Goal: Task Accomplishment & Management: Use online tool/utility

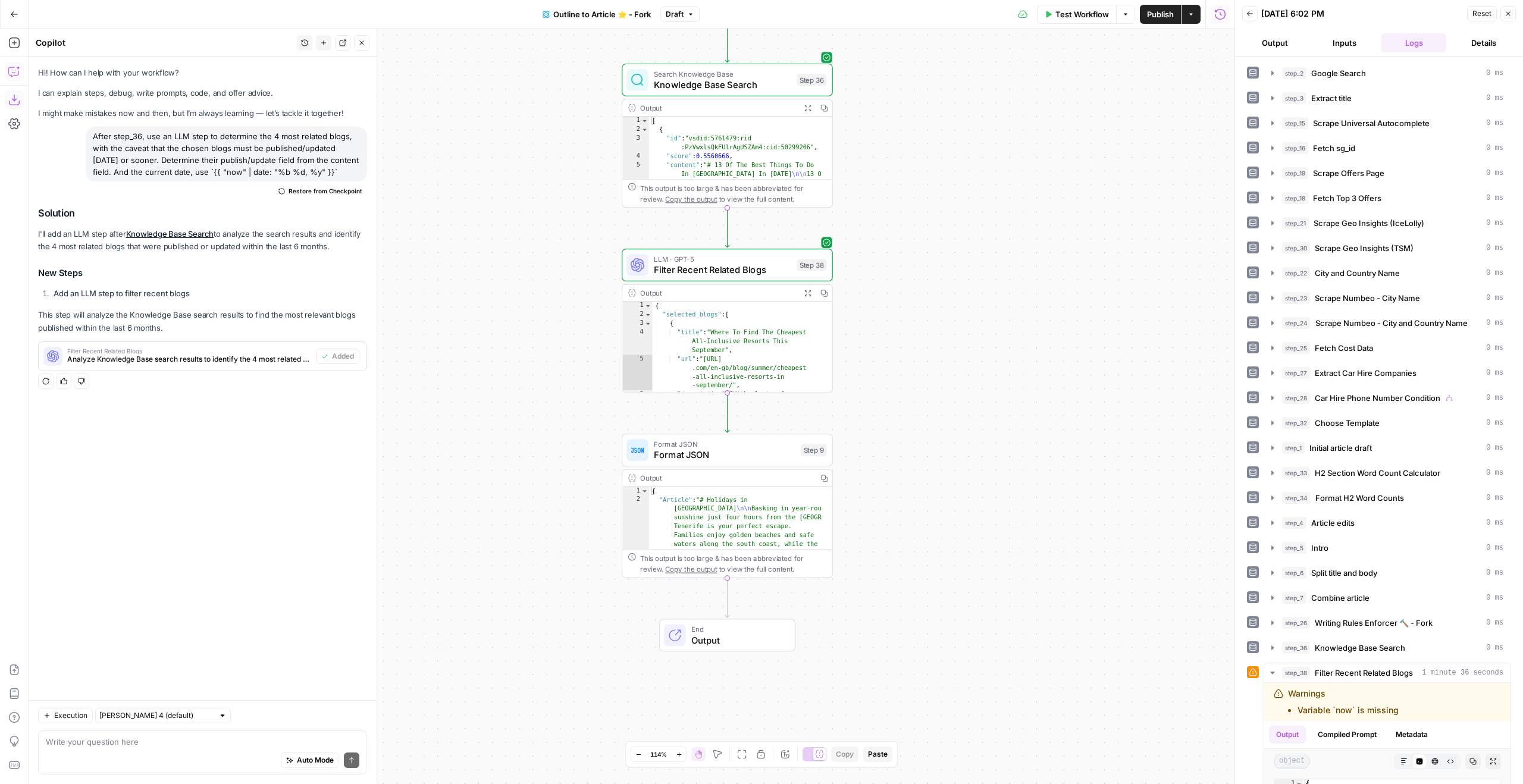
drag, startPoint x: 818, startPoint y: 198, endPoint x: 989, endPoint y: 192, distance: 171.1
click at [899, 203] on div "true false Workflow Set Inputs Inputs Google Search Google Search Step 2 Output…" at bounding box center [631, 406] width 1206 height 755
drag, startPoint x: 419, startPoint y: 68, endPoint x: 352, endPoint y: 346, distance: 286.0
click at [351, 351] on body "Ice Travel Group New Home Browse Insights Opportunities Your Data Flightpath Re…" at bounding box center [762, 392] width 1523 height 784
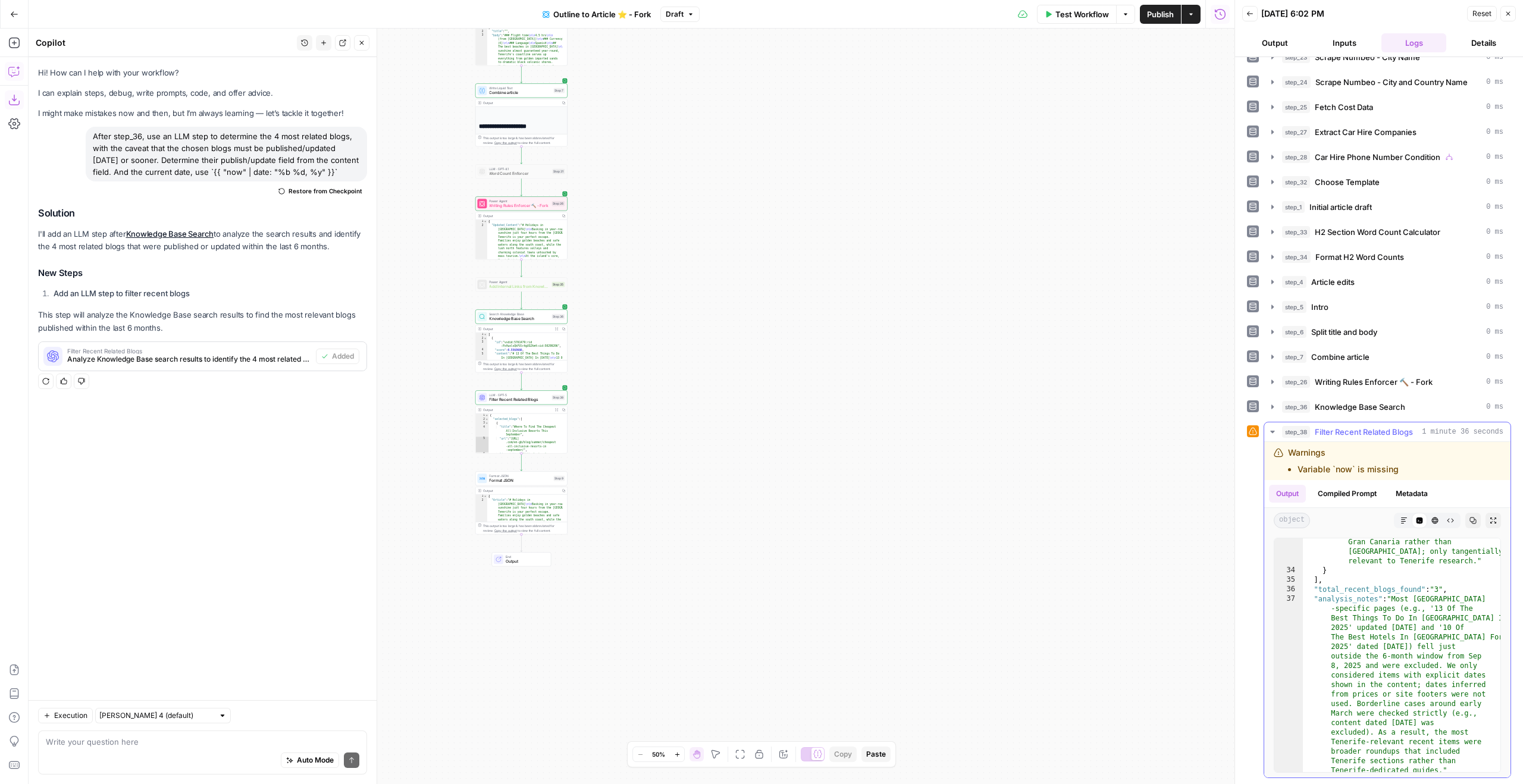
scroll to position [829, 0]
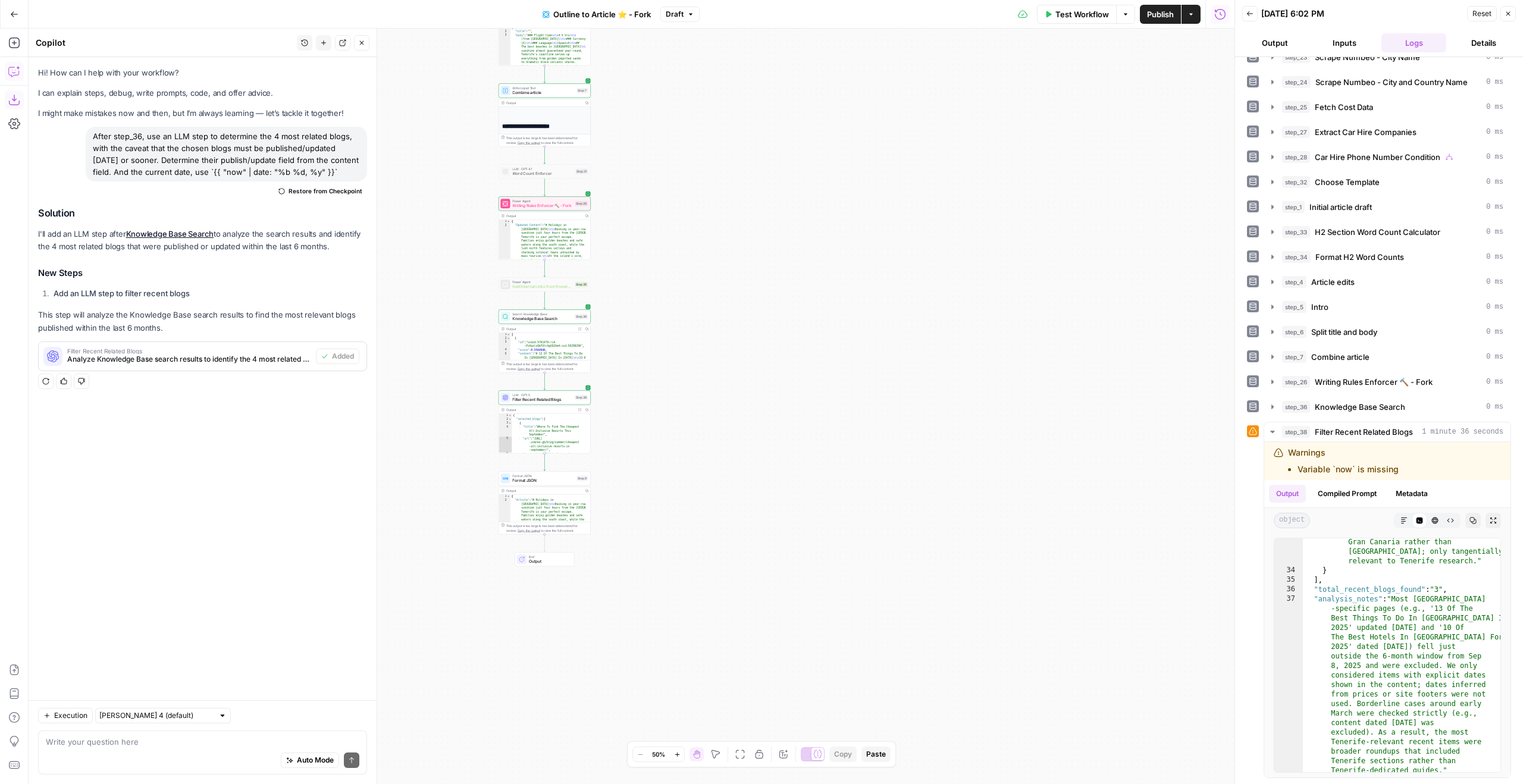
drag, startPoint x: 640, startPoint y: 397, endPoint x: 751, endPoint y: 374, distance: 113.4
click at [749, 376] on div "true false Workflow Set Inputs Inputs Google Search Google Search Step 2 Output…" at bounding box center [631, 406] width 1206 height 755
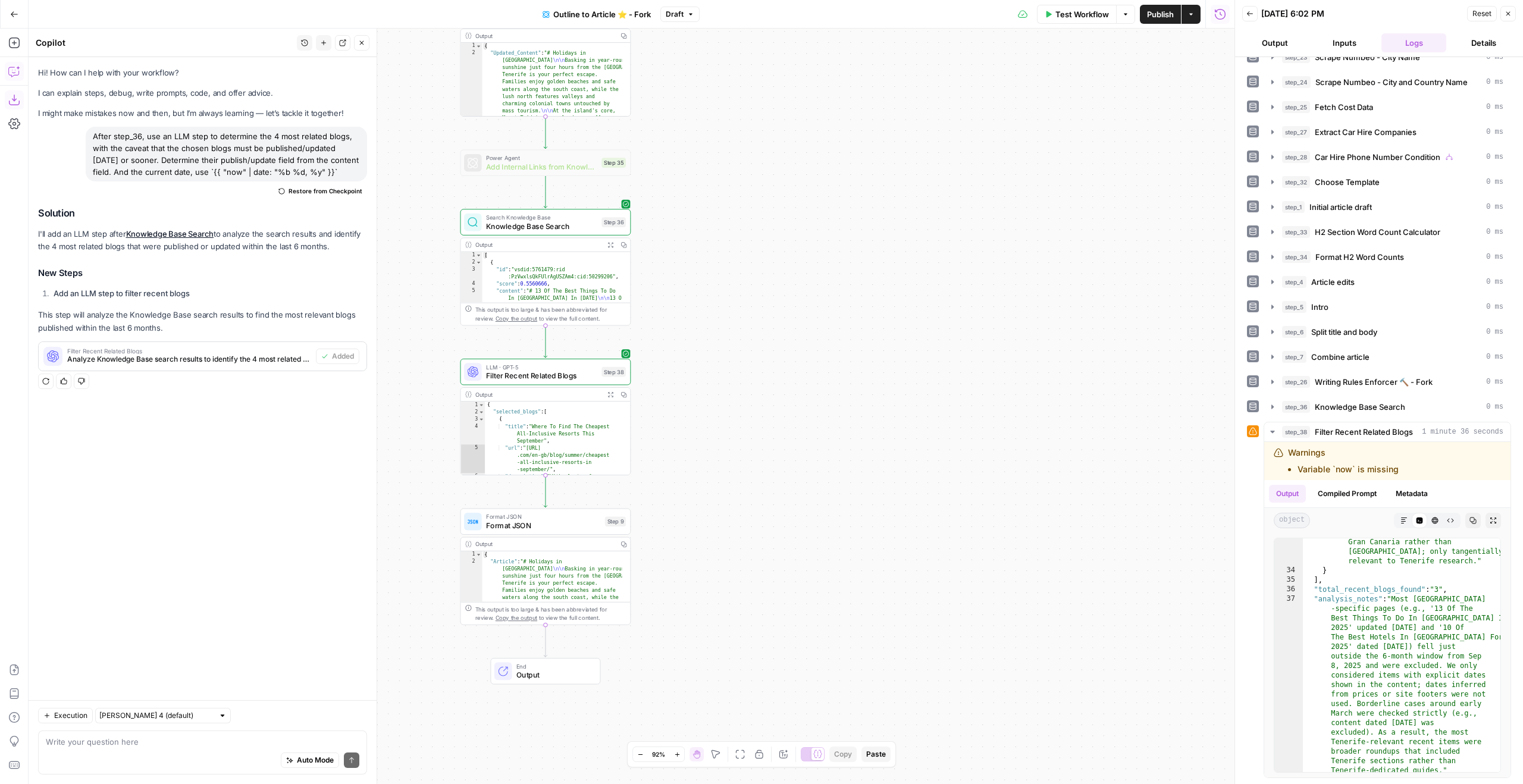
drag, startPoint x: 715, startPoint y: 448, endPoint x: 915, endPoint y: 282, distance: 259.9
click at [899, 282] on div "true false Workflow Set Inputs Inputs Google Search Google Search Step 2 Output…" at bounding box center [631, 406] width 1206 height 755
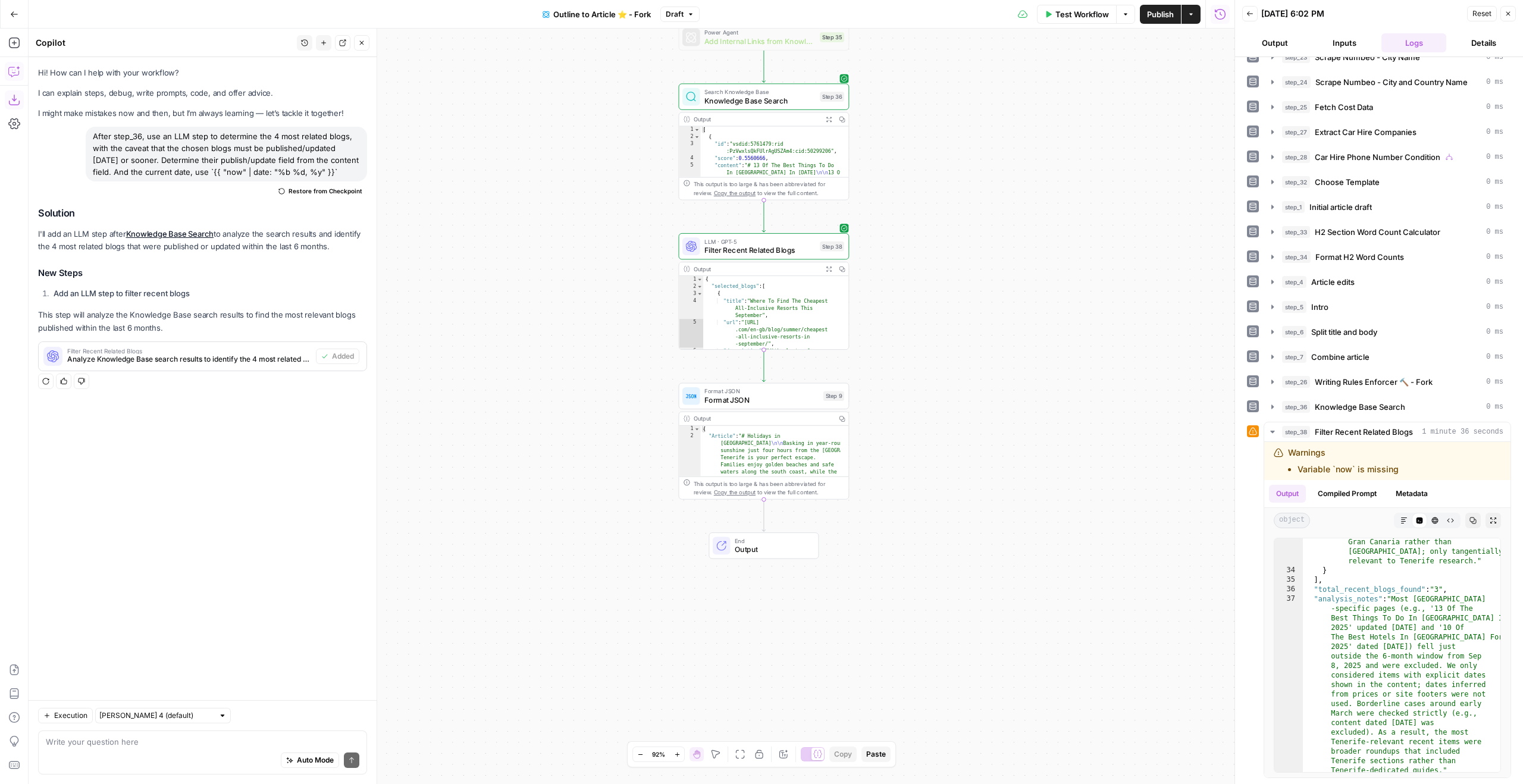
drag, startPoint x: 1067, startPoint y: 348, endPoint x: 1085, endPoint y: 388, distance: 43.9
click at [899, 388] on div "true false Workflow Set Inputs Inputs Google Search Google Search Step 2 Output…" at bounding box center [631, 406] width 1206 height 755
click at [9, 51] on button "Add Steps" at bounding box center [14, 42] width 19 height 19
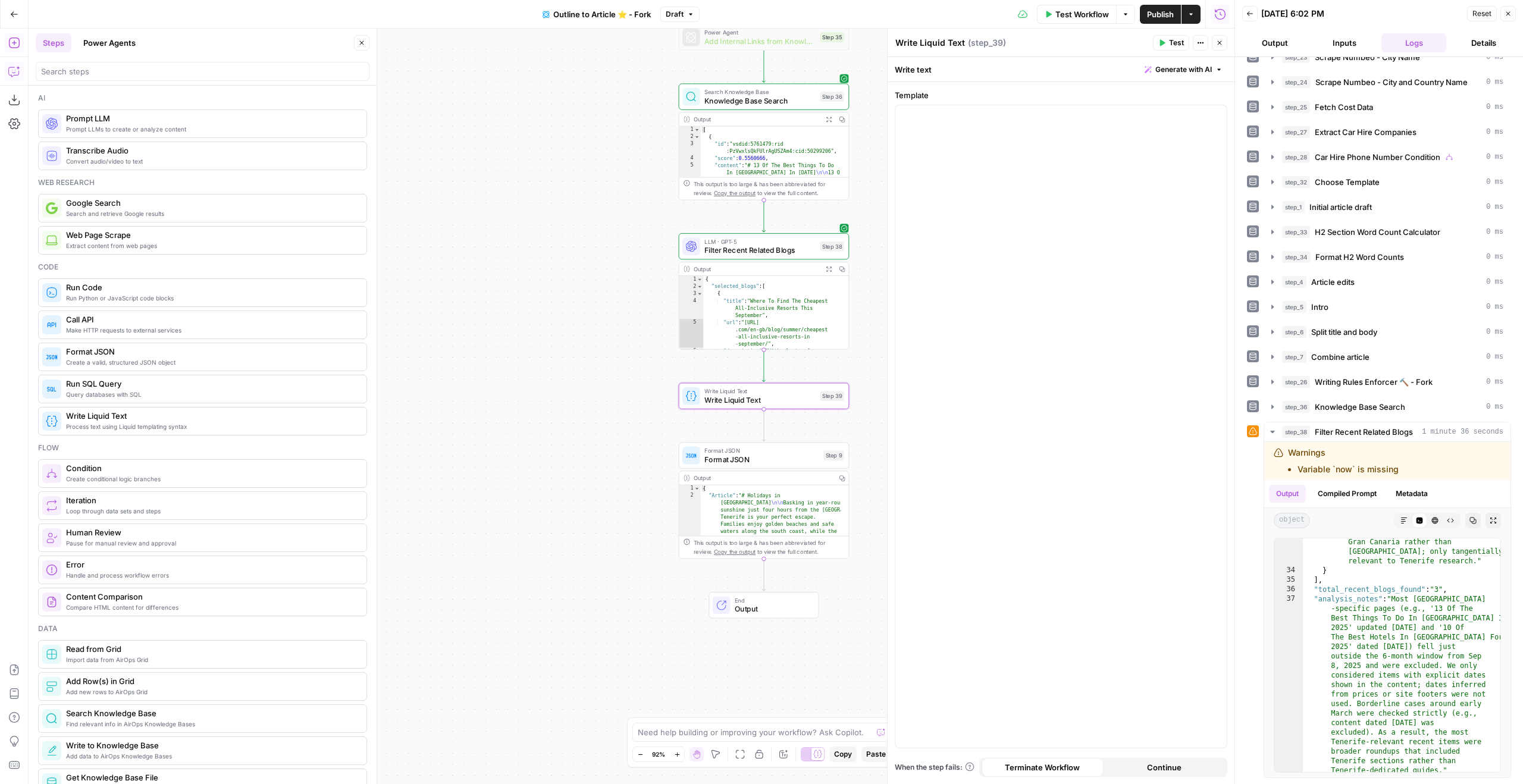
click at [12, 67] on icon "button" at bounding box center [14, 71] width 10 height 9
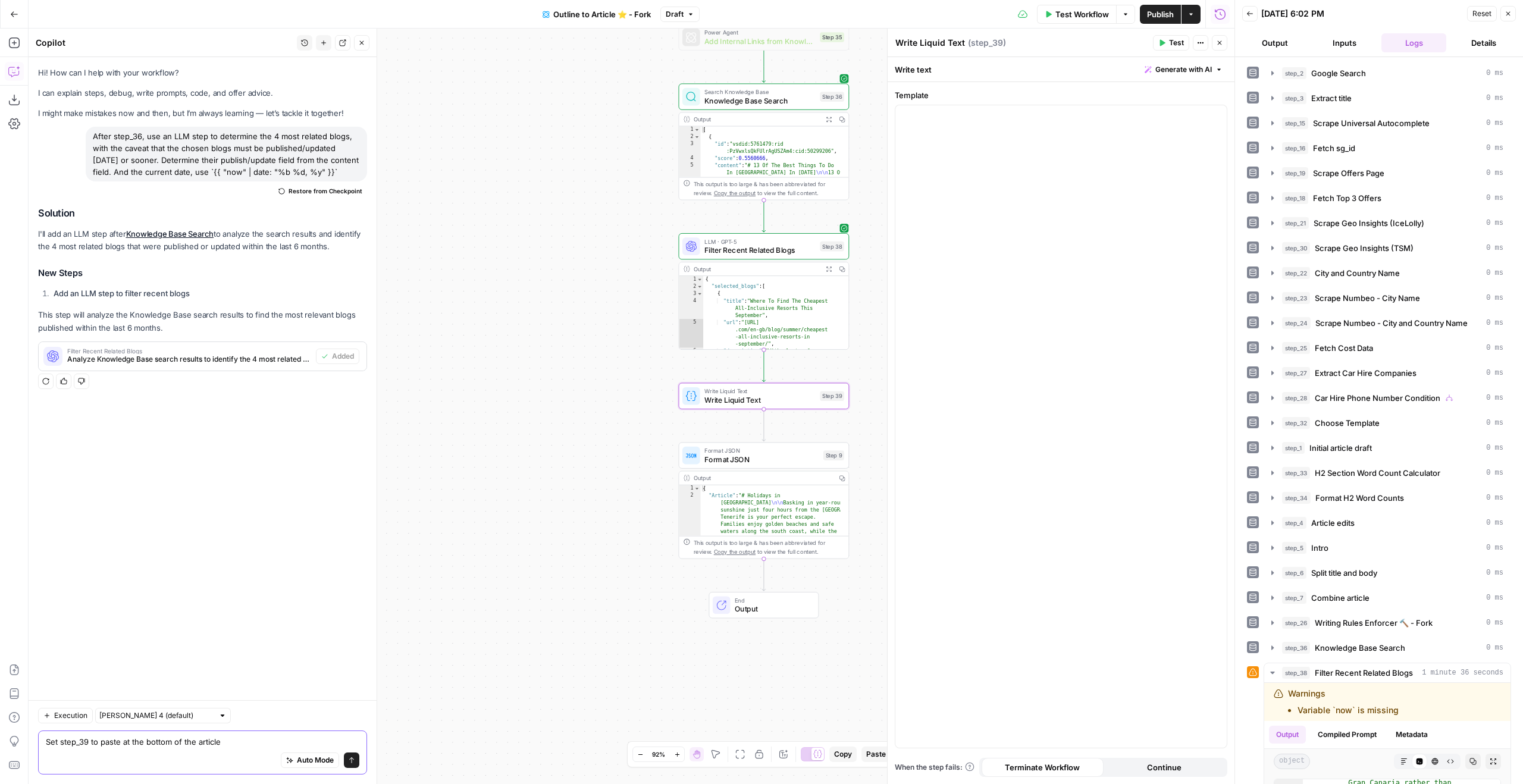
scroll to position [241, 0]
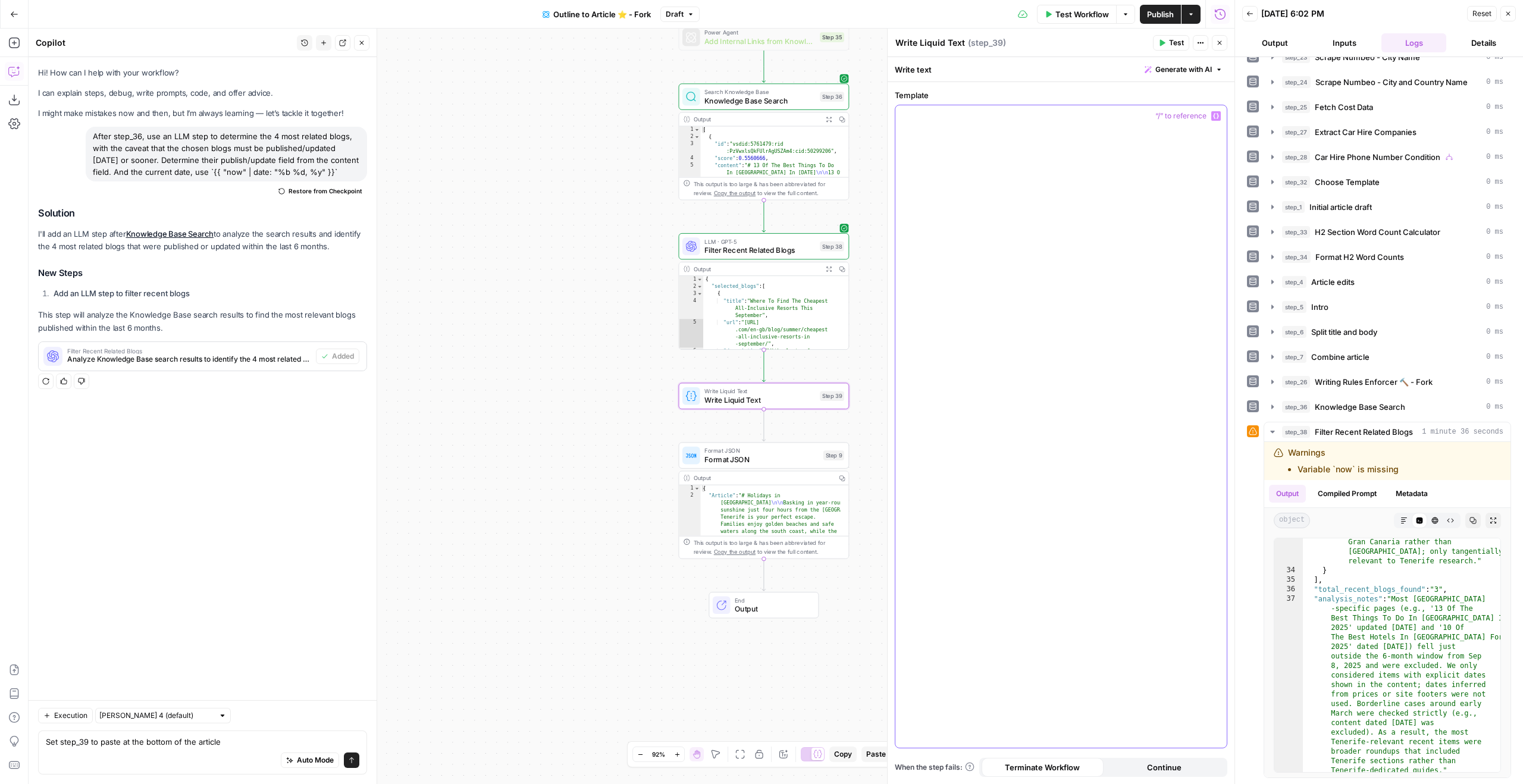
drag, startPoint x: 1057, startPoint y: 217, endPoint x: 1069, endPoint y: 217, distance: 12.0
click at [899, 217] on div at bounding box center [1061, 425] width 332 height 642
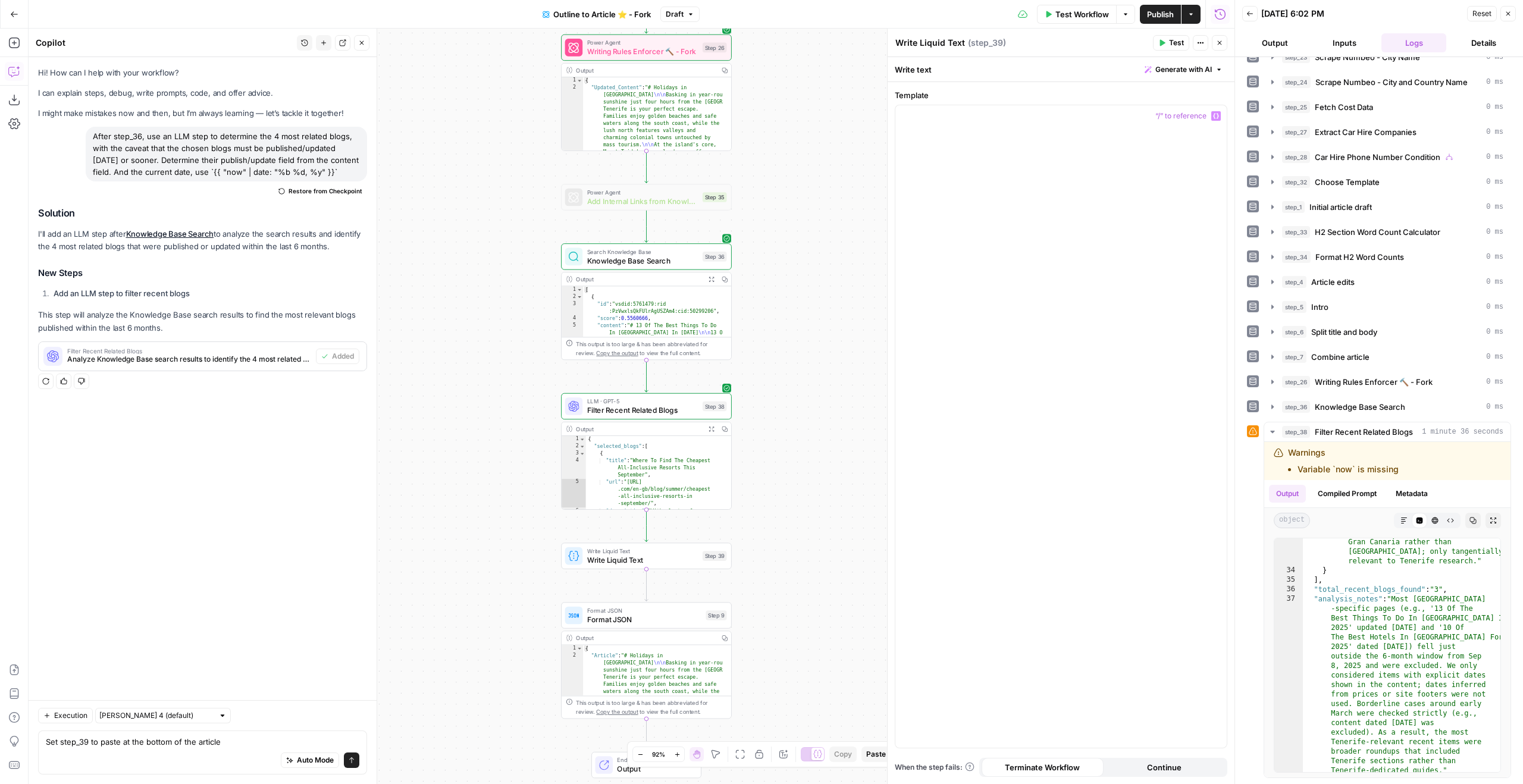
click at [219, 489] on div "Auto Mode Send" at bounding box center [202, 760] width 314 height 26
click at [229, 489] on textarea "Set step_39 to paste at the bottom of the article a list of the selected_blog u…" at bounding box center [202, 736] width 314 height 24
type textarea "Set step_39 to paste at the bottom of the article a bulleted list of the select…"
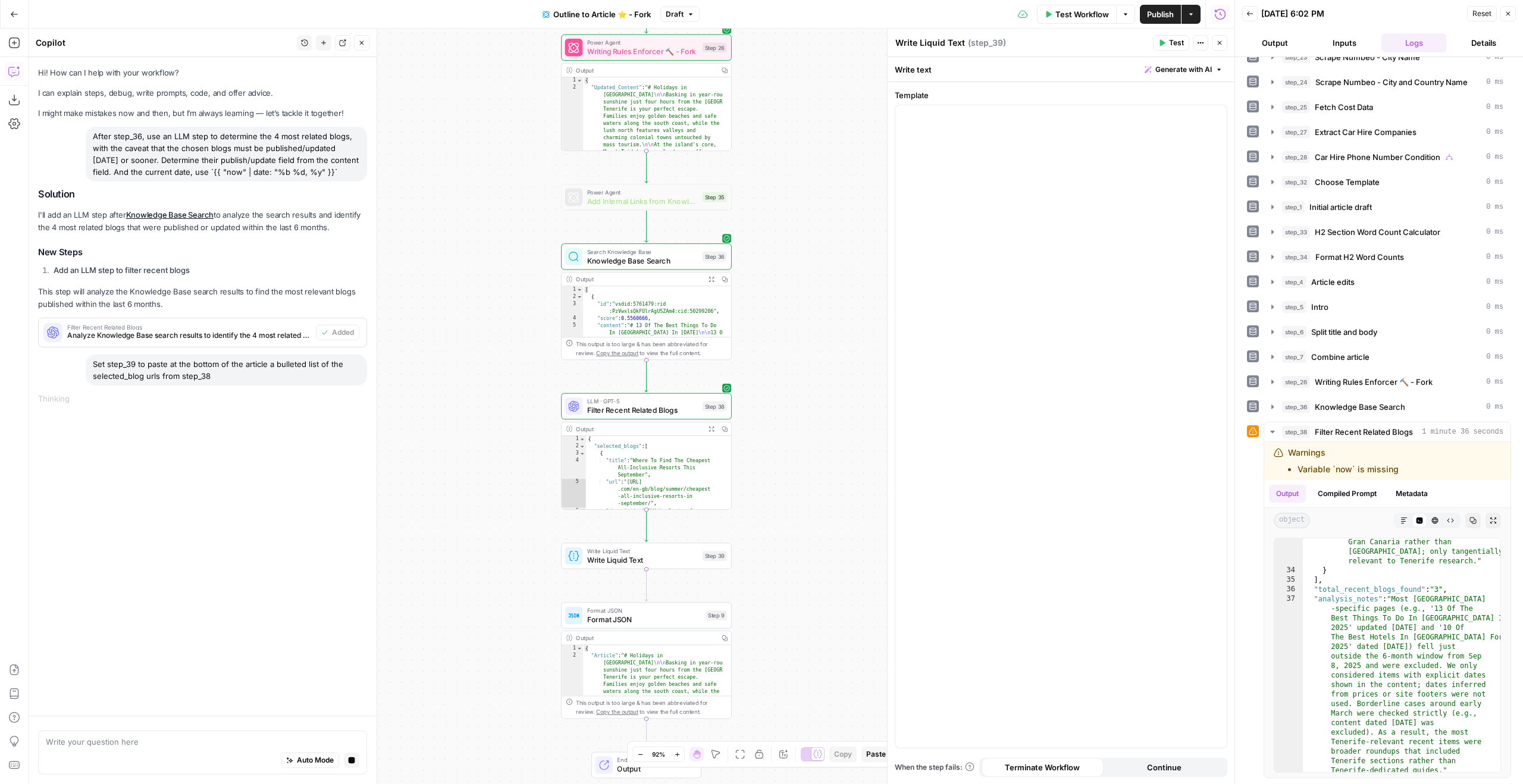
click at [716, 430] on button "Expand Output" at bounding box center [711, 428] width 13 height 13
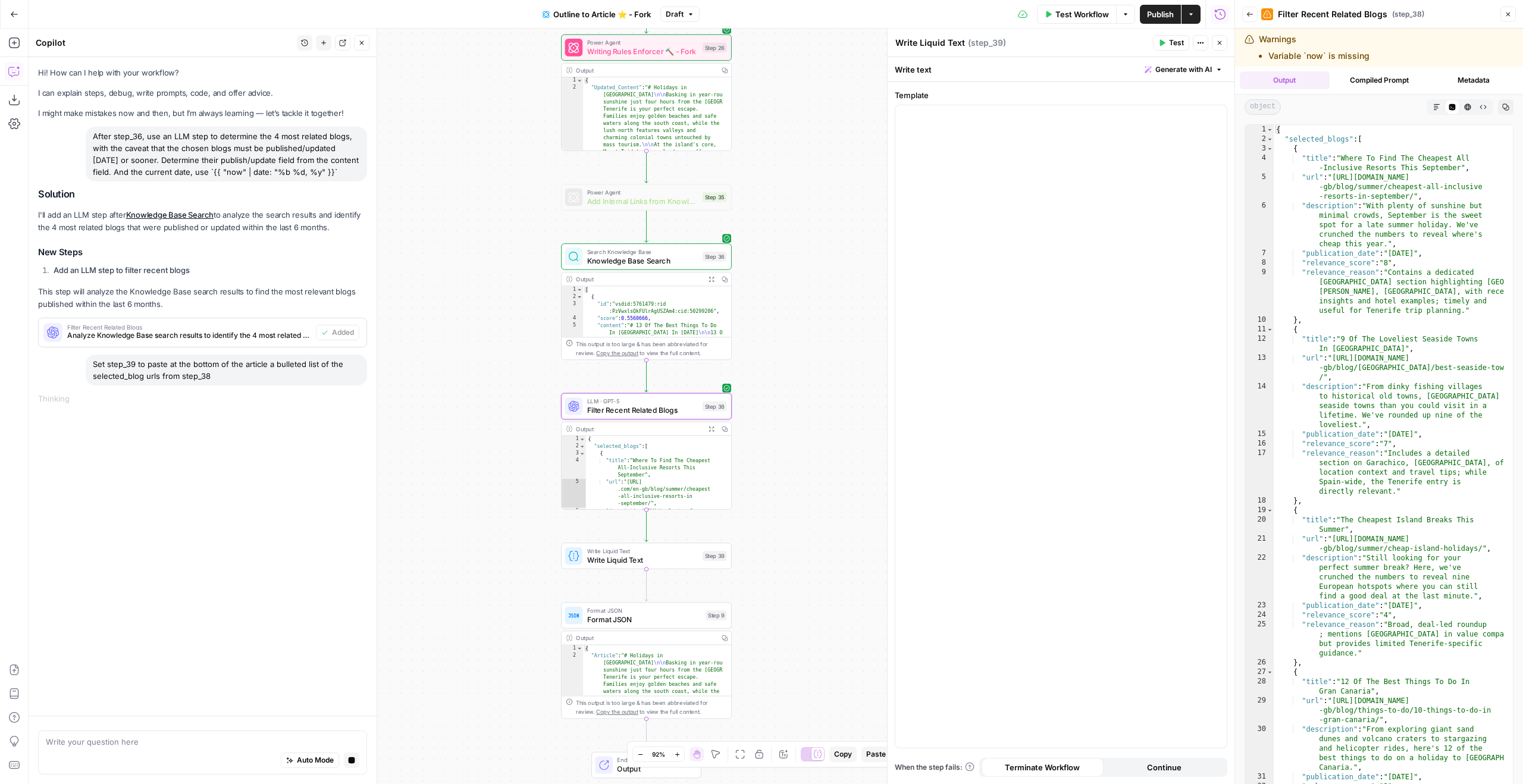
click at [606, 414] on span "Filter Recent Related Blogs" at bounding box center [642, 409] width 111 height 11
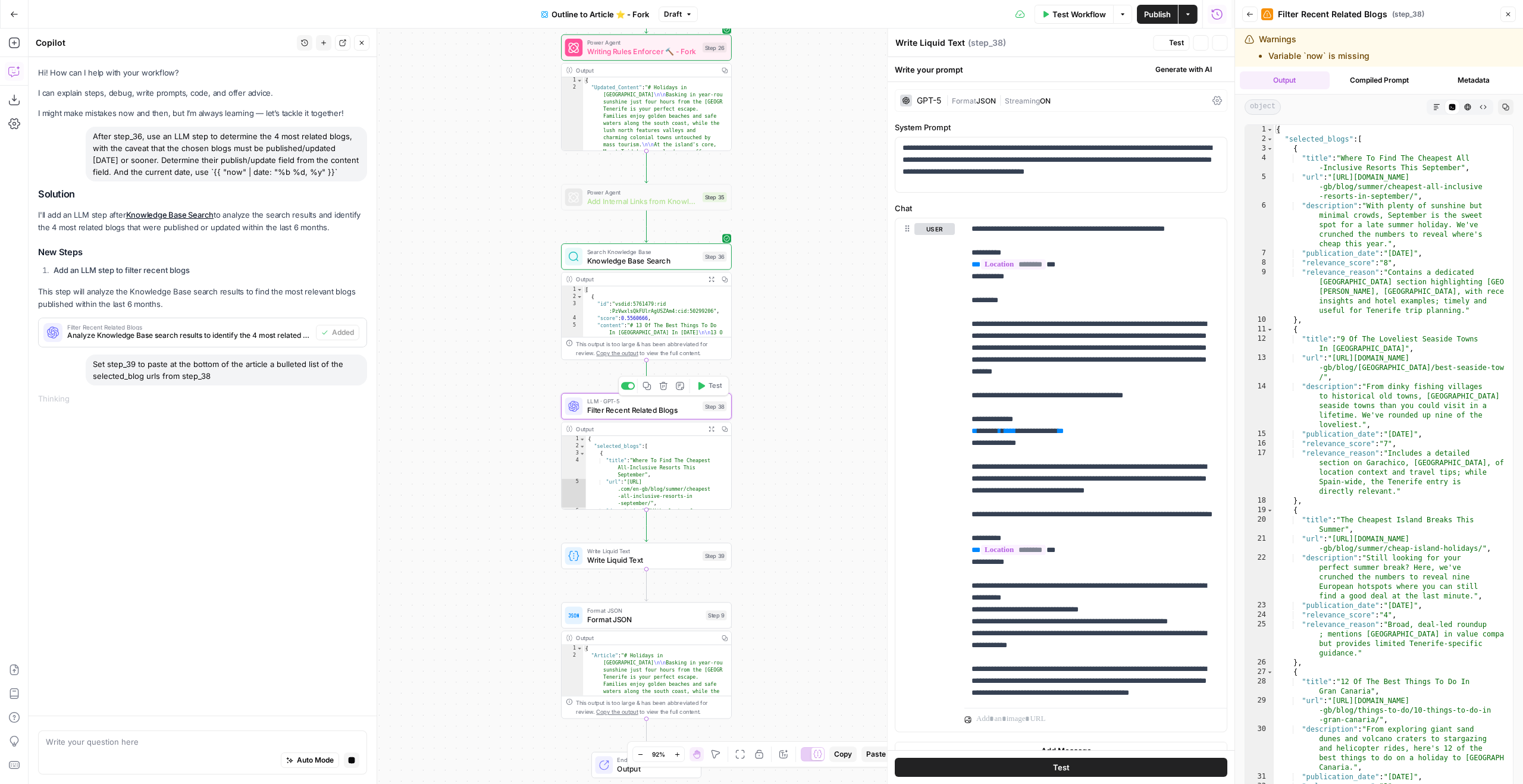
type textarea "Filter Recent Related Blogs"
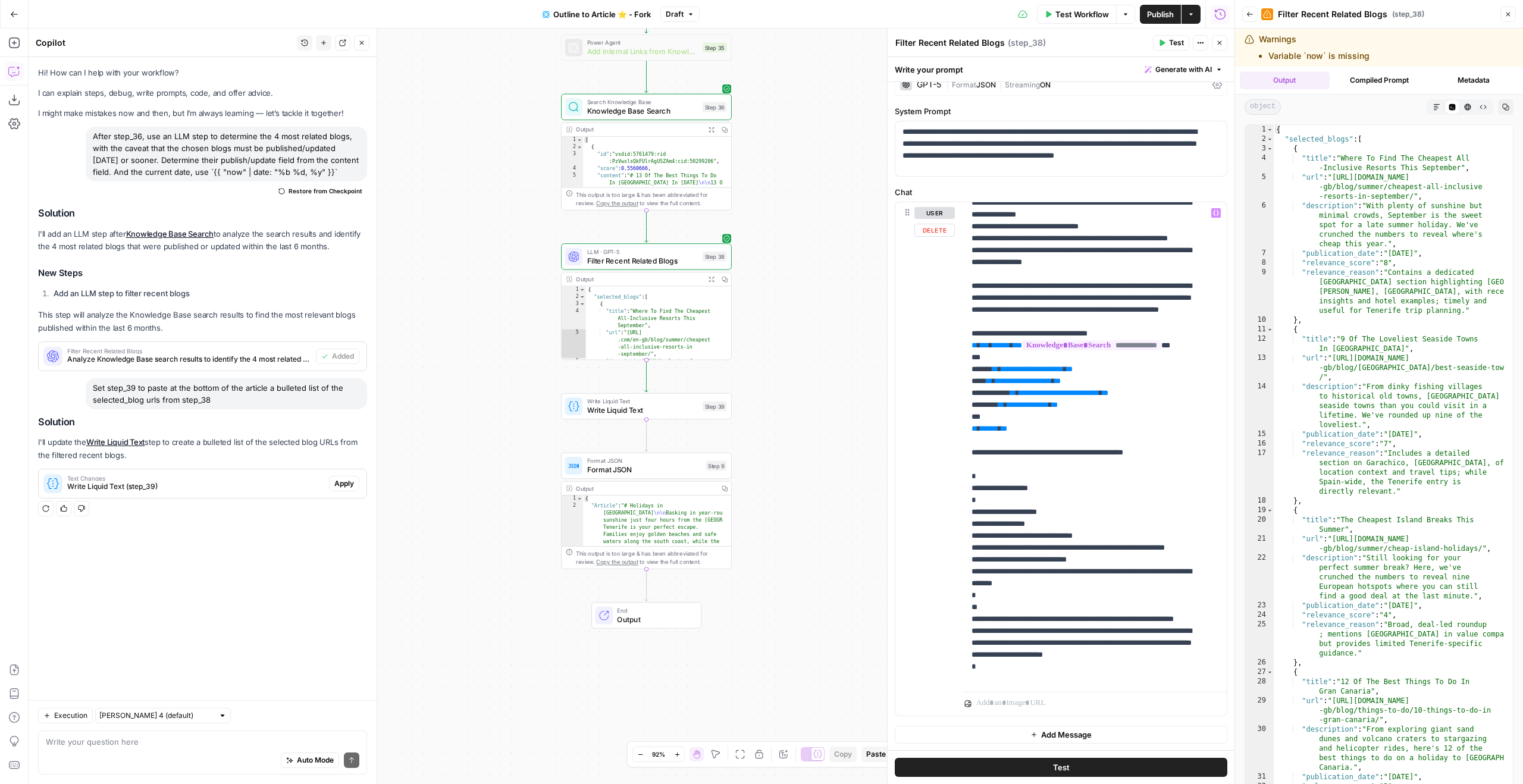
scroll to position [584, 0]
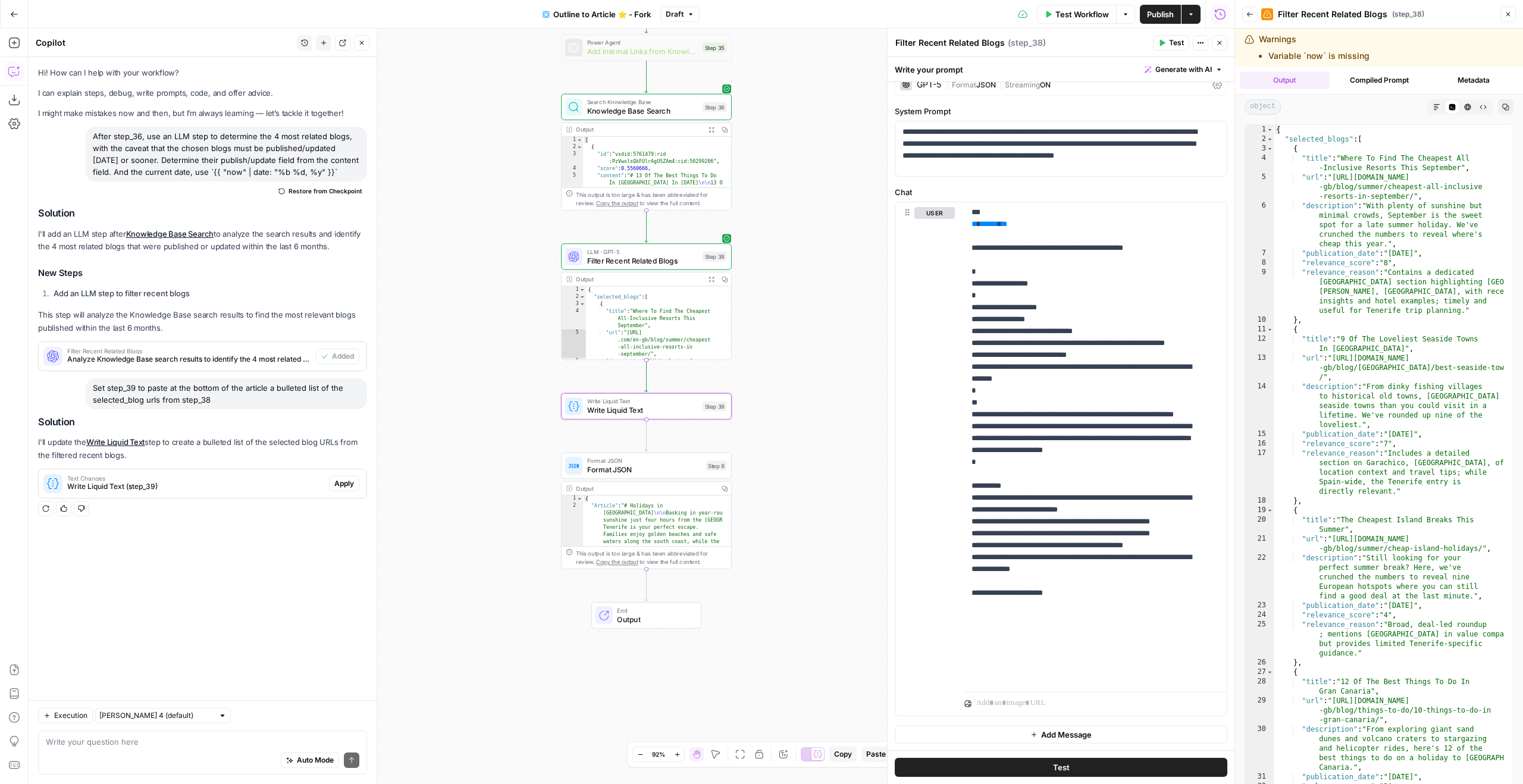
click at [338, 489] on span "Apply" at bounding box center [344, 483] width 19 height 11
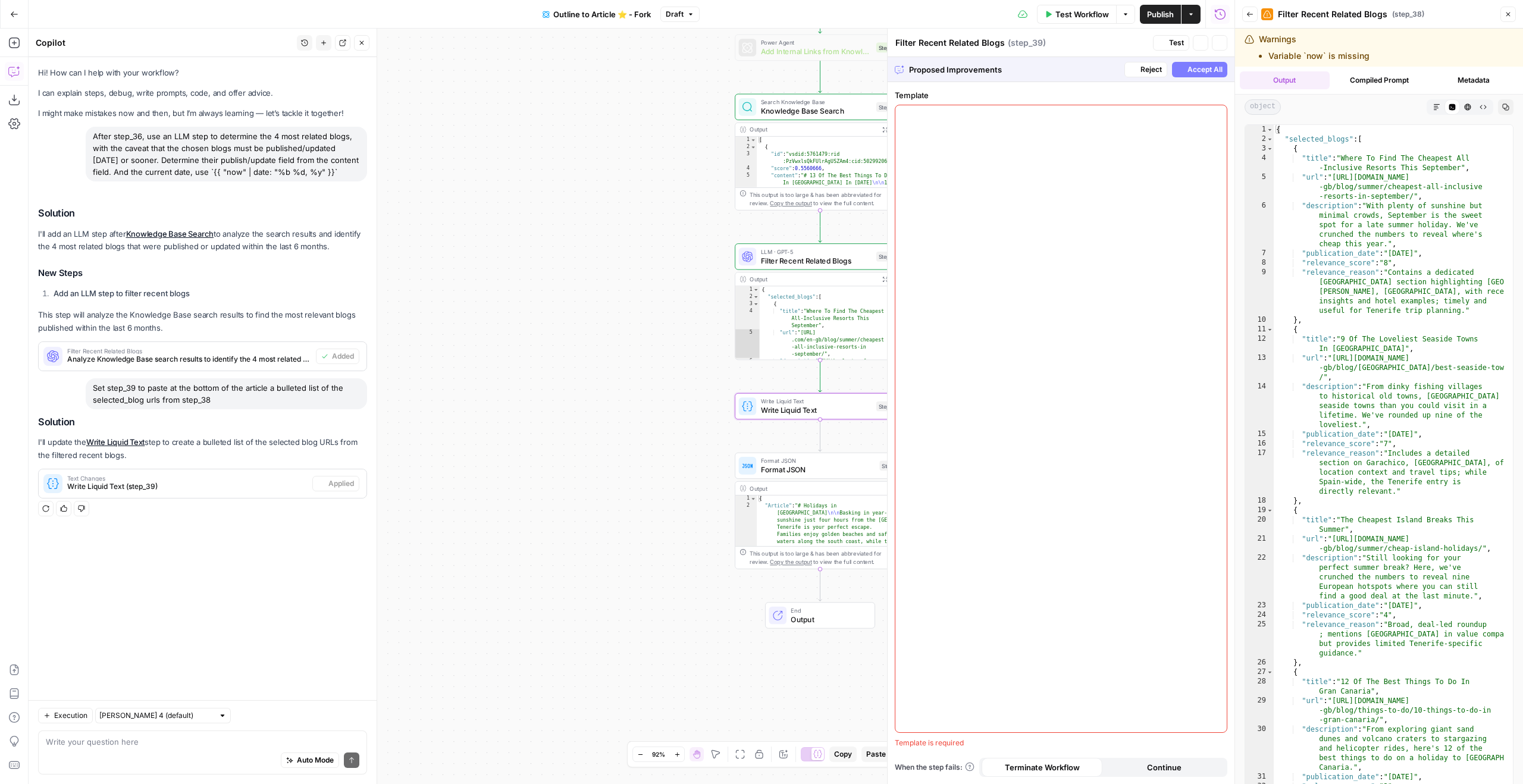
type textarea "Write Liquid Text"
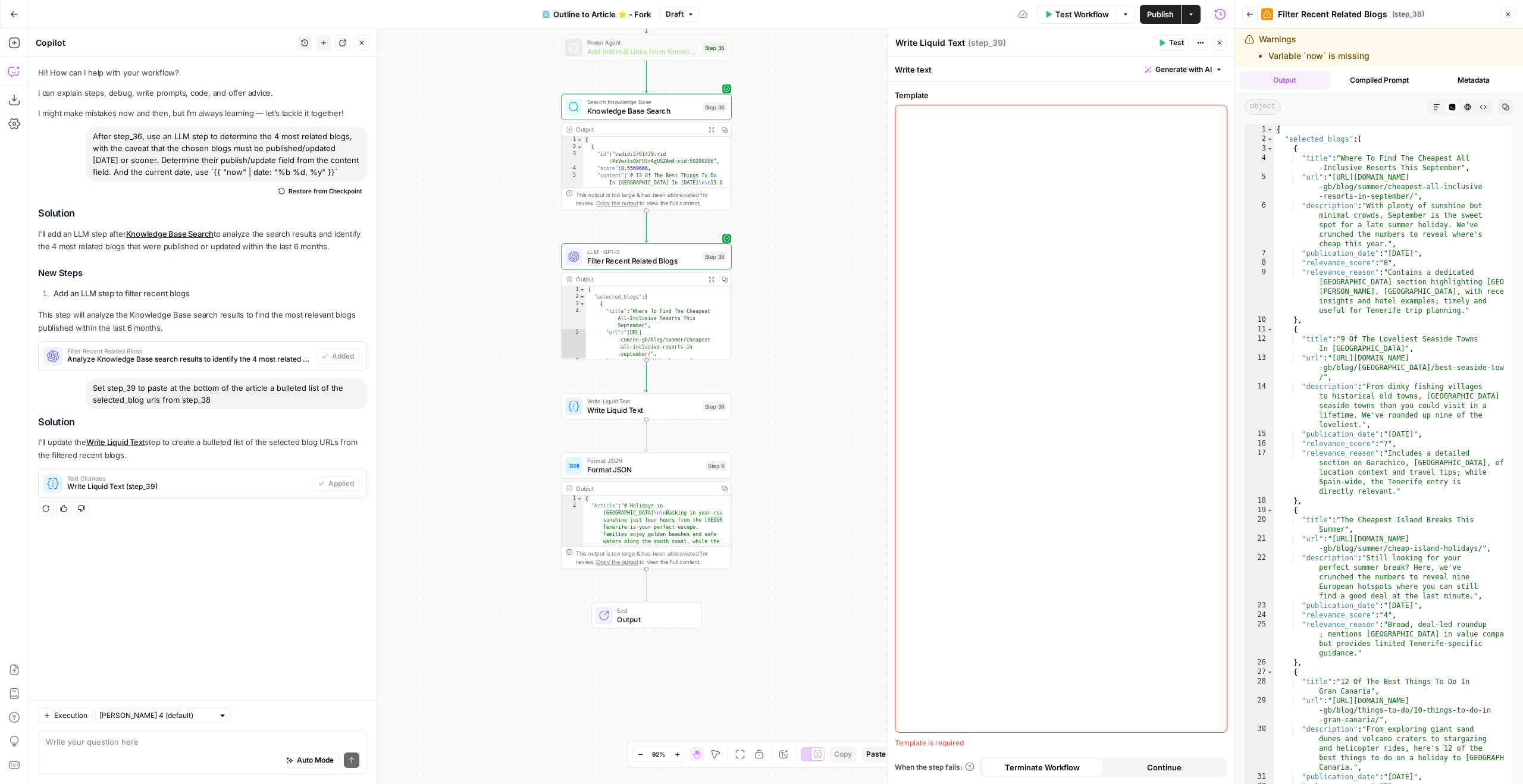
click at [899, 195] on div at bounding box center [1061, 418] width 332 height 627
click at [899, 107] on div at bounding box center [1061, 418] width 332 height 627
click at [195, 489] on div "Auto Mode Send" at bounding box center [202, 760] width 314 height 26
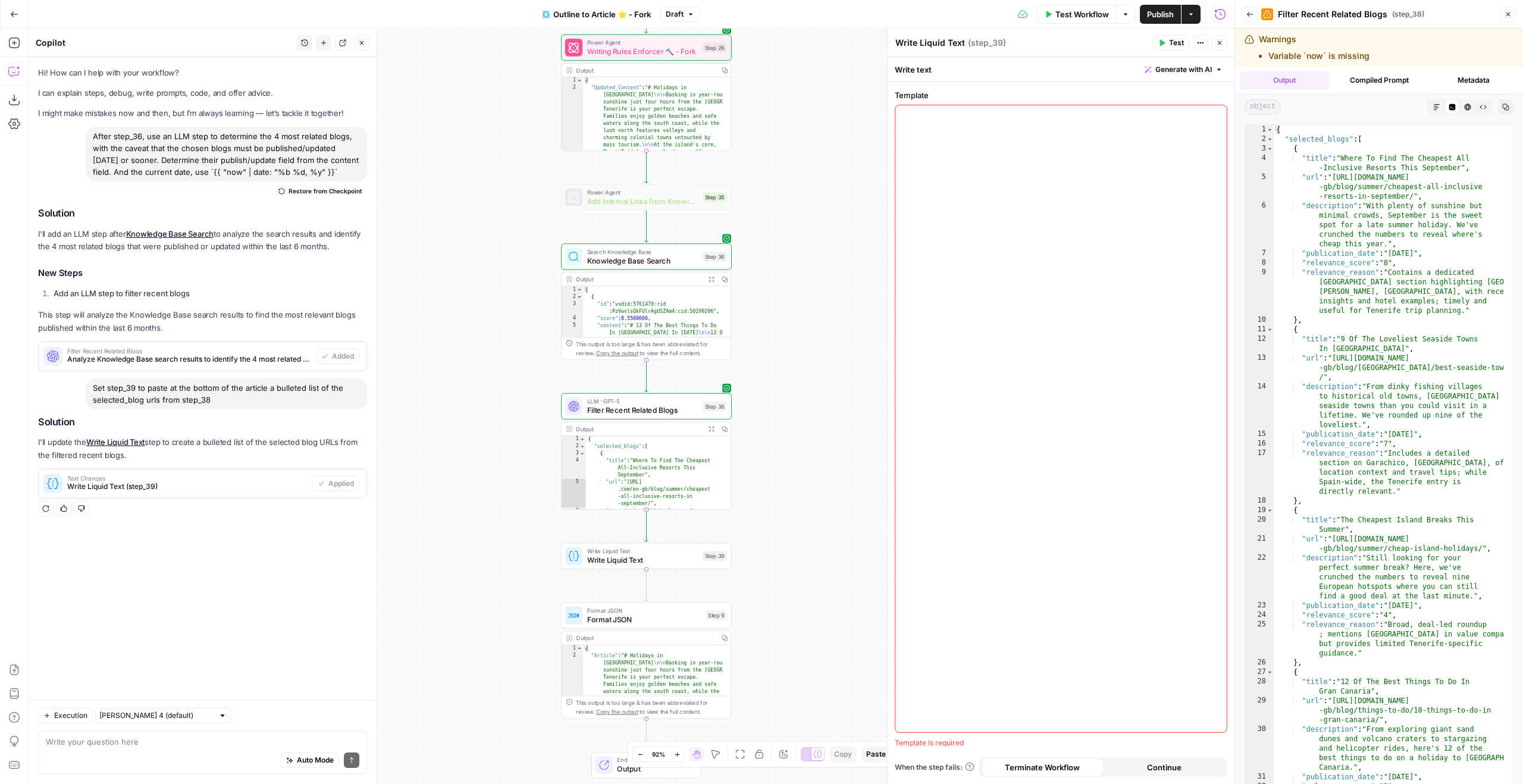
drag, startPoint x: 234, startPoint y: 414, endPoint x: 96, endPoint y: 392, distance: 139.7
click at [96, 392] on div "Set step_39 to paste at the bottom of the article a bulleted list of the select…" at bounding box center [226, 393] width 282 height 31
copy div "Set step_39 to paste at the bottom of the article a bulleted list of the select…"
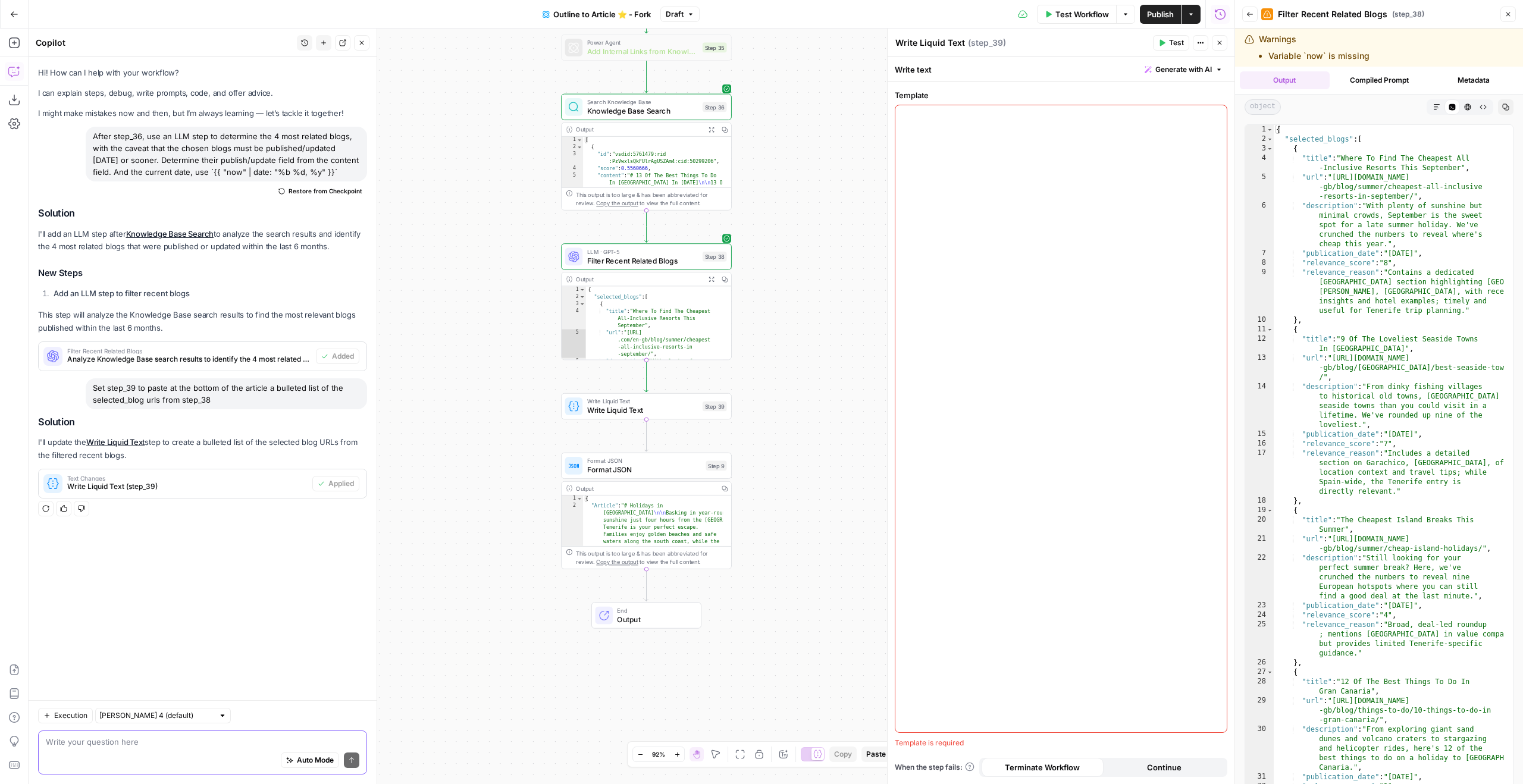
click at [190, 489] on textarea at bounding box center [202, 742] width 314 height 12
paste textarea "Set step_39 to paste at the bottom of the article a bulleted list of the select…"
type textarea "Set step_39 to paste at the bottom of the article a bulleted list of the select…"
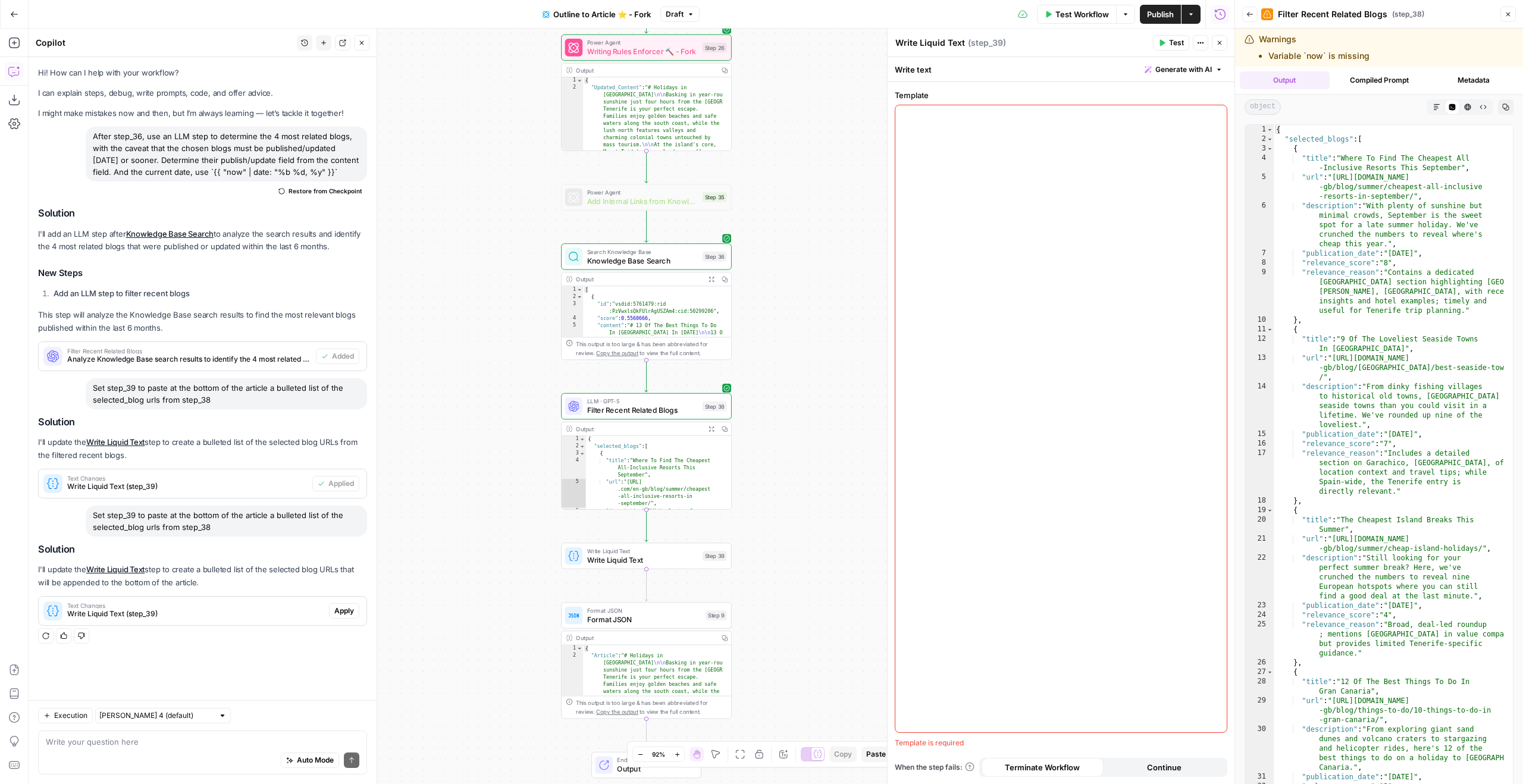
click at [899, 195] on div at bounding box center [1061, 418] width 332 height 627
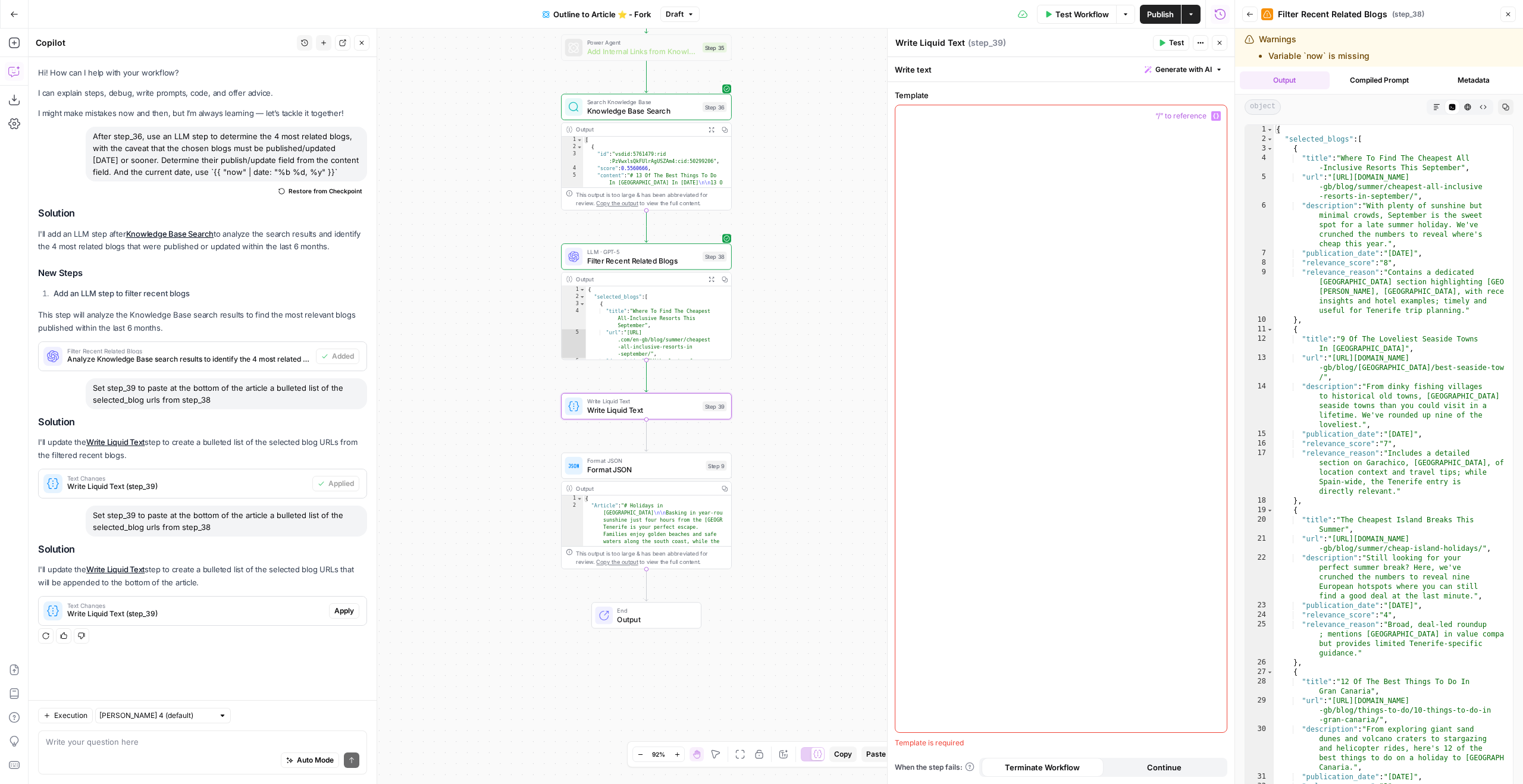
click at [343, 489] on button "Apply" at bounding box center [344, 611] width 30 height 15
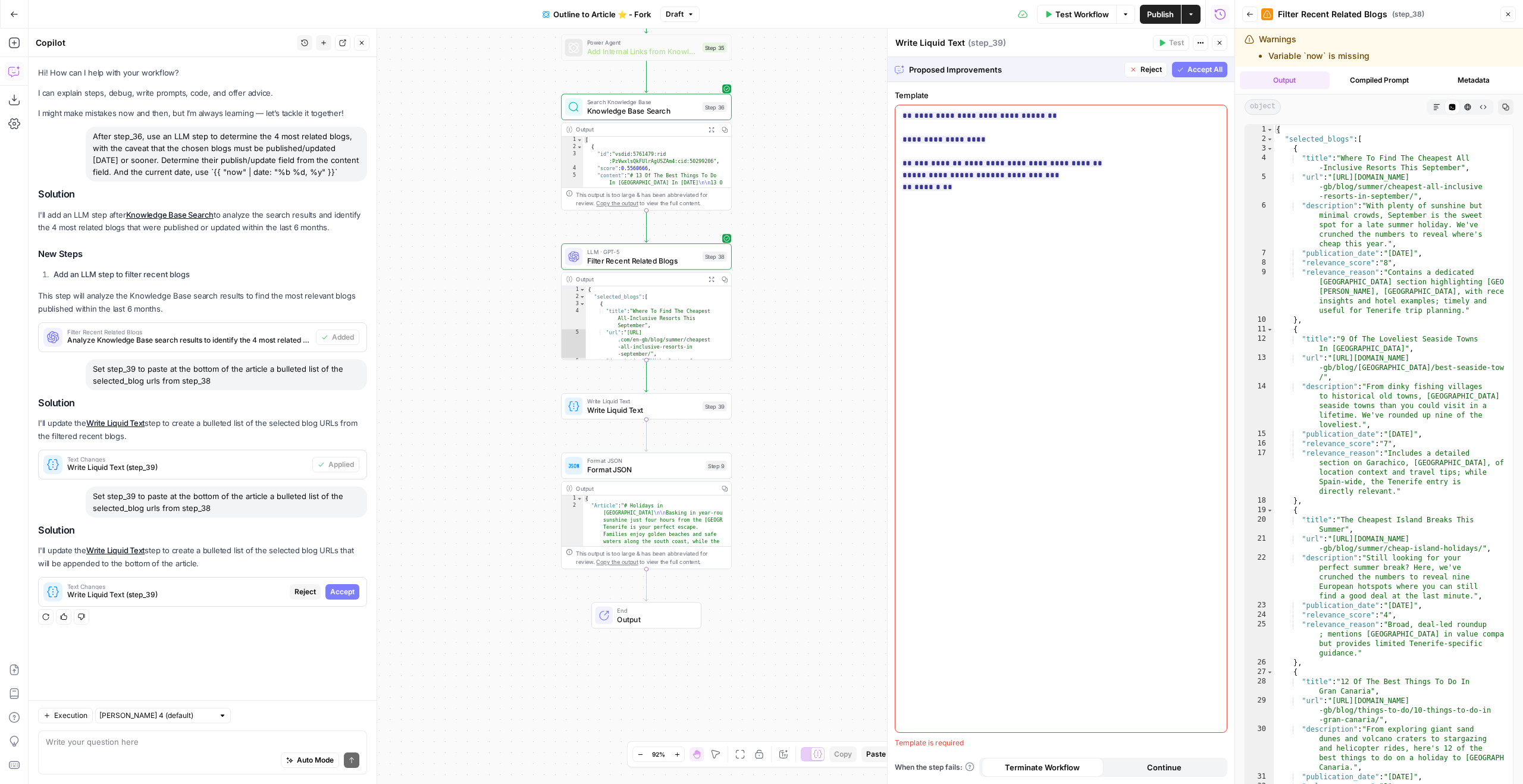
click at [899, 65] on span "Accept All" at bounding box center [1204, 69] width 35 height 11
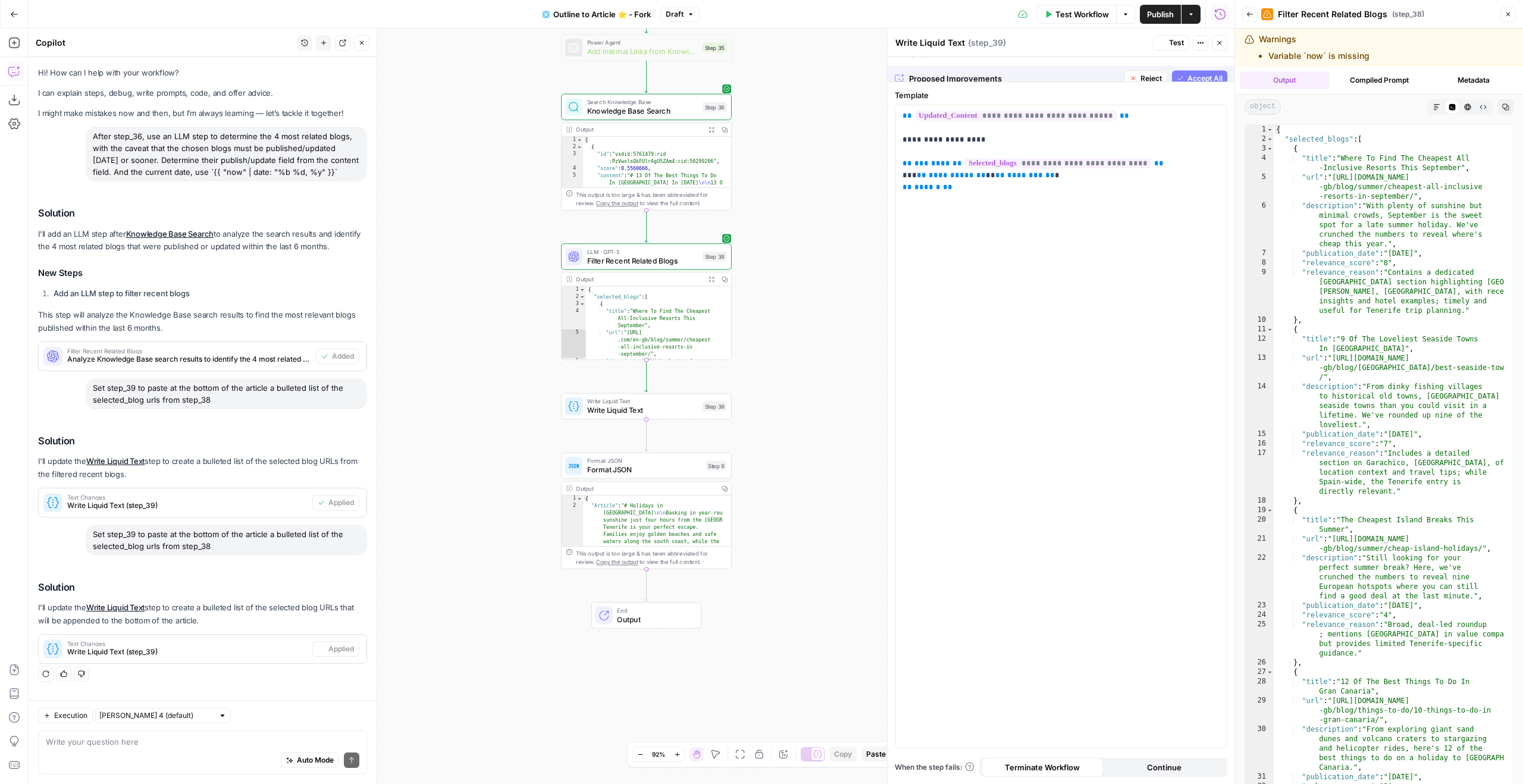
scroll to position [4, 0]
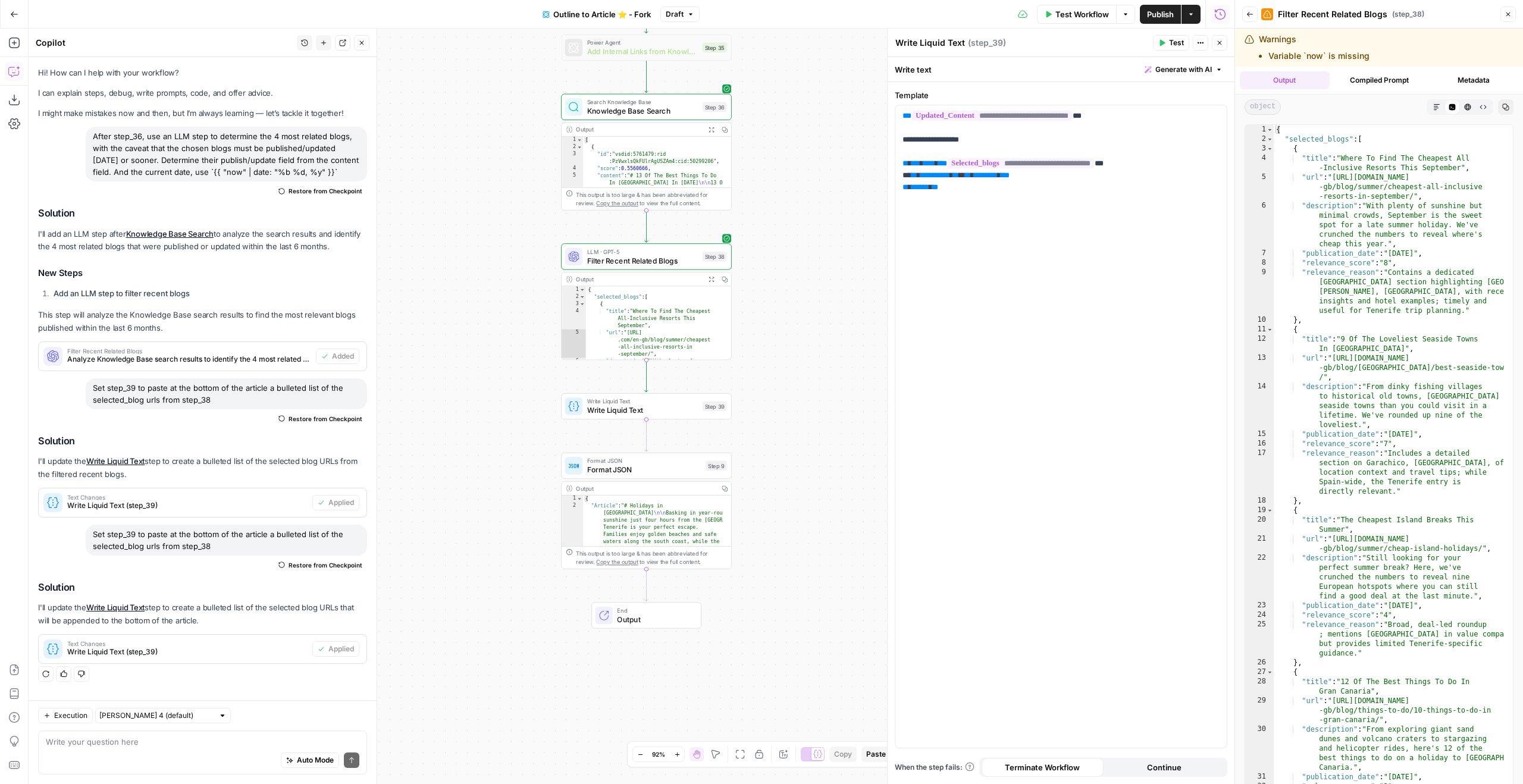
click at [899, 40] on button "Test" at bounding box center [1171, 42] width 36 height 15
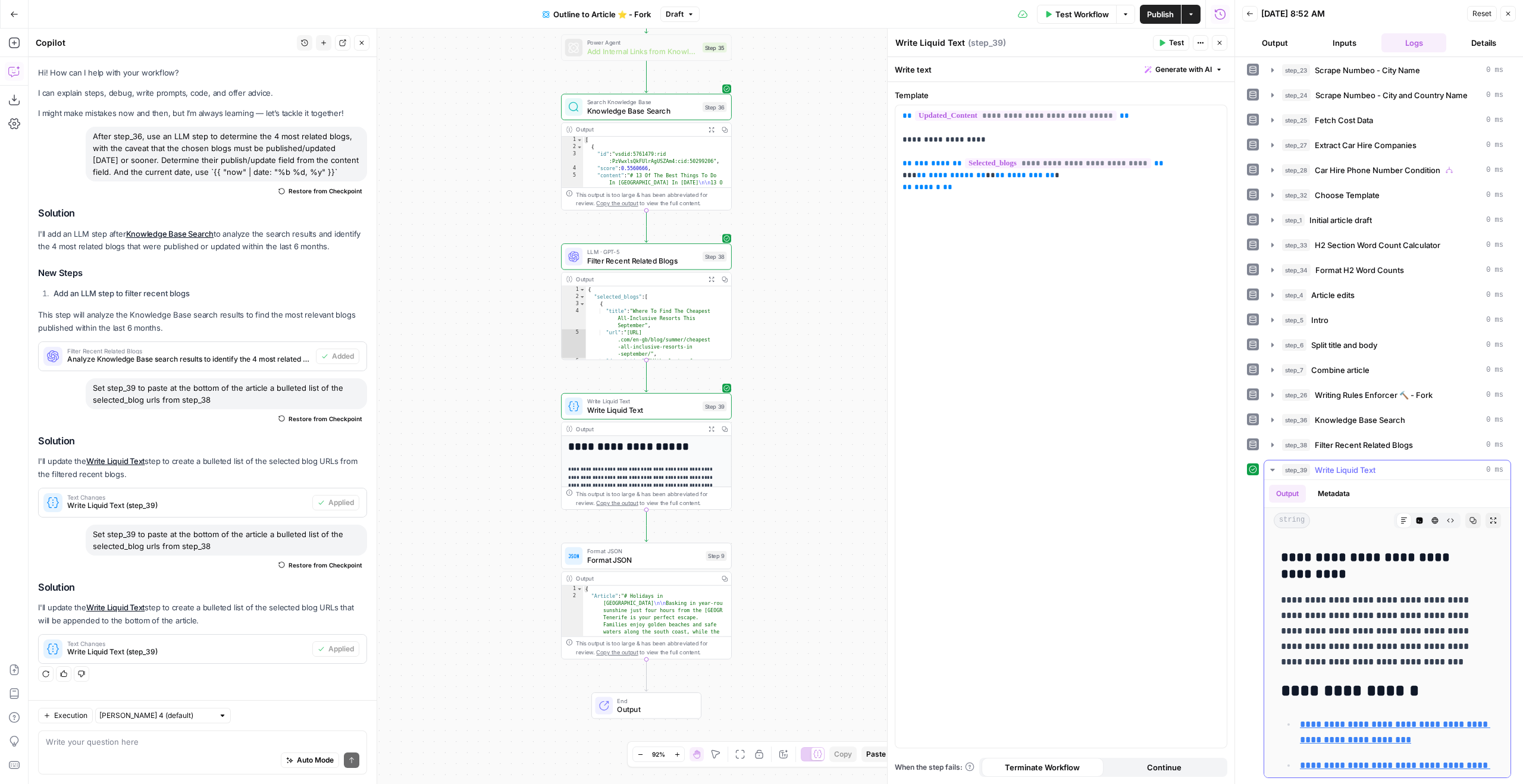
scroll to position [5260, 0]
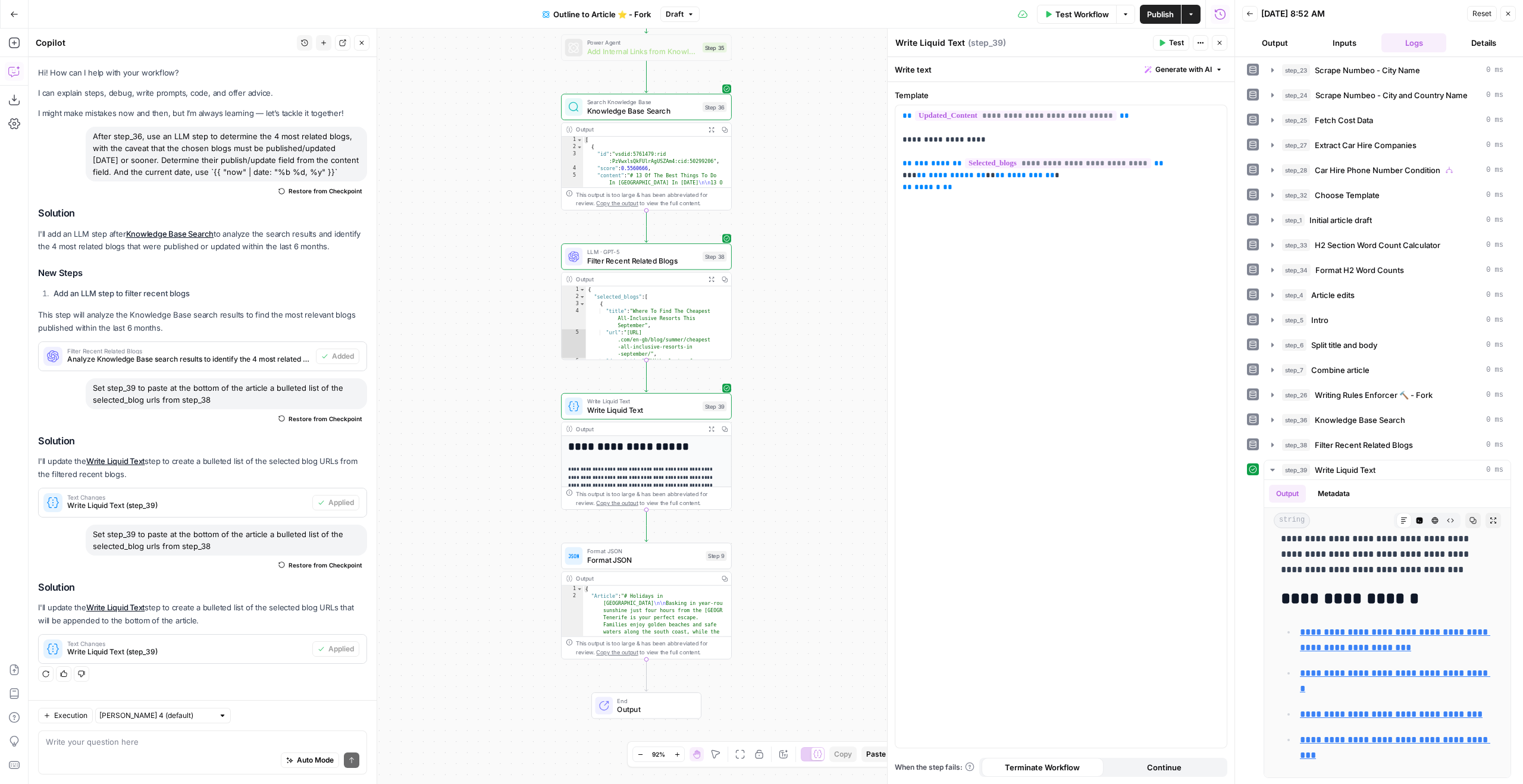
click at [899, 3] on header "Back [DATE] 8:52 AM Reset Close Output Inputs Logs Details" at bounding box center [1379, 28] width 288 height 57
click at [899, 11] on button "Close" at bounding box center [1508, 14] width 15 height 15
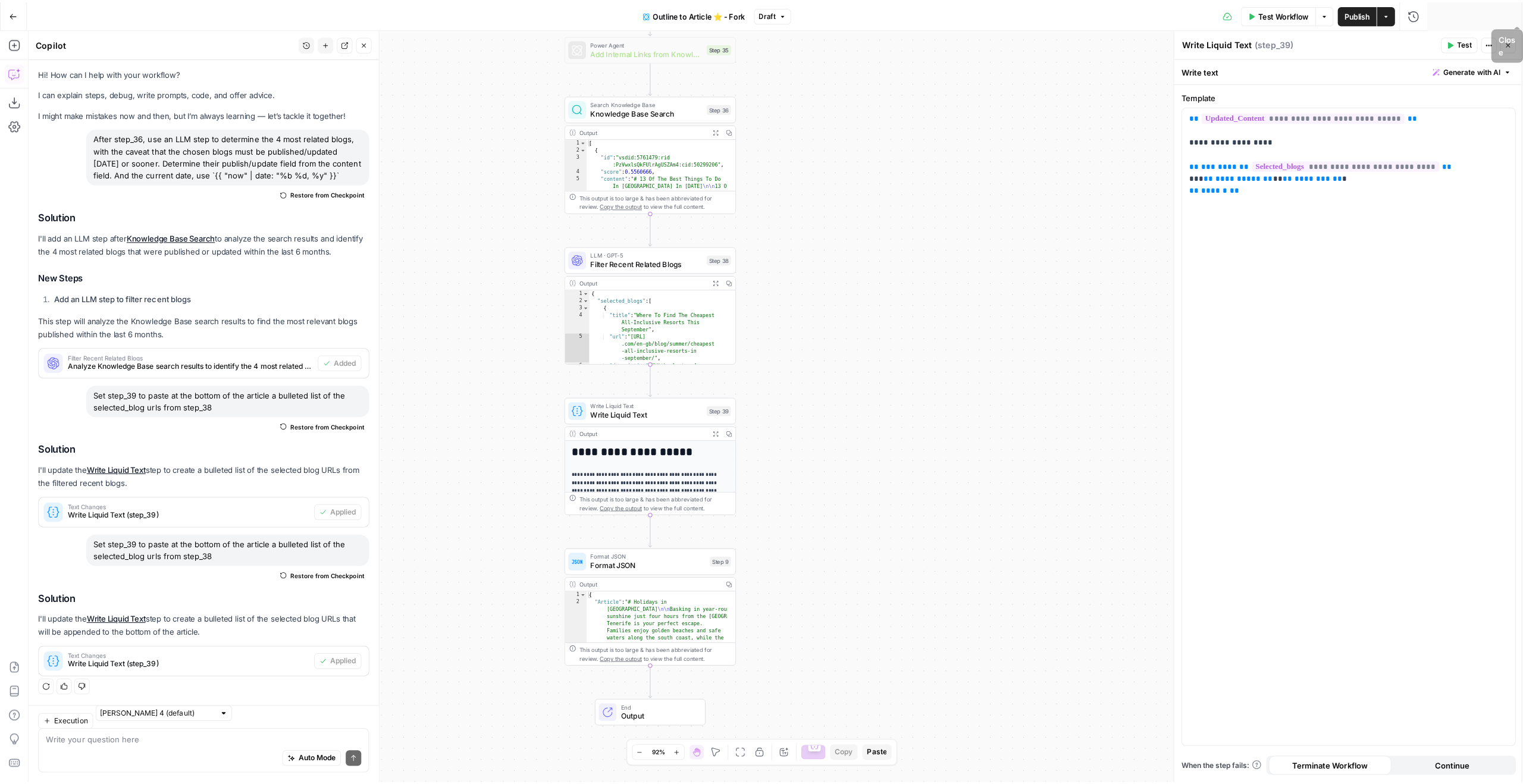
scroll to position [4, 0]
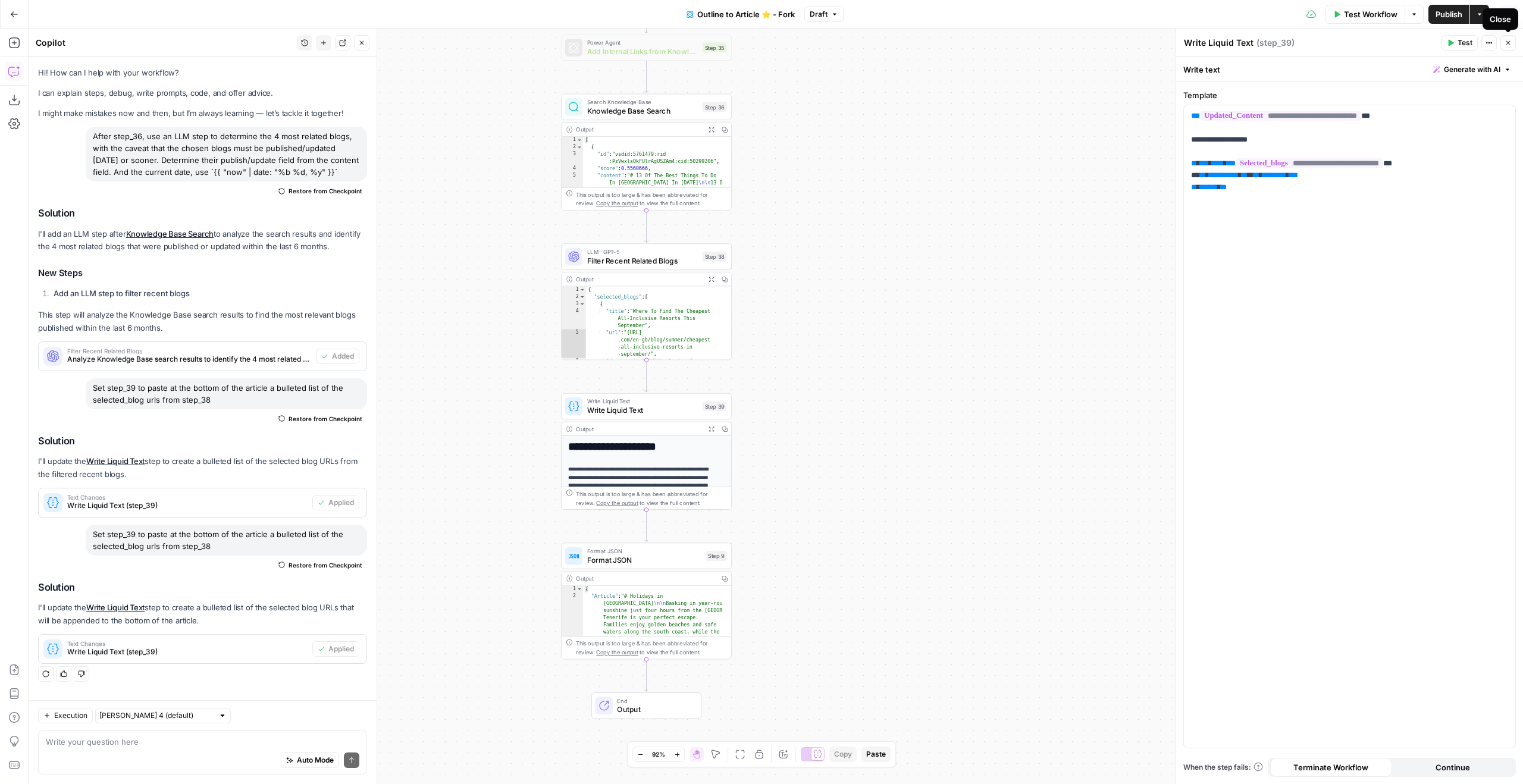
click at [899, 37] on button "Close" at bounding box center [1508, 42] width 15 height 15
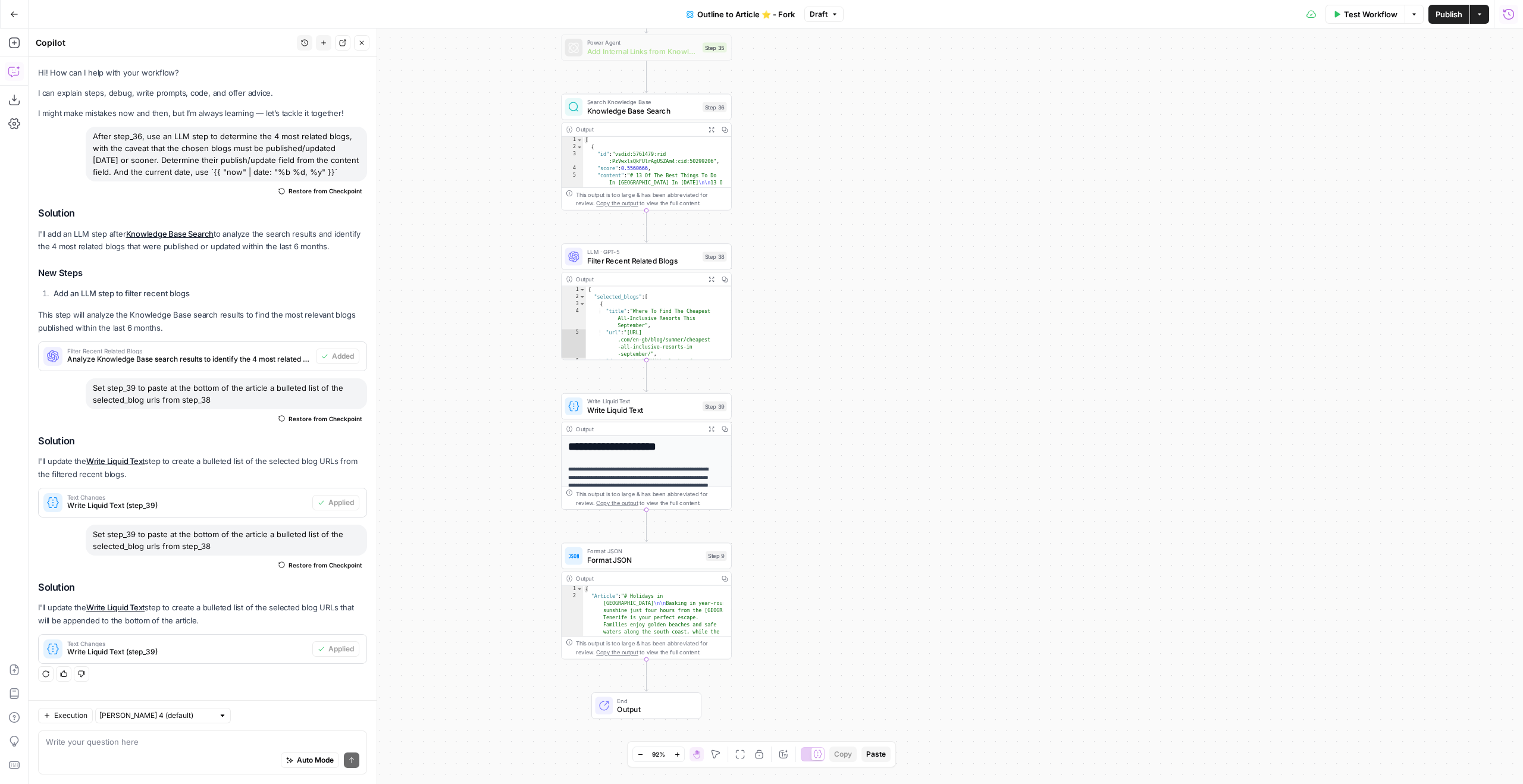
click at [610, 397] on span "Write Liquid Text" at bounding box center [642, 401] width 111 height 9
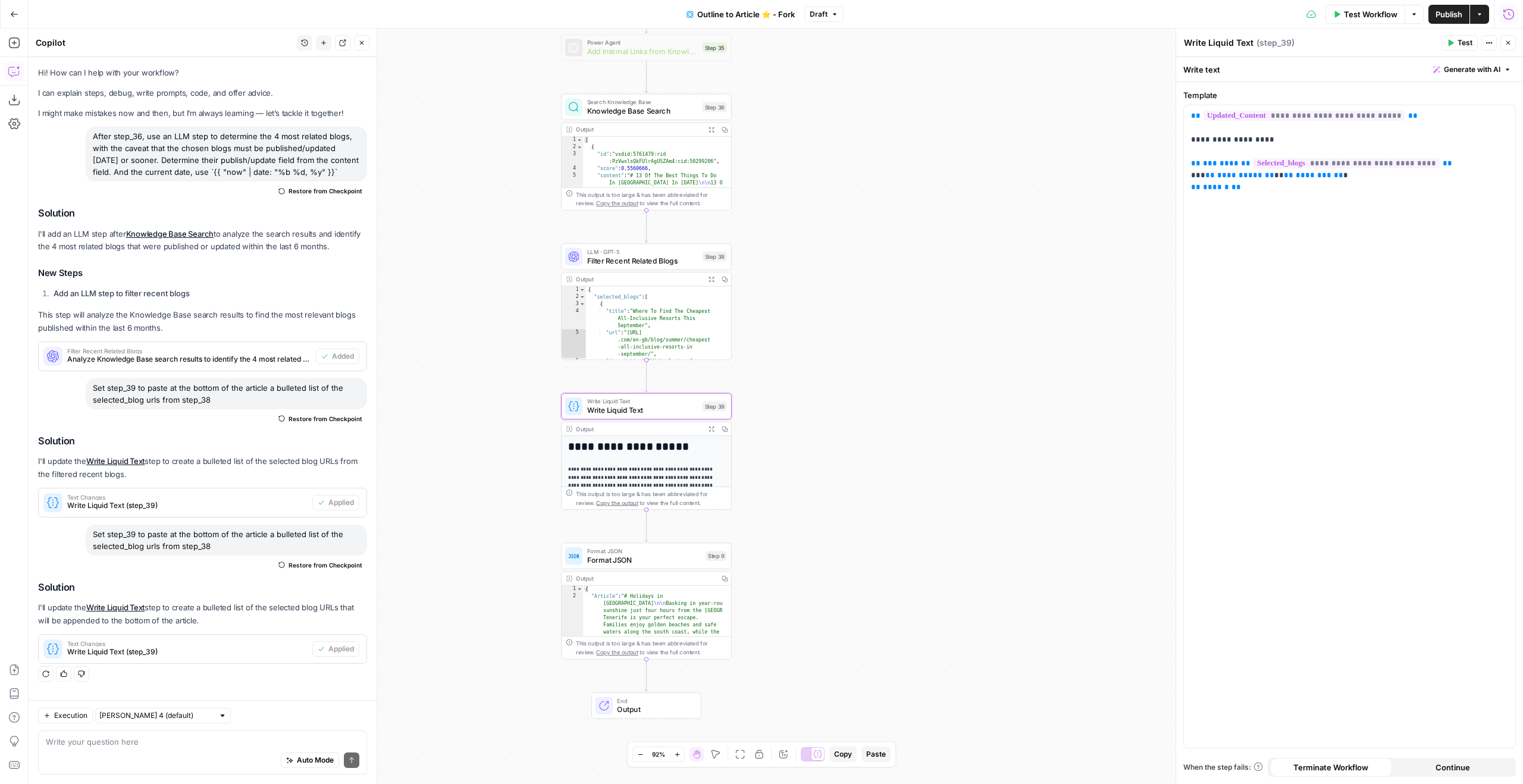
click at [899, 39] on textarea "Write Liquid Text" at bounding box center [1218, 43] width 69 height 12
drag, startPoint x: 1284, startPoint y: 136, endPoint x: 1223, endPoint y: 140, distance: 61.1
click at [899, 138] on p "**********" at bounding box center [1350, 151] width 317 height 83
click at [899, 140] on p "**********" at bounding box center [1350, 151] width 317 height 83
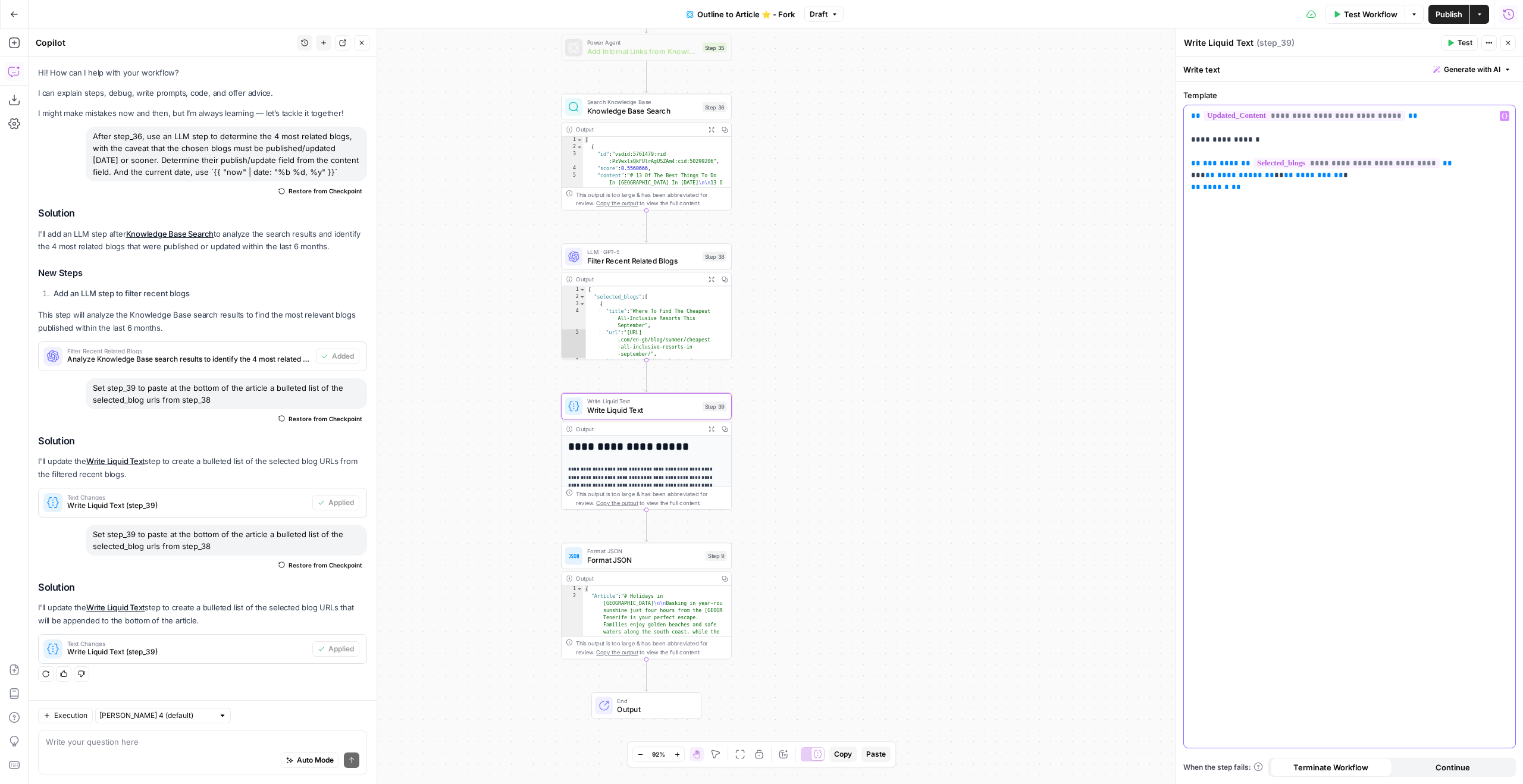
drag, startPoint x: 1267, startPoint y: 134, endPoint x: 1202, endPoint y: 135, distance: 65.0
click at [899, 135] on p "**********" at bounding box center [1350, 151] width 317 height 83
copy p "**********"
click at [899, 38] on textarea "Write Liquid Text" at bounding box center [1218, 43] width 69 height 12
paste textarea "Related Blogs"
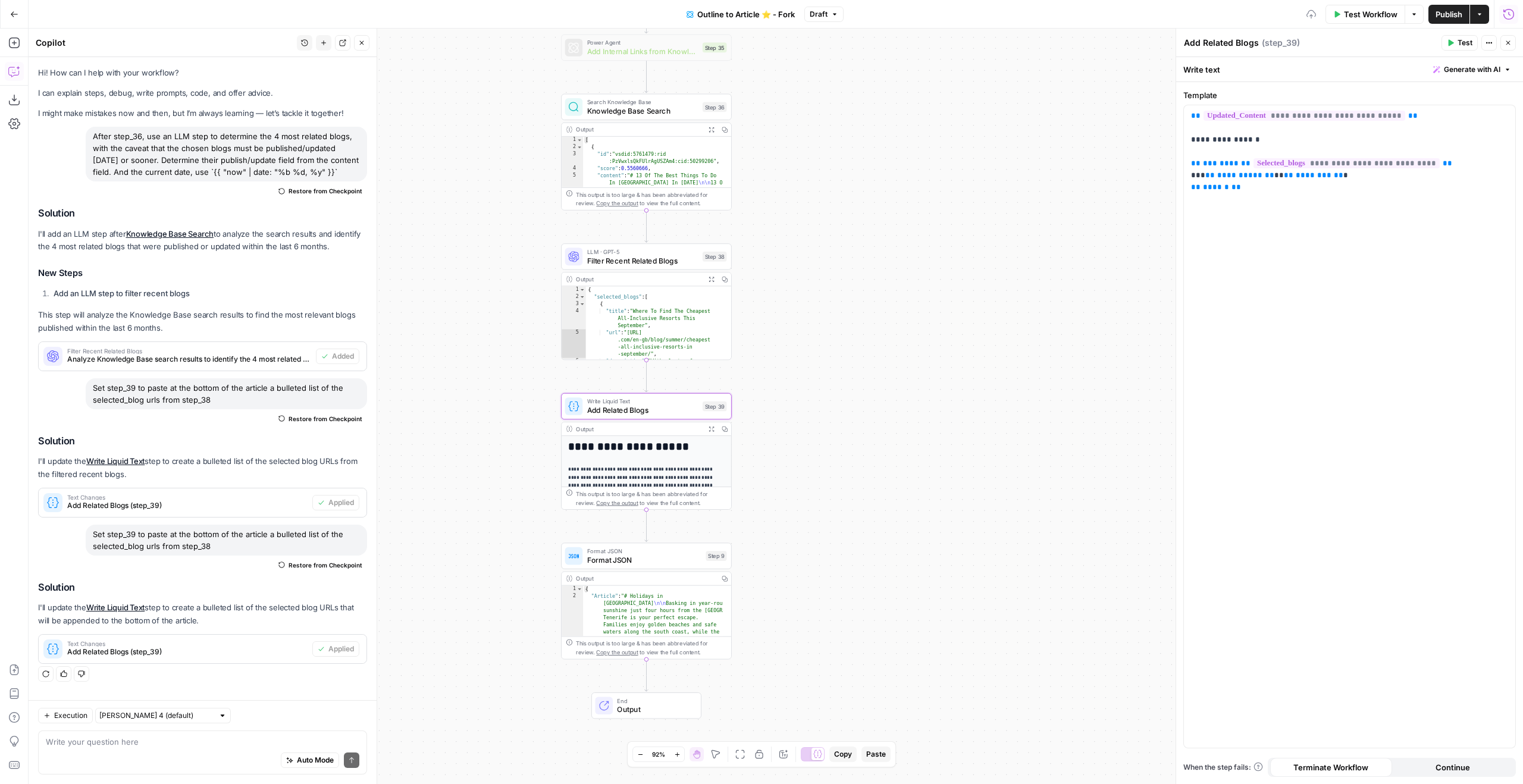
type textarea "Add Related Blogs"
click at [899, 260] on div "**********" at bounding box center [1350, 425] width 332 height 642
click at [899, 49] on button "Close" at bounding box center [1508, 42] width 15 height 15
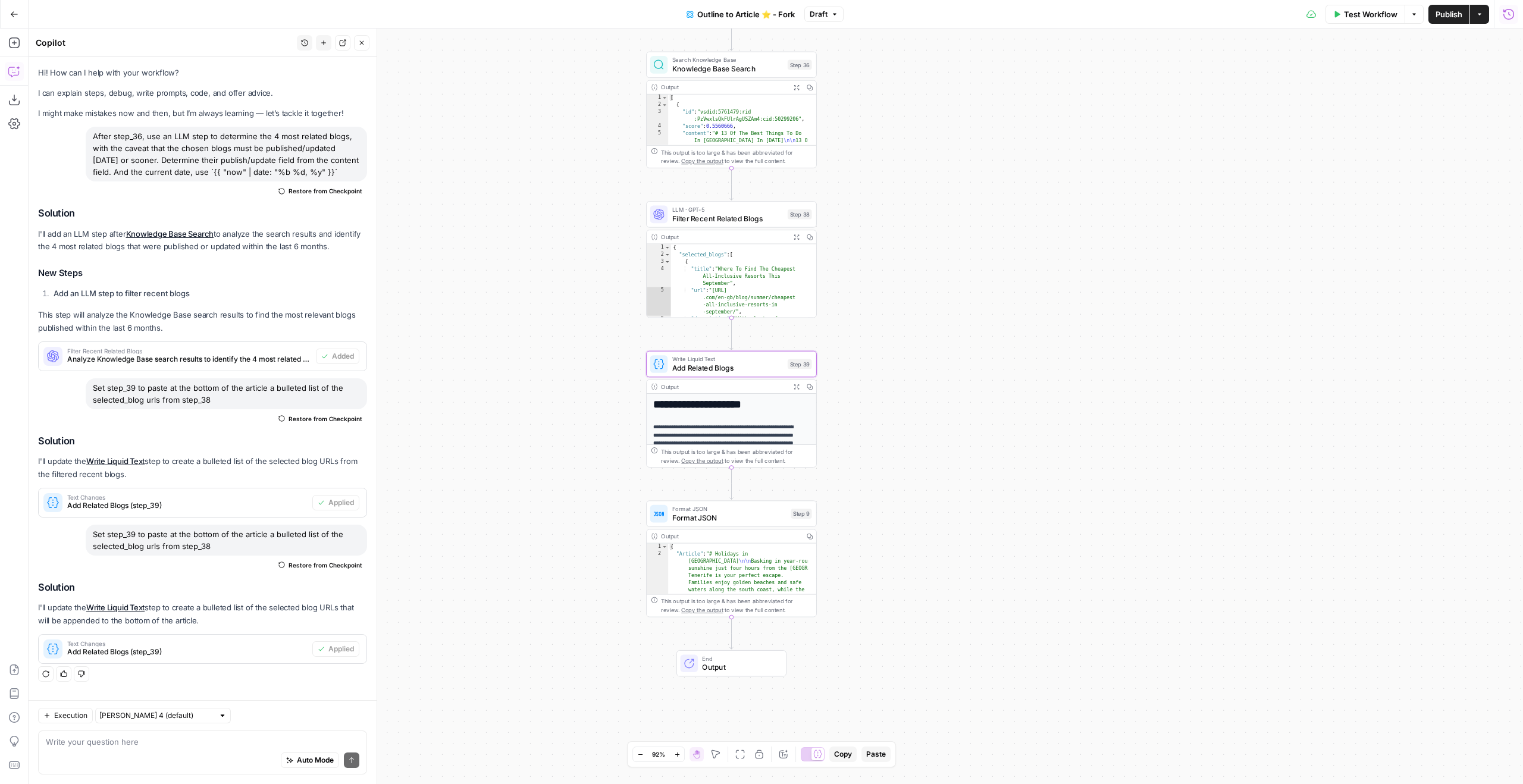
drag, startPoint x: 859, startPoint y: 403, endPoint x: 970, endPoint y: 315, distance: 141.7
click at [899, 322] on div "true false Workflow Set Inputs Inputs Google Search Google Search Step 2 Output…" at bounding box center [776, 406] width 1494 height 755
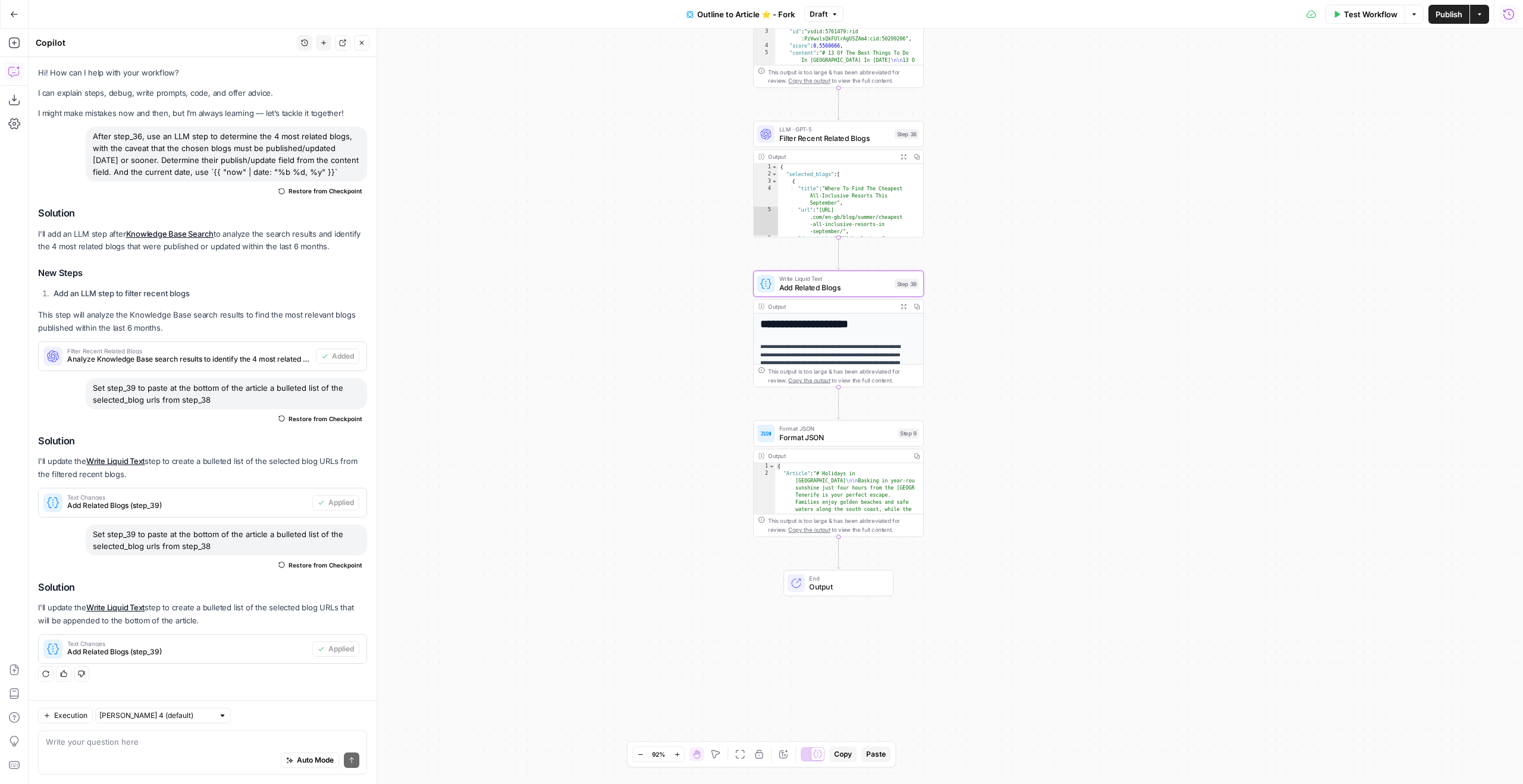
click at [851, 431] on span "Format JSON" at bounding box center [836, 428] width 114 height 9
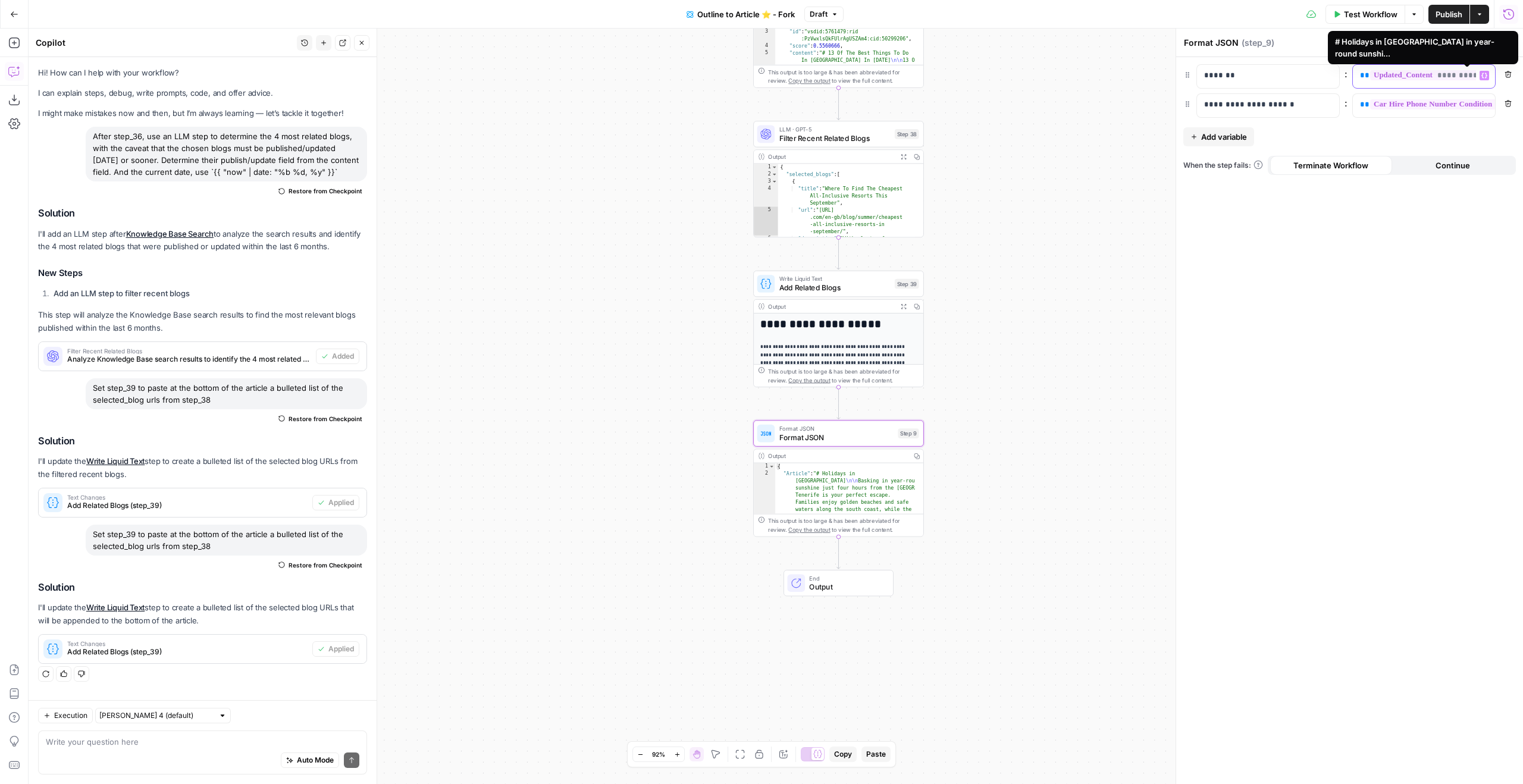
click at [899, 71] on span "**" at bounding box center [1364, 74] width 9 height 8
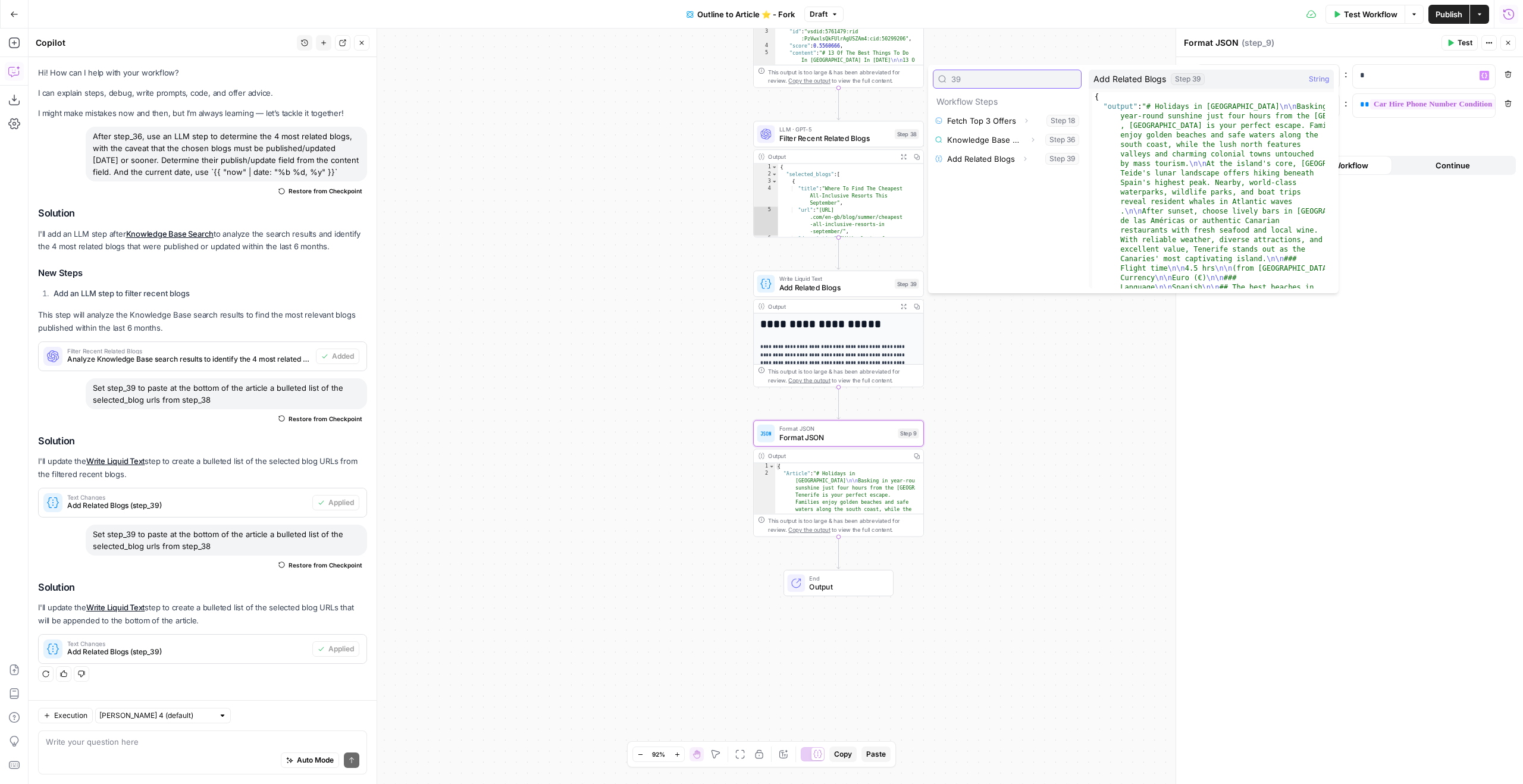
type input "39"
click at [899, 163] on button "Expand" at bounding box center [1025, 159] width 15 height 15
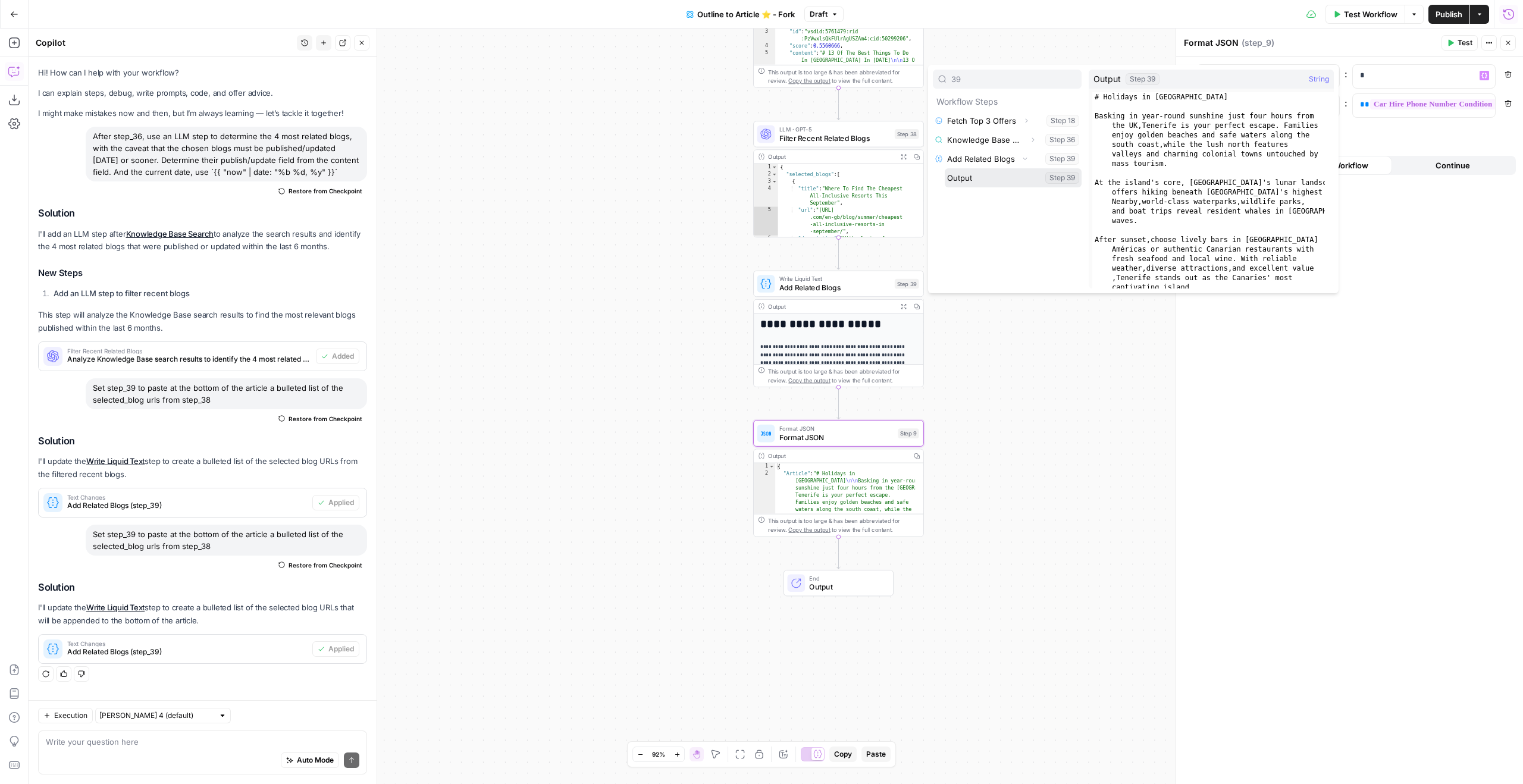
click at [899, 178] on button "Select variable Output" at bounding box center [1014, 178] width 137 height 19
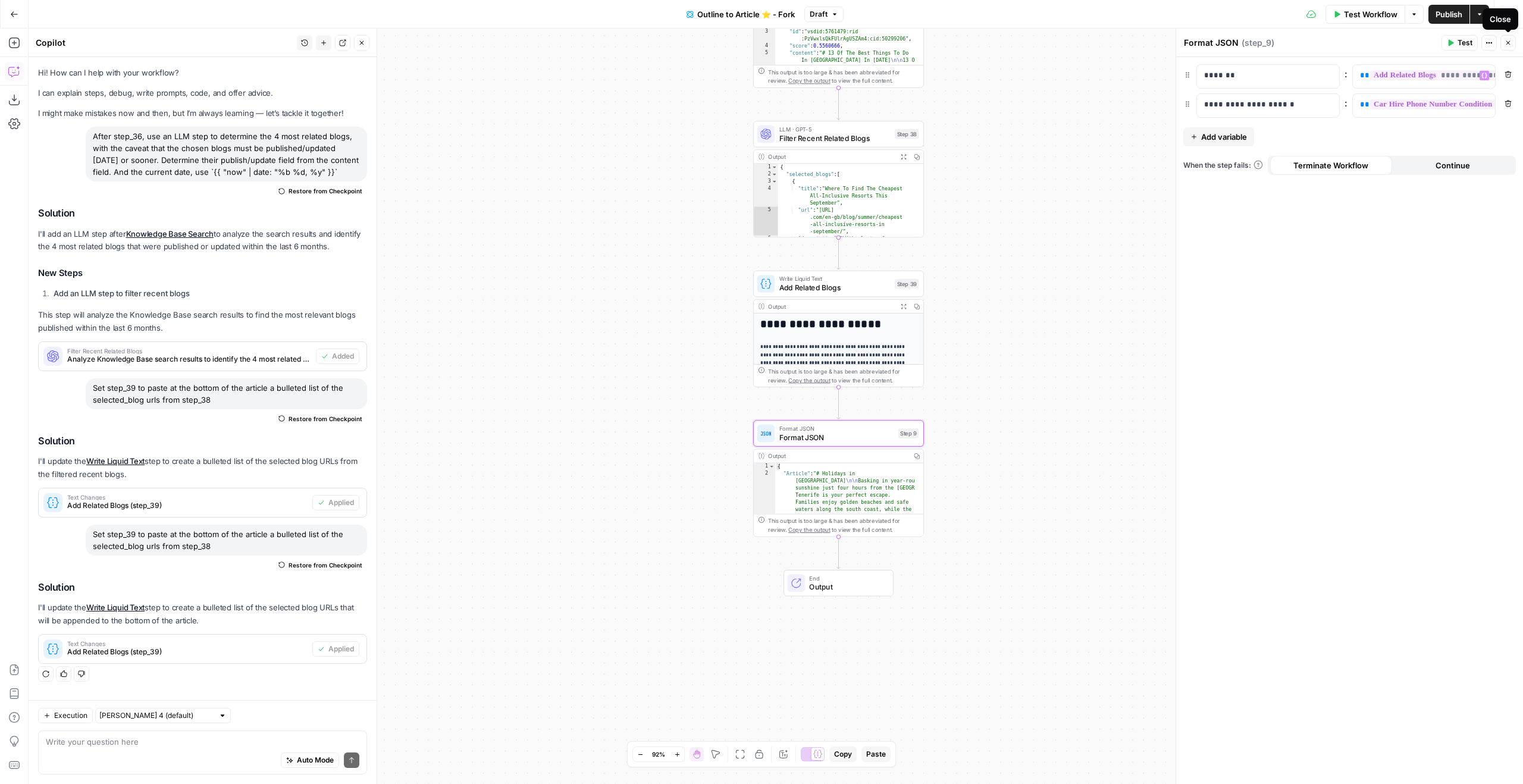
click at [899, 47] on button "Close" at bounding box center [1508, 42] width 15 height 15
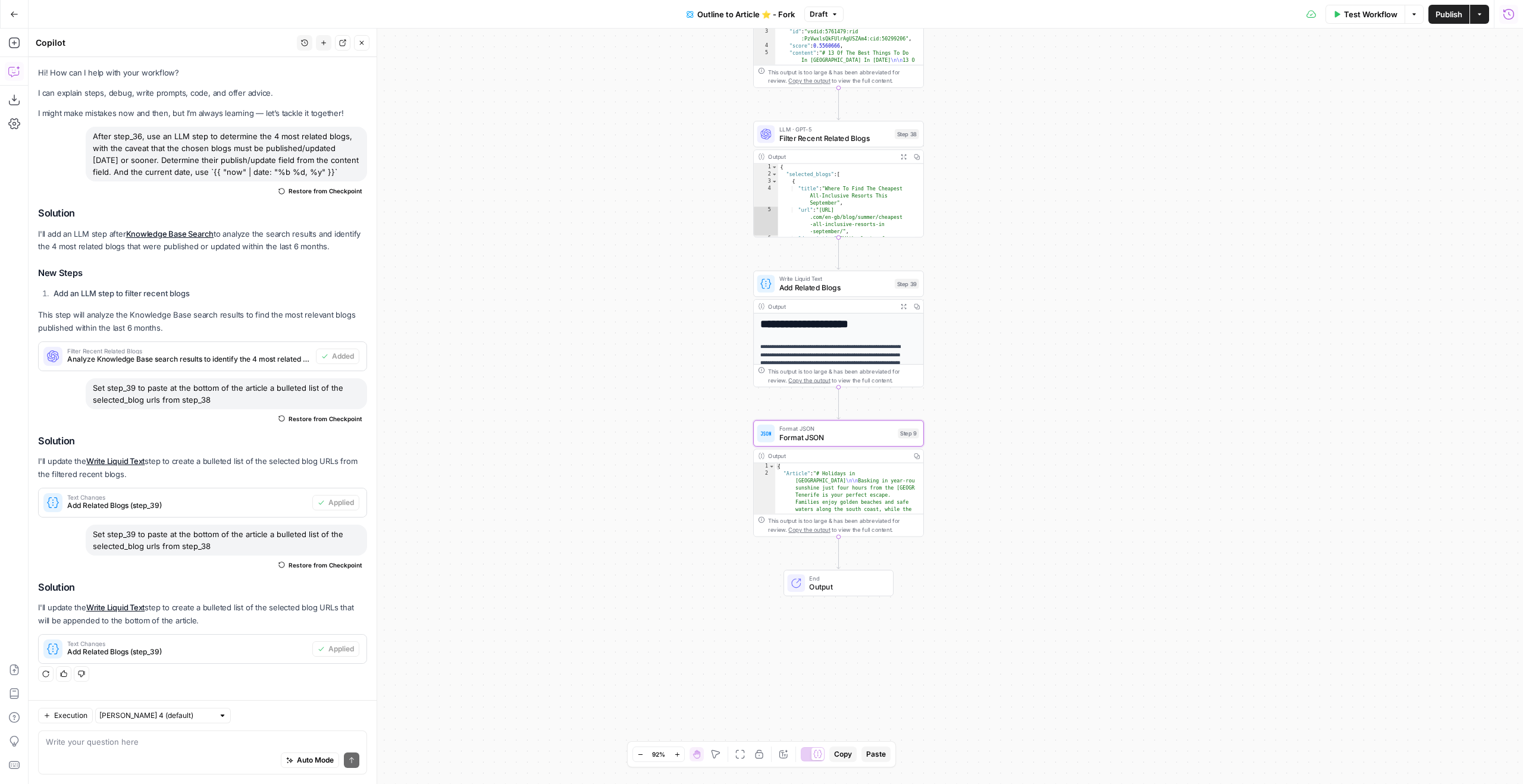
click at [899, 18] on button "Publish" at bounding box center [1449, 14] width 41 height 19
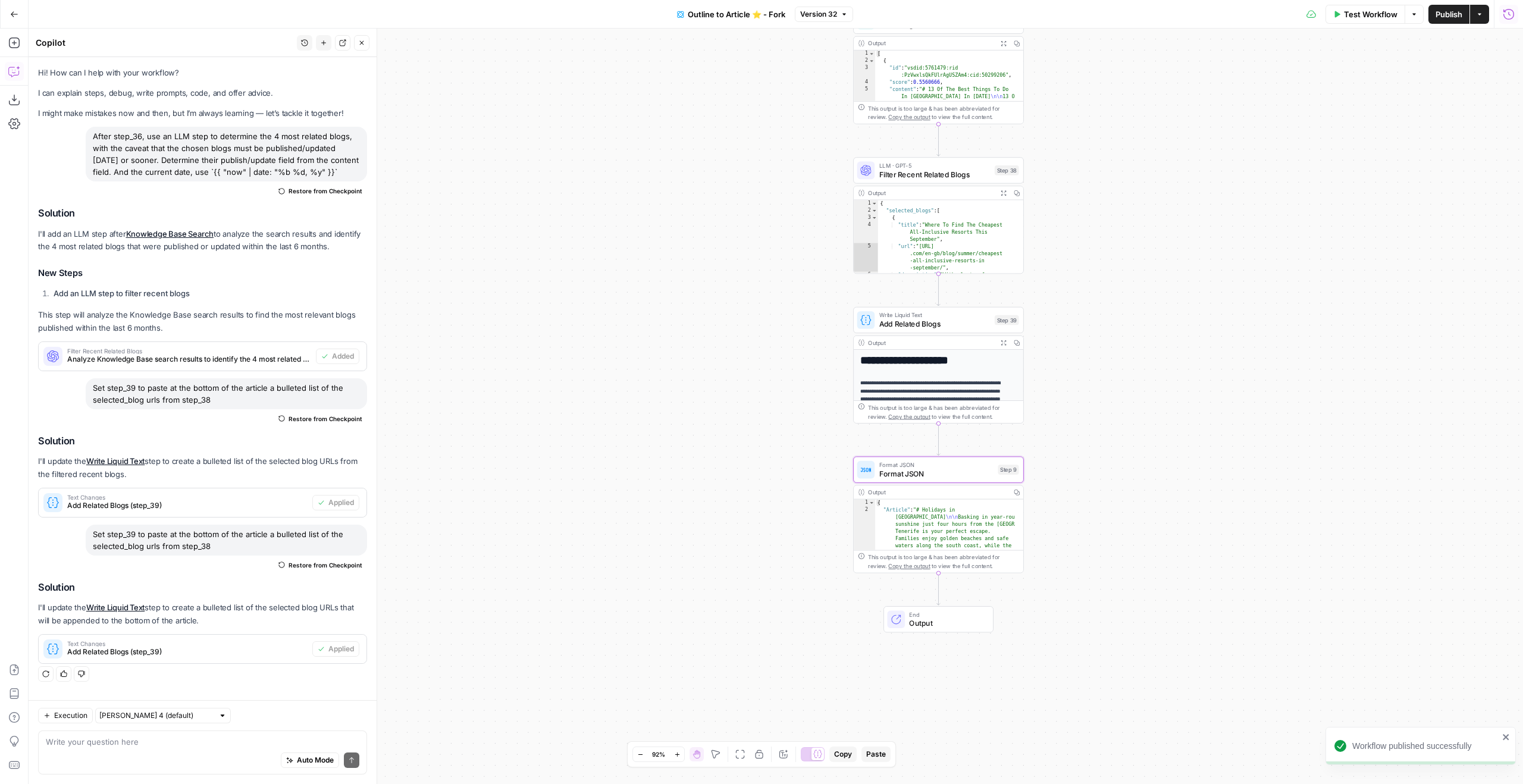
drag, startPoint x: 1136, startPoint y: 73, endPoint x: 1245, endPoint y: 103, distance: 113.1
click at [899, 109] on div "true false Workflow Set Inputs Inputs Google Search Google Search Step 2 Output…" at bounding box center [776, 406] width 1494 height 755
click at [9, 8] on button "Go Back" at bounding box center [14, 14] width 21 height 21
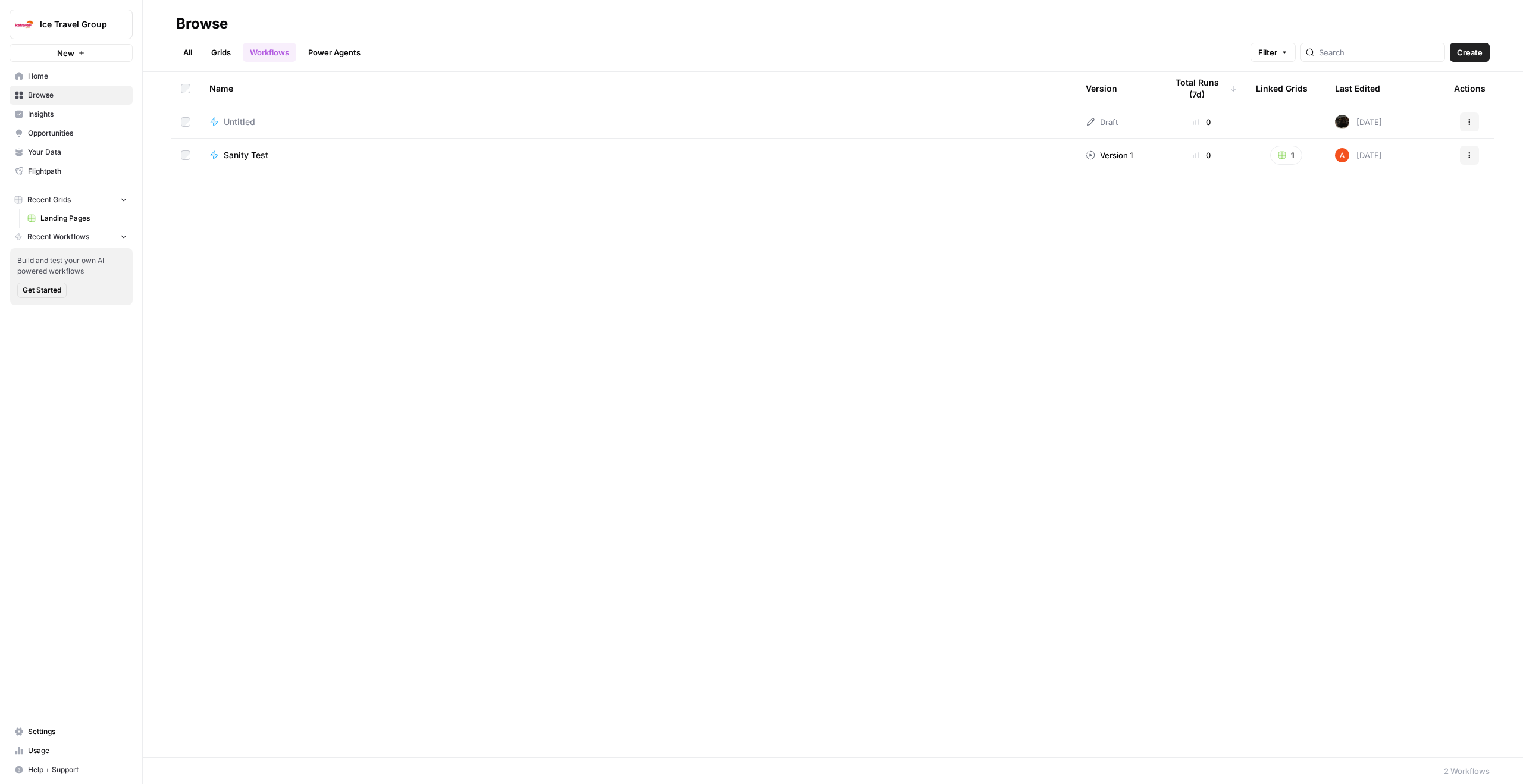
click at [338, 58] on link "Power Agents" at bounding box center [334, 52] width 67 height 19
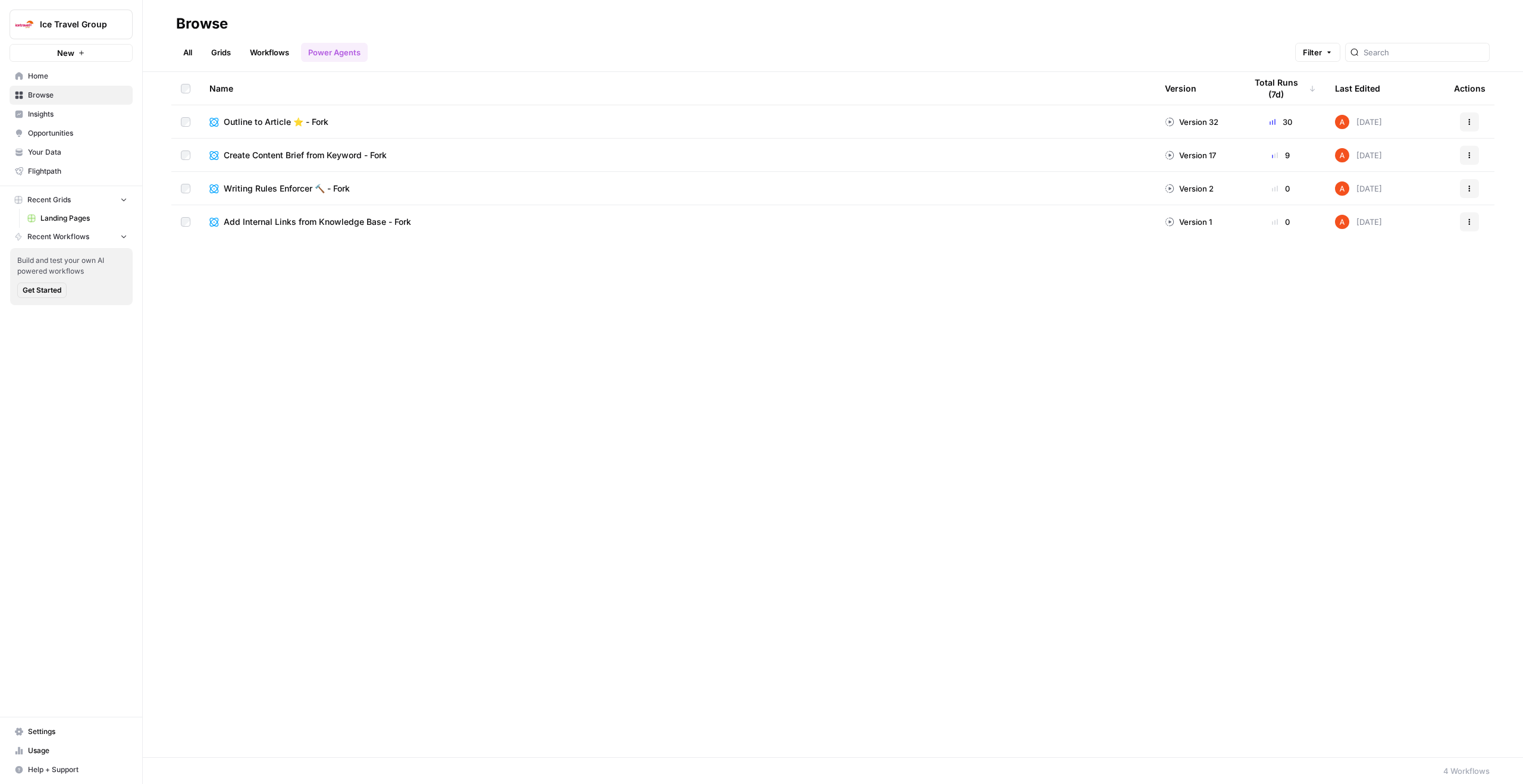
click at [899, 118] on div "[DATE]" at bounding box center [1359, 122] width 47 height 14
click at [68, 118] on span "Insights" at bounding box center [77, 114] width 99 height 11
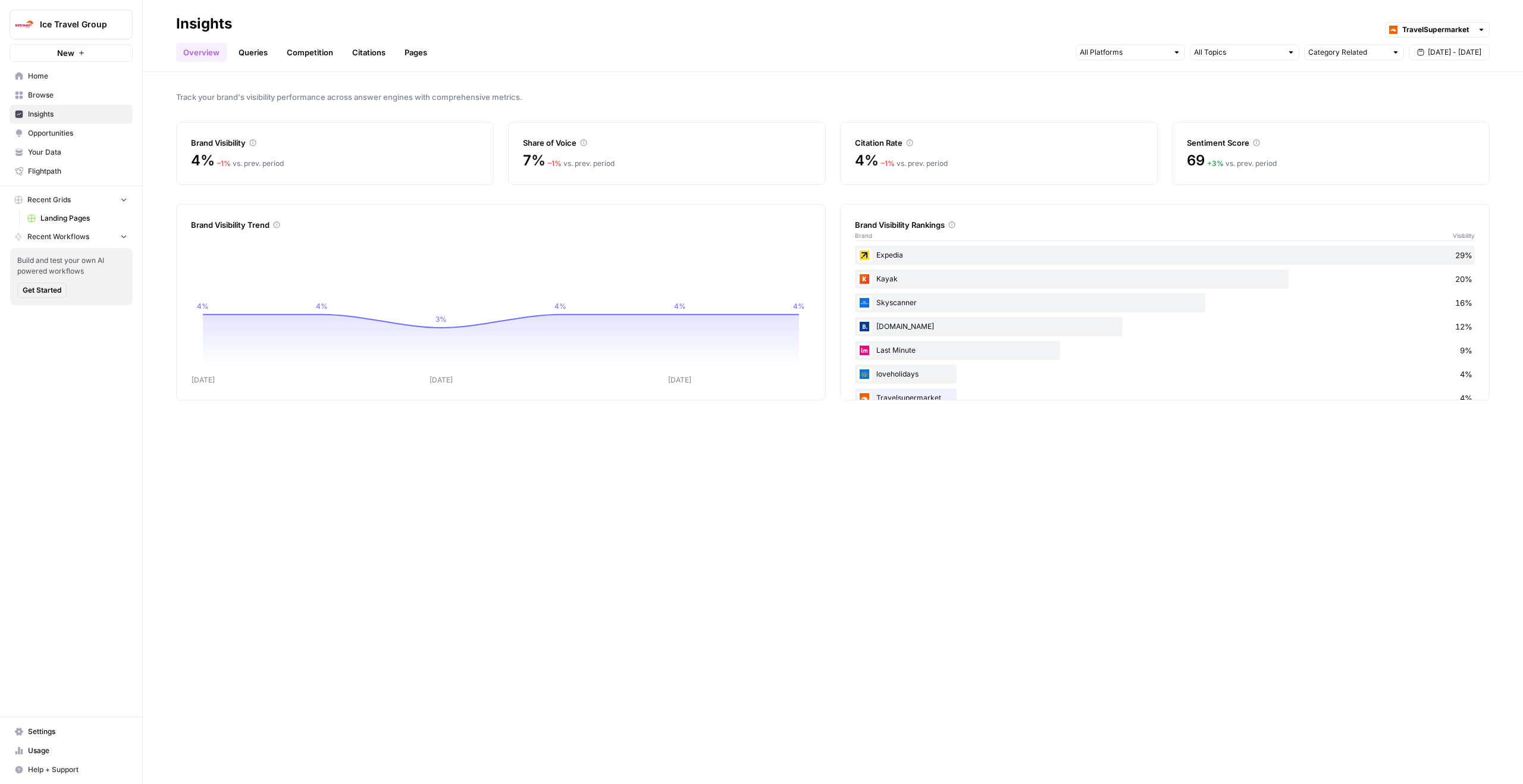
click at [37, 81] on link "Home" at bounding box center [71, 76] width 124 height 19
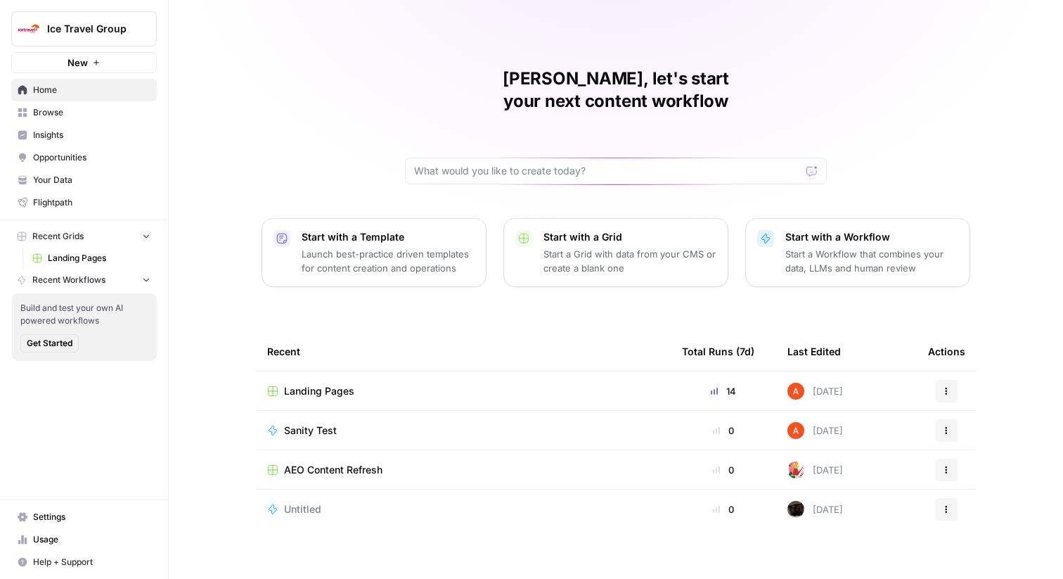
click at [143, 27] on icon "Workspace: Ice Travel Group" at bounding box center [145, 29] width 14 height 14
type input "pist"
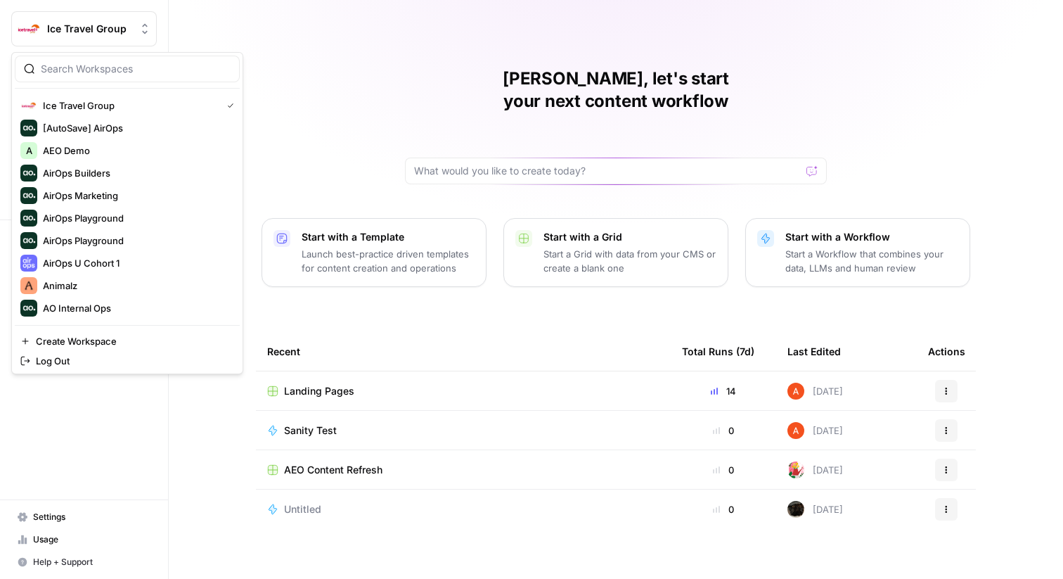
click at [345, 75] on div "[PERSON_NAME], let's start your next content workflow Start with a Template Lau…" at bounding box center [616, 289] width 894 height 579
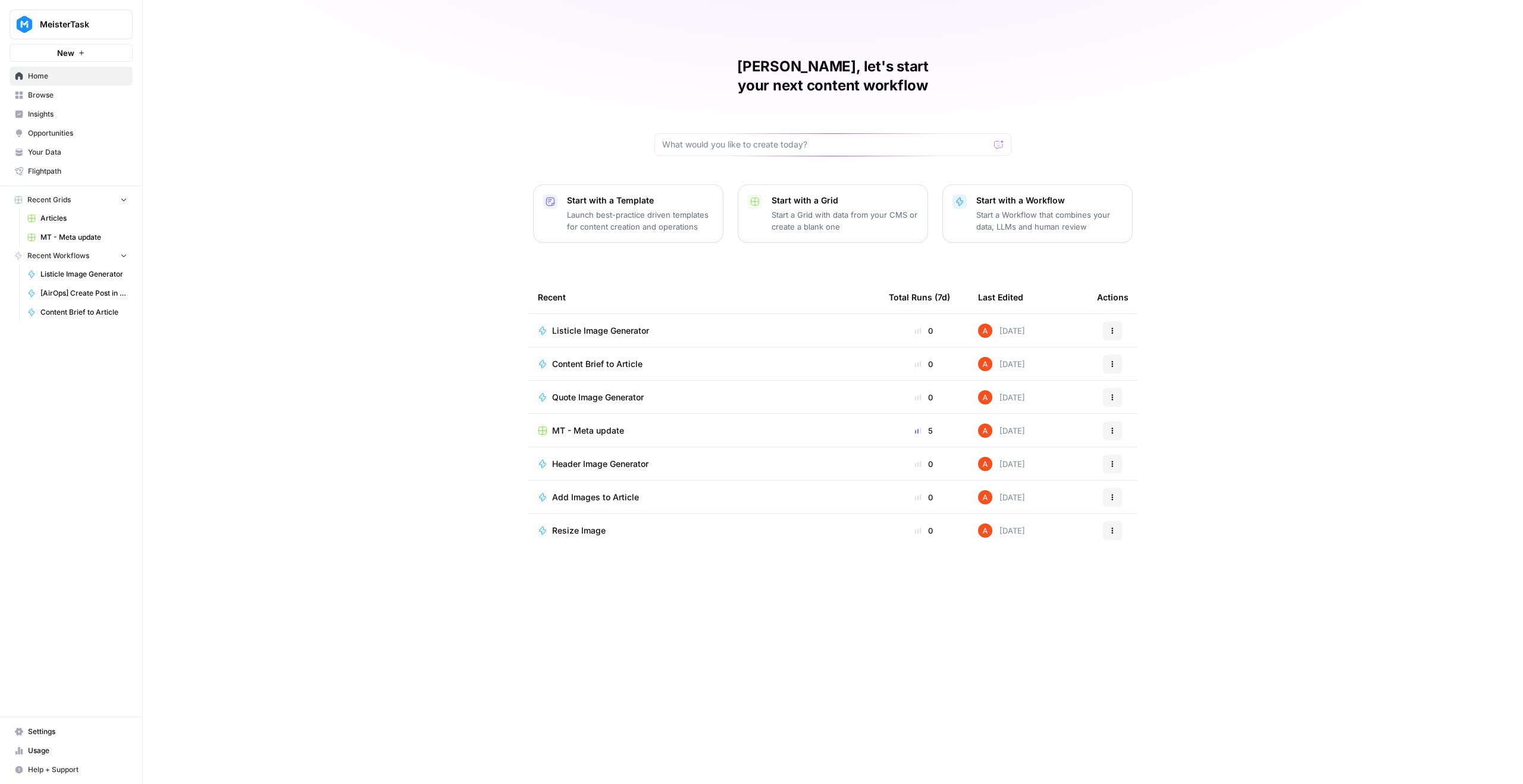
click at [70, 176] on span "Flightpath" at bounding box center [77, 171] width 99 height 11
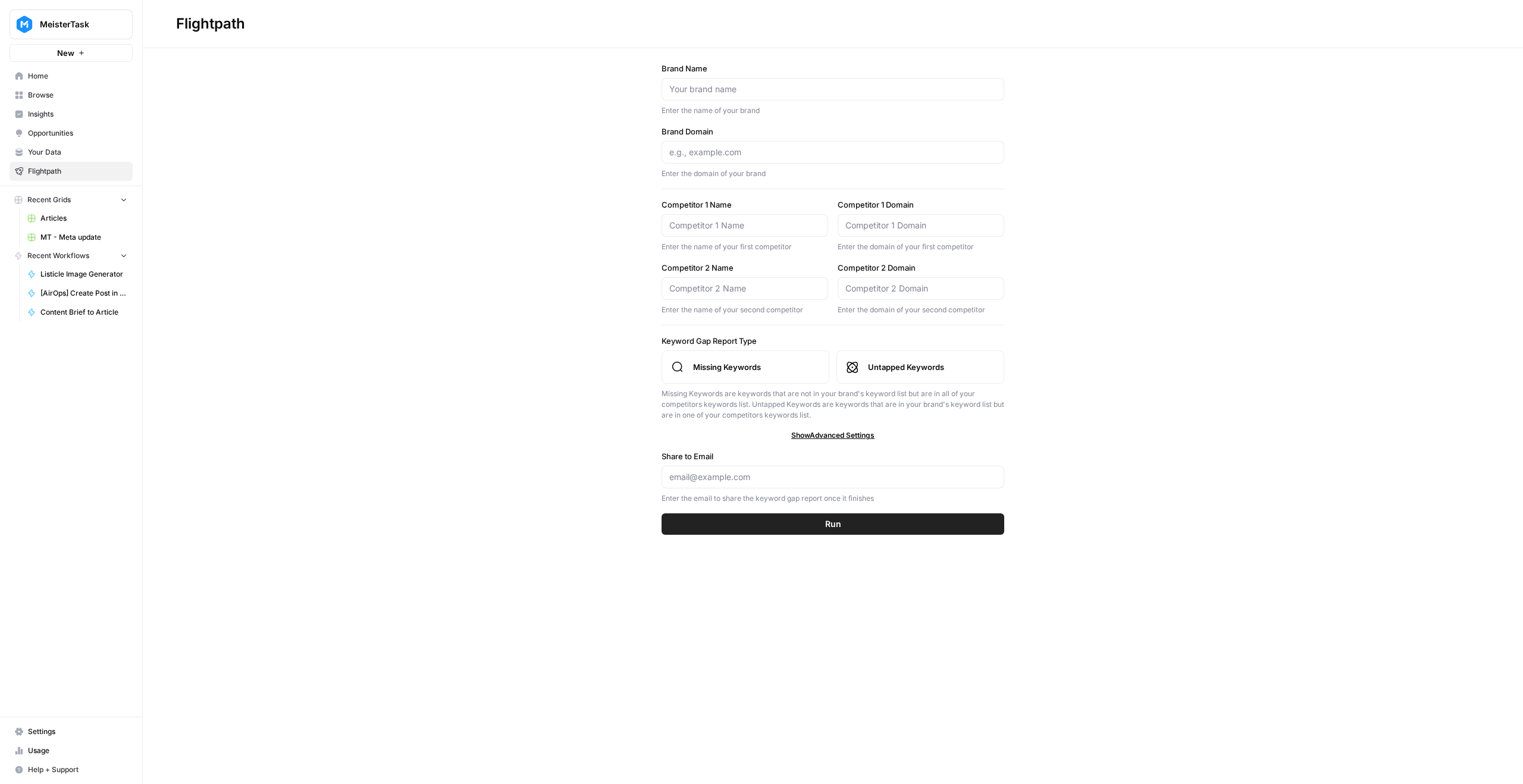
click at [72, 153] on span "Your Data" at bounding box center [77, 152] width 99 height 11
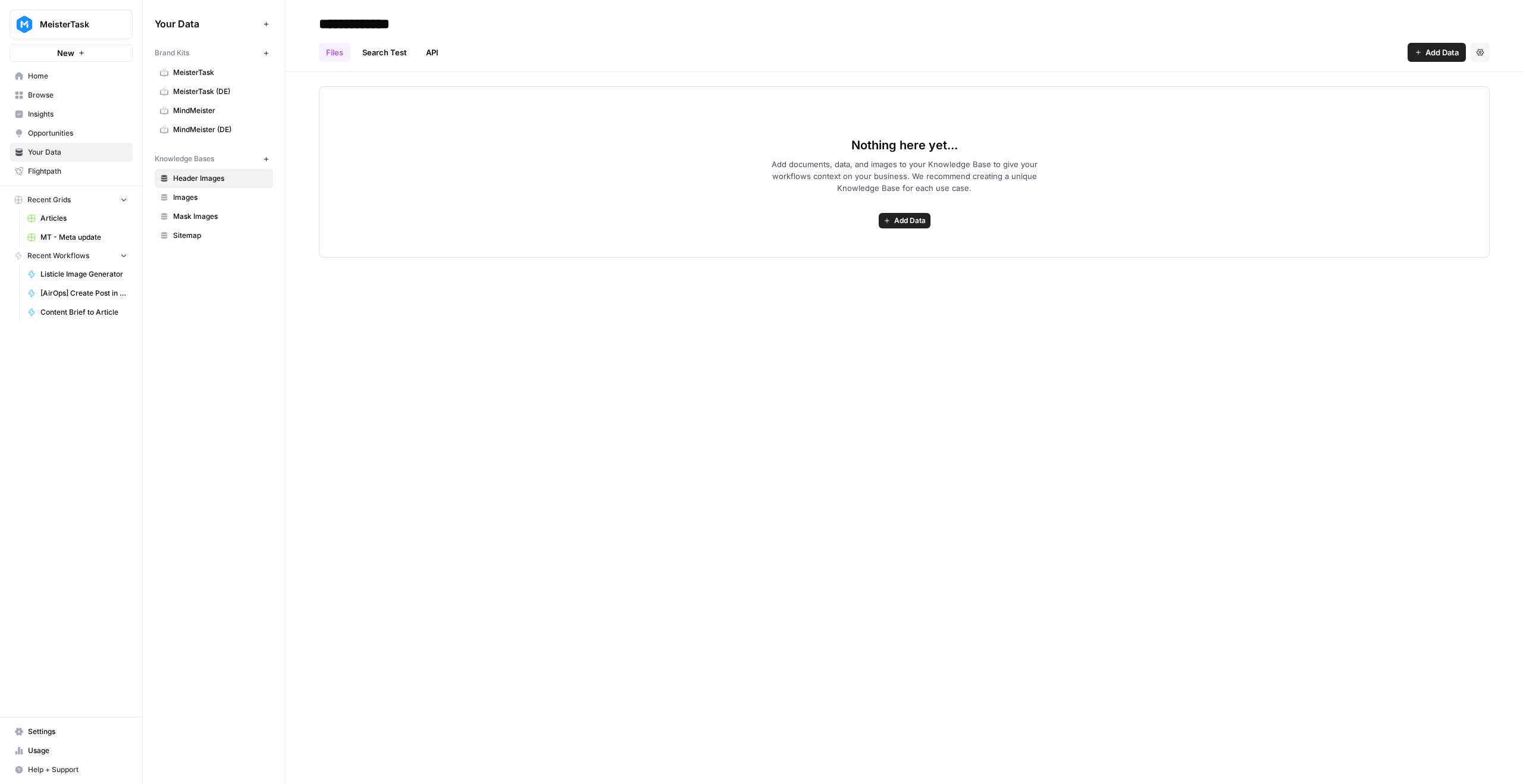
click at [61, 172] on span "Flightpath" at bounding box center [77, 171] width 99 height 11
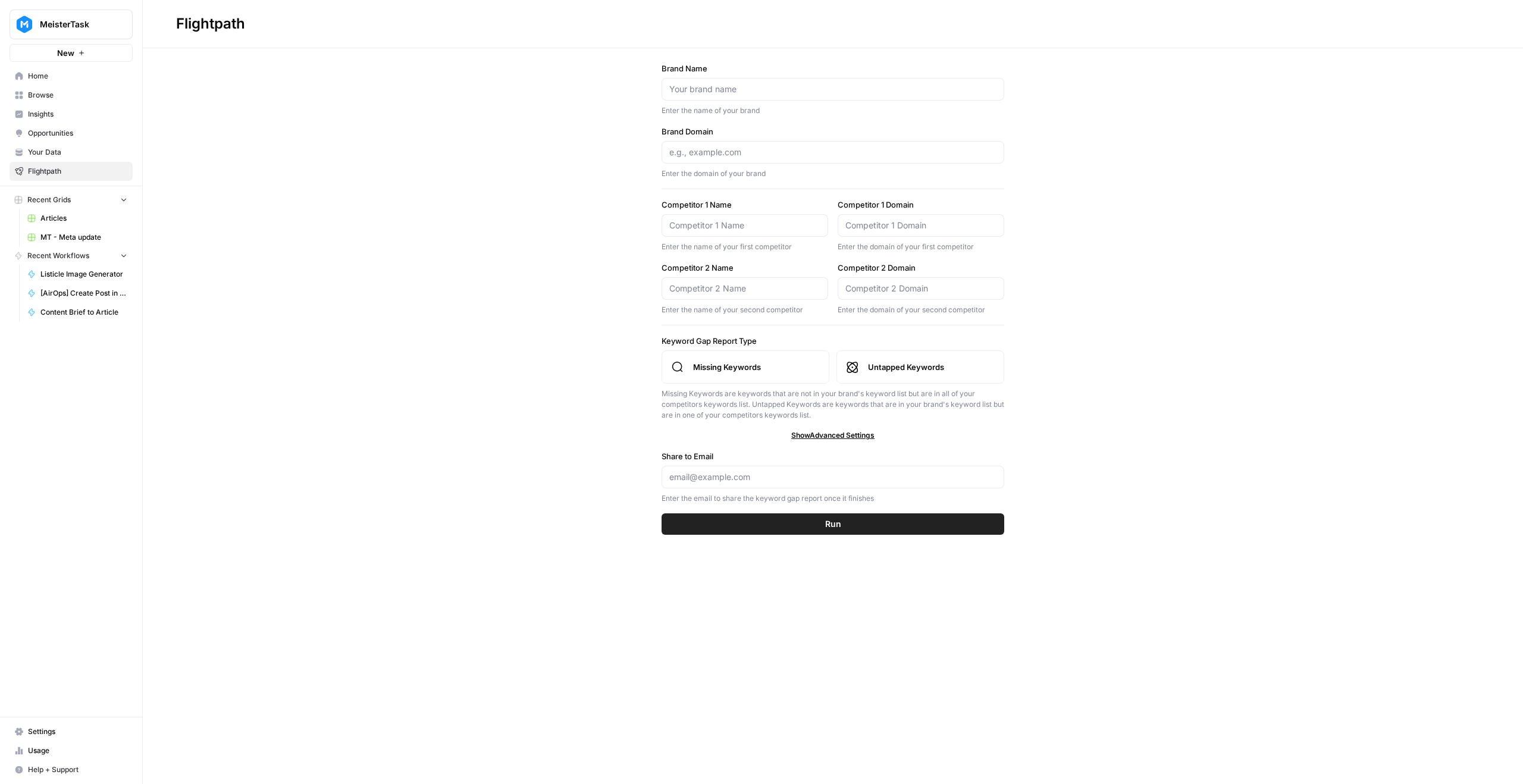
click at [66, 144] on link "Your Data" at bounding box center [71, 152] width 124 height 19
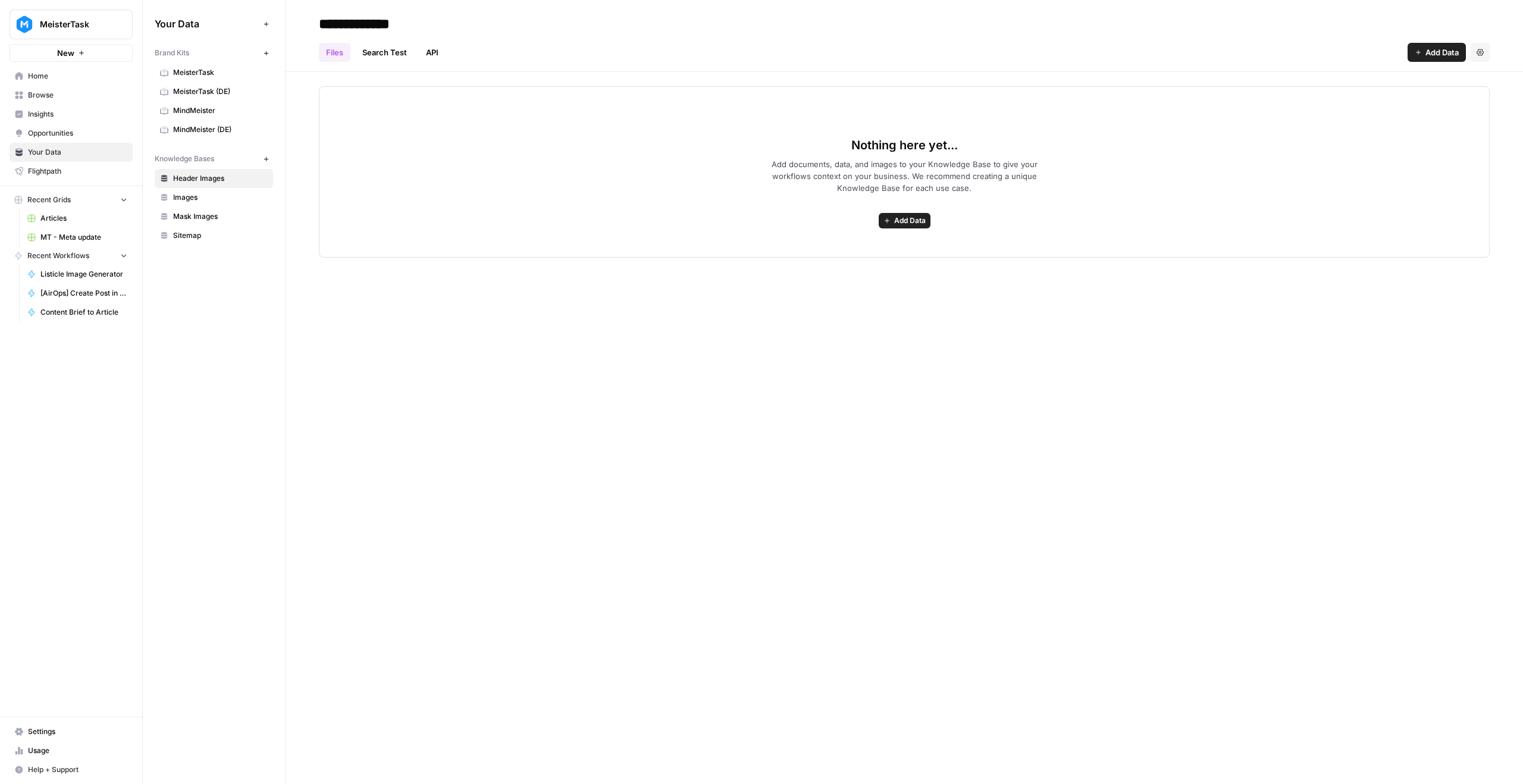
click at [59, 130] on span "Opportunities" at bounding box center [77, 133] width 99 height 11
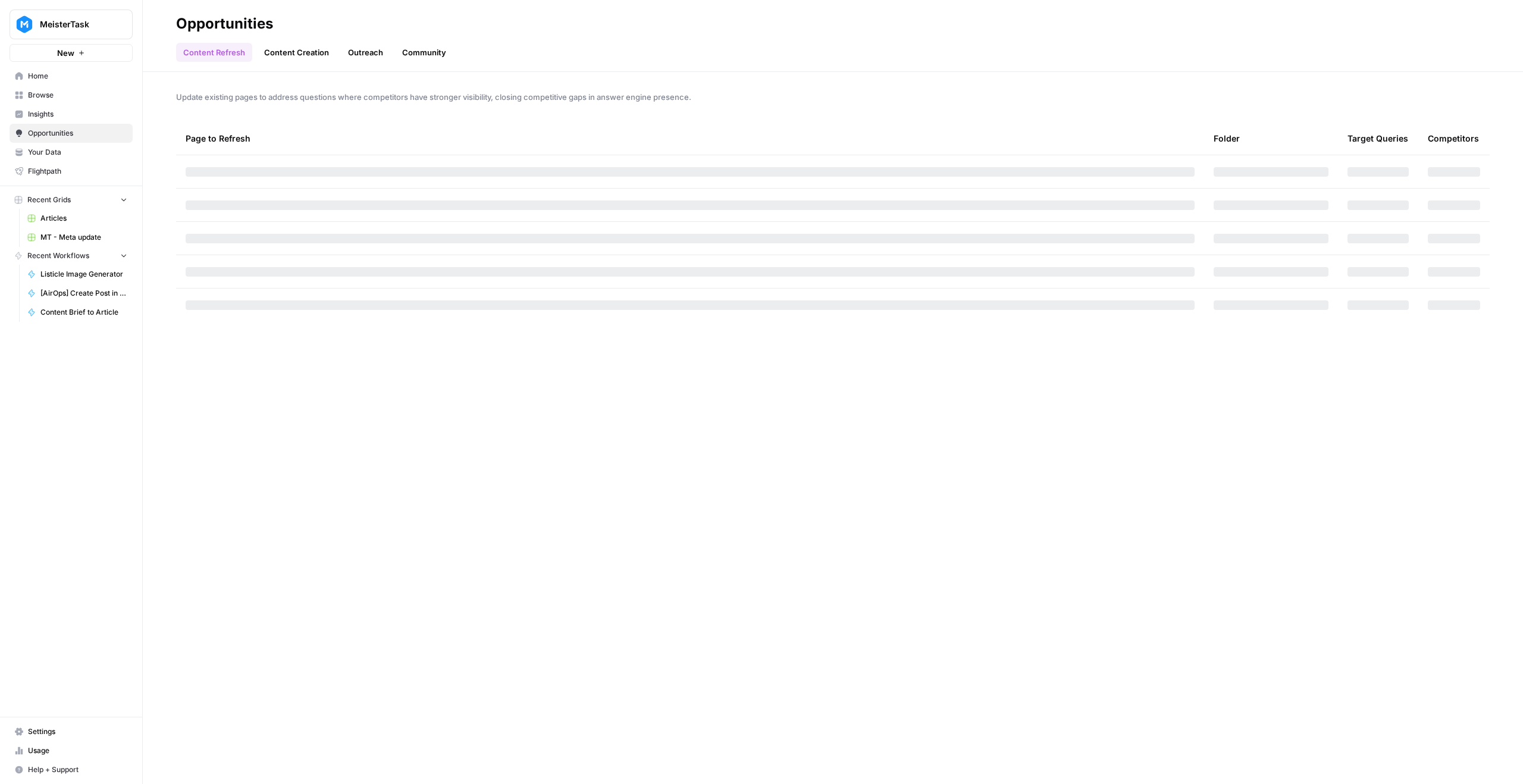
click at [64, 107] on link "Insights" at bounding box center [71, 114] width 124 height 19
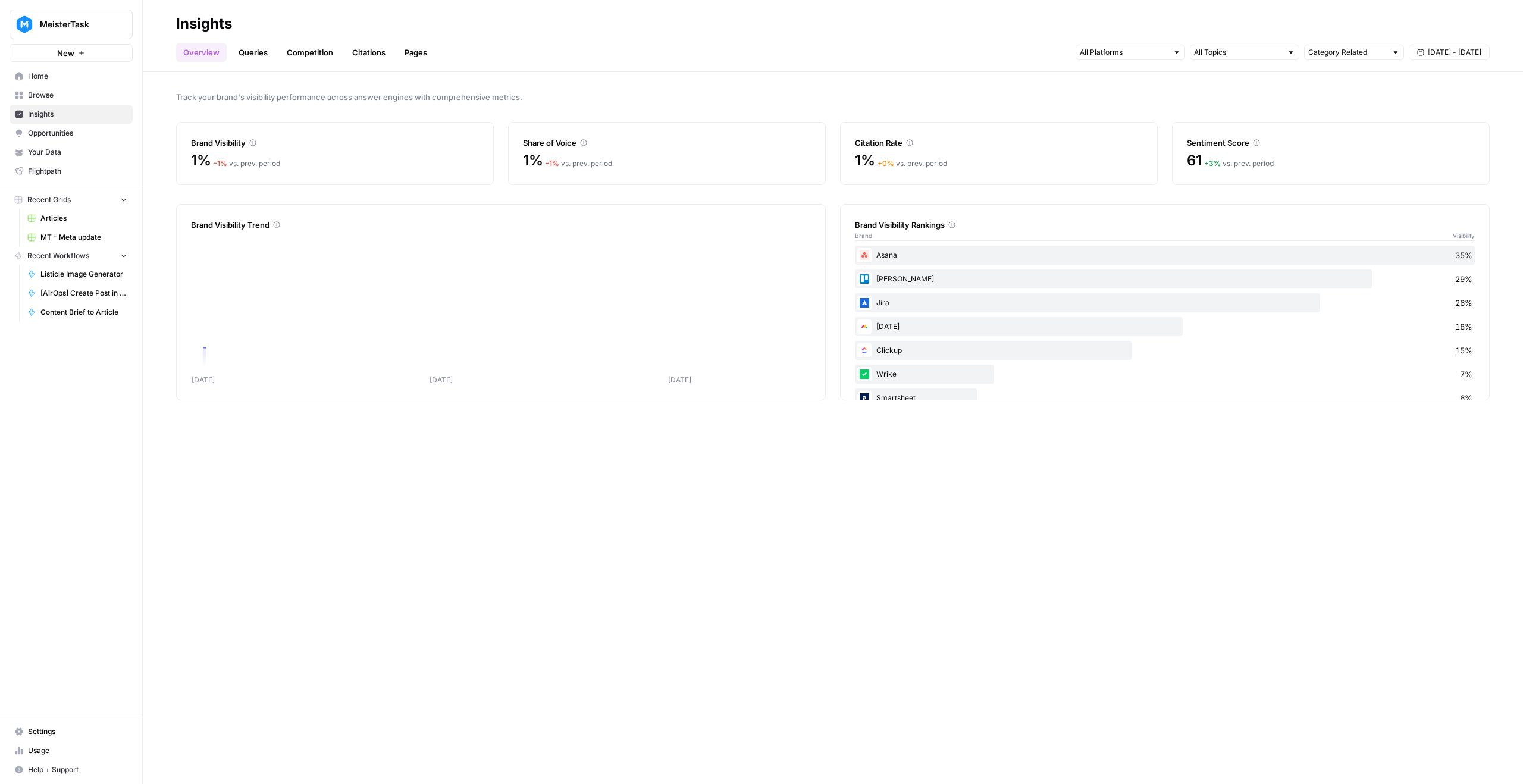
click at [66, 102] on link "Browse" at bounding box center [71, 95] width 124 height 19
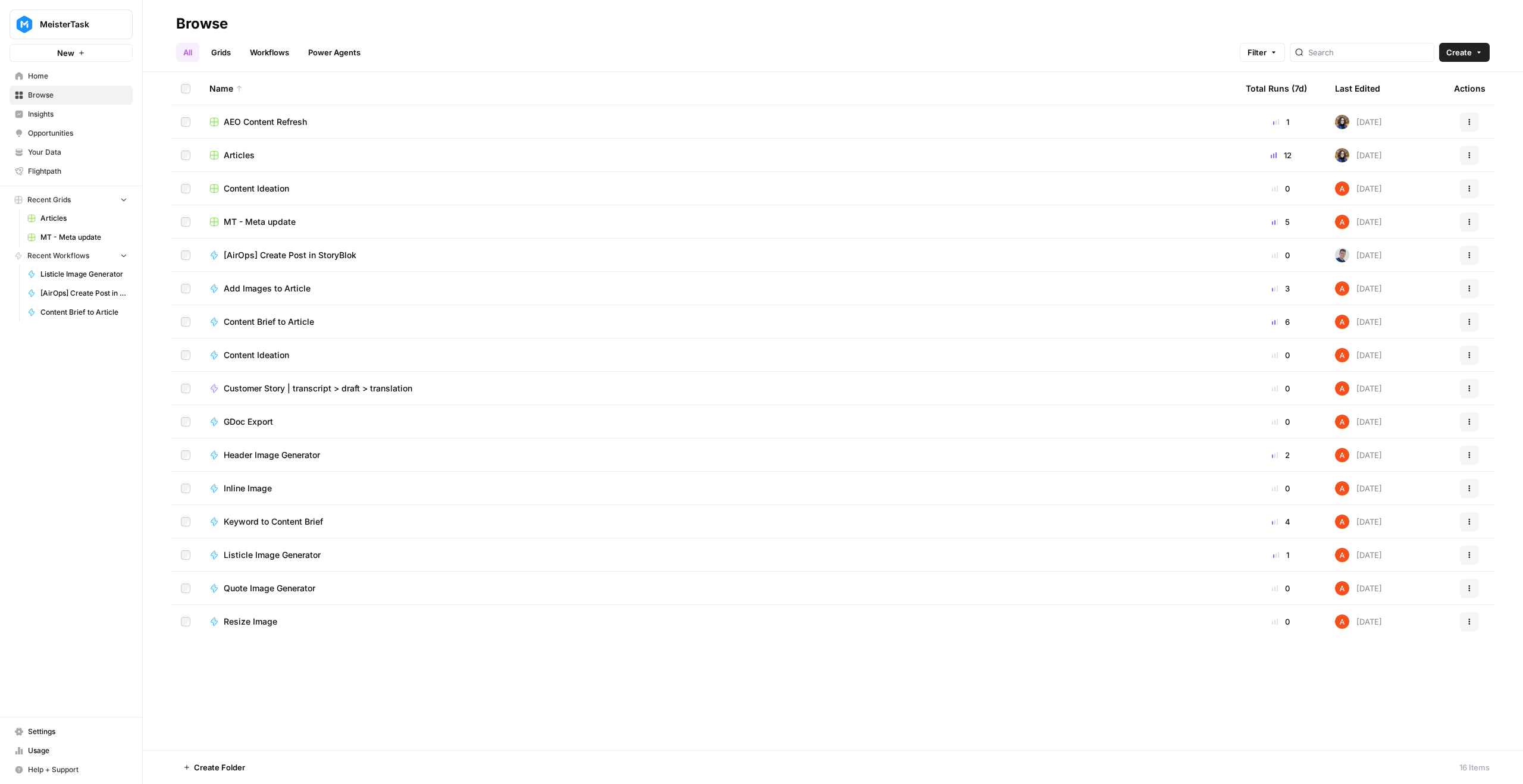
click at [96, 715] on div "MeisterTask New Home Browse Insights Opportunities Your Data Flightpath Recent …" at bounding box center [71, 392] width 142 height 784
click at [102, 720] on nav "Settings Usage Help + Support" at bounding box center [71, 750] width 142 height 67
click at [99, 724] on link "Settings" at bounding box center [71, 732] width 124 height 19
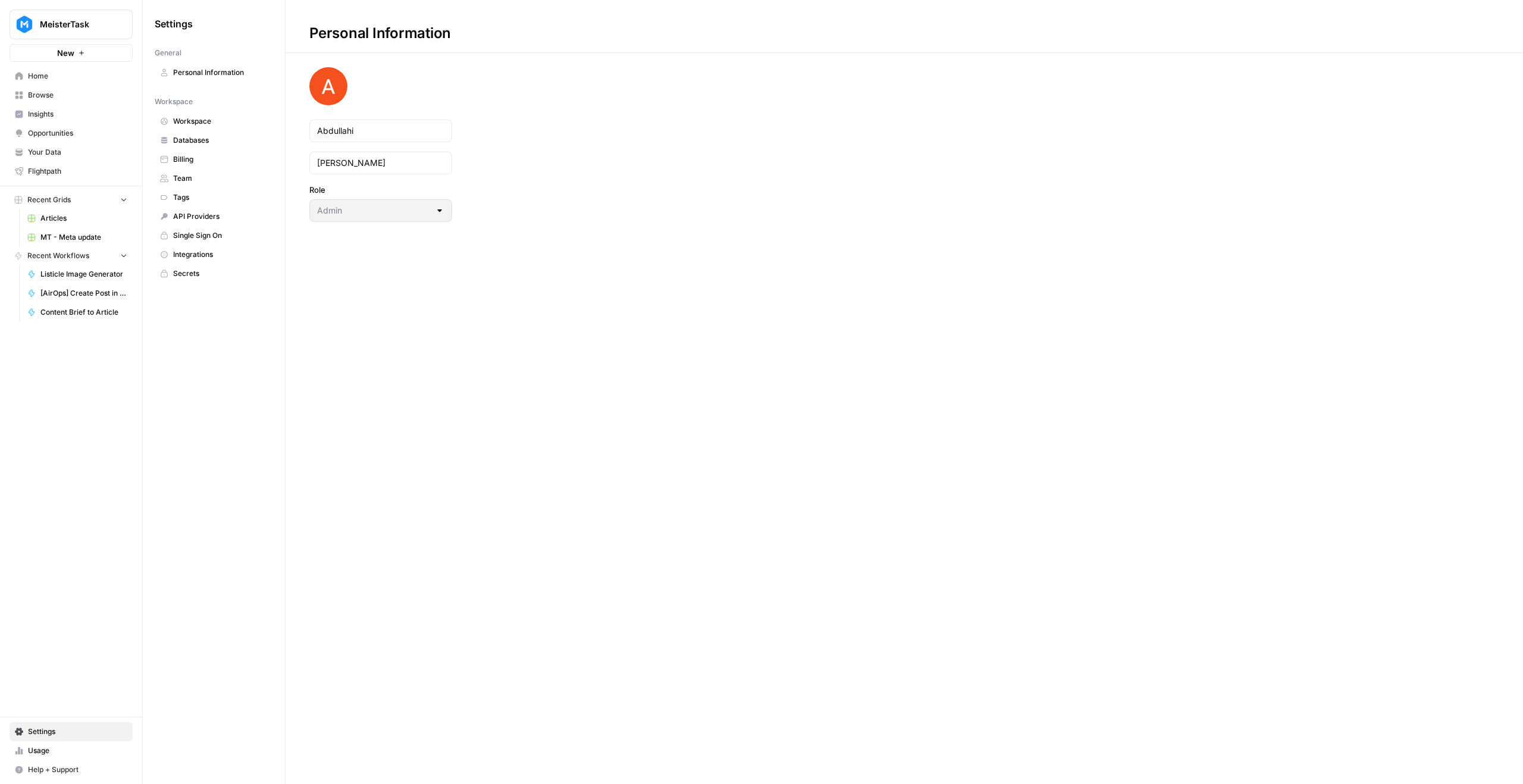
click at [198, 268] on span "Secrets" at bounding box center [221, 273] width 95 height 11
click at [1464, 30] on span "Create Secret" at bounding box center [1467, 33] width 51 height 12
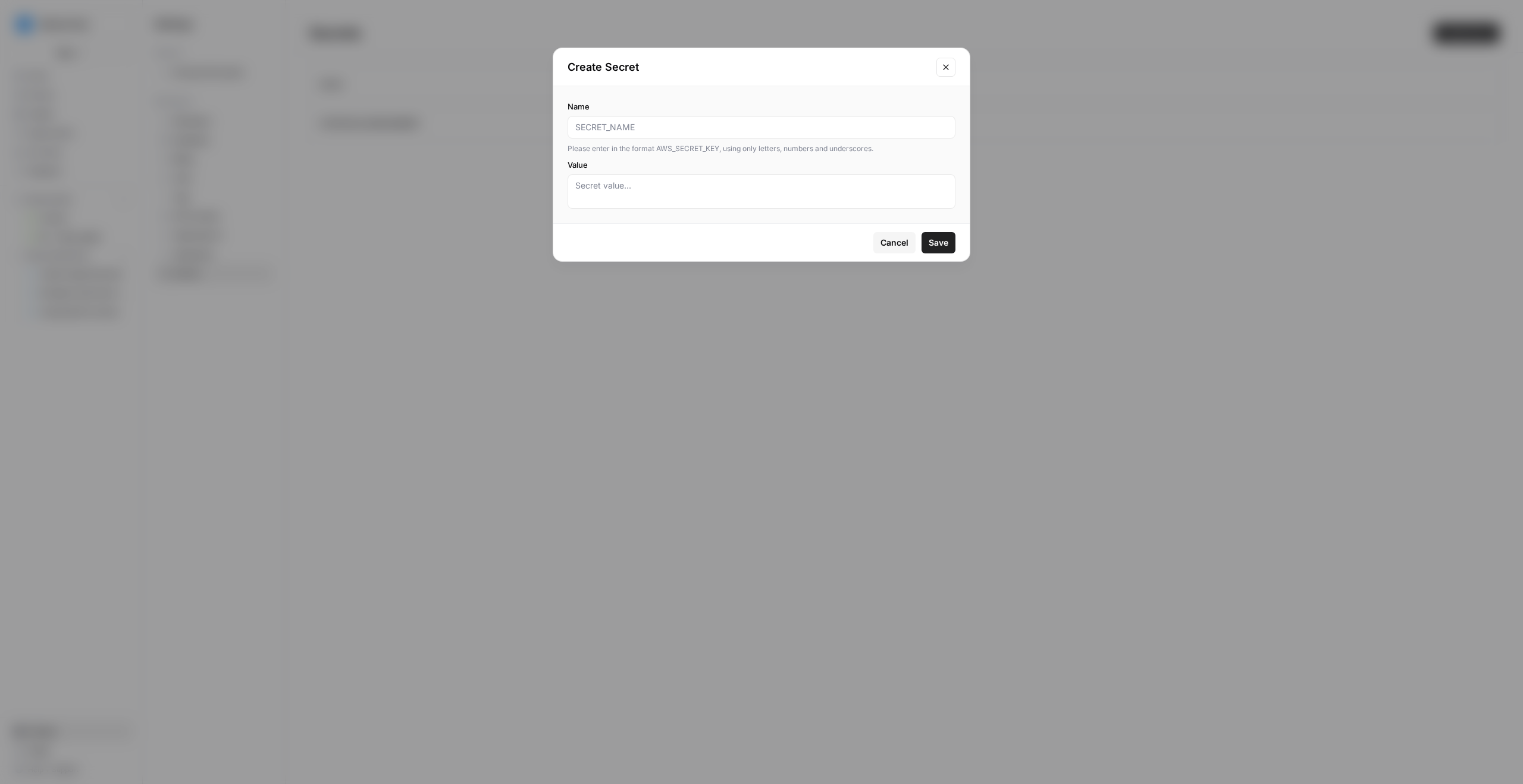
click at [1102, 125] on div "Create Secret Name Please enter in the format AWS_SECRET_KEY, using only letter…" at bounding box center [762, 392] width 1523 height 784
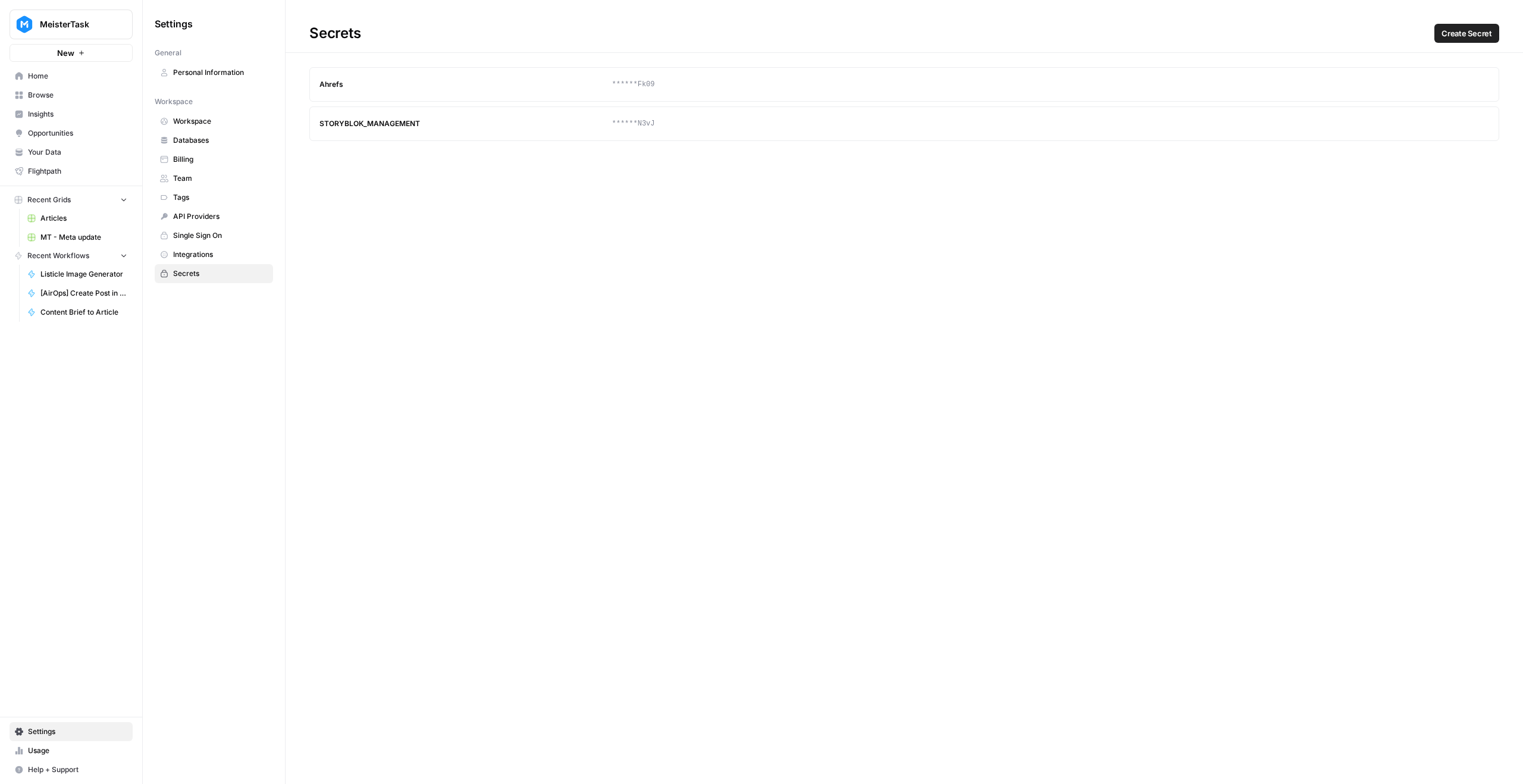
click at [1465, 38] on span "Create Secret" at bounding box center [1467, 33] width 51 height 12
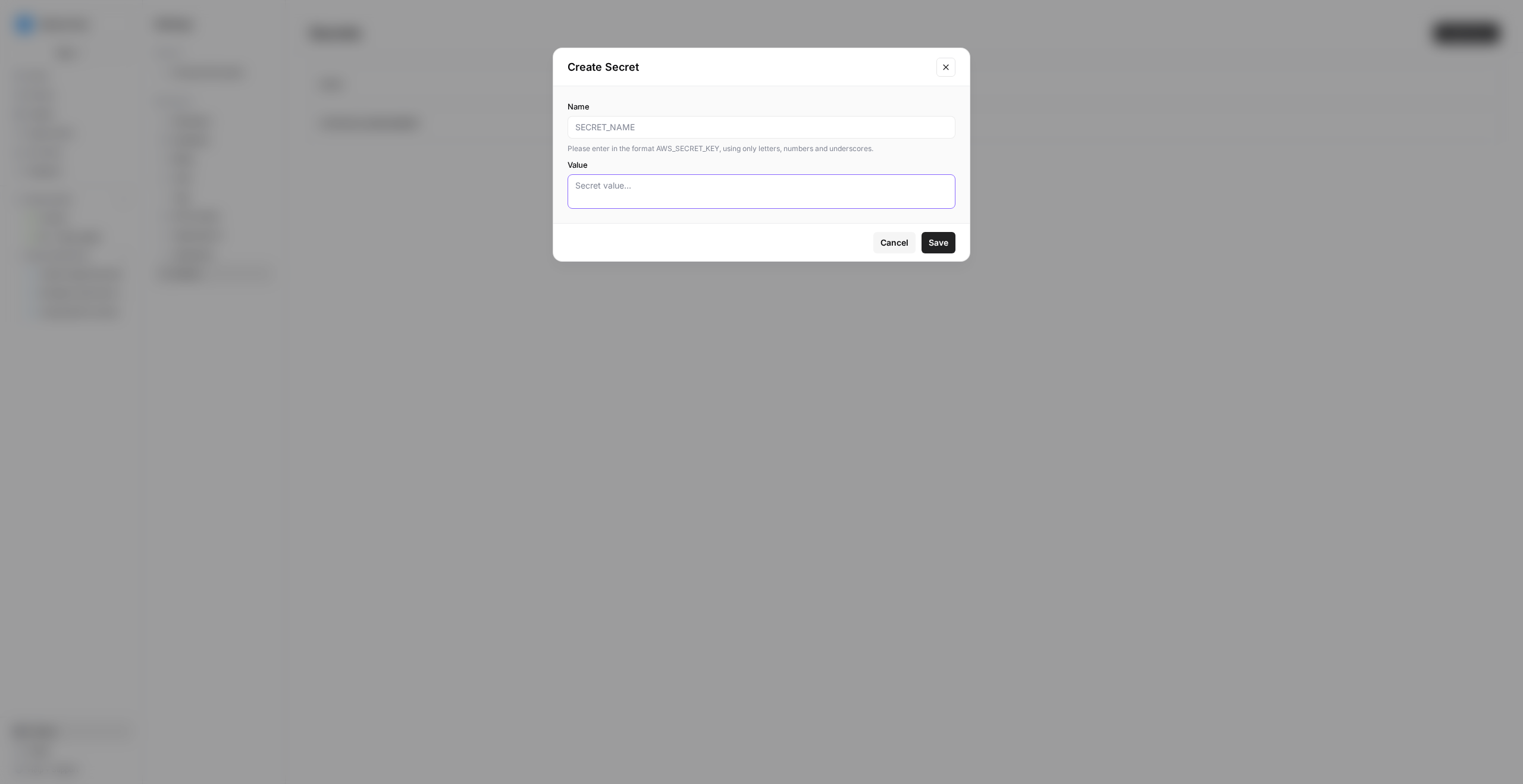
click at [799, 189] on textarea "Value" at bounding box center [762, 191] width 372 height 24
drag, startPoint x: 953, startPoint y: 67, endPoint x: 929, endPoint y: 70, distance: 24.2
click at [952, 67] on button "Close modal" at bounding box center [946, 67] width 19 height 19
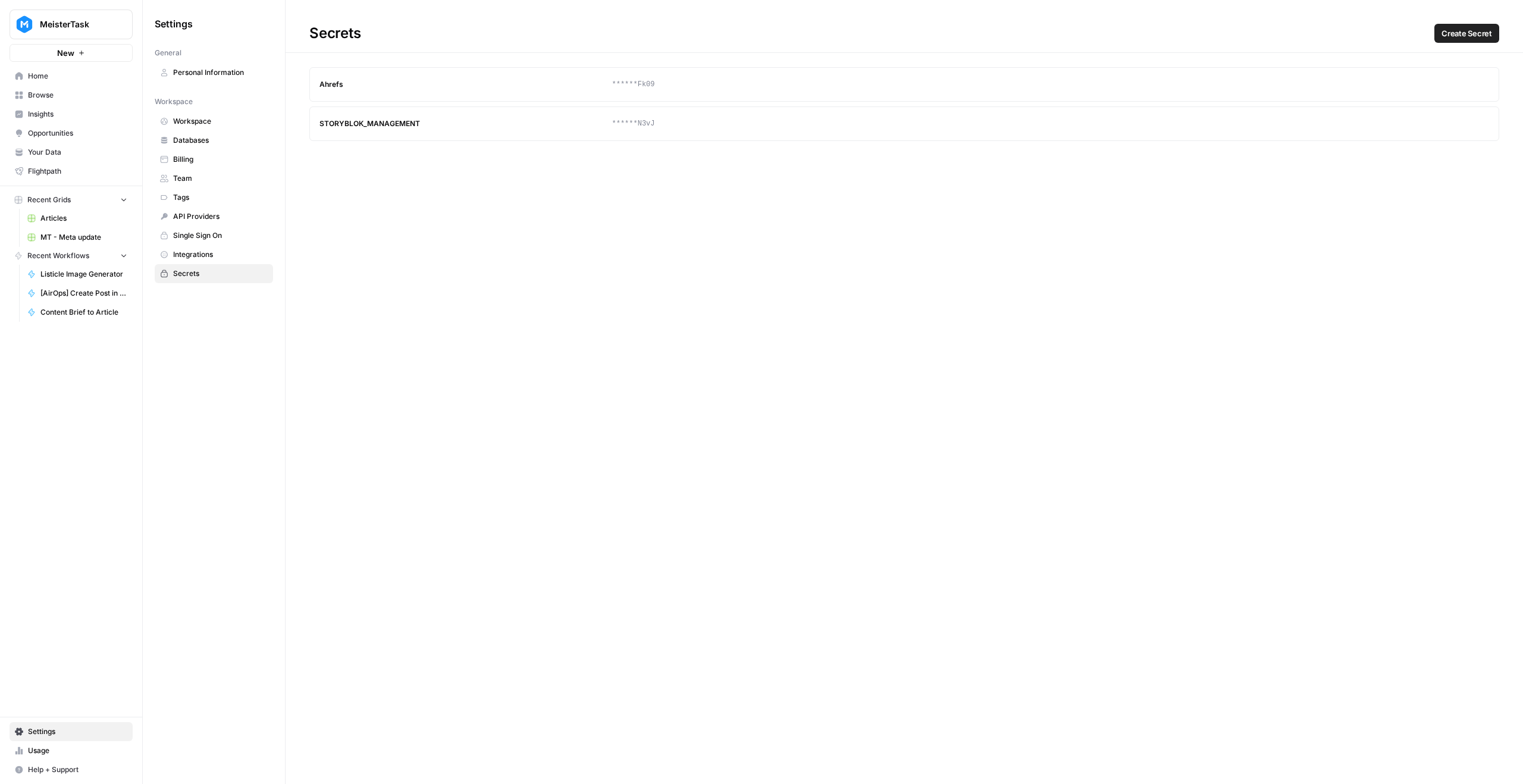
click at [77, 75] on span "Home" at bounding box center [77, 76] width 99 height 11
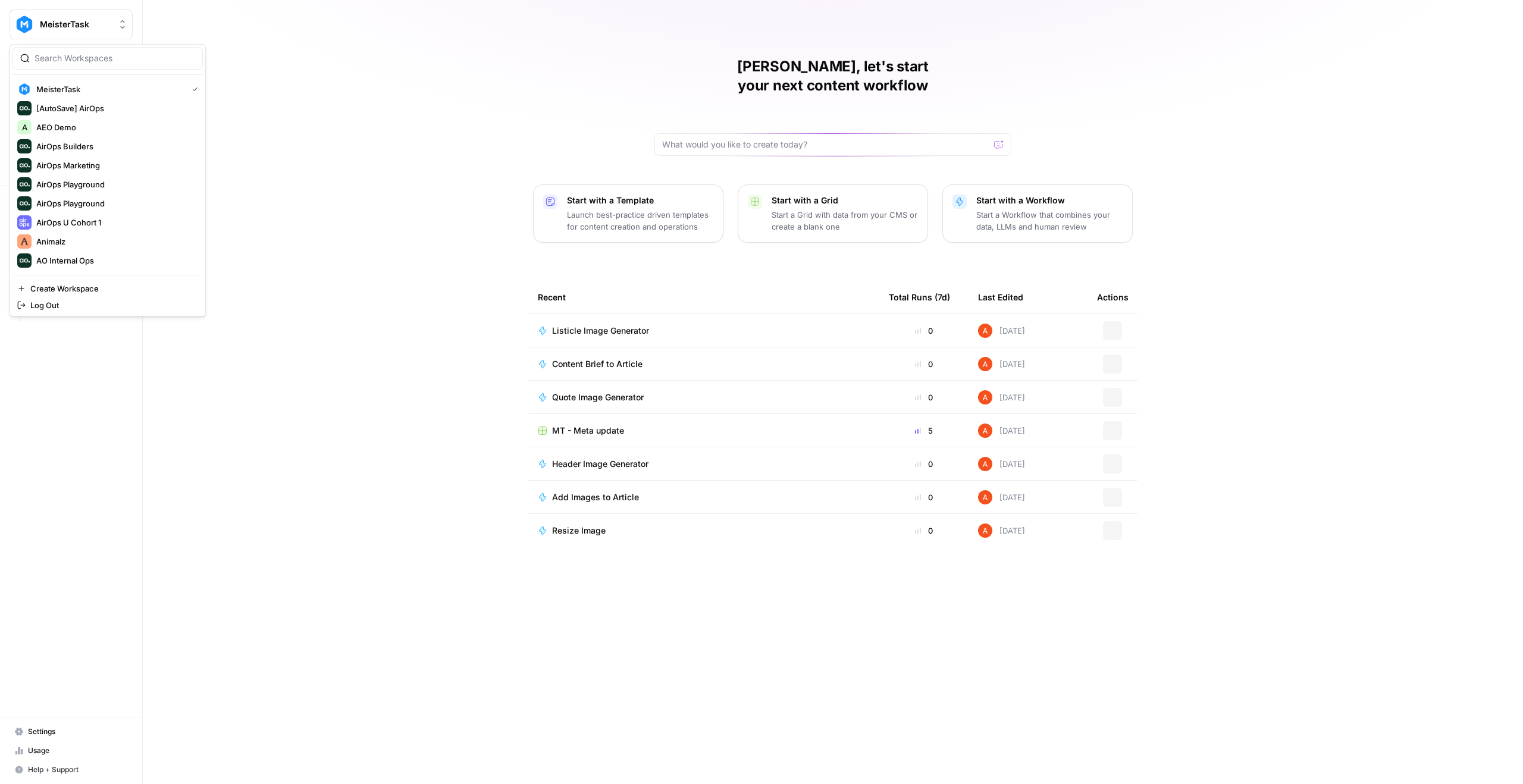
click at [74, 16] on button "MeisterTask" at bounding box center [71, 24] width 124 height 30
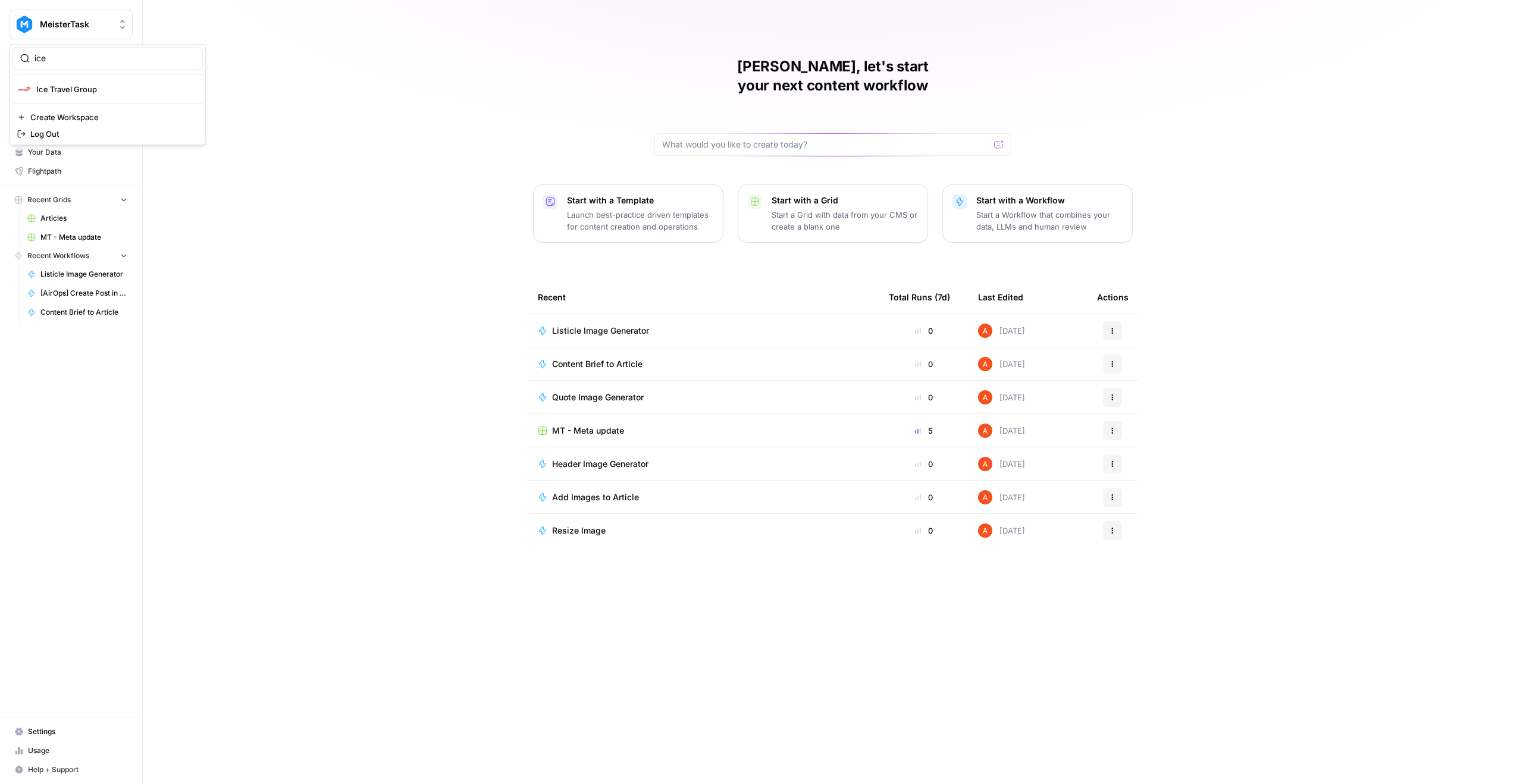
type input "ice"
click at [118, 82] on div "Ice Travel Group" at bounding box center [107, 89] width 181 height 14
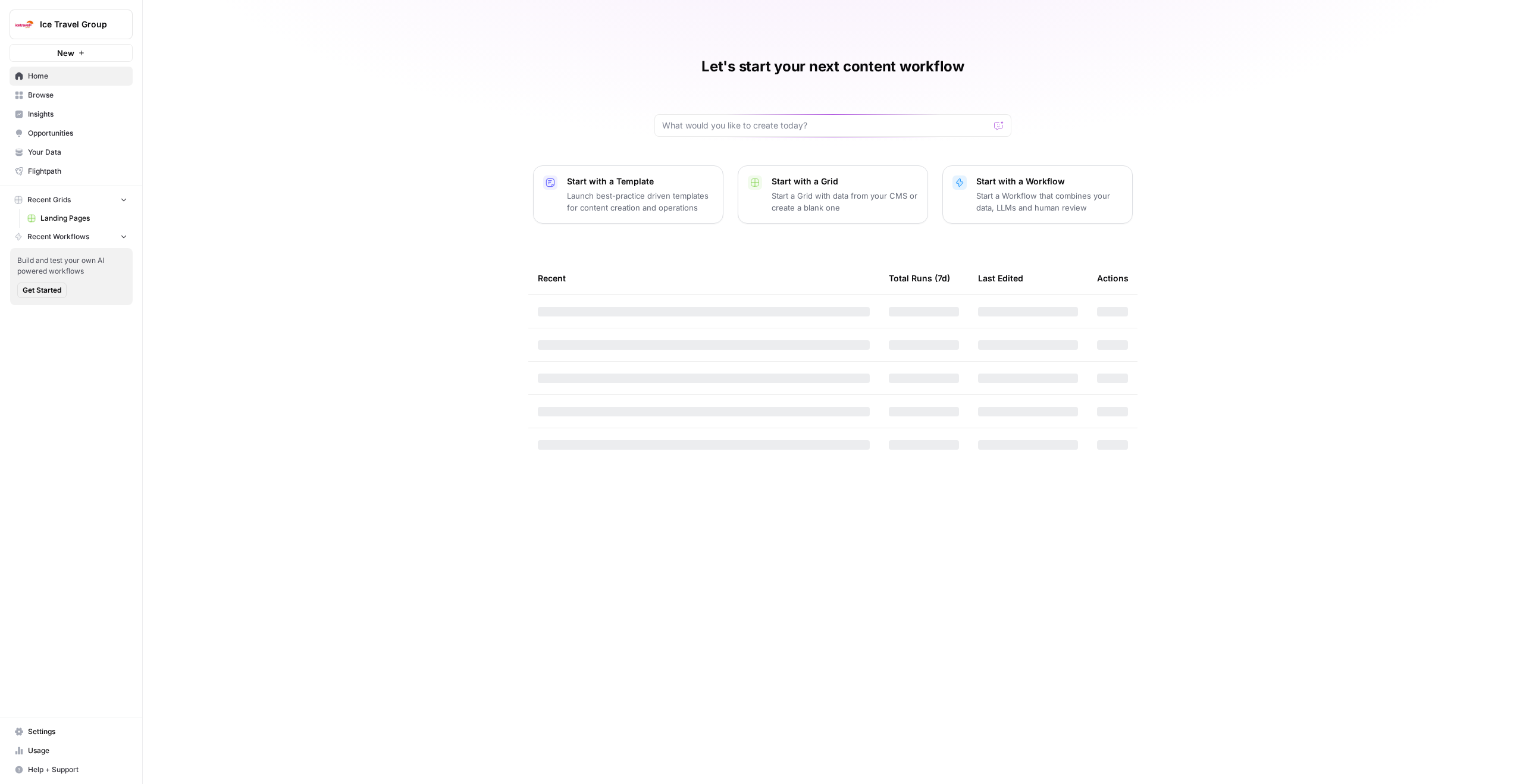
click at [101, 95] on span "Browse" at bounding box center [77, 95] width 99 height 11
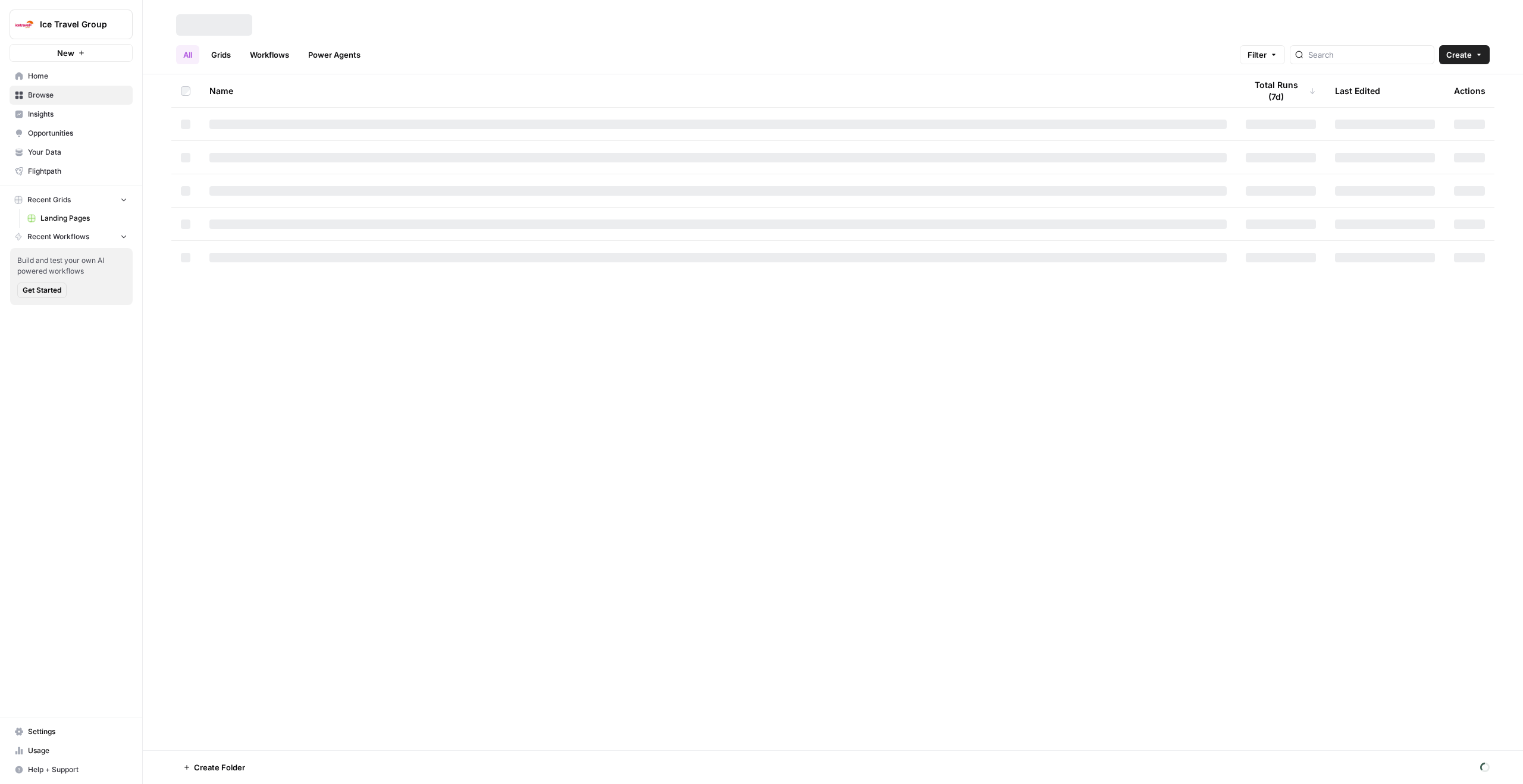
click at [285, 52] on link "Workflows" at bounding box center [269, 54] width 53 height 19
click at [228, 57] on link "Grids" at bounding box center [221, 52] width 34 height 19
click at [239, 122] on span "Landing Pages" at bounding box center [253, 122] width 59 height 12
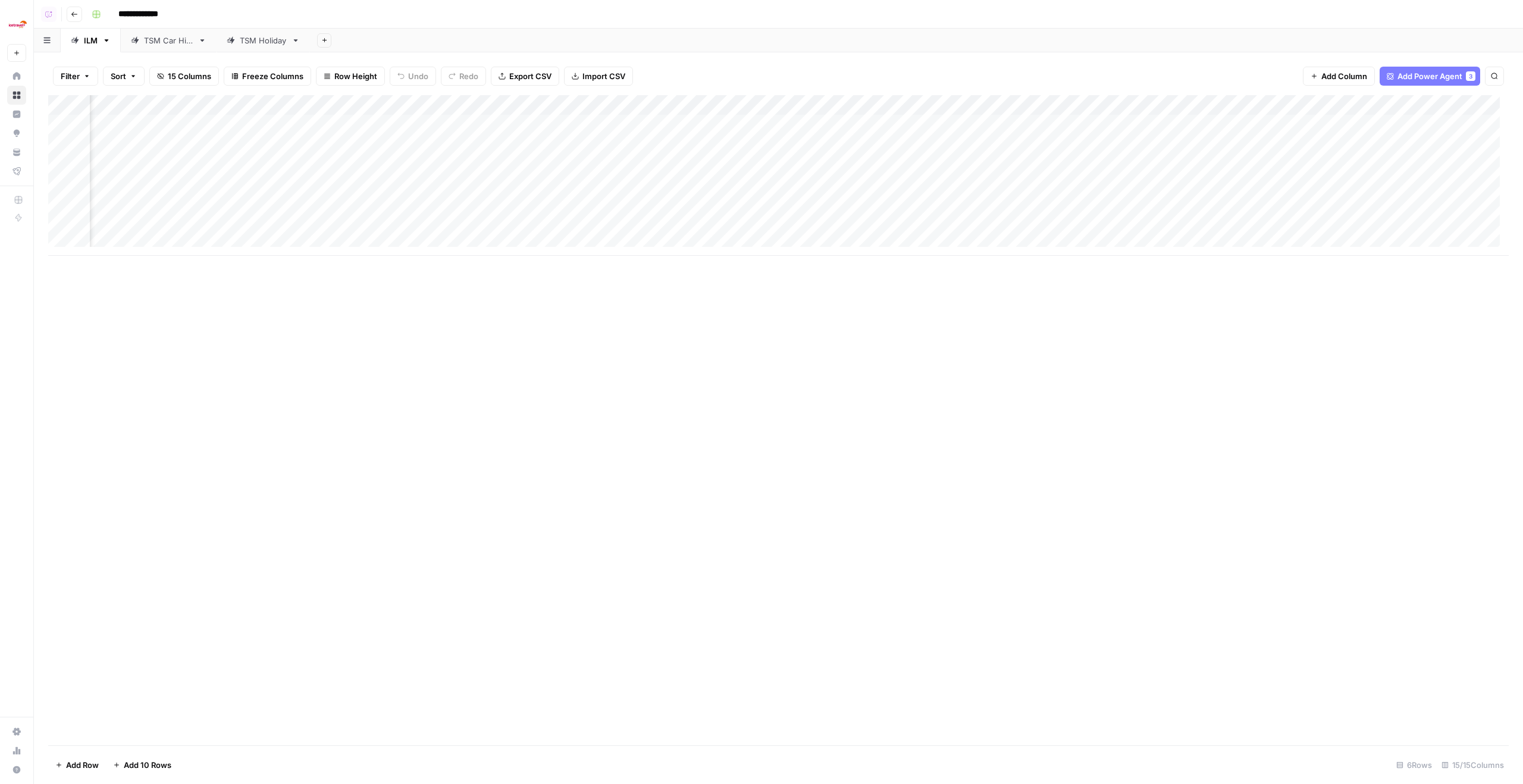
scroll to position [0, 263]
click at [261, 32] on link "TSM Holiday" at bounding box center [263, 41] width 93 height 24
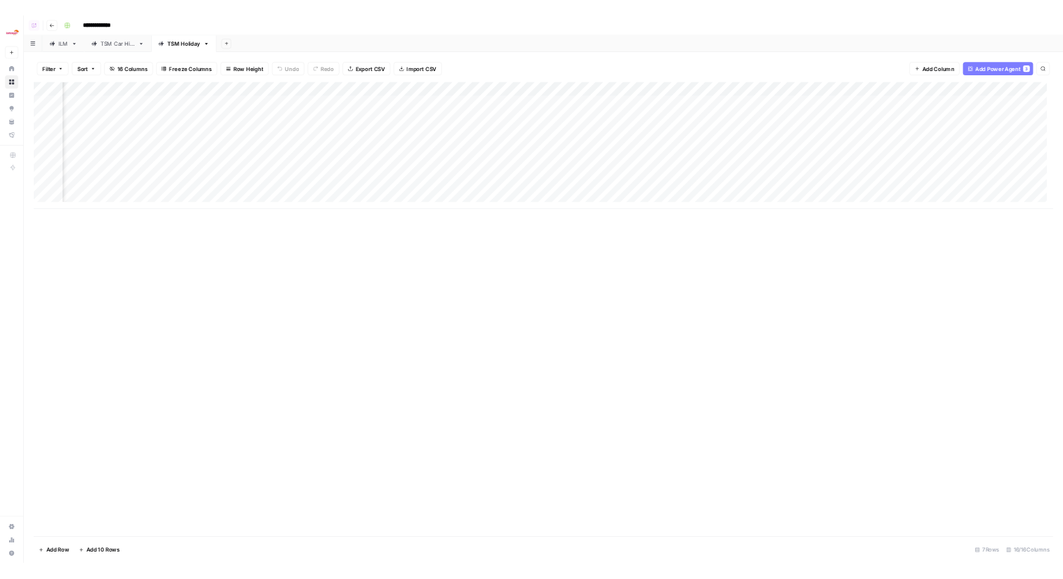
scroll to position [0, 766]
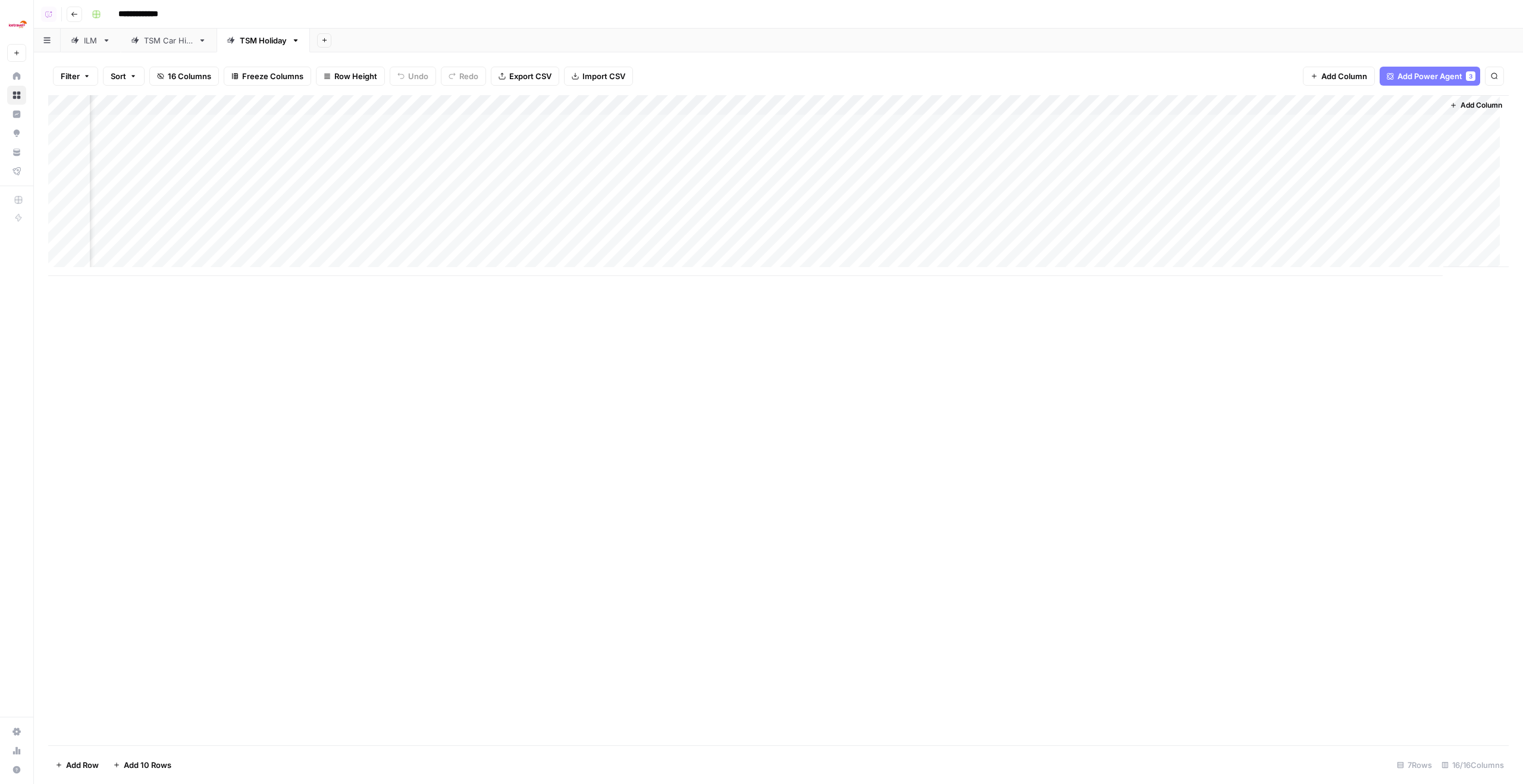
click at [1203, 203] on div "Add Column" at bounding box center [778, 185] width 1460 height 181
click at [1127, 101] on div "Add Column" at bounding box center [778, 185] width 1460 height 181
click at [1112, 222] on span "Edit Workflow" at bounding box center [1140, 222] width 104 height 12
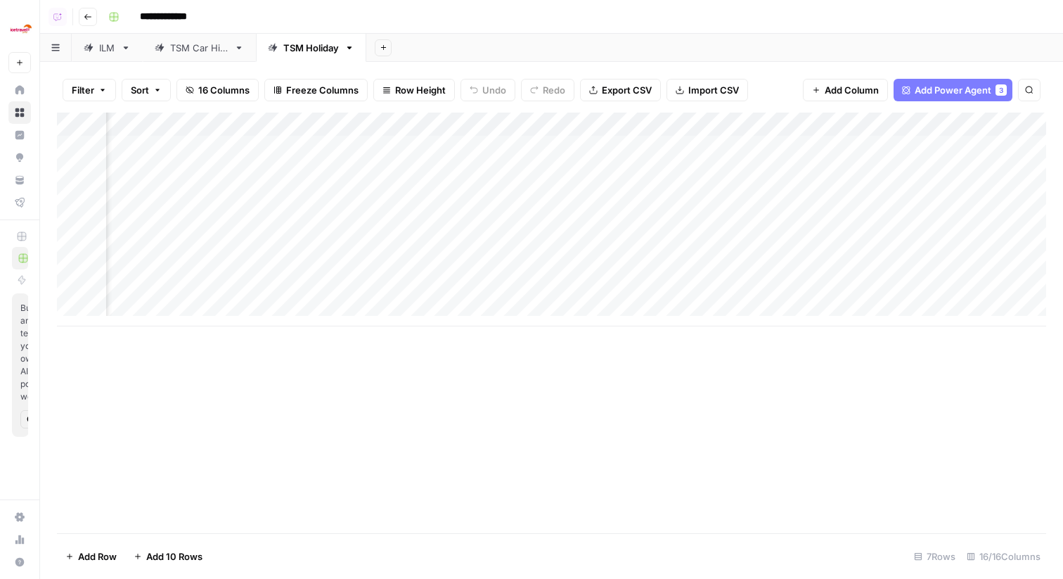
scroll to position [0, 756]
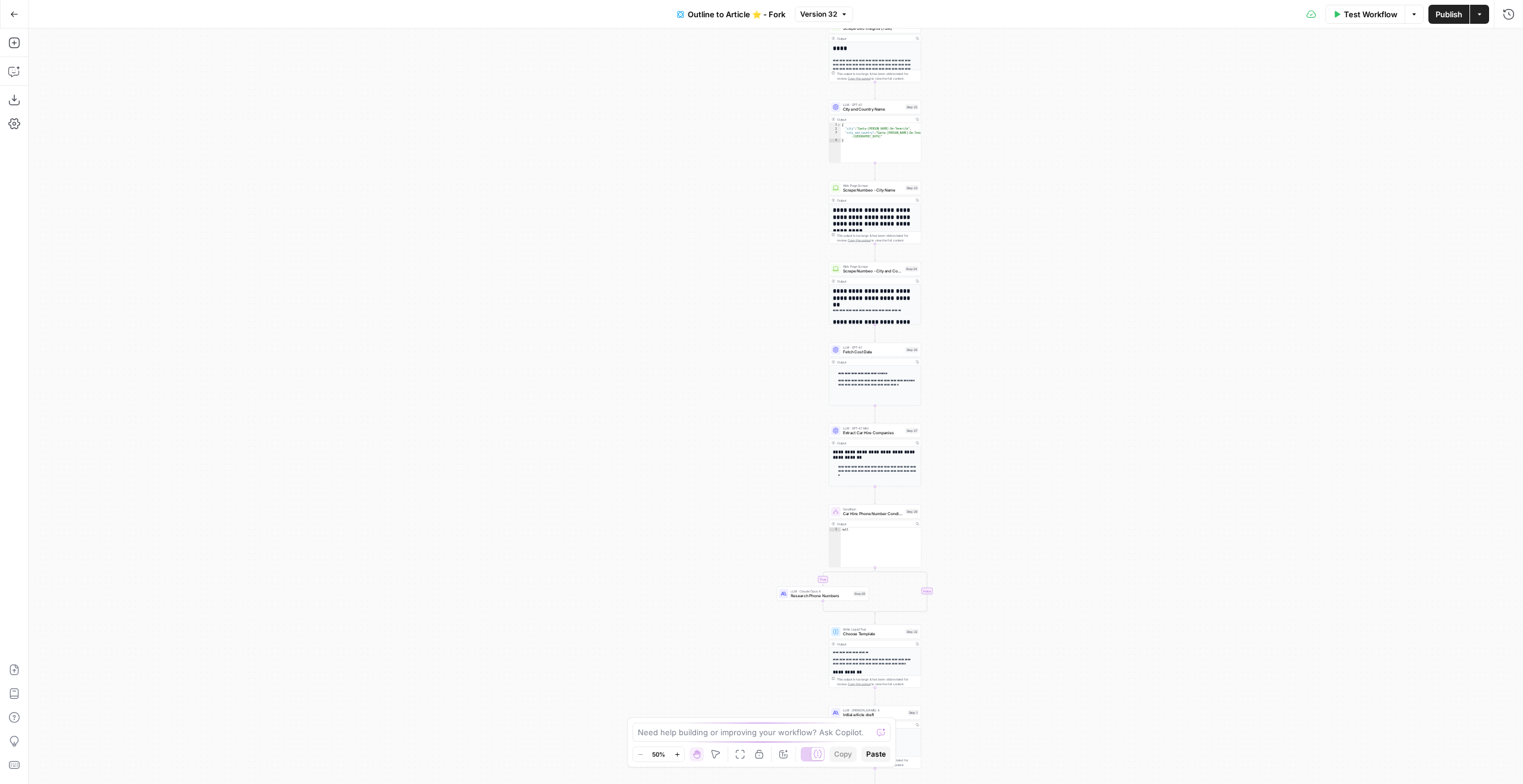
drag, startPoint x: 1003, startPoint y: 228, endPoint x: 1077, endPoint y: 412, distance: 198.3
click at [1077, 412] on div "true false Workflow Set Inputs Inputs Google Search Google Search Step 2 Output…" at bounding box center [776, 406] width 1494 height 755
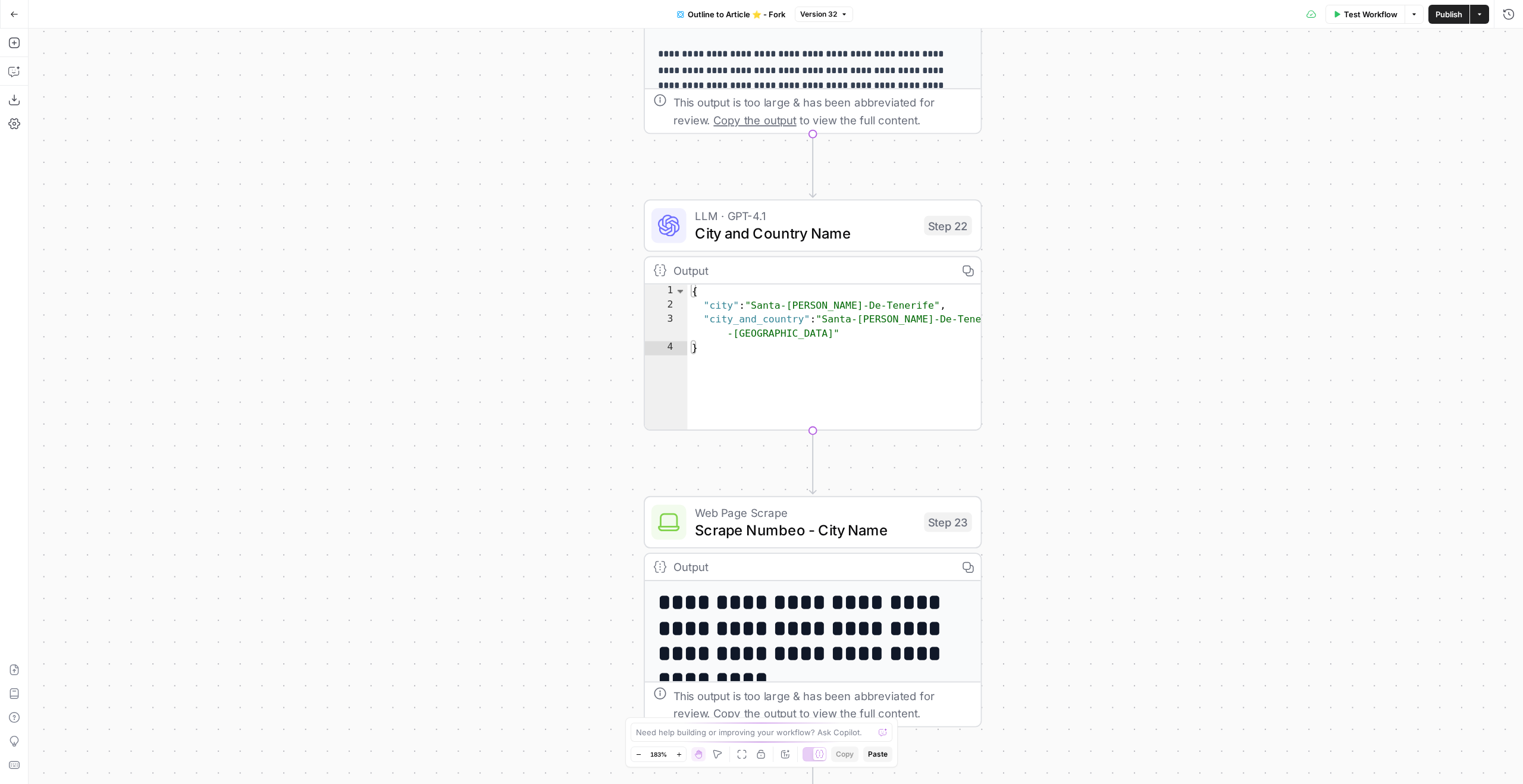
drag, startPoint x: 873, startPoint y: 216, endPoint x: 1269, endPoint y: 211, distance: 396.0
click at [1272, 212] on div "true false Workflow Set Inputs Inputs Google Search Google Search Step 2 Output…" at bounding box center [776, 406] width 1494 height 755
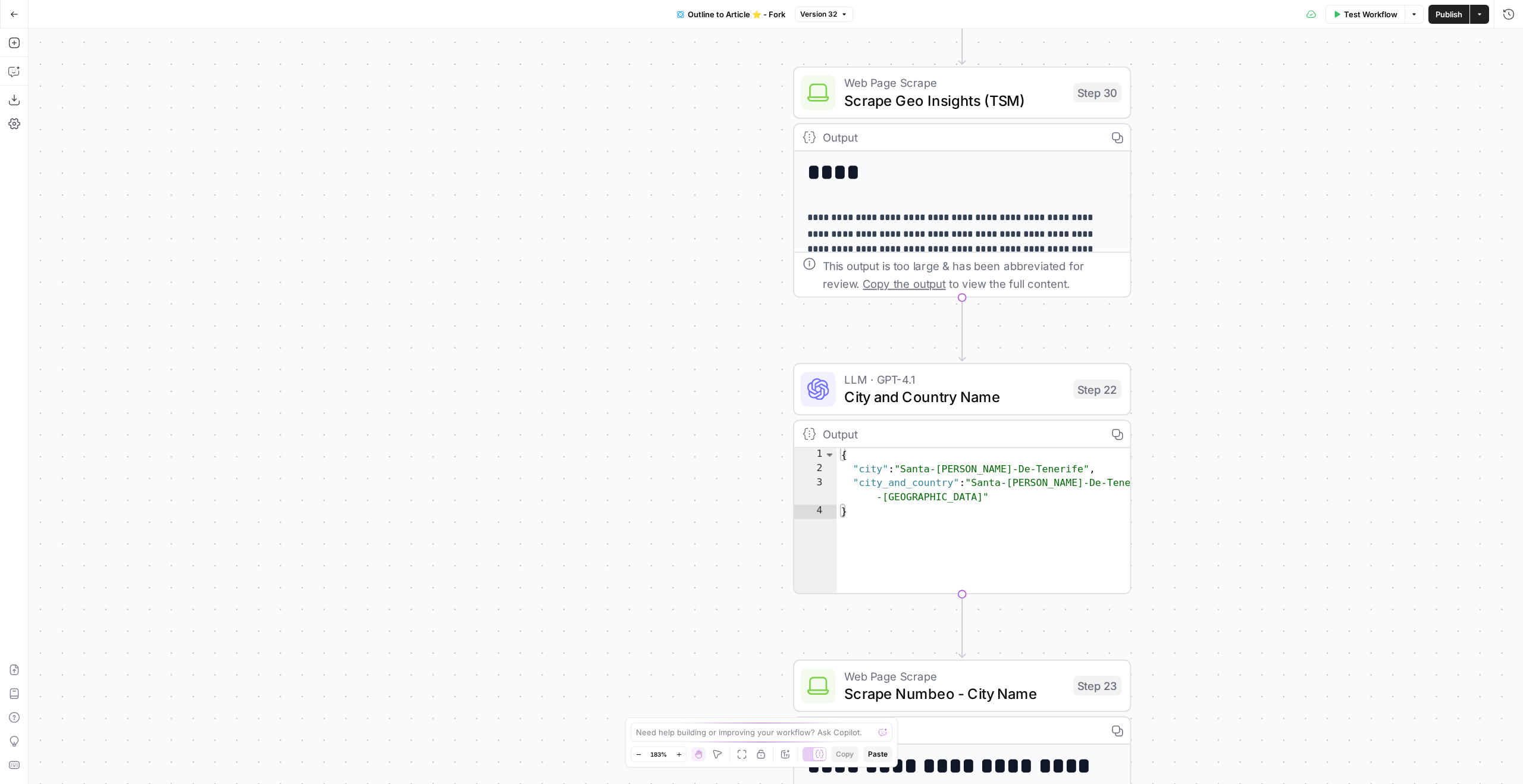
drag, startPoint x: 1089, startPoint y: 175, endPoint x: 1213, endPoint y: 372, distance: 232.8
click at [1213, 372] on div "true false Workflow Set Inputs Inputs Google Search Google Search Step 2 Output…" at bounding box center [776, 406] width 1494 height 755
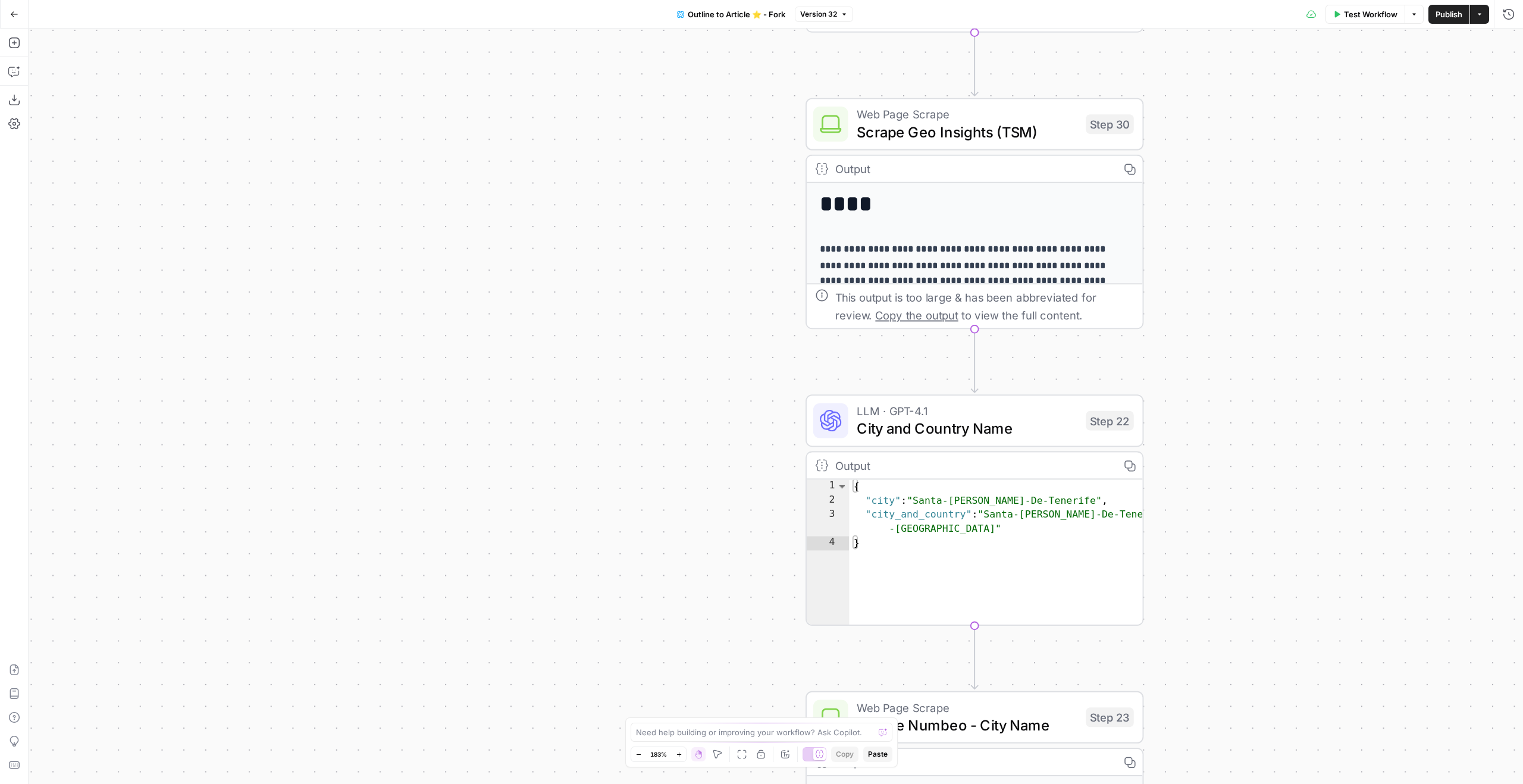
drag, startPoint x: 1106, startPoint y: 228, endPoint x: 1177, endPoint y: 329, distance: 123.5
click at [1174, 333] on div "true false Workflow Set Inputs Inputs Google Search Google Search Step 2 Output…" at bounding box center [776, 406] width 1494 height 755
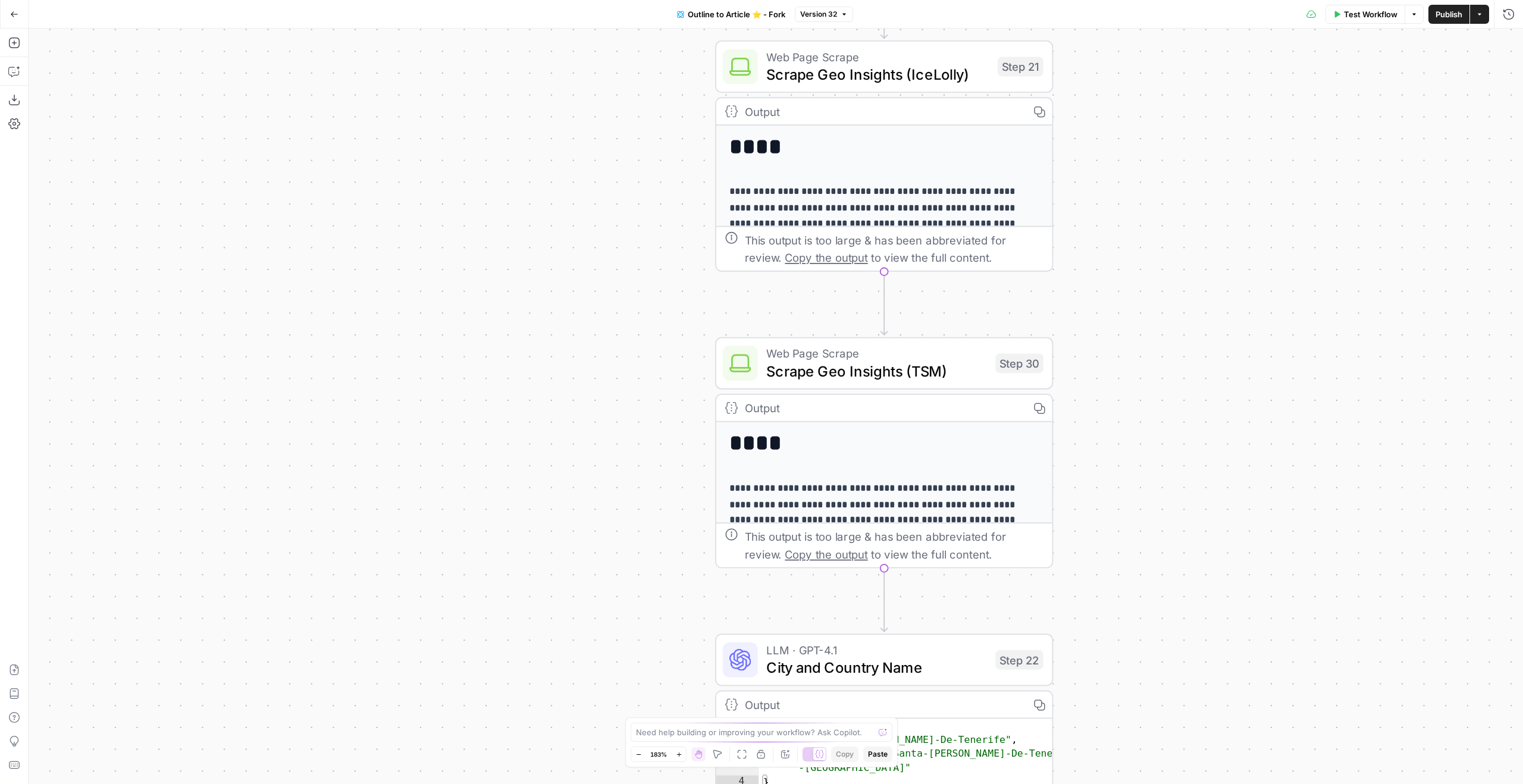
drag, startPoint x: 1231, startPoint y: 231, endPoint x: 1091, endPoint y: 504, distance: 306.8
click at [1091, 525] on div "true false Workflow Set Inputs Inputs Google Search Google Search Step 2 Output…" at bounding box center [776, 406] width 1494 height 755
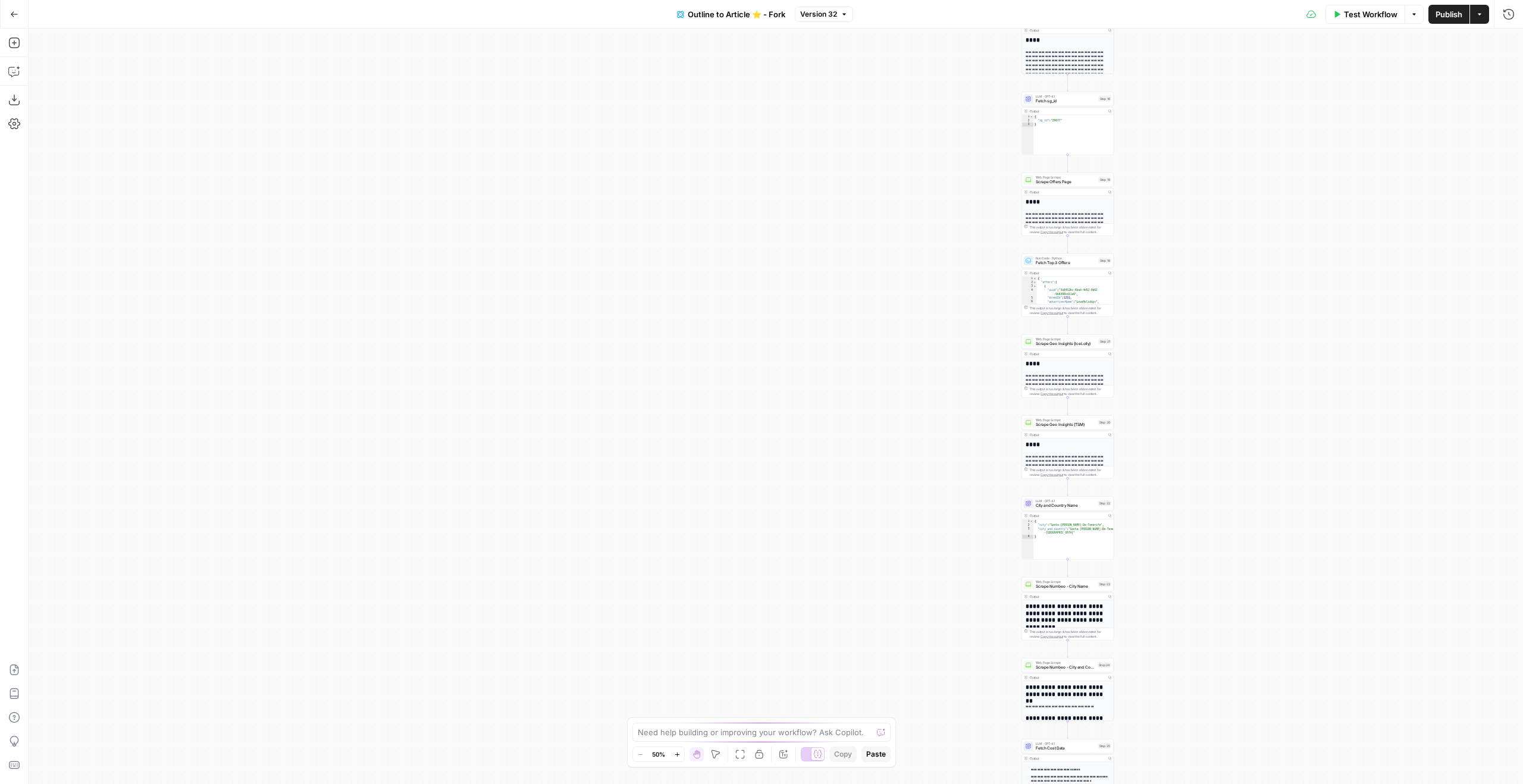
drag, startPoint x: 1223, startPoint y: 265, endPoint x: 1234, endPoint y: 662, distance: 397.2
click at [1234, 662] on div "true false Workflow Set Inputs Inputs Google Search Google Search Step 2 Output…" at bounding box center [776, 406] width 1494 height 755
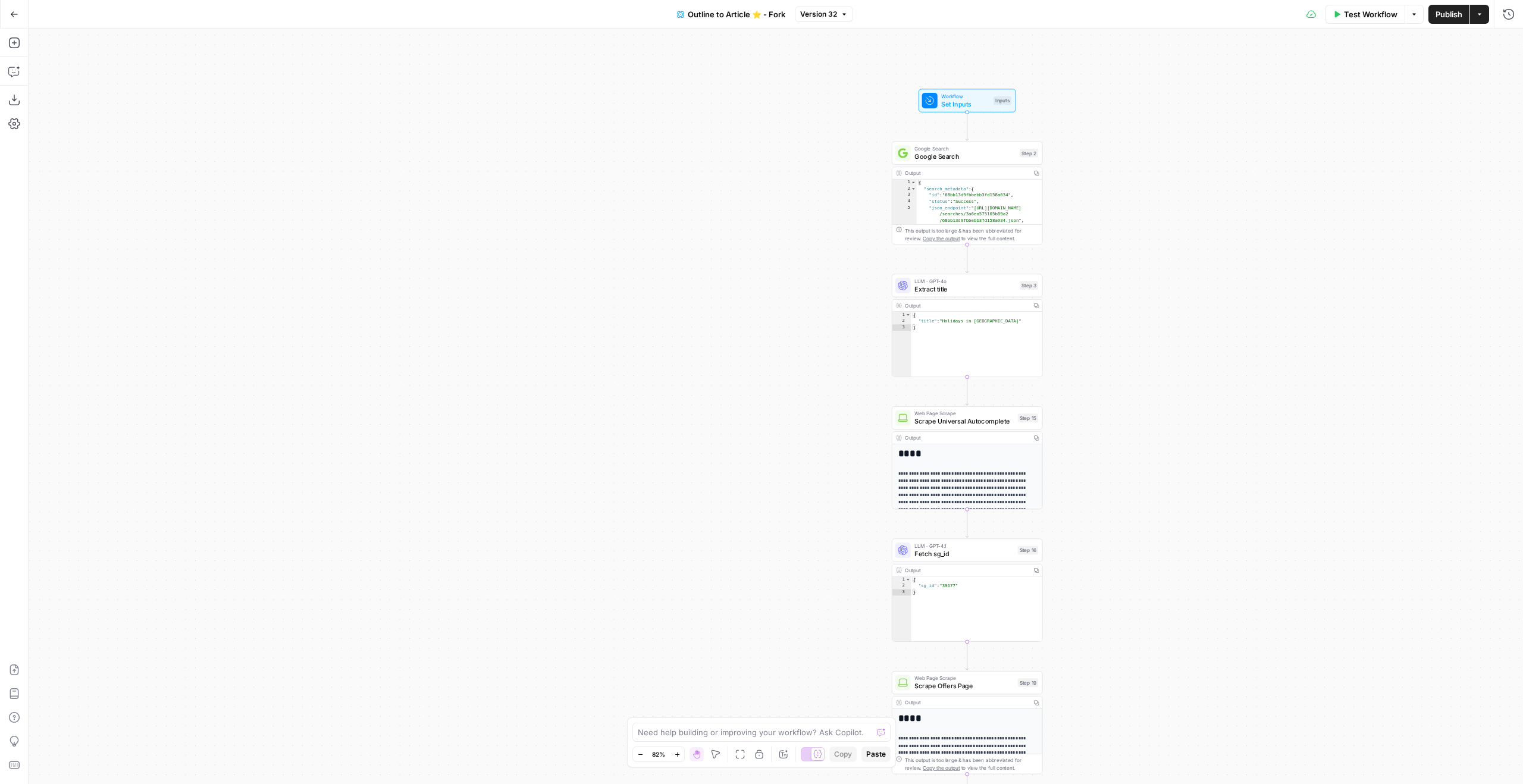
drag, startPoint x: 1180, startPoint y: 513, endPoint x: 1076, endPoint y: 614, distance: 145.0
click at [1083, 630] on div "true false Workflow Set Inputs Inputs Google Search Google Search Step 2 Output…" at bounding box center [776, 406] width 1494 height 755
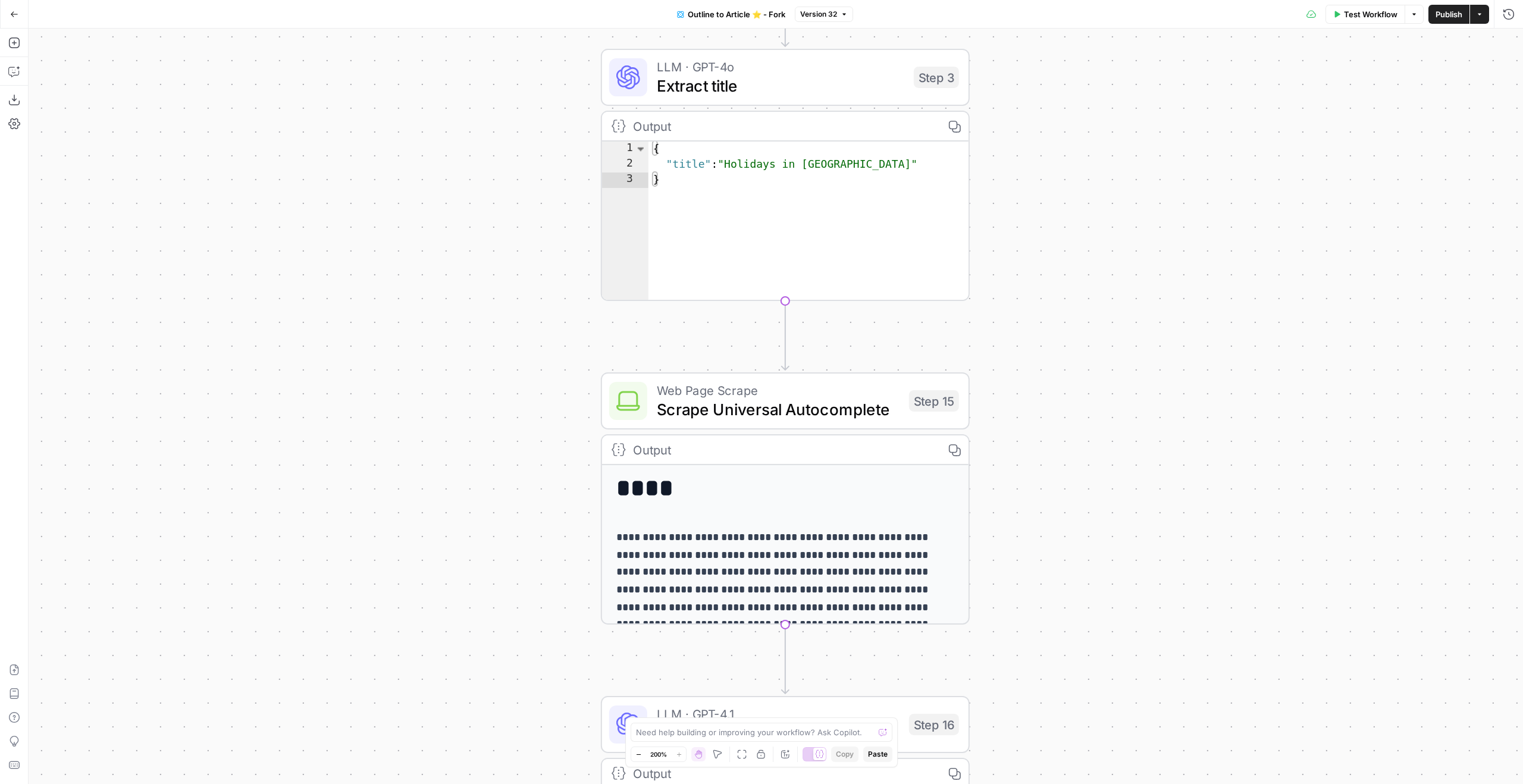
drag, startPoint x: 1061, startPoint y: 517, endPoint x: 1119, endPoint y: 191, distance: 331.1
click at [1119, 191] on div "true false Workflow Set Inputs Inputs Google Search Google Search Step 2 Output…" at bounding box center [776, 406] width 1494 height 755
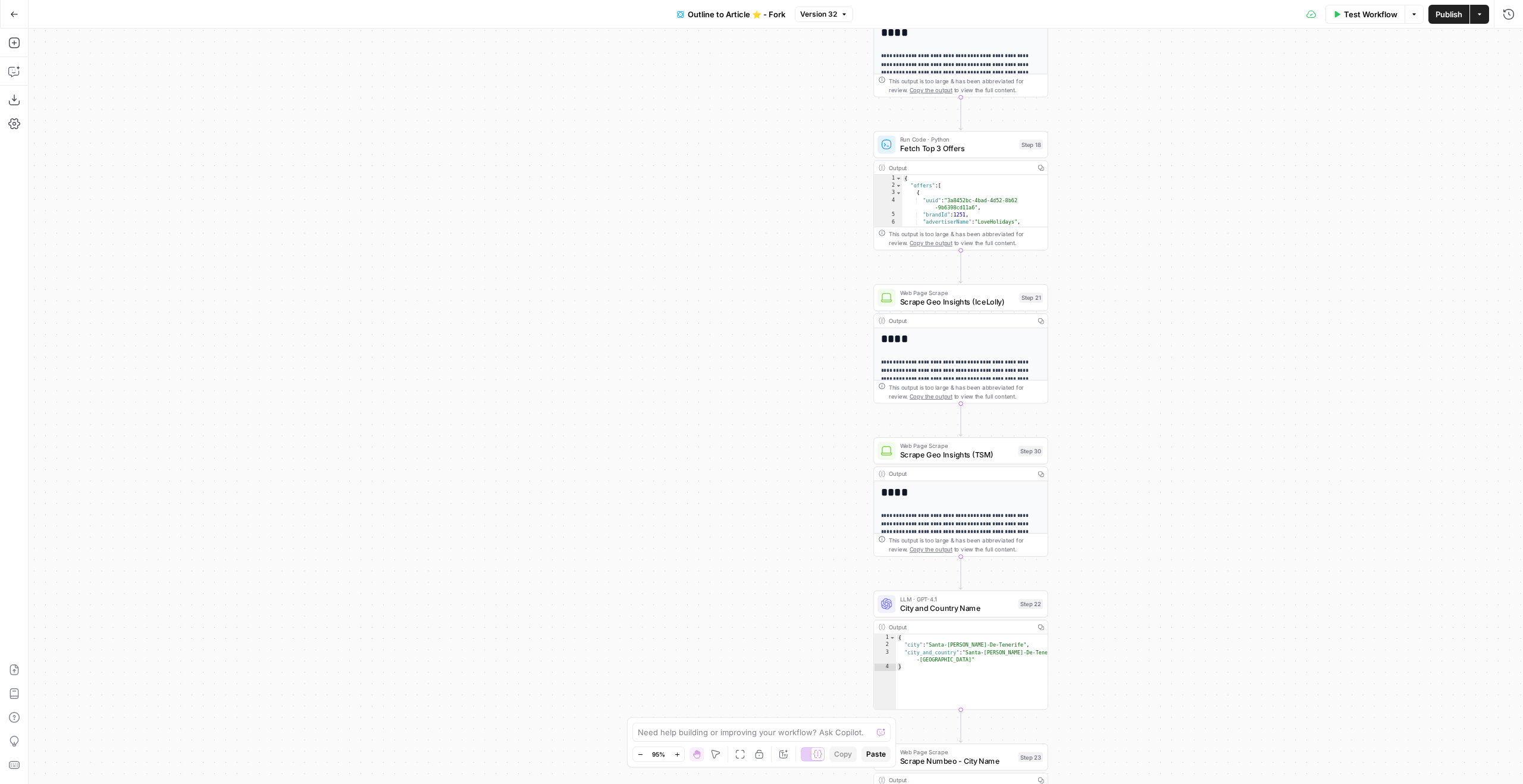
drag, startPoint x: 1190, startPoint y: 95, endPoint x: 1220, endPoint y: -73, distance: 170.7
click at [1220, 0] on html "Ice Travel Group New Home Browse Insights Opportunities Your Data Flightpath Re…" at bounding box center [762, 392] width 1523 height 784
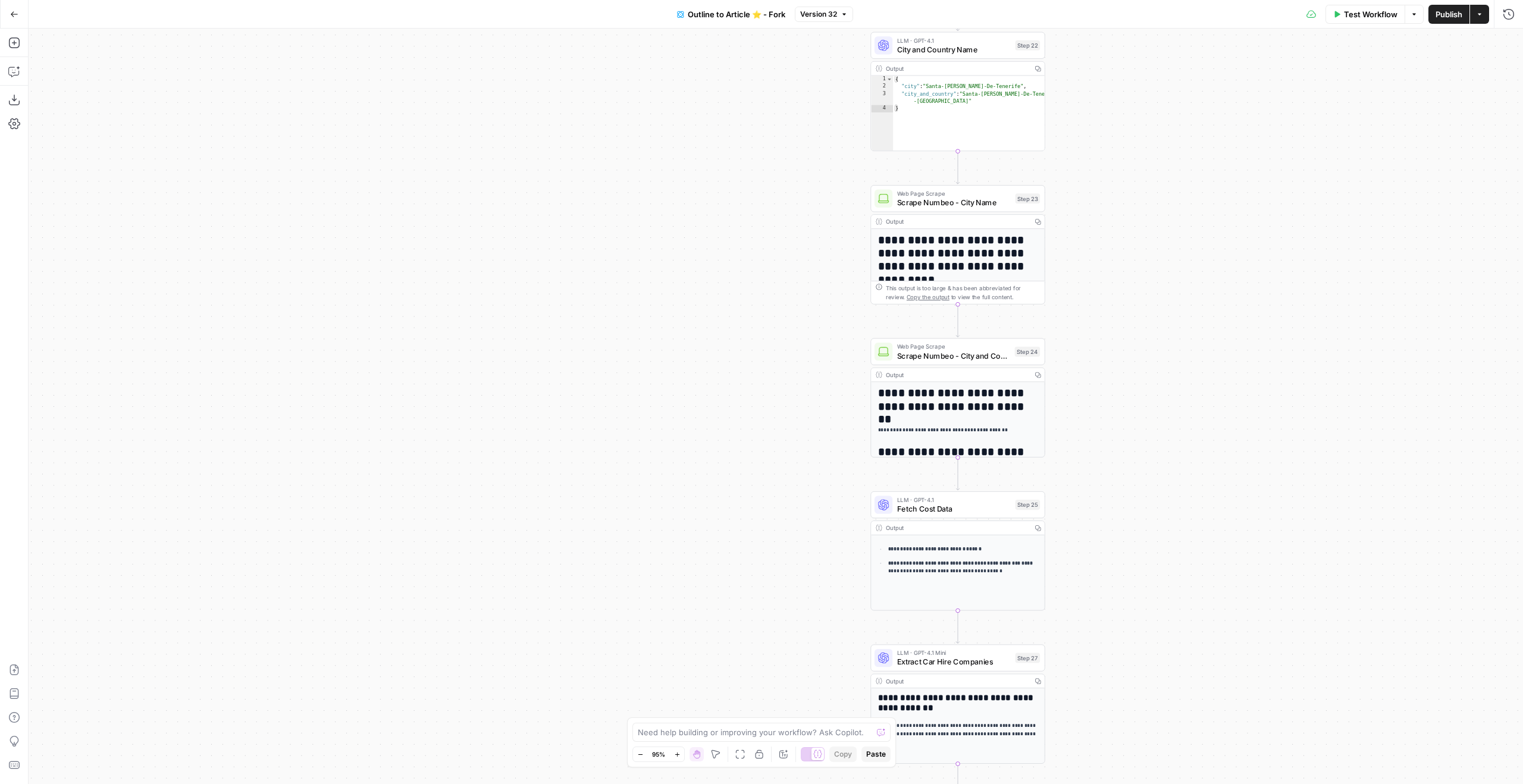
drag, startPoint x: 1219, startPoint y: 589, endPoint x: 1227, endPoint y: 431, distance: 158.2
click at [1189, 37] on div "true false Workflow Set Inputs Inputs Google Search Google Search Step 2 Output…" at bounding box center [776, 406] width 1494 height 755
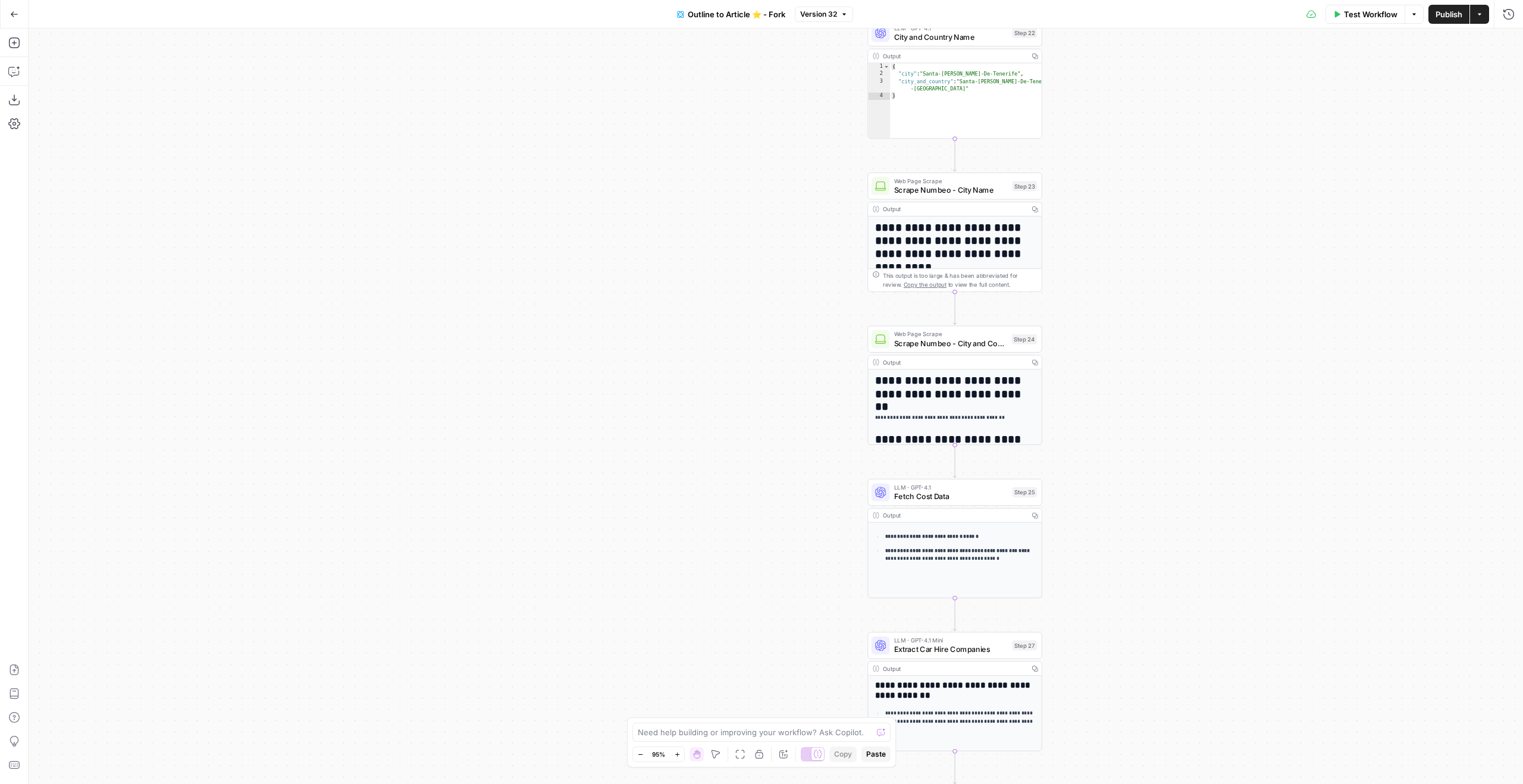
drag, startPoint x: 1239, startPoint y: 523, endPoint x: 1209, endPoint y: 163, distance: 361.2
click at [1215, 173] on div "true false Workflow Set Inputs Inputs Google Search Google Search Step 2 Output…" at bounding box center [776, 406] width 1494 height 755
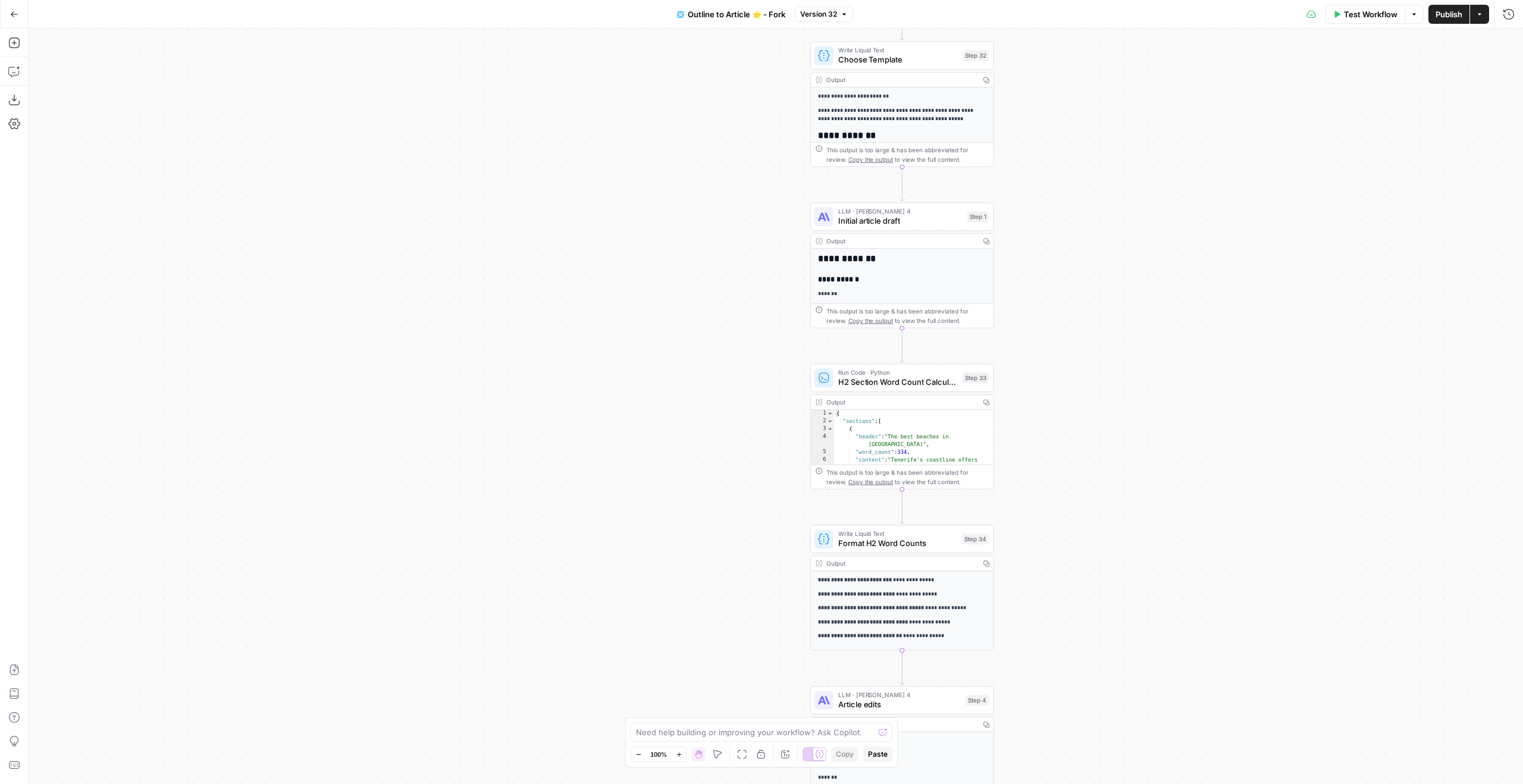
drag, startPoint x: 1124, startPoint y: 151, endPoint x: 1101, endPoint y: -73, distance: 225.2
click at [1101, 0] on html "Ice Travel Group New Home Browse Insights Opportunities Your Data Flightpath Re…" at bounding box center [762, 392] width 1523 height 784
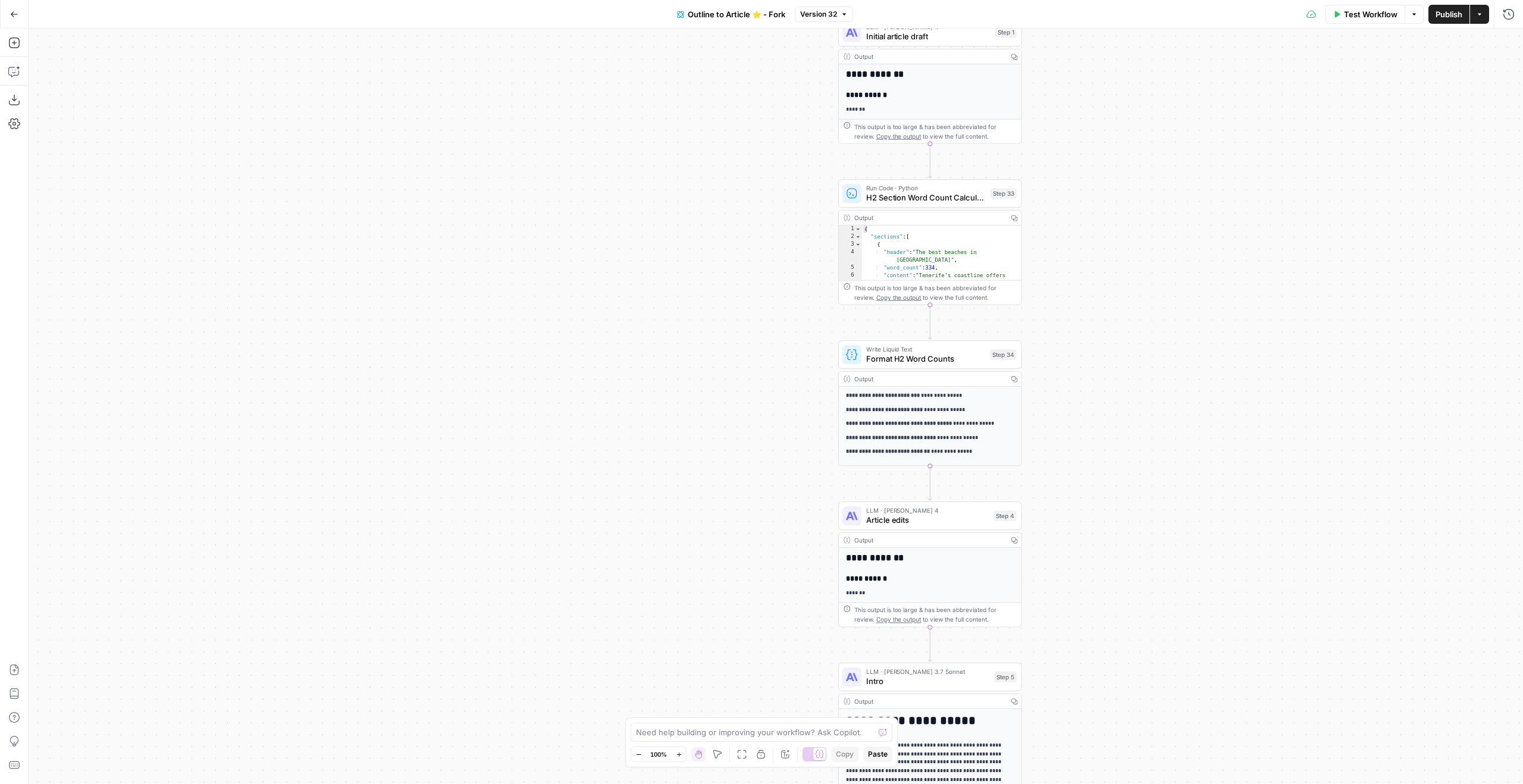
drag, startPoint x: 1145, startPoint y: 463, endPoint x: 1163, endPoint y: 326, distance: 138.2
click at [1163, 326] on div "true false Workflow Set Inputs Inputs Google Search Google Search Step 2 Output…" at bounding box center [776, 406] width 1494 height 755
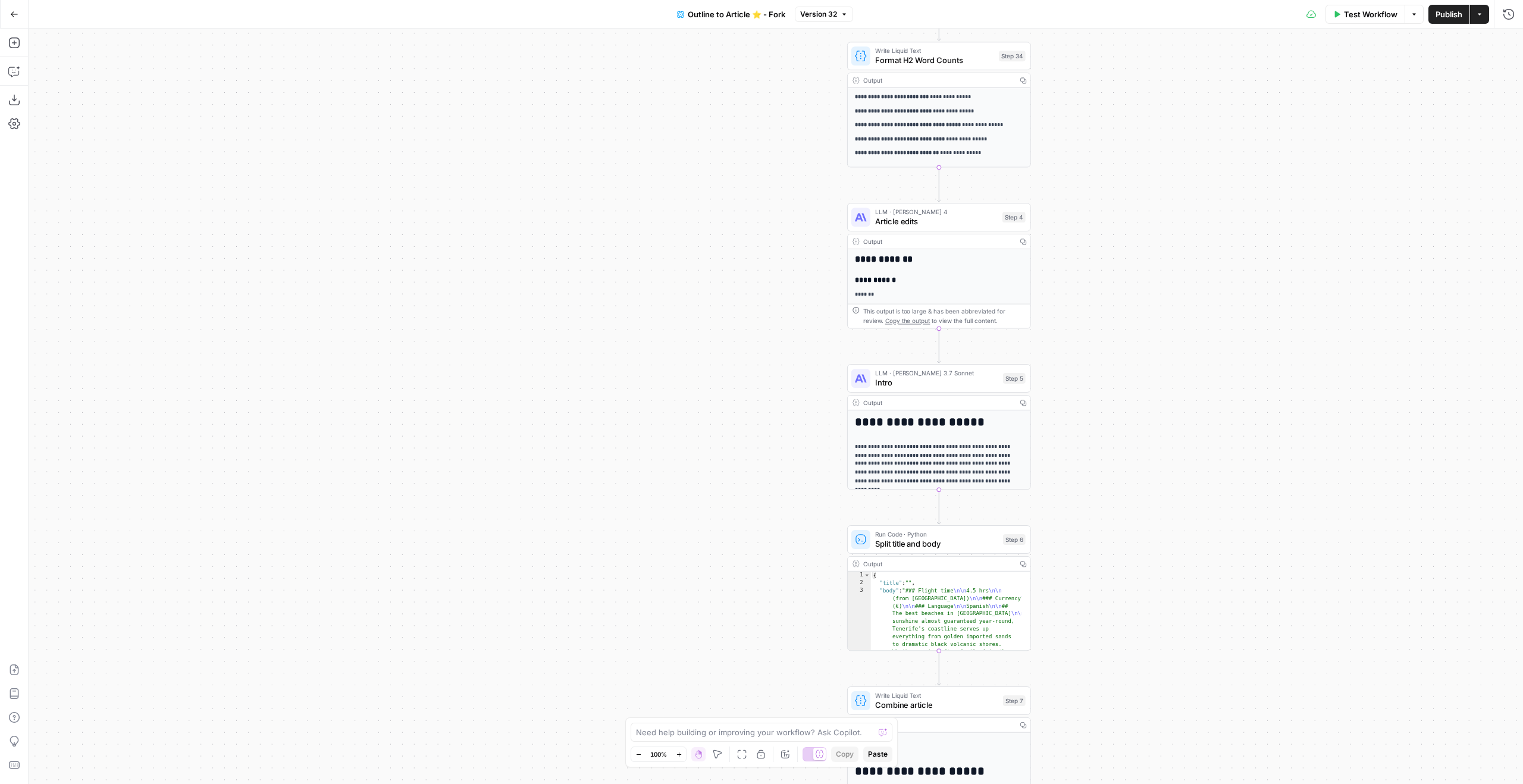
drag, startPoint x: 1146, startPoint y: 551, endPoint x: 1153, endPoint y: 263, distance: 288.1
click at [1153, 263] on div "true false Workflow Set Inputs Inputs Google Search Google Search Step 2 Output…" at bounding box center [776, 406] width 1494 height 755
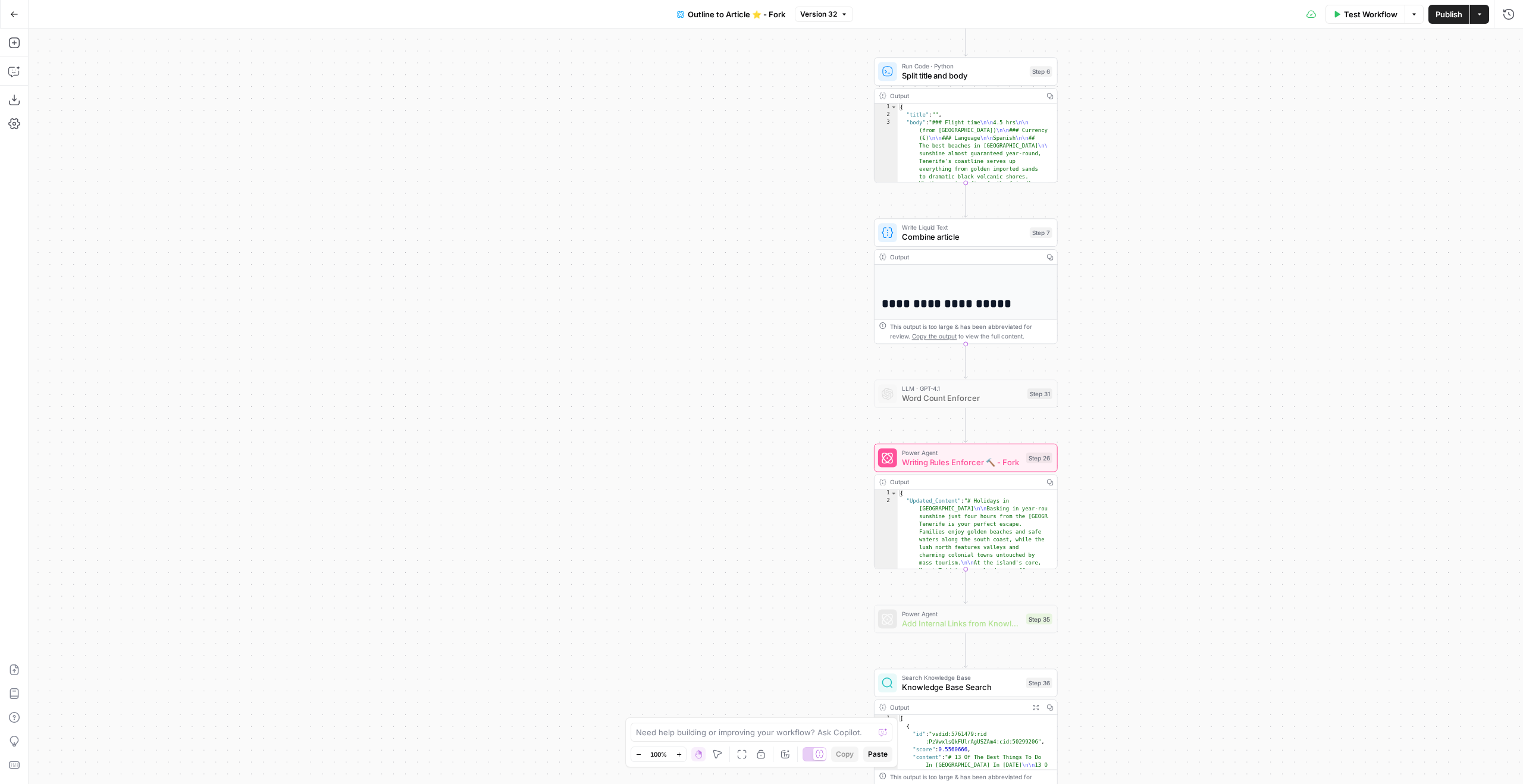
drag, startPoint x: 1137, startPoint y: 561, endPoint x: 1159, endPoint y: 109, distance: 452.5
click at [1159, 109] on div "true false Workflow Set Inputs Inputs Google Search Google Search Step 2 Output…" at bounding box center [776, 406] width 1494 height 755
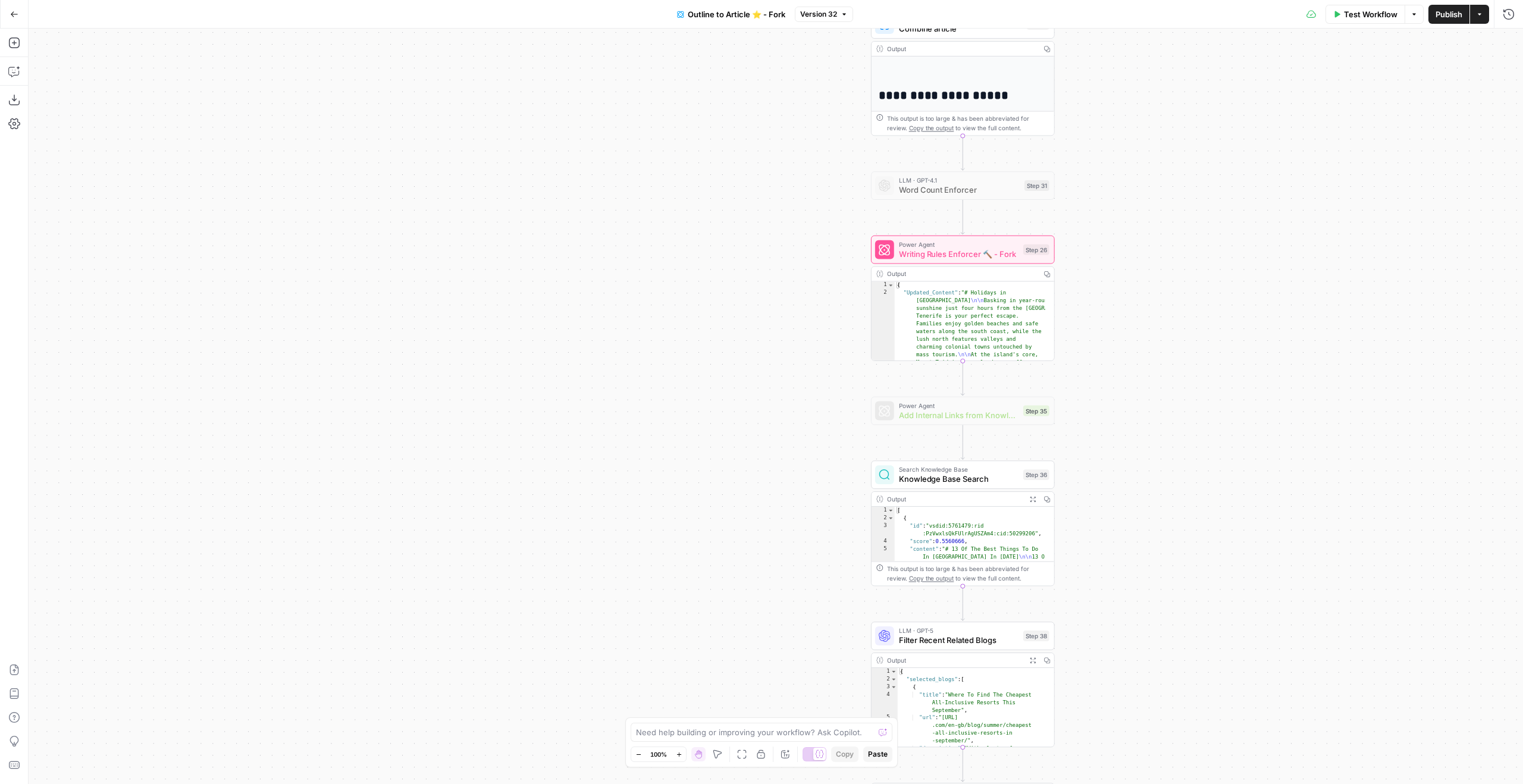
drag, startPoint x: 1156, startPoint y: 437, endPoint x: 1155, endPoint y: 309, distance: 128.0
click at [1145, 249] on div "true false Workflow Set Inputs Inputs Google Search Google Search Step 2 Output…" at bounding box center [776, 406] width 1494 height 755
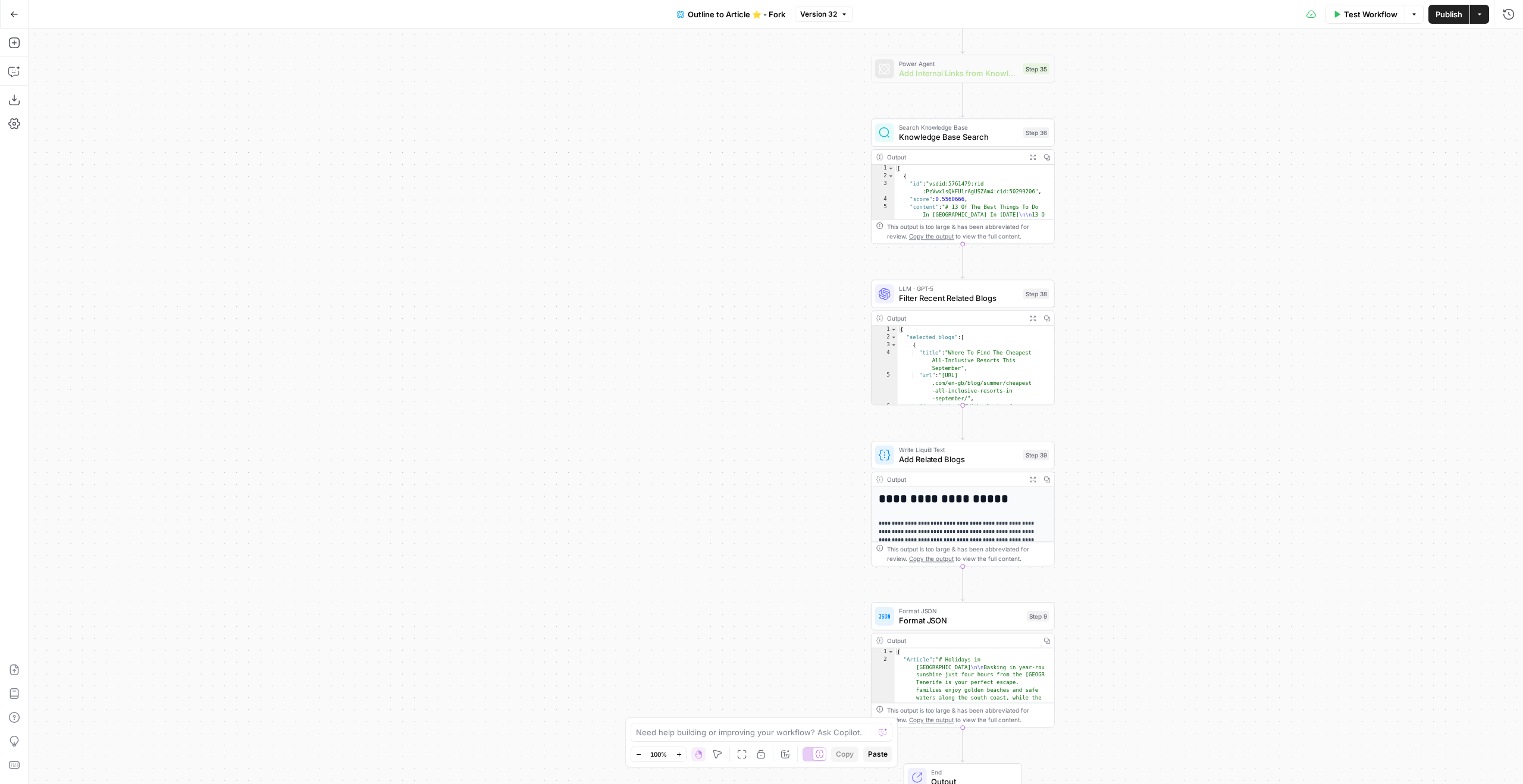
drag, startPoint x: 1161, startPoint y: 455, endPoint x: 1166, endPoint y: 180, distance: 275.0
click at [1166, 180] on div "true false Workflow Set Inputs Inputs Google Search Google Search Step 2 Output…" at bounding box center [776, 406] width 1494 height 755
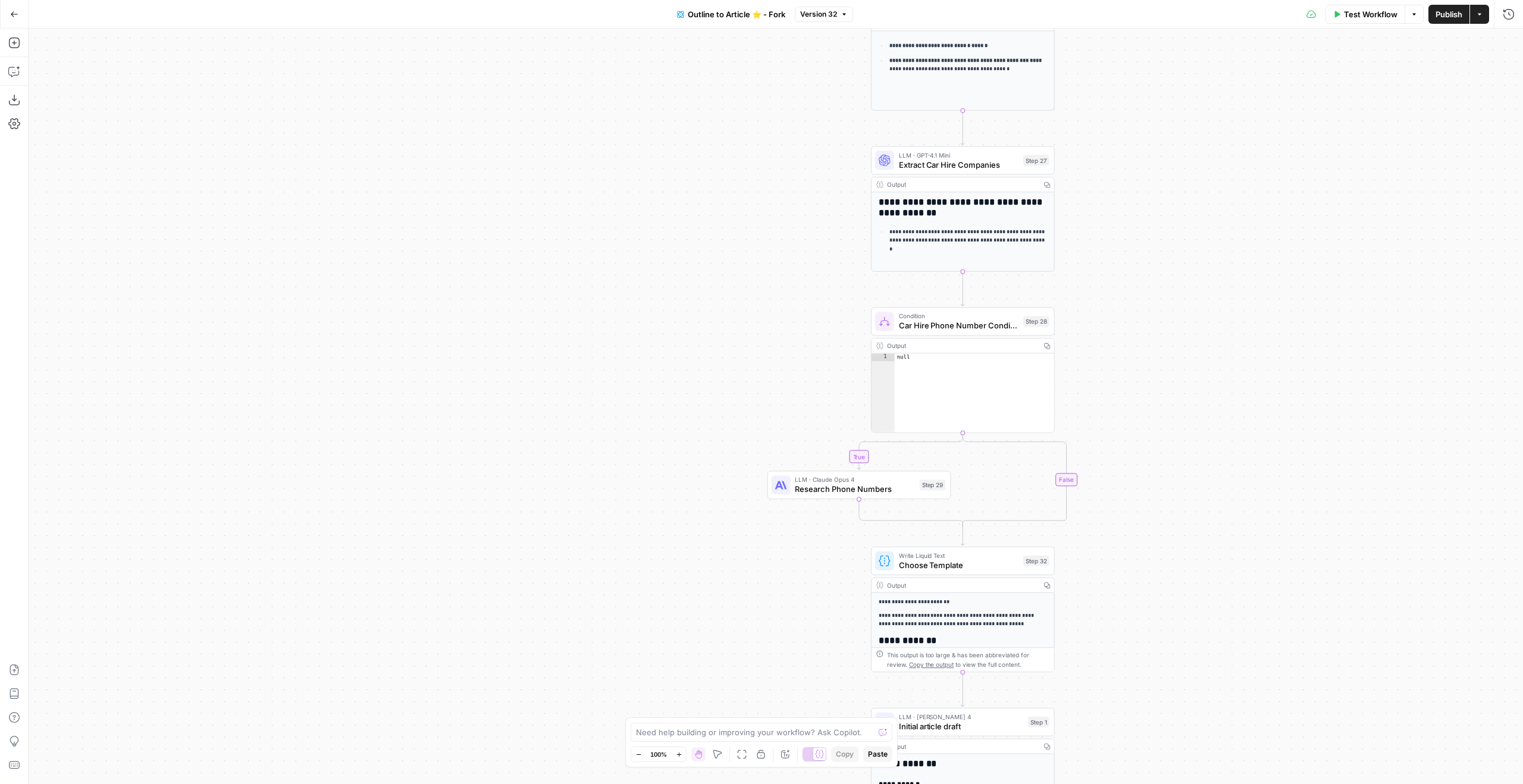
click at [997, 332] on div "Condition Car Hire Phone Number Condition Step 28 Copy step Delete step Add Not…" at bounding box center [962, 322] width 184 height 29
drag, startPoint x: 1137, startPoint y: 549, endPoint x: 1097, endPoint y: -73, distance: 623.3
click at [1097, 0] on html "Copied to clipboard Ice Travel Group New Home Browse Insights Opportunities You…" at bounding box center [762, 392] width 1523 height 784
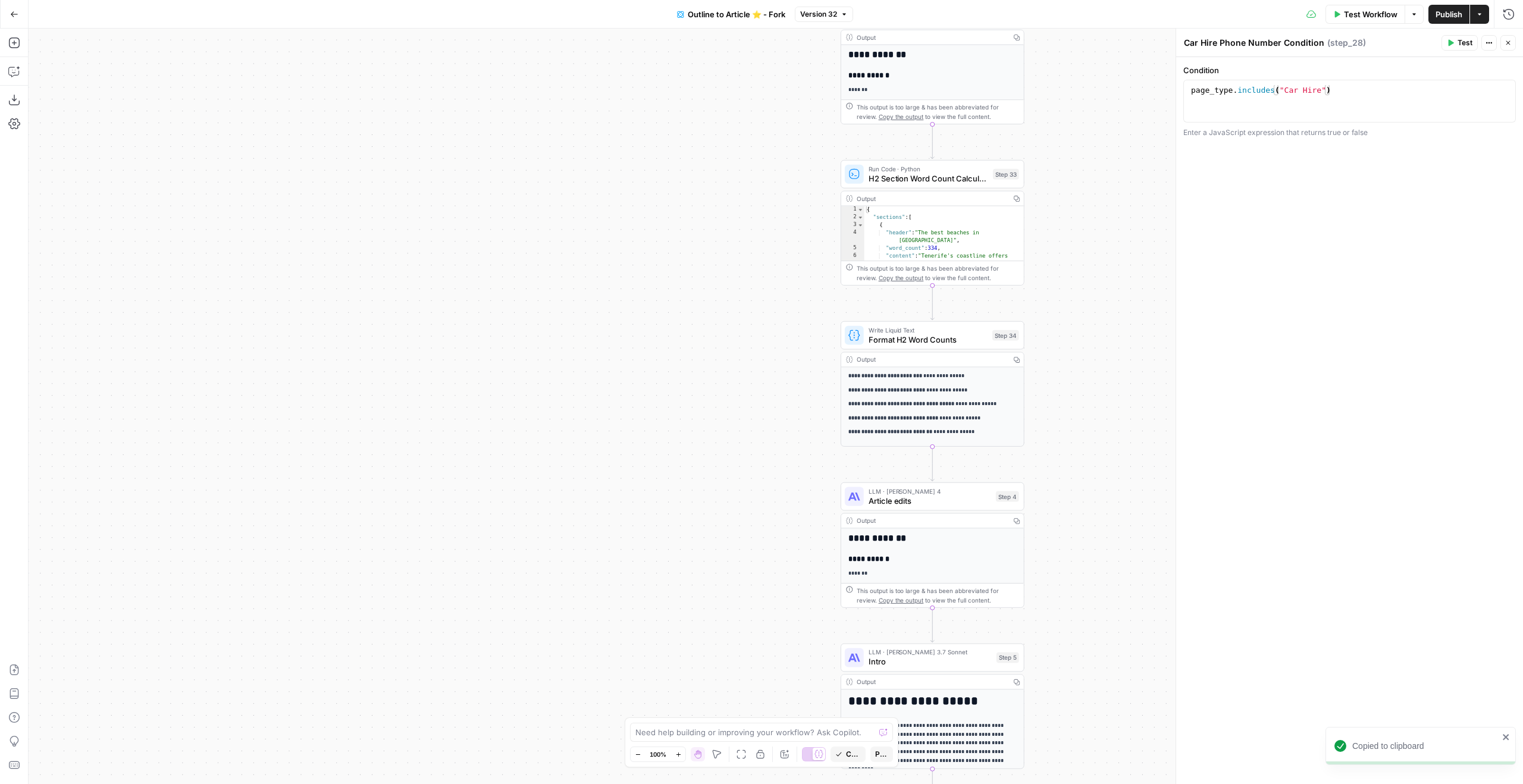
drag, startPoint x: 1138, startPoint y: 326, endPoint x: 1107, endPoint y: 118, distance: 210.3
click at [1097, 0] on html "Copied to clipboard Ice Travel Group New Home Browse Insights Opportunities You…" at bounding box center [762, 392] width 1523 height 784
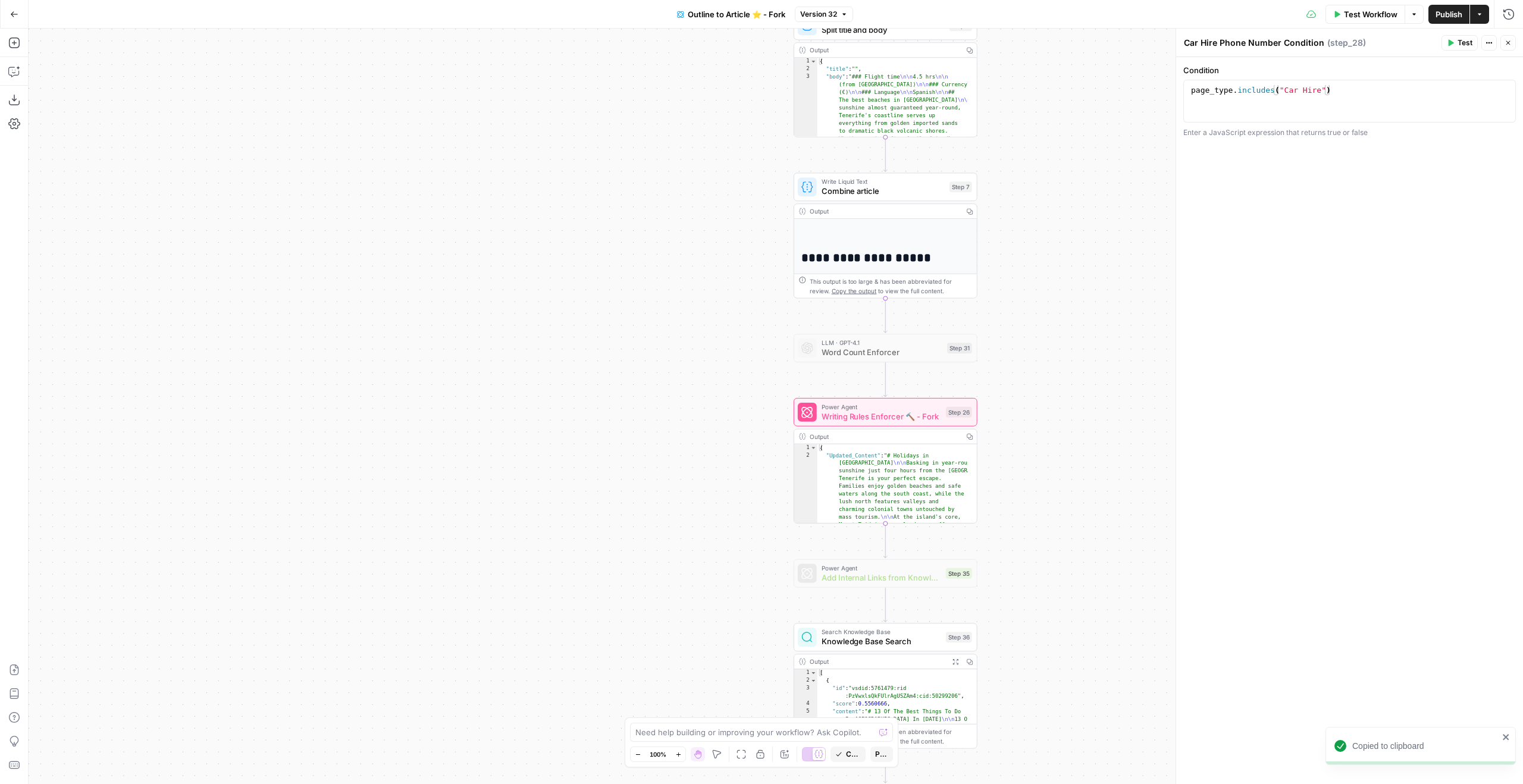
drag, startPoint x: 1113, startPoint y: 140, endPoint x: 1107, endPoint y: -73, distance: 213.1
click at [1107, 0] on html "Copied to clipboard Ice Travel Group New Home Browse Insights Opportunities You…" at bounding box center [762, 392] width 1523 height 784
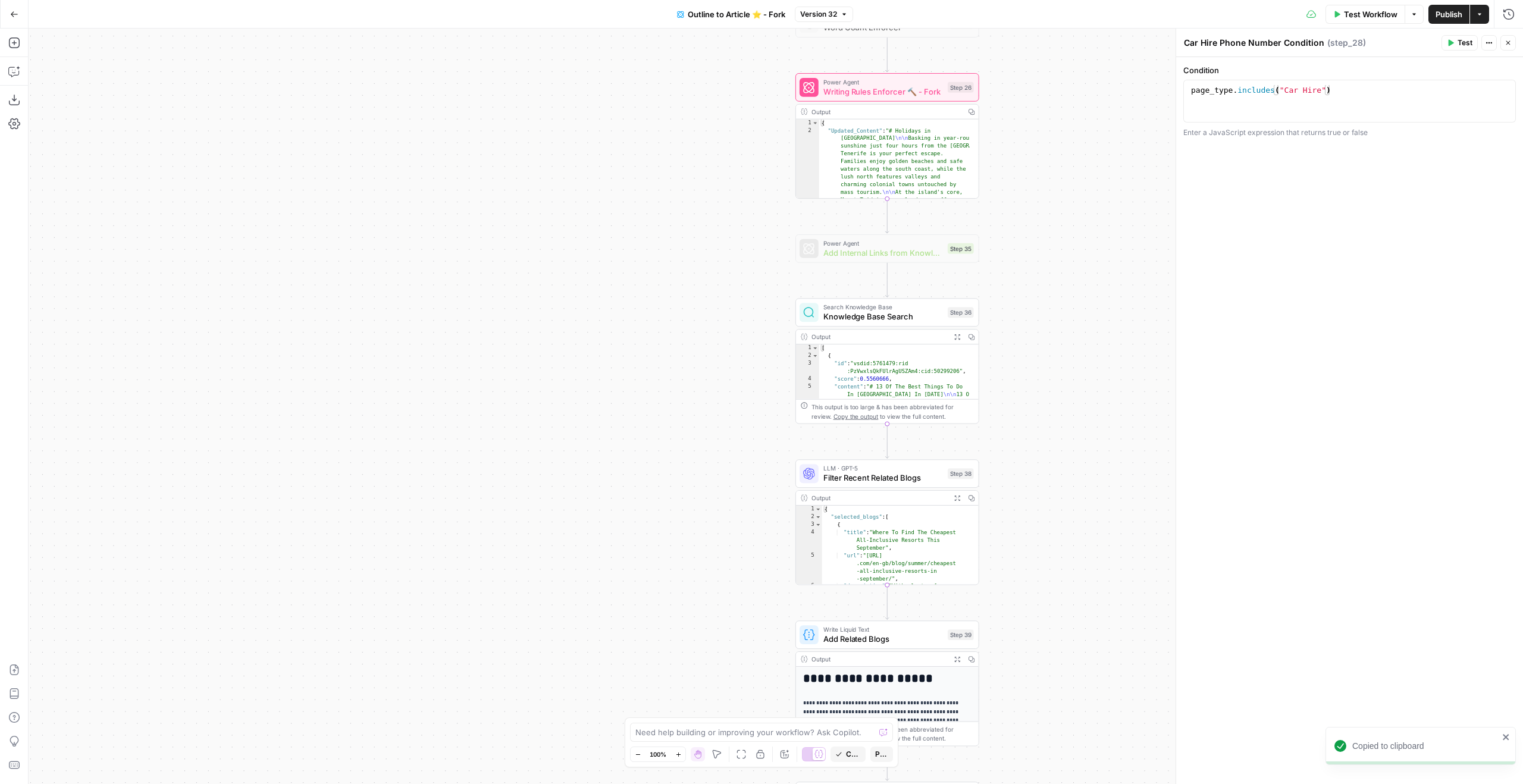
drag, startPoint x: 1121, startPoint y: 155, endPoint x: 1121, endPoint y: 37, distance: 118.0
click at [1121, 37] on div "true false Workflow Set Inputs Inputs Google Search Google Search Step 2 Output…" at bounding box center [776, 406] width 1494 height 755
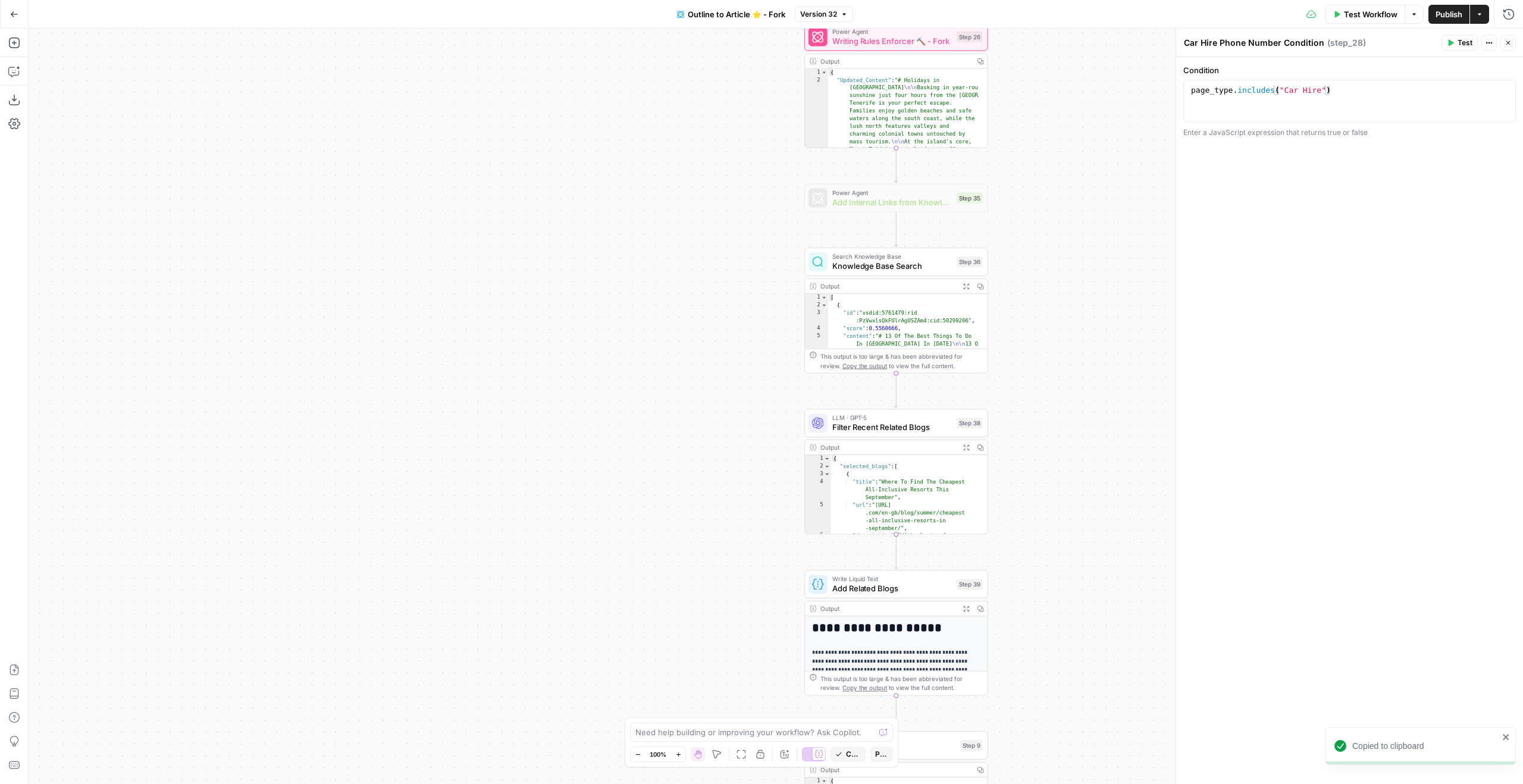
drag, startPoint x: 1097, startPoint y: 298, endPoint x: 1102, endPoint y: 36, distance: 262.0
click at [1102, 11] on div "Go Back Outline to Article ⭐️ - Fork Version 32 Test Workflow Options Publish A…" at bounding box center [762, 392] width 1523 height 784
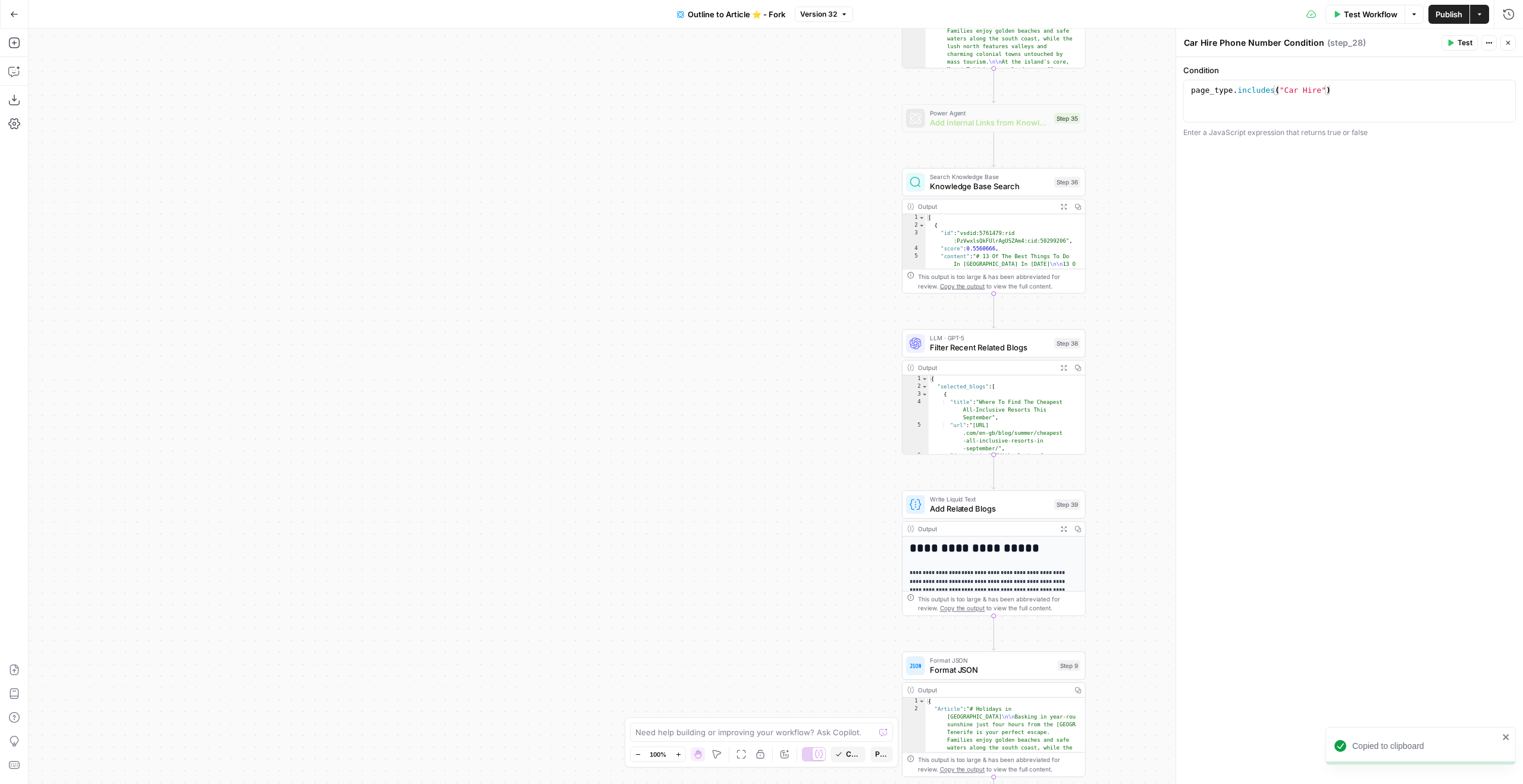
drag, startPoint x: 1058, startPoint y: 169, endPoint x: 1159, endPoint y: 411, distance: 262.2
click at [1159, 411] on div "true false Workflow Set Inputs Inputs Google Search Google Search Step 2 Output…" at bounding box center [776, 406] width 1494 height 755
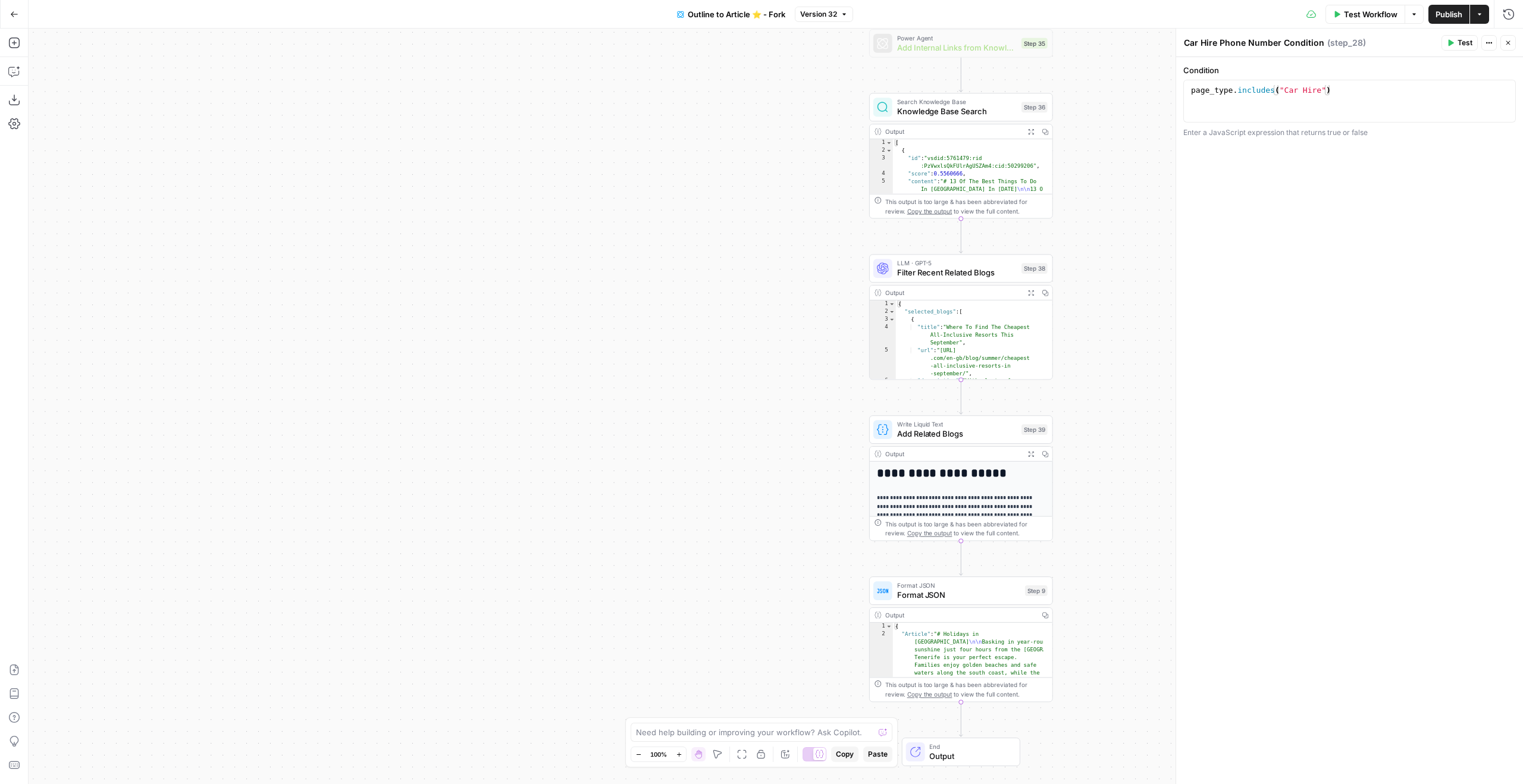
drag, startPoint x: 1123, startPoint y: 315, endPoint x: 1083, endPoint y: 211, distance: 111.4
click at [1083, 206] on div "true false Workflow Set Inputs Inputs Google Search Google Search Step 2 Output…" at bounding box center [776, 406] width 1494 height 755
drag, startPoint x: 1135, startPoint y: 457, endPoint x: 1089, endPoint y: 414, distance: 63.0
click at [1141, 458] on div "true false Workflow Set Inputs Inputs Google Search Google Search Step 2 Output…" at bounding box center [776, 406] width 1494 height 755
click at [965, 233] on icon "Edge from step_36 to step_38" at bounding box center [967, 235] width 3 height 35
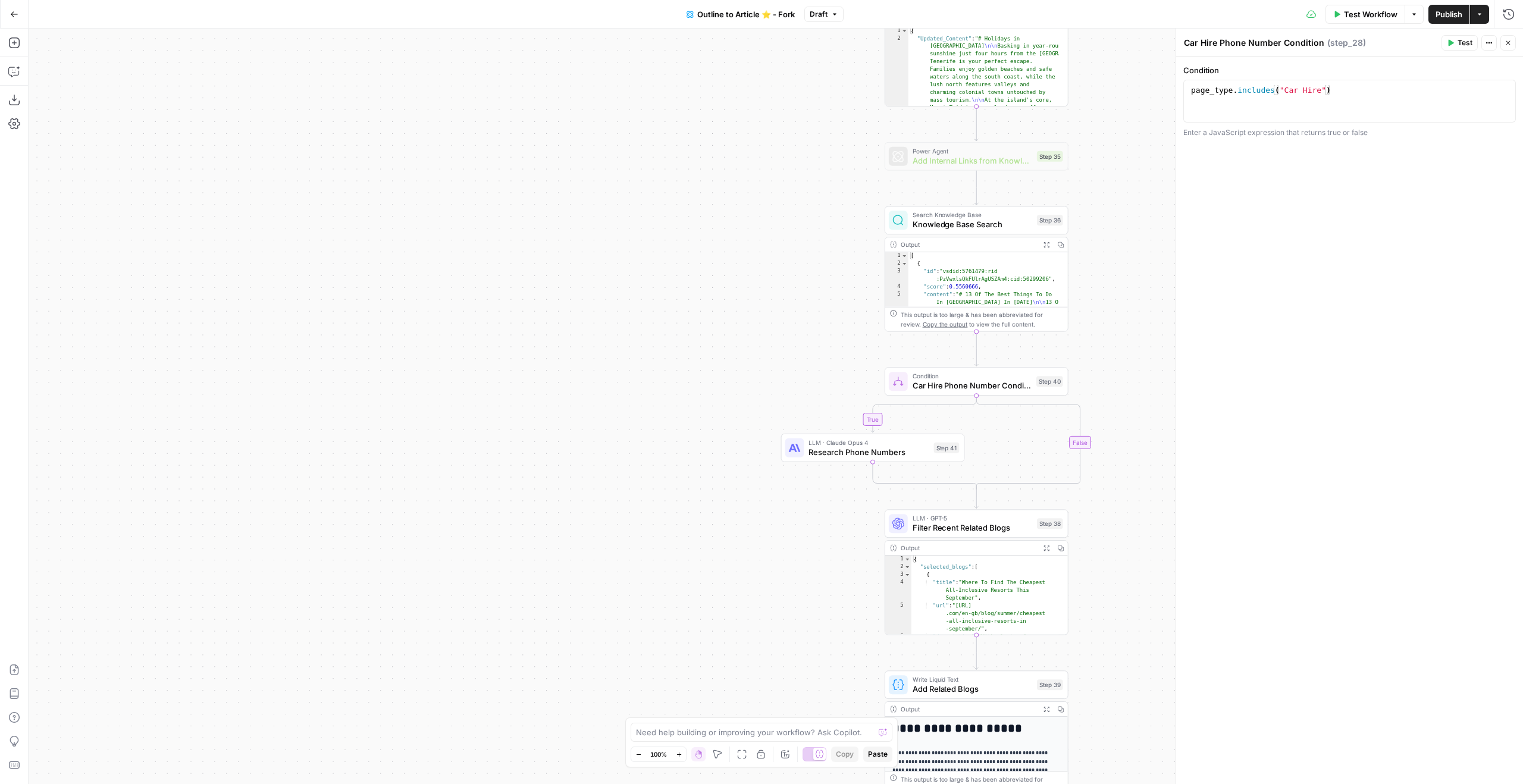
drag, startPoint x: 1130, startPoint y: 171, endPoint x: 1130, endPoint y: 328, distance: 157.0
click at [1130, 328] on div "true true false false Workflow Set Inputs Inputs Google Search Google Search St…" at bounding box center [776, 406] width 1494 height 755
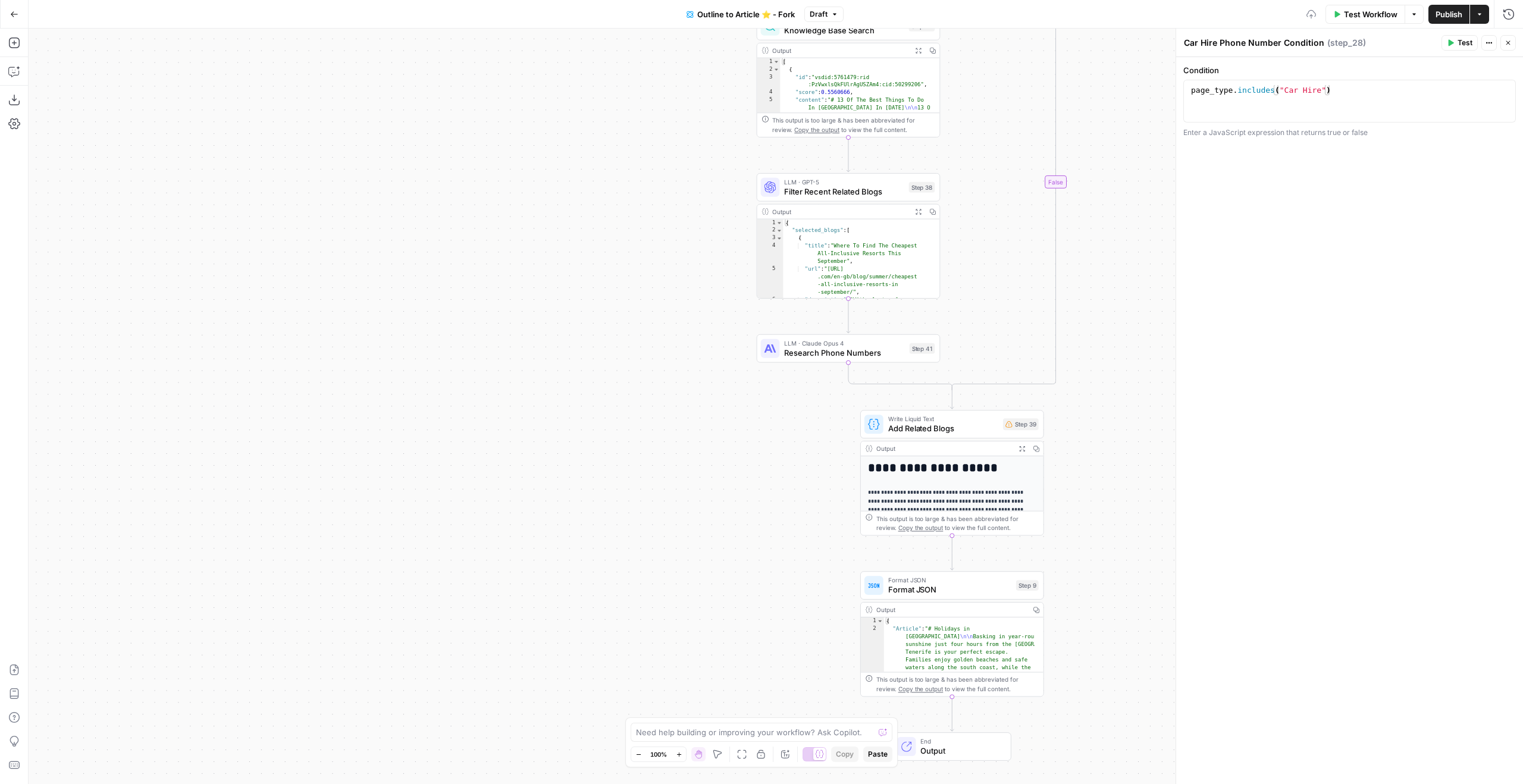
drag, startPoint x: 720, startPoint y: 419, endPoint x: 704, endPoint y: 119, distance: 300.4
click at [704, 121] on div "true true false false Workflow Set Inputs Inputs Google Search Google Search St…" at bounding box center [776, 406] width 1494 height 755
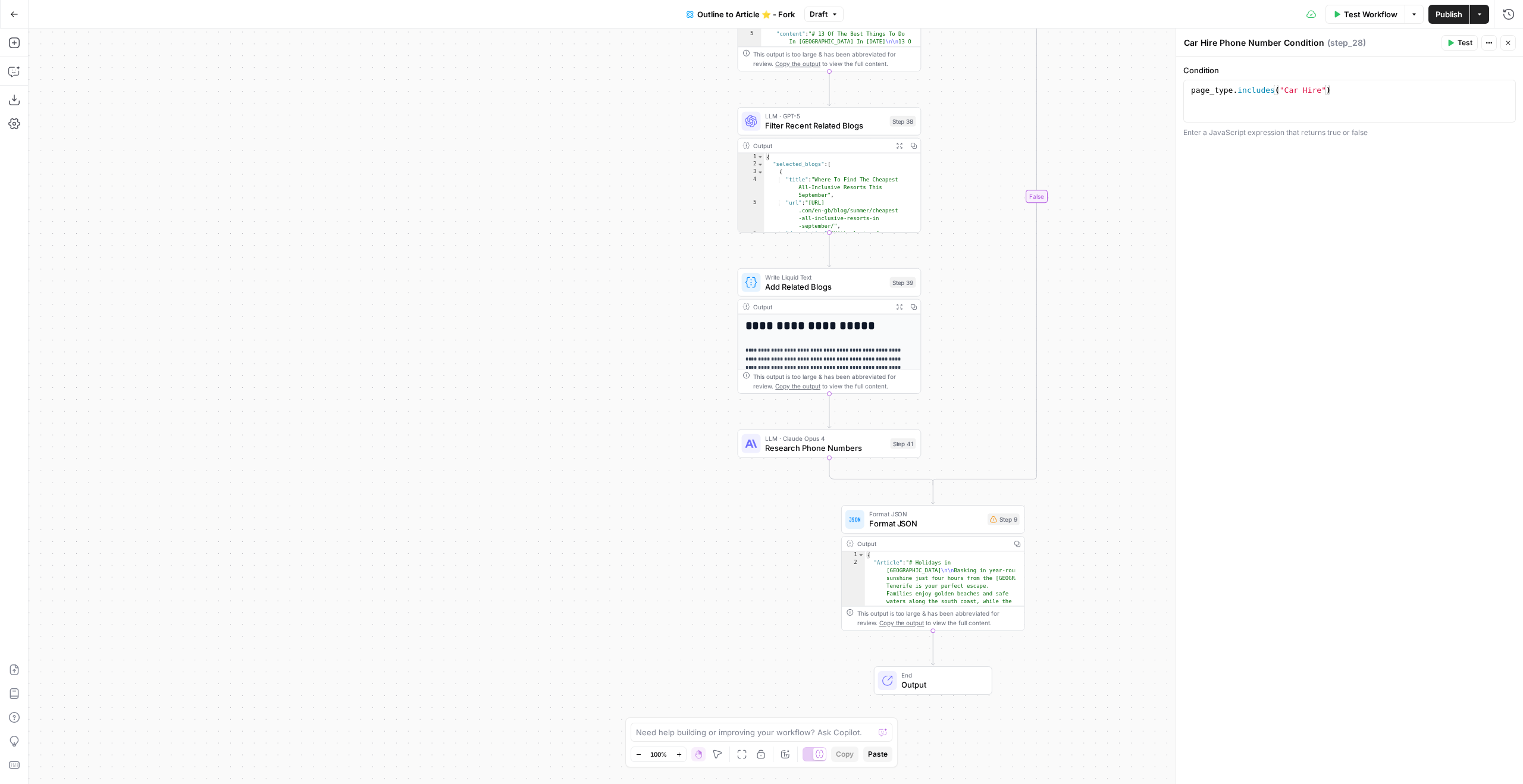
drag, startPoint x: 697, startPoint y: 414, endPoint x: 743, endPoint y: 409, distance: 46.3
click at [696, 408] on div "true true false false Workflow Set Inputs Inputs Google Search Google Search St…" at bounding box center [776, 406] width 1494 height 755
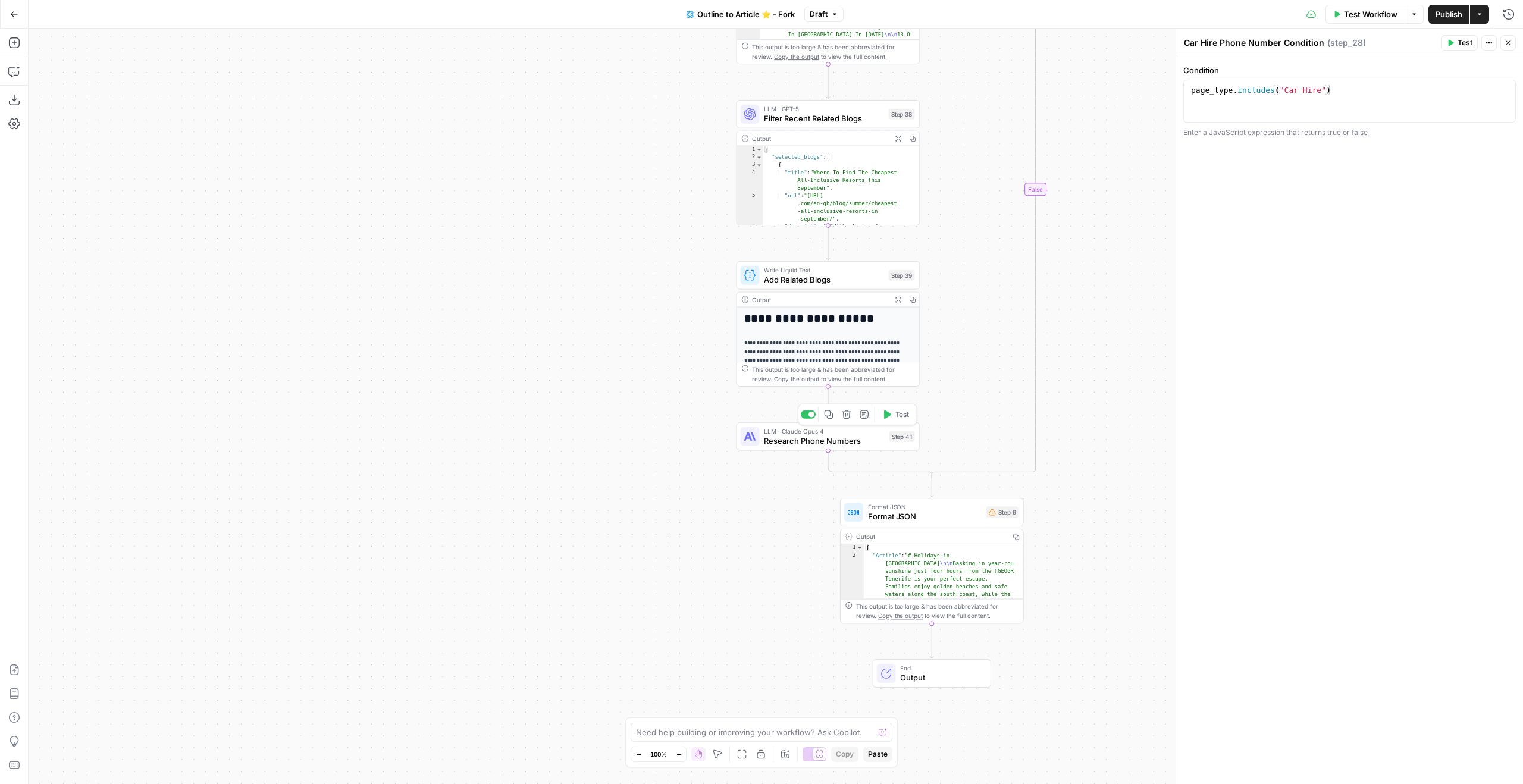
click at [840, 413] on button "Delete step" at bounding box center [846, 414] width 15 height 15
click at [752, 162] on button "Delete Step" at bounding box center [729, 151] width 61 height 21
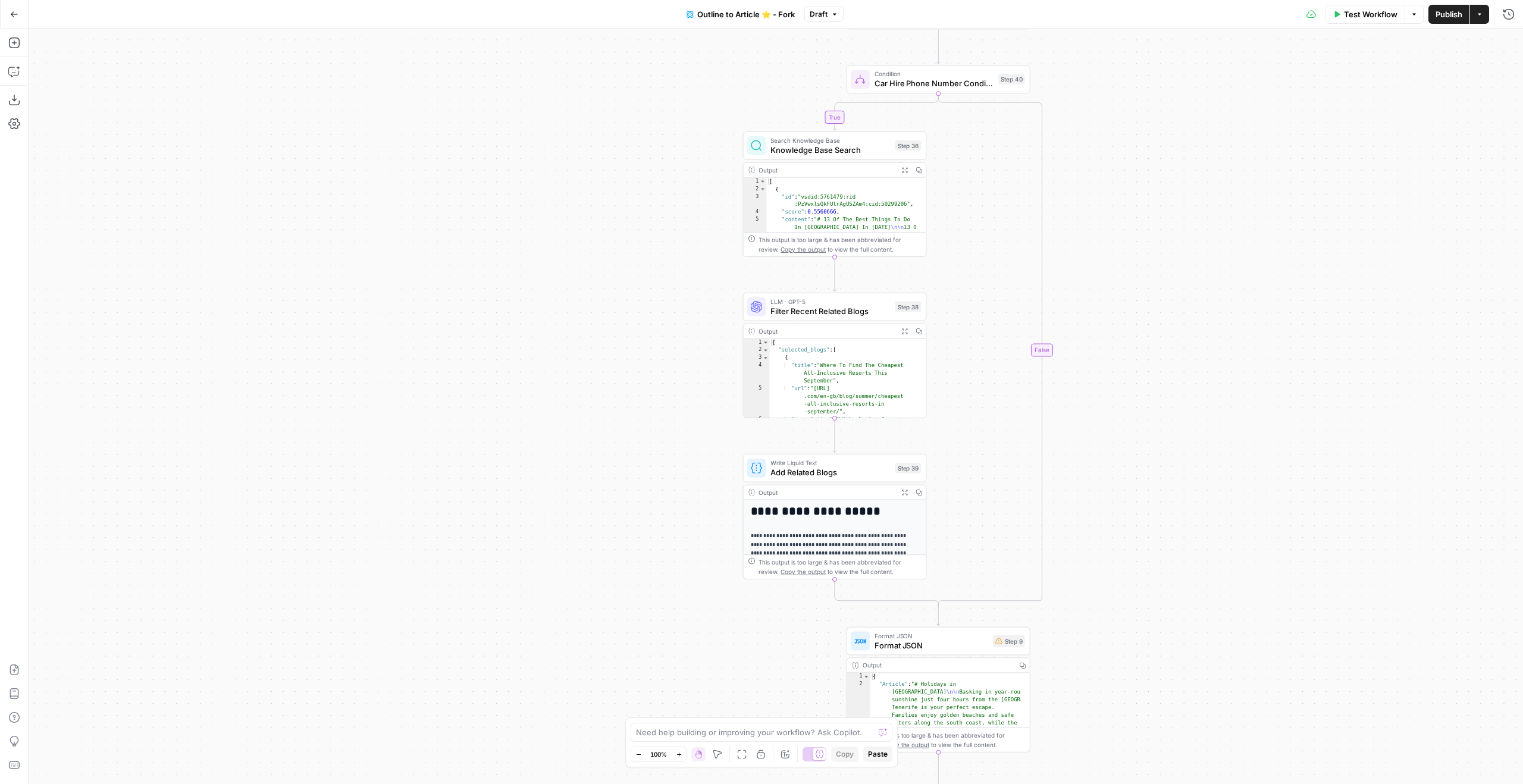
drag, startPoint x: 1172, startPoint y: 415, endPoint x: 1142, endPoint y: 618, distance: 205.2
click at [1142, 620] on div "true true false false Workflow Set Inputs Inputs Google Search Google Search St…" at bounding box center [776, 406] width 1494 height 755
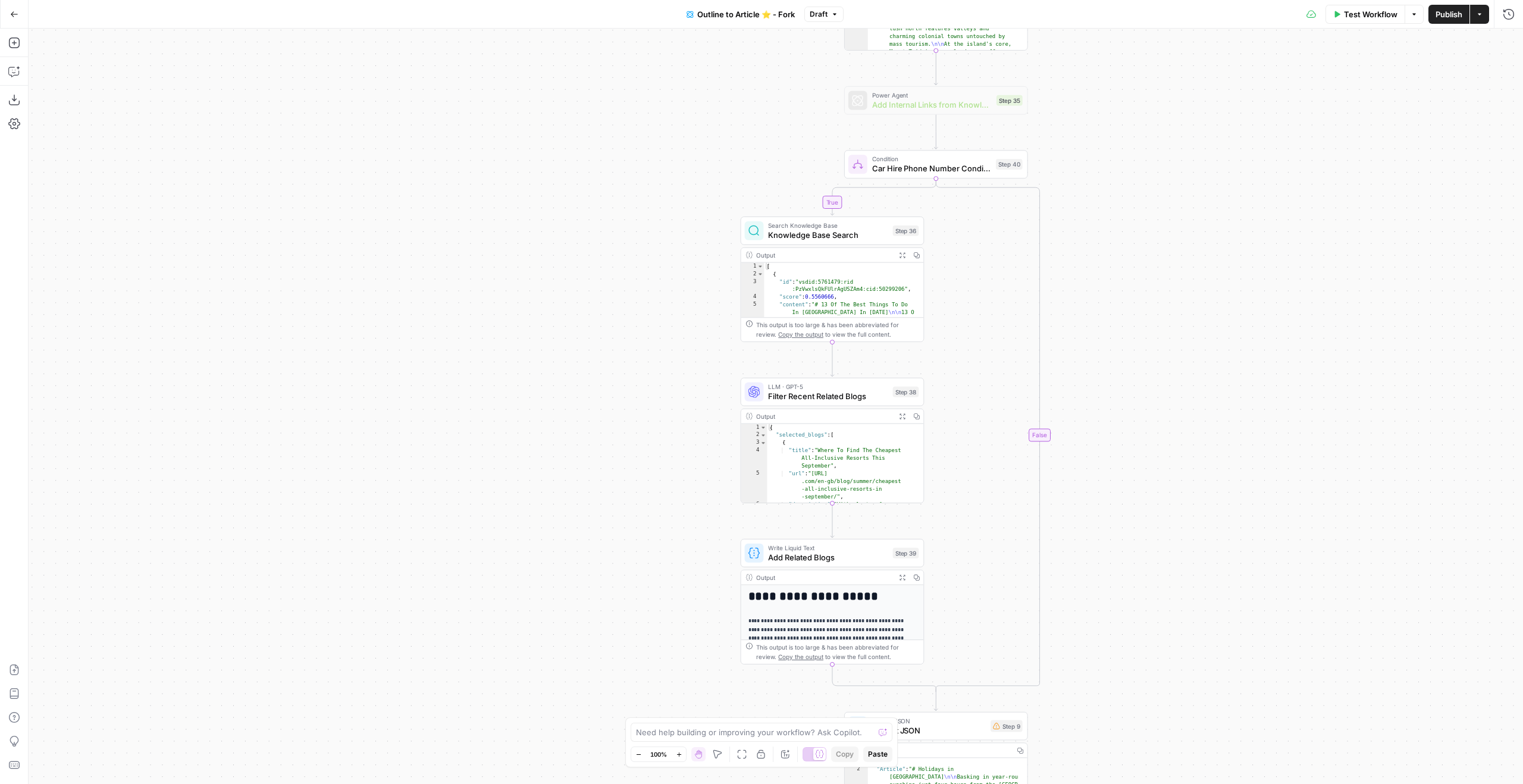
drag, startPoint x: 1152, startPoint y: 141, endPoint x: 1159, endPoint y: 171, distance: 30.8
click at [1159, 171] on div "true true false false Workflow Set Inputs Inputs Google Search Google Search St…" at bounding box center [776, 406] width 1494 height 755
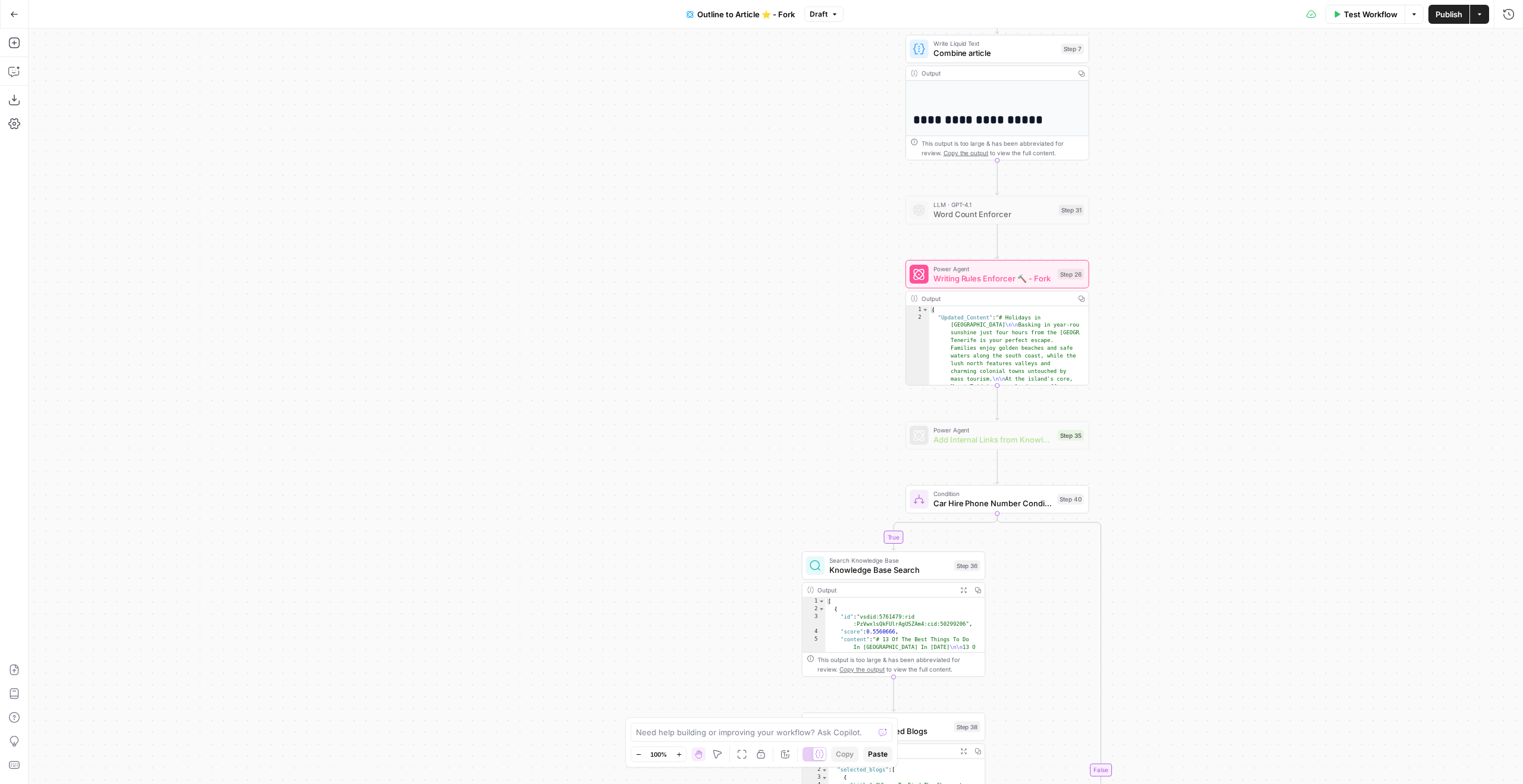
drag
click at [1200, 532] on div "true true false false Workflow Set Inputs Inputs Google Search Google Search St…" at bounding box center [776, 406] width 1494 height 755
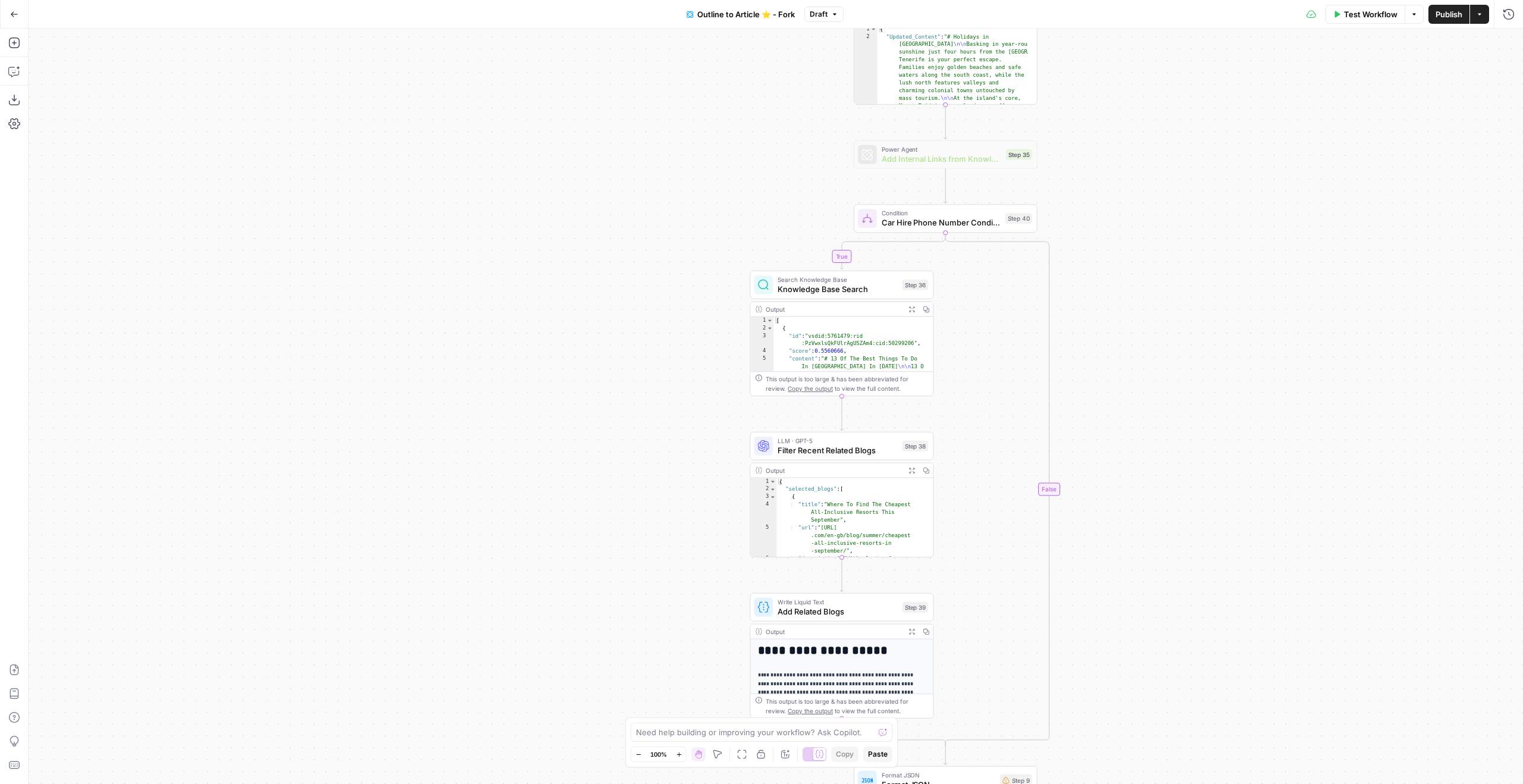
click at [1195, 119] on div "true true false false Workflow Set Inputs Inputs Google Search Google Search St…" at bounding box center [776, 406] width 1494 height 755
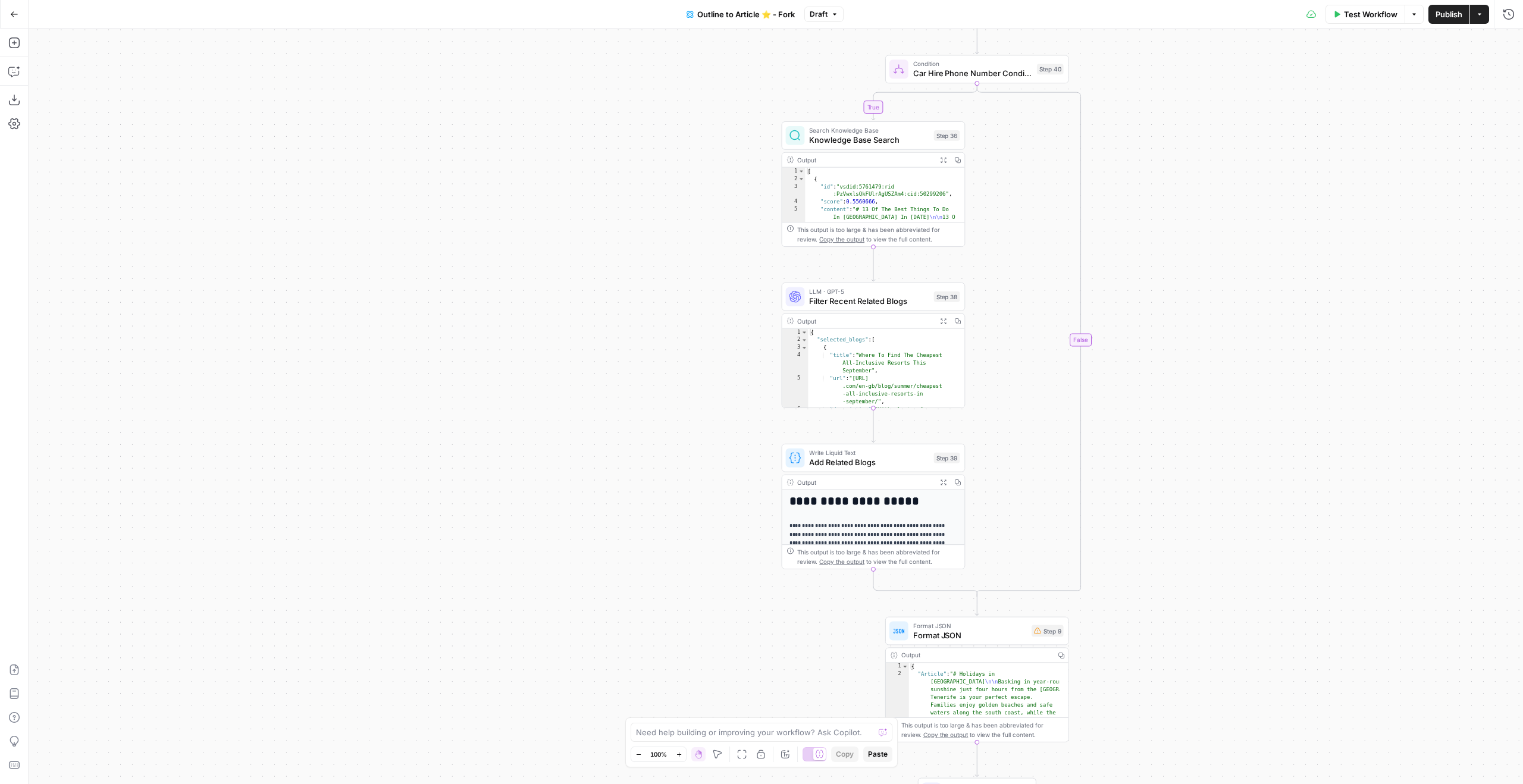
click at [1254, 332] on div "true true false false Workflow Set Inputs Inputs Google Search Google Search St…" at bounding box center [776, 406] width 1494 height 755
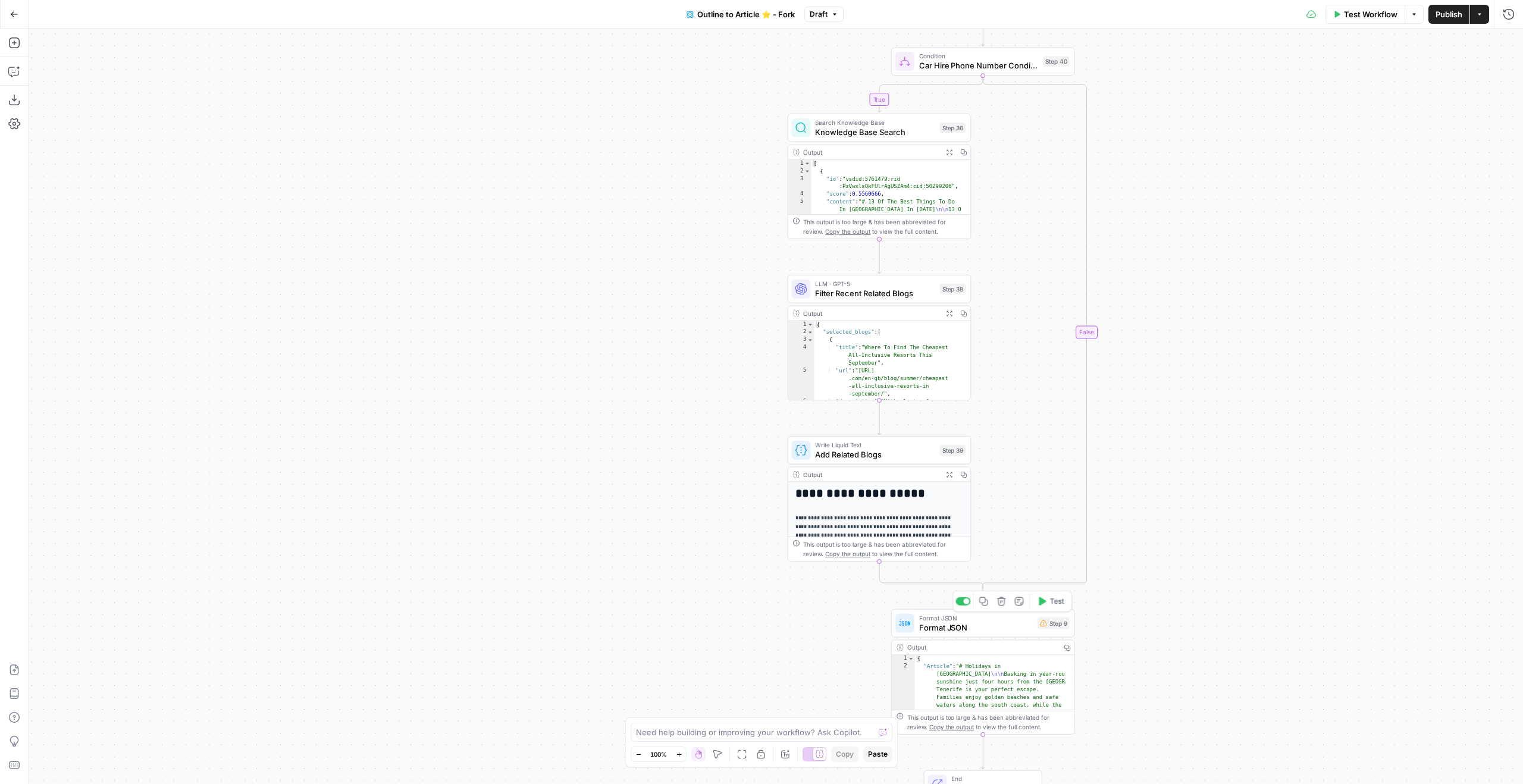
click at [1041, 634] on div "Format JSON Format JSON Step 9 Copy step Delete step Add Note Test" at bounding box center [982, 623] width 184 height 29
click at [1436, 78] on p "**********" at bounding box center [1423, 75] width 128 height 12
click at [1395, 73] on span "**********" at bounding box center [1400, 74] width 62 height 8
click at [981, 71] on div "Condition Car Hire Phone Number Condition Step 40 Copy step Delete step Add Not…" at bounding box center [982, 62] width 184 height 29
drag, startPoint x: 1279, startPoint y: 39, endPoint x: 1193, endPoint y: 33, distance: 86.2
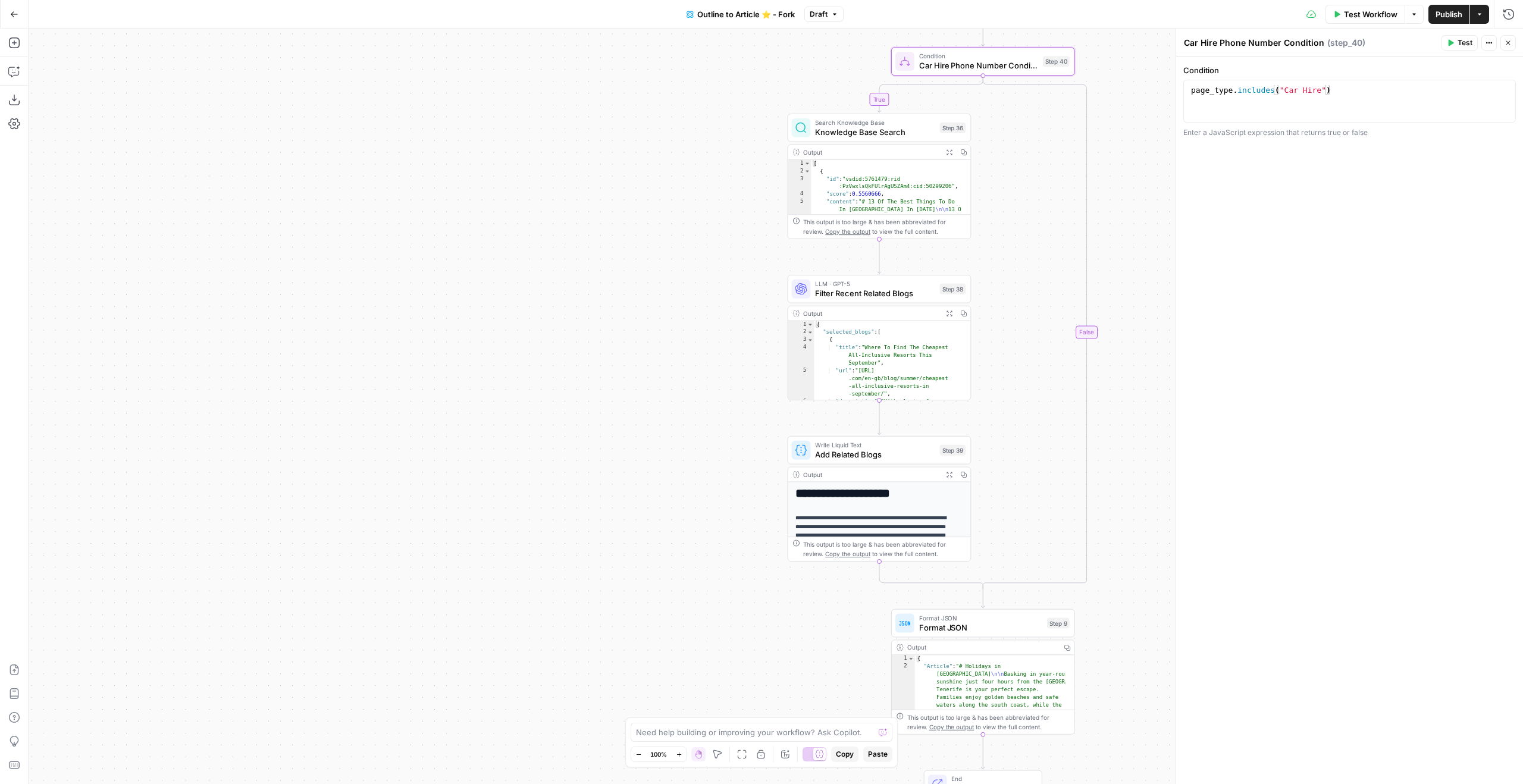
click at [1194, 33] on header "Car Hire Phone Number Condition Car Hire Phone Number Condition ( step_40 ) Tes…" at bounding box center [1350, 43] width 347 height 29
type textarea "If TSM Destination"
click at [1504, 49] on button "Close" at bounding box center [1508, 42] width 15 height 15
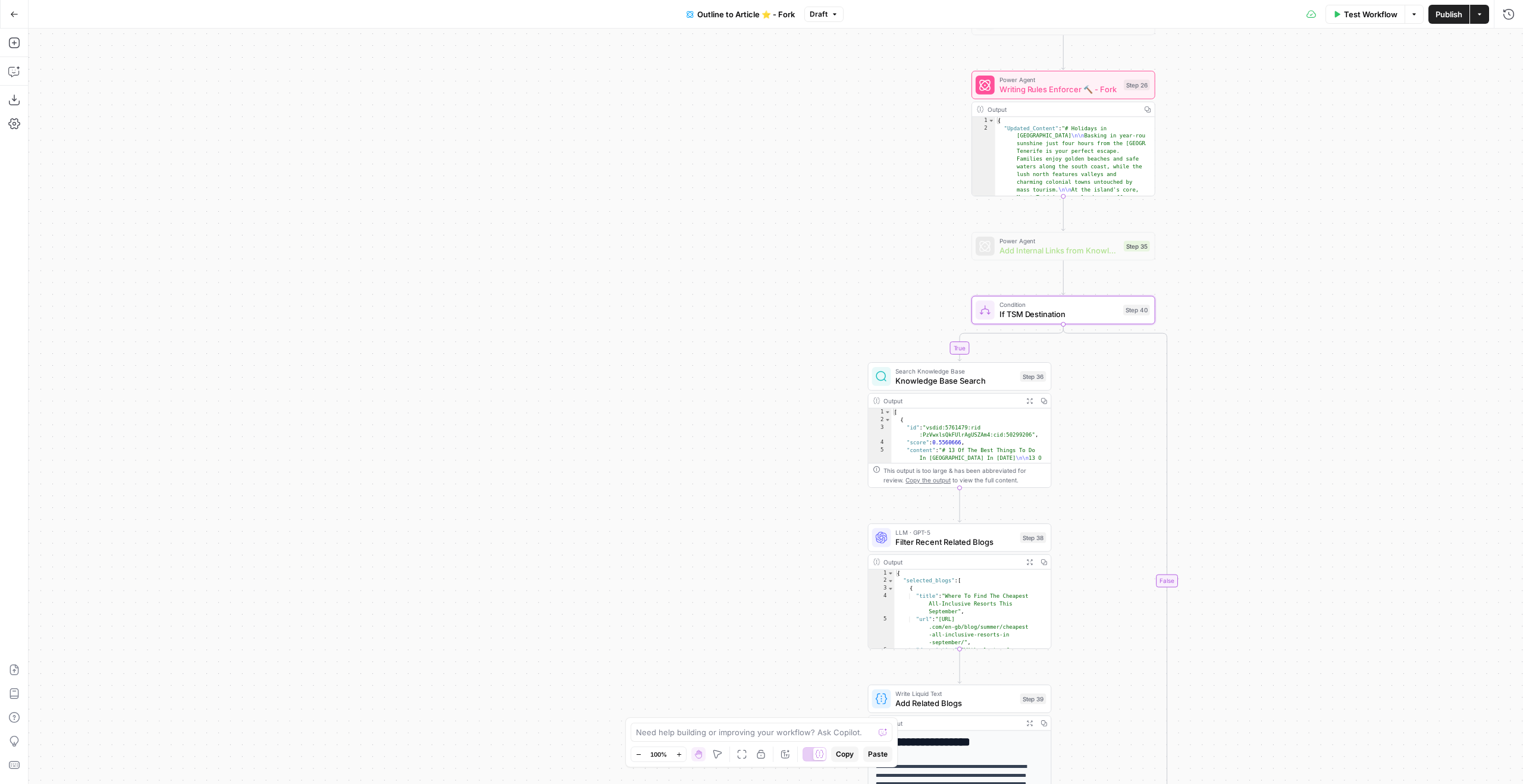
drag, startPoint x: 1251, startPoint y: 304, endPoint x: 1311, endPoint y: 500, distance: 205.0
click at [1313, 628] on div "true true false false Workflow Set Inputs Inputs Google Search Google Search St…" at bounding box center [776, 406] width 1494 height 755
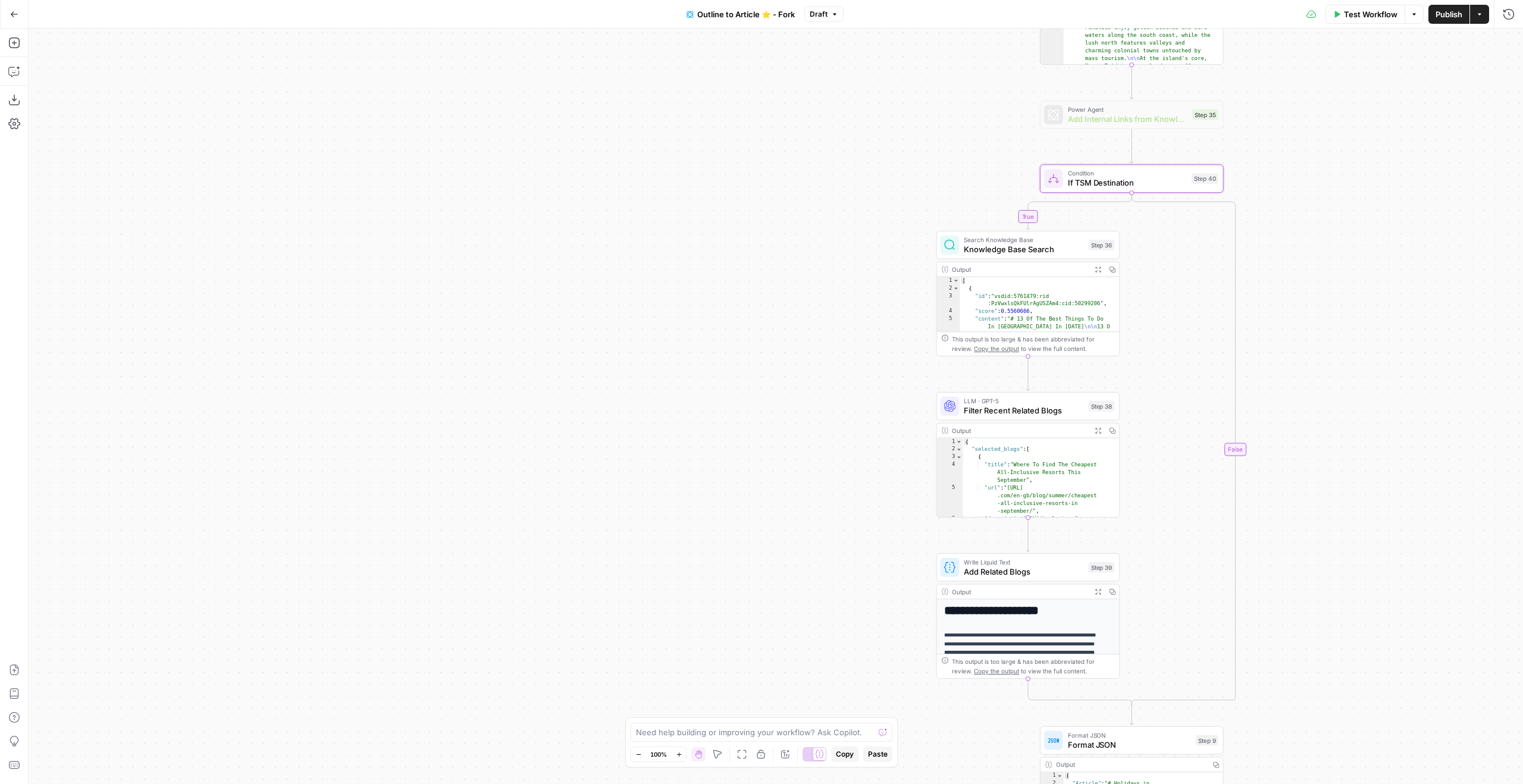
drag, startPoint x: 1326, startPoint y: 407, endPoint x: 1405, endPoint y: 143, distance: 275.6
click at [1405, 143] on div "true true false false Workflow Set Inputs Inputs Google Search Google Search St…" at bounding box center [776, 406] width 1494 height 755
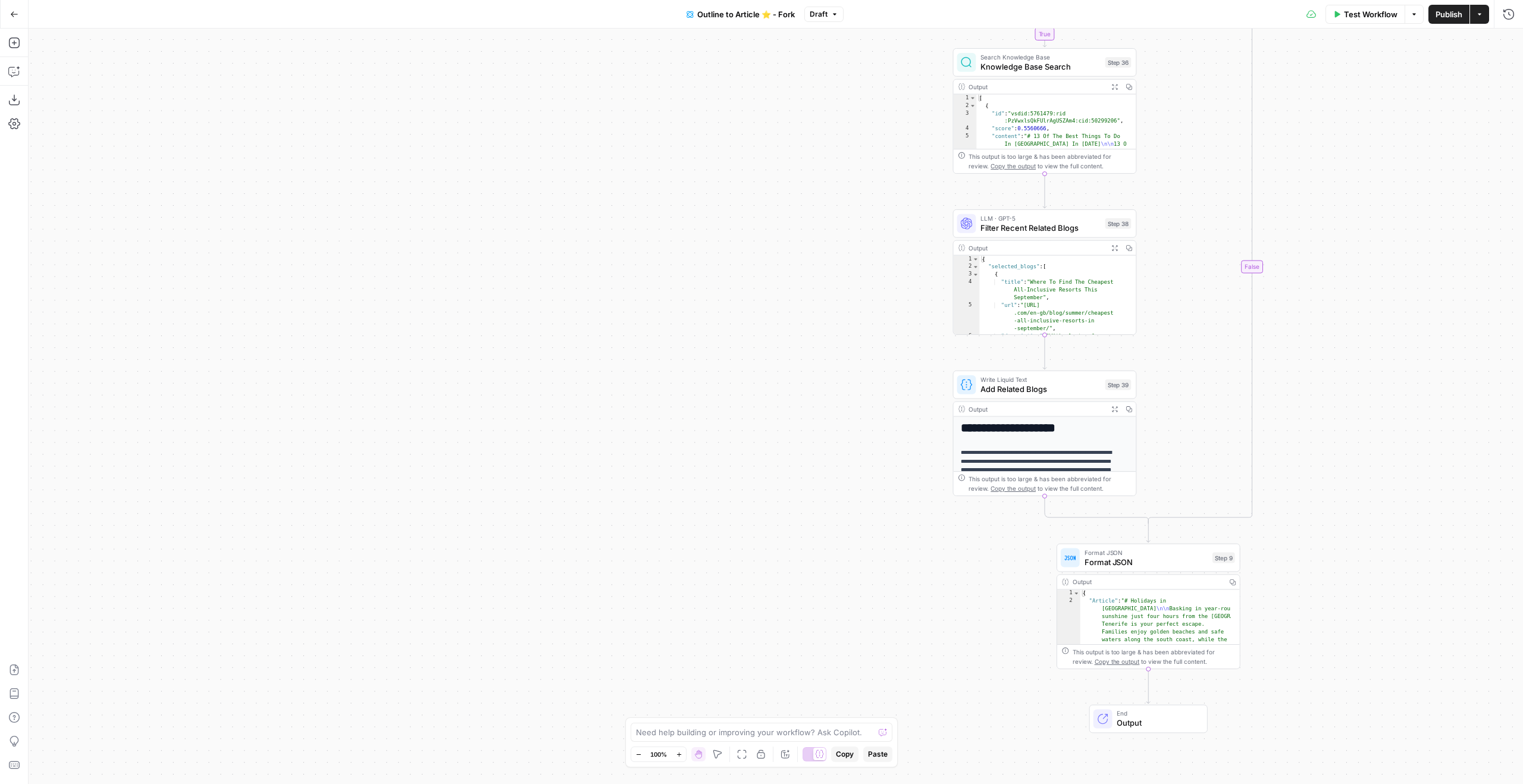
drag, startPoint x: 1379, startPoint y: 465, endPoint x: 1393, endPoint y: 387, distance: 79.2
click at [1393, 387] on div "true true false false Workflow Set Inputs Inputs Google Search Google Search St…" at bounding box center [776, 406] width 1494 height 755
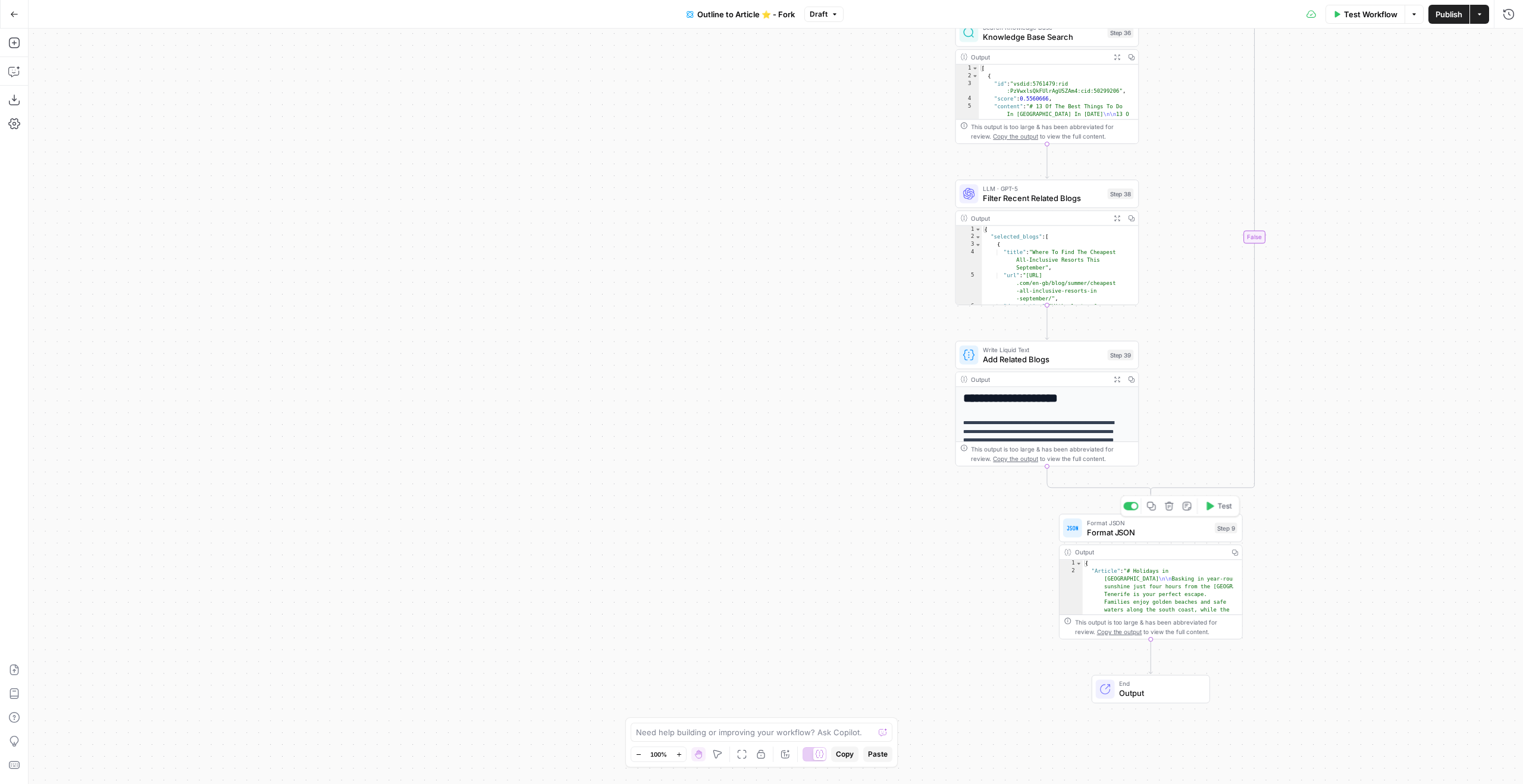
click at [1169, 536] on span "Format JSON" at bounding box center [1149, 532] width 124 height 12
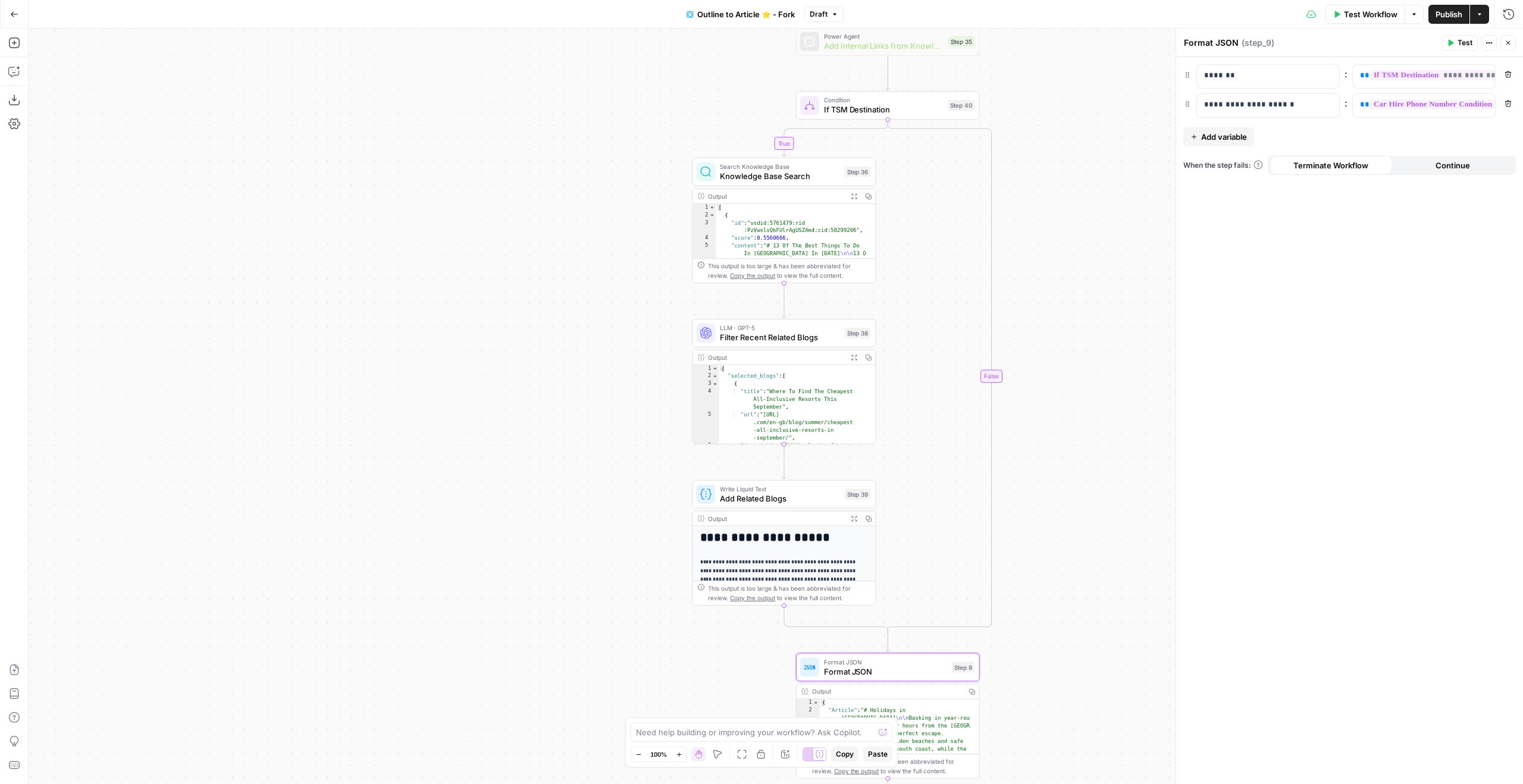
drag, startPoint x: 780, startPoint y: 224, endPoint x: 503, endPoint y: 304, distance: 288.3
click at [506, 306] on div "true true false false Workflow Set Inputs Inputs Google Search Google Search St…" at bounding box center [776, 406] width 1494 height 755
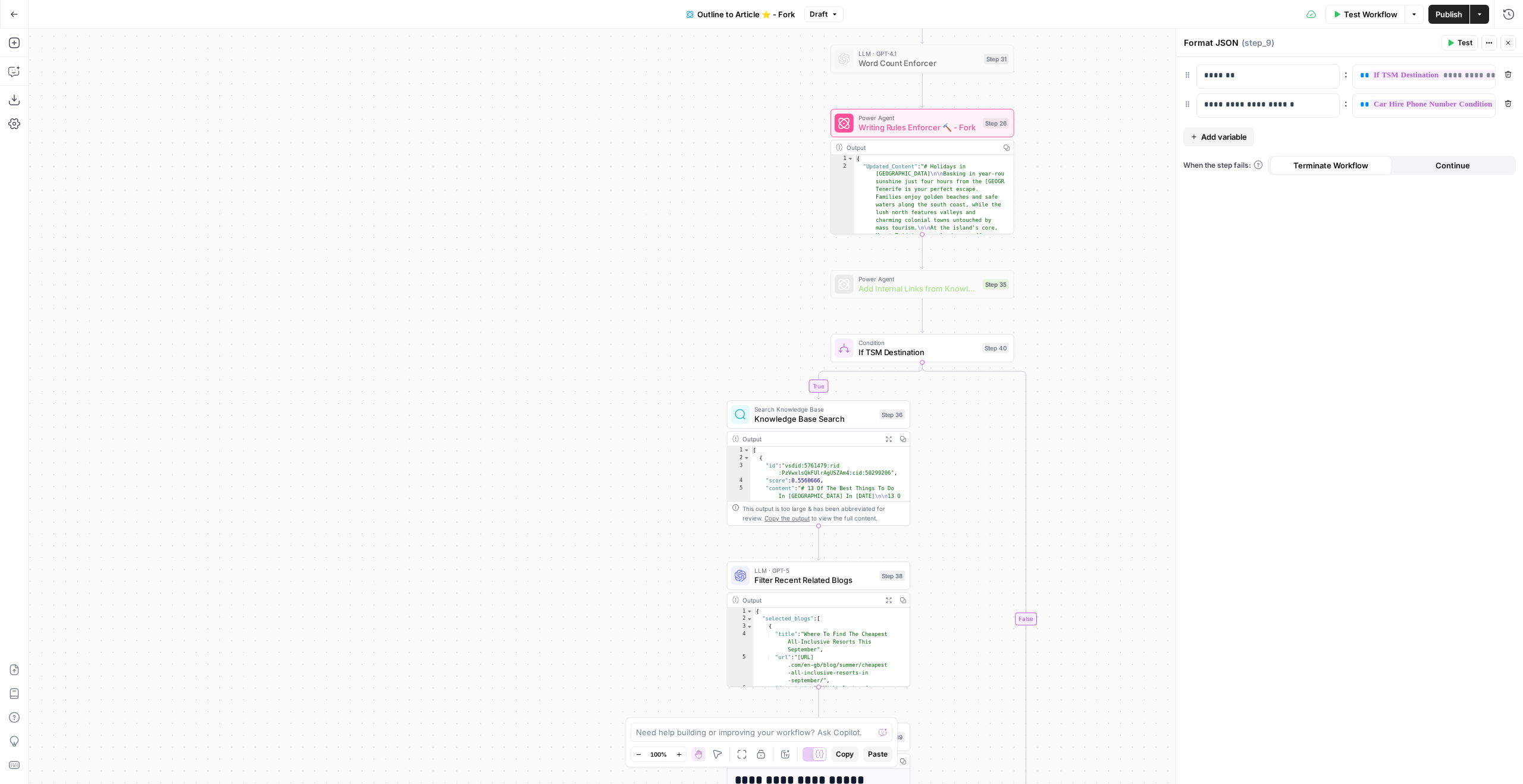
drag, startPoint x: 1087, startPoint y: 368, endPoint x: 1132, endPoint y: 620, distance: 256.0
click at [1140, 623] on div "true true false false Workflow Set Inputs Inputs Google Search Google Search St…" at bounding box center [776, 406] width 1494 height 755
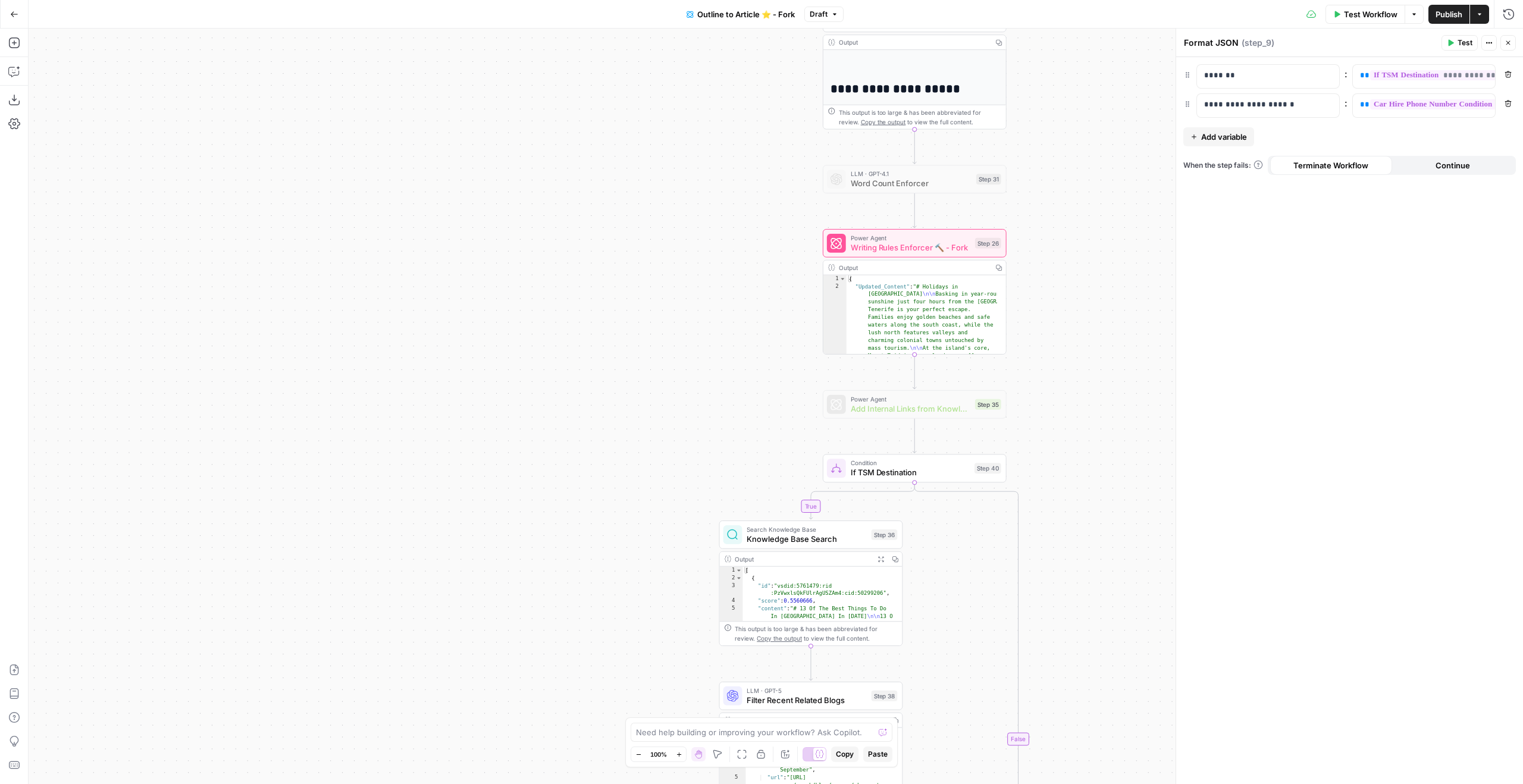
drag, startPoint x: 1093, startPoint y: 314, endPoint x: 1069, endPoint y: 511, distance: 198.5
click at [1069, 510] on div "true true false false Workflow Set Inputs Inputs Google Search Google Search St…" at bounding box center [776, 406] width 1494 height 755
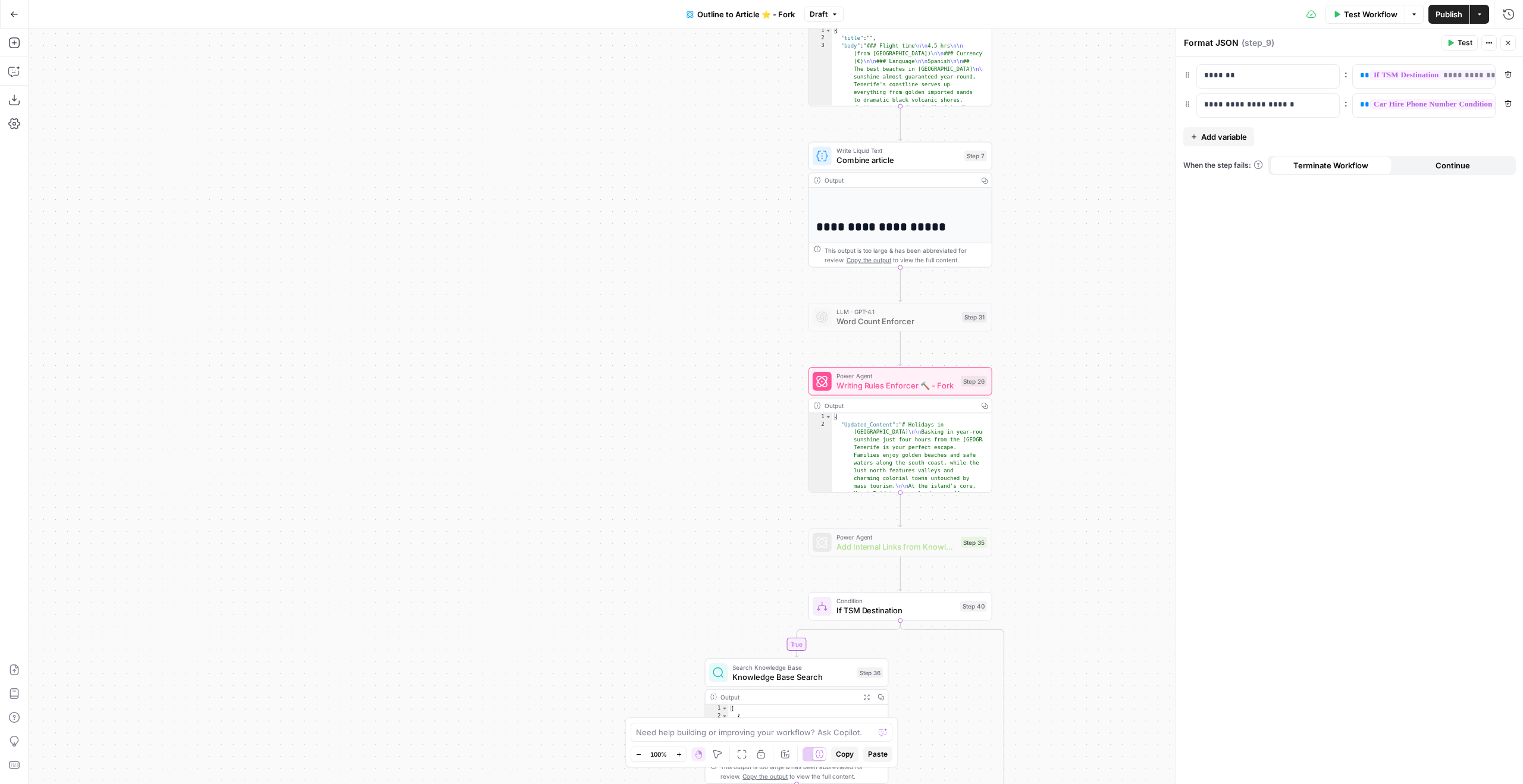
drag, startPoint x: 1065, startPoint y: 402, endPoint x: 1068, endPoint y: 463, distance: 61.1
click at [1068, 463] on div "true true false false Workflow Set Inputs Inputs Google Search Google Search St…" at bounding box center [776, 406] width 1494 height 755
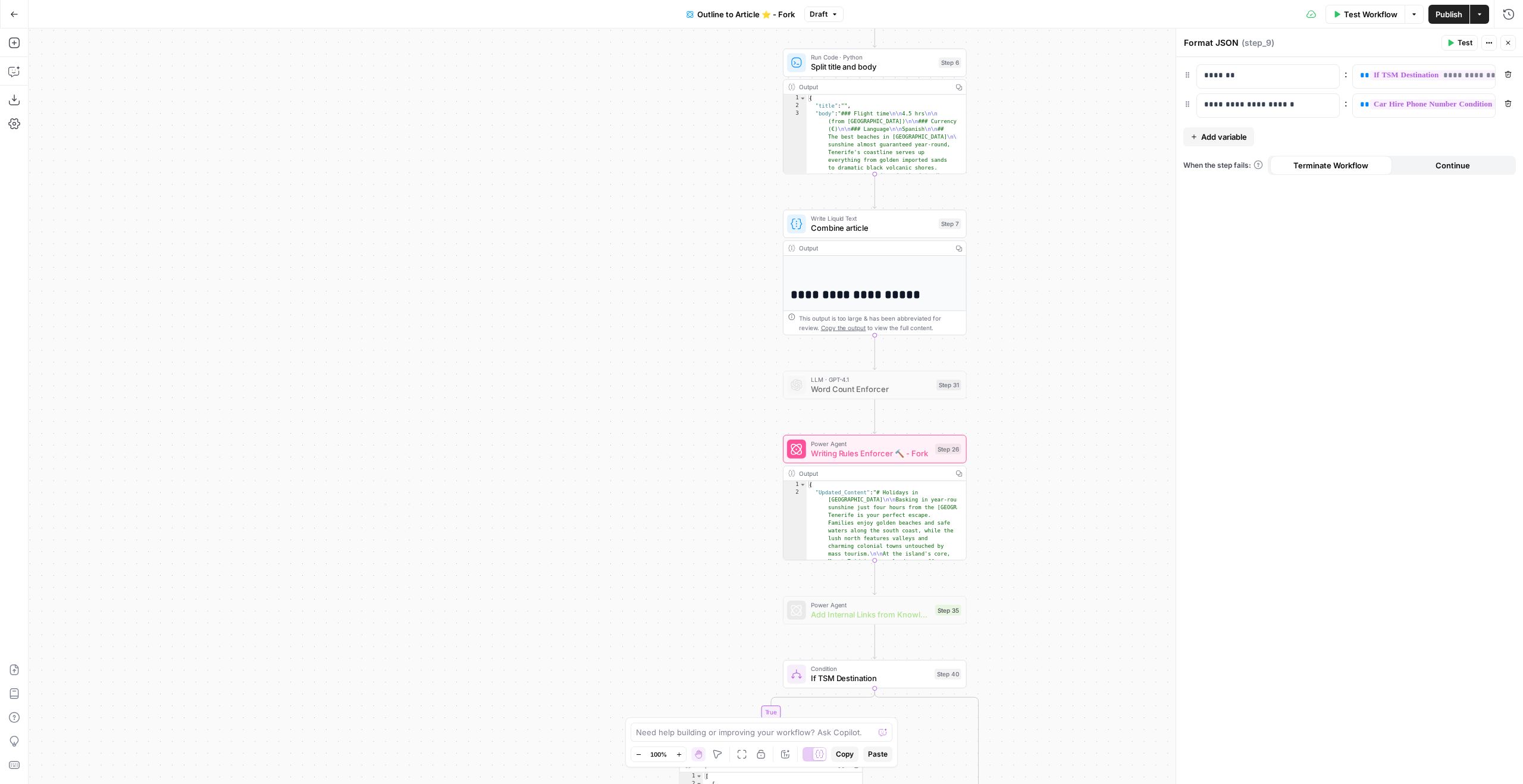
drag, startPoint x: 1032, startPoint y: 327, endPoint x: 1007, endPoint y: 395, distance: 72.4
click at [1007, 395] on div "true true false false Workflow Set Inputs Inputs Google Search Google Search St…" at bounding box center [776, 406] width 1494 height 755
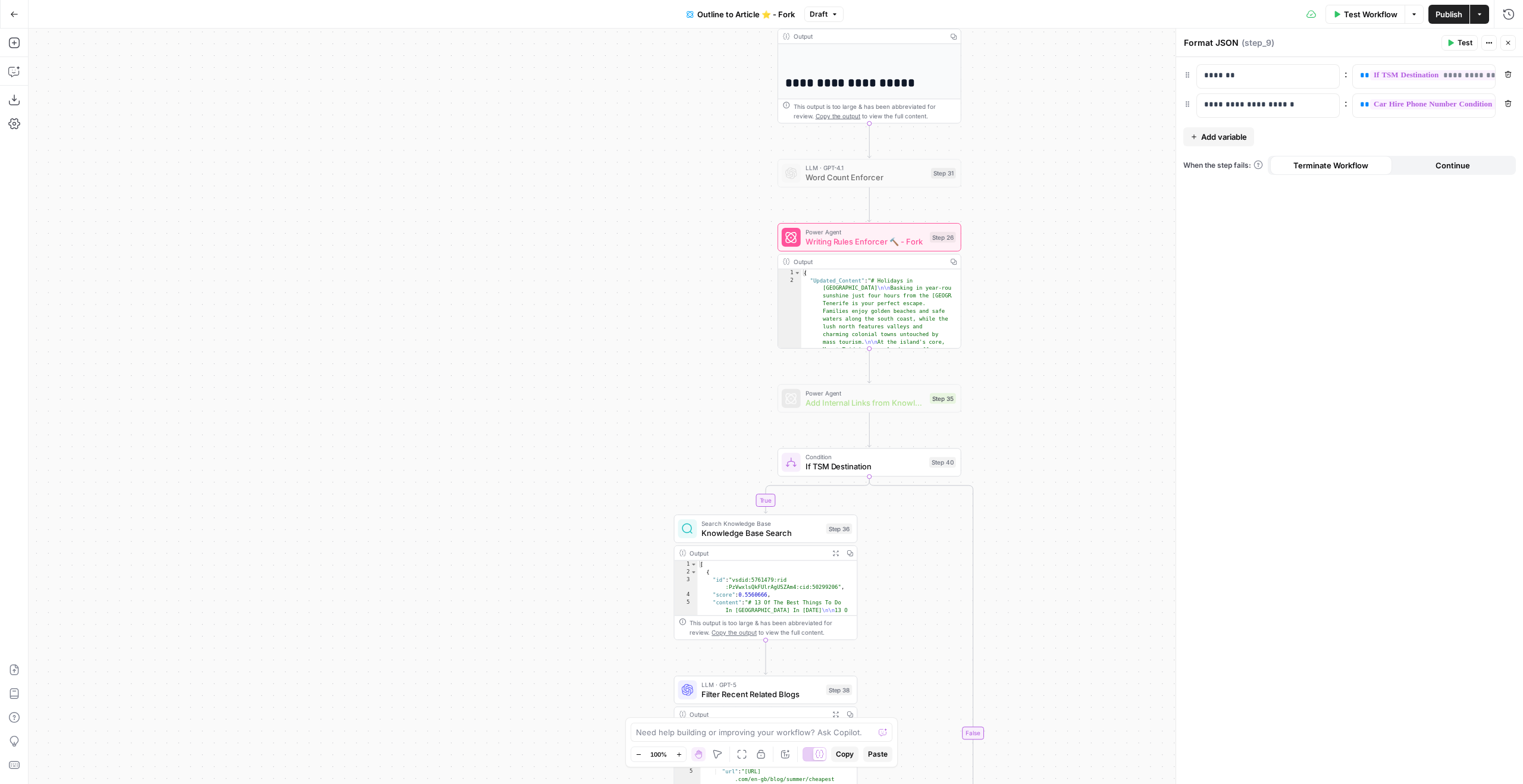
drag, startPoint x: 1007, startPoint y: 406, endPoint x: 991, endPoint y: 209, distance: 197.6
click at [1001, 184] on div "true true false false Workflow Set Inputs Inputs Google Search Google Search St…" at bounding box center [776, 406] width 1494 height 755
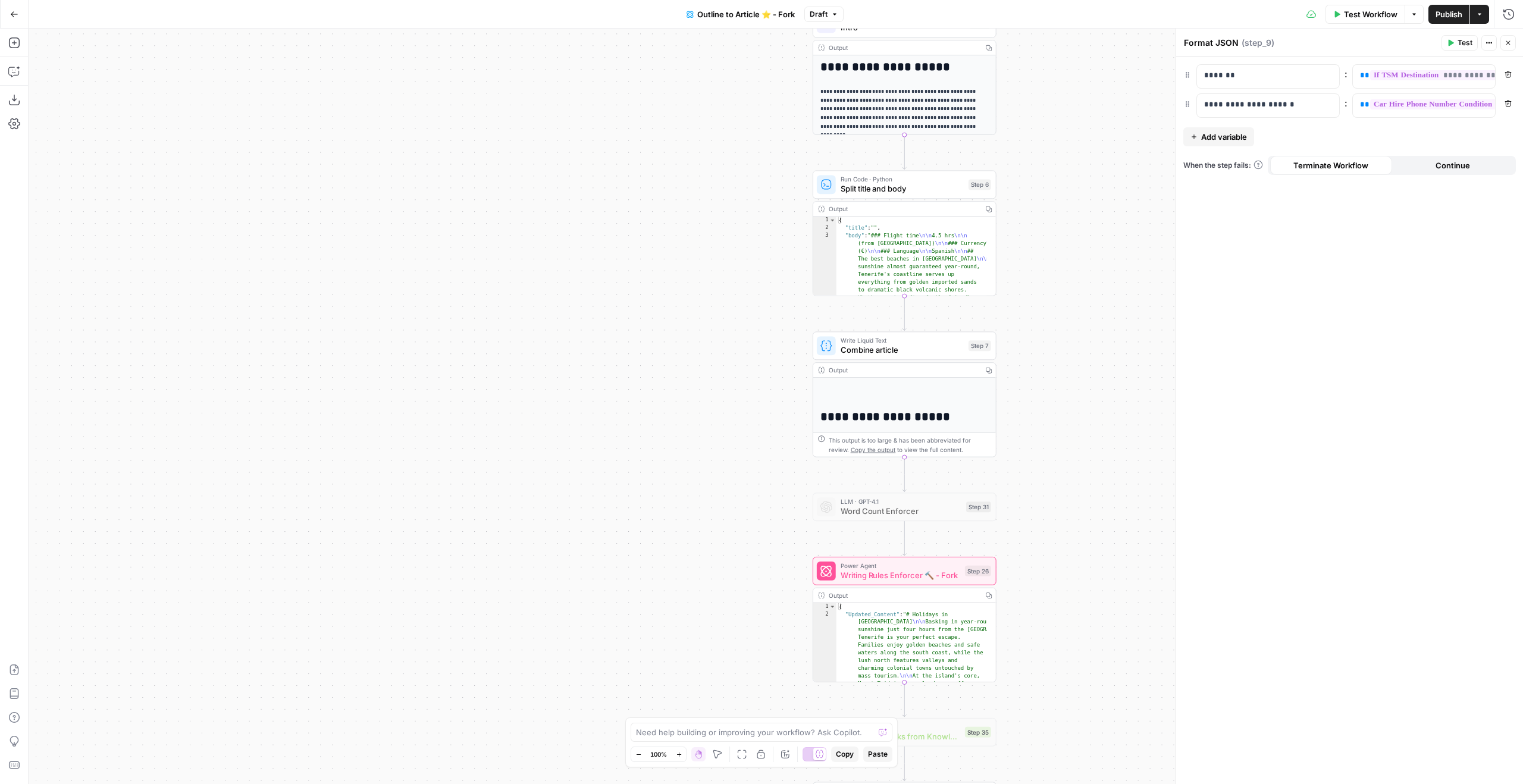
drag, startPoint x: 1097, startPoint y: 151, endPoint x: 1132, endPoint y: 494, distance: 344.8
click at [1132, 494] on div "true true false false Workflow Set Inputs Inputs Google Search Google Search St…" at bounding box center [776, 406] width 1494 height 755
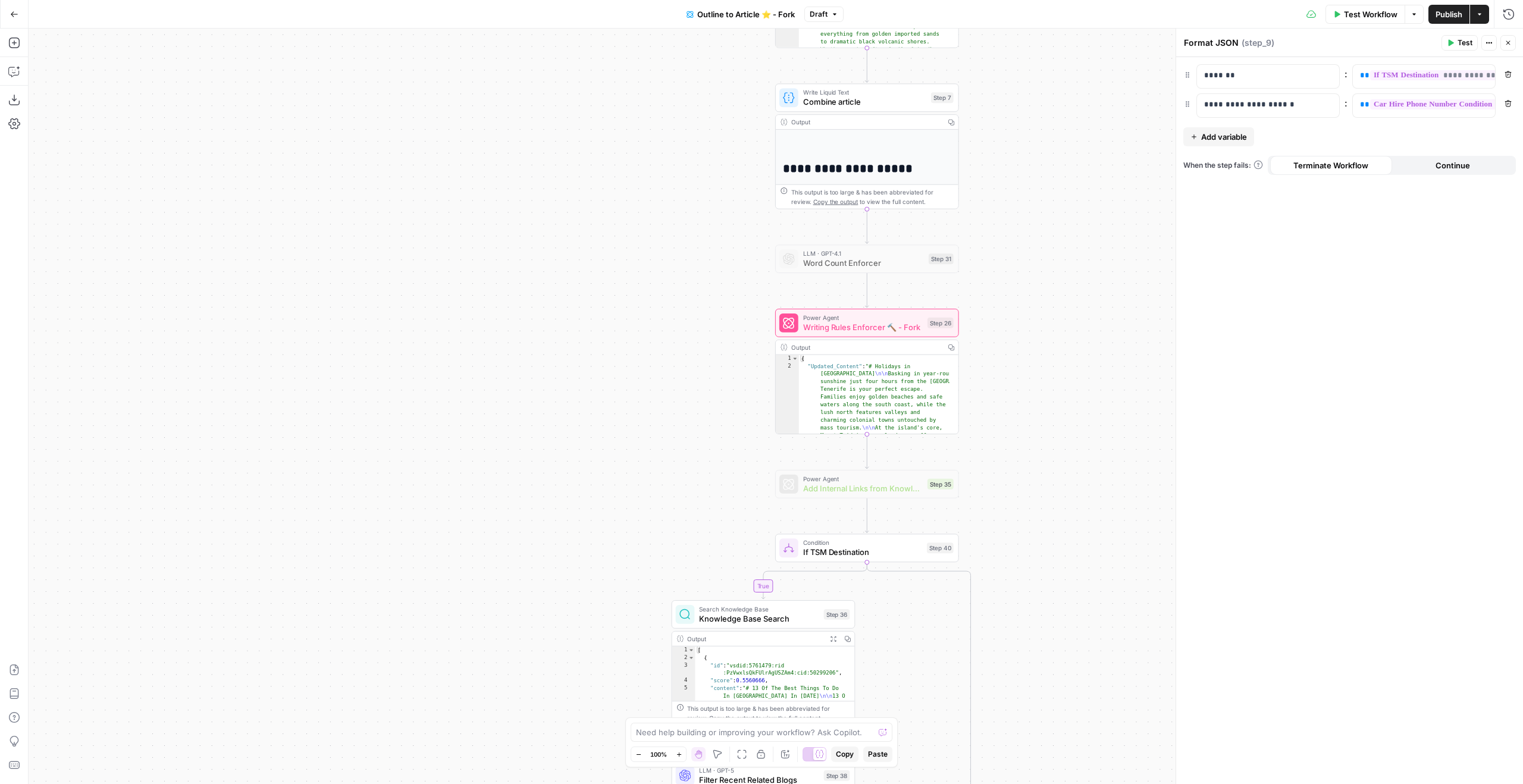
drag, startPoint x: 1130, startPoint y: 455, endPoint x: 1091, endPoint y: 207, distance: 251.0
click at [1091, 207] on div "true true false false Workflow Set Inputs Inputs Google Search Google Search St…" at bounding box center [776, 406] width 1494 height 755
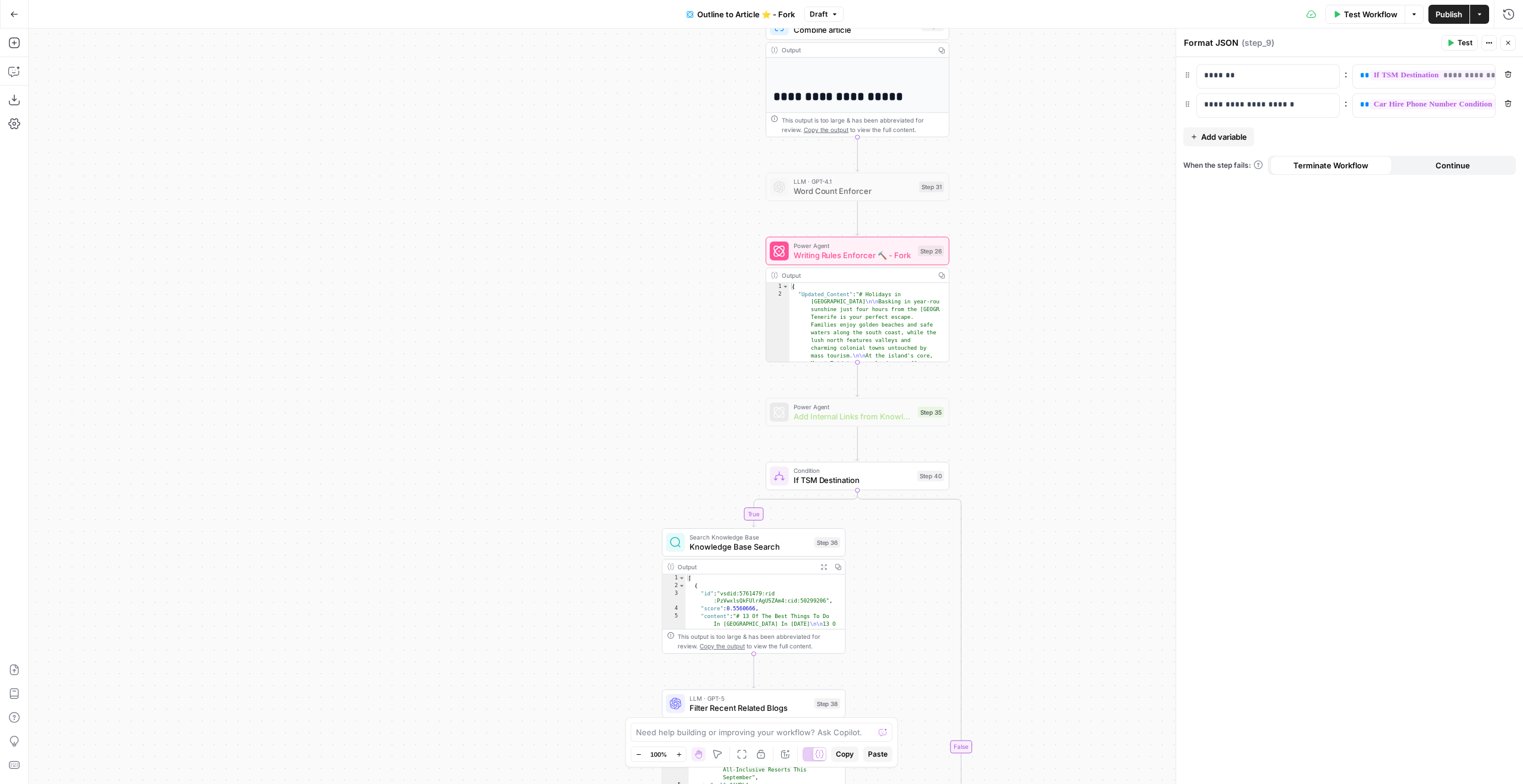
drag, startPoint x: 1105, startPoint y: 364, endPoint x: 1093, endPoint y: 259, distance: 105.7
click at [1093, 259] on div "true true false false Workflow Set Inputs Inputs Google Search Google Search St…" at bounding box center [776, 406] width 1494 height 755
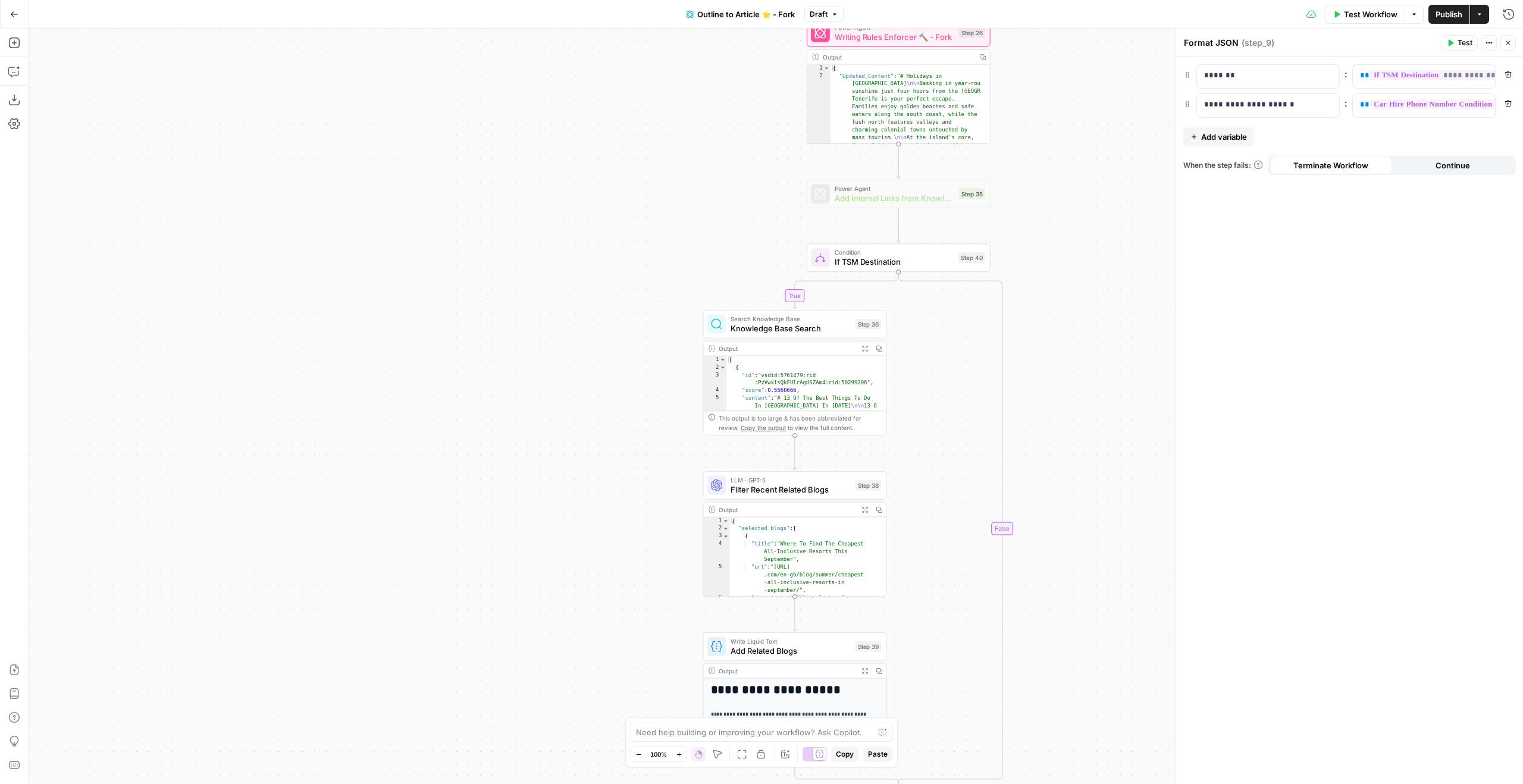
drag, startPoint x: 1111, startPoint y: 402, endPoint x: 1164, endPoint y: 222, distance: 187.6
click at [1164, 222] on div "true true false false Workflow Set Inputs Inputs Google Search Google Search St…" at bounding box center [776, 406] width 1494 height 755
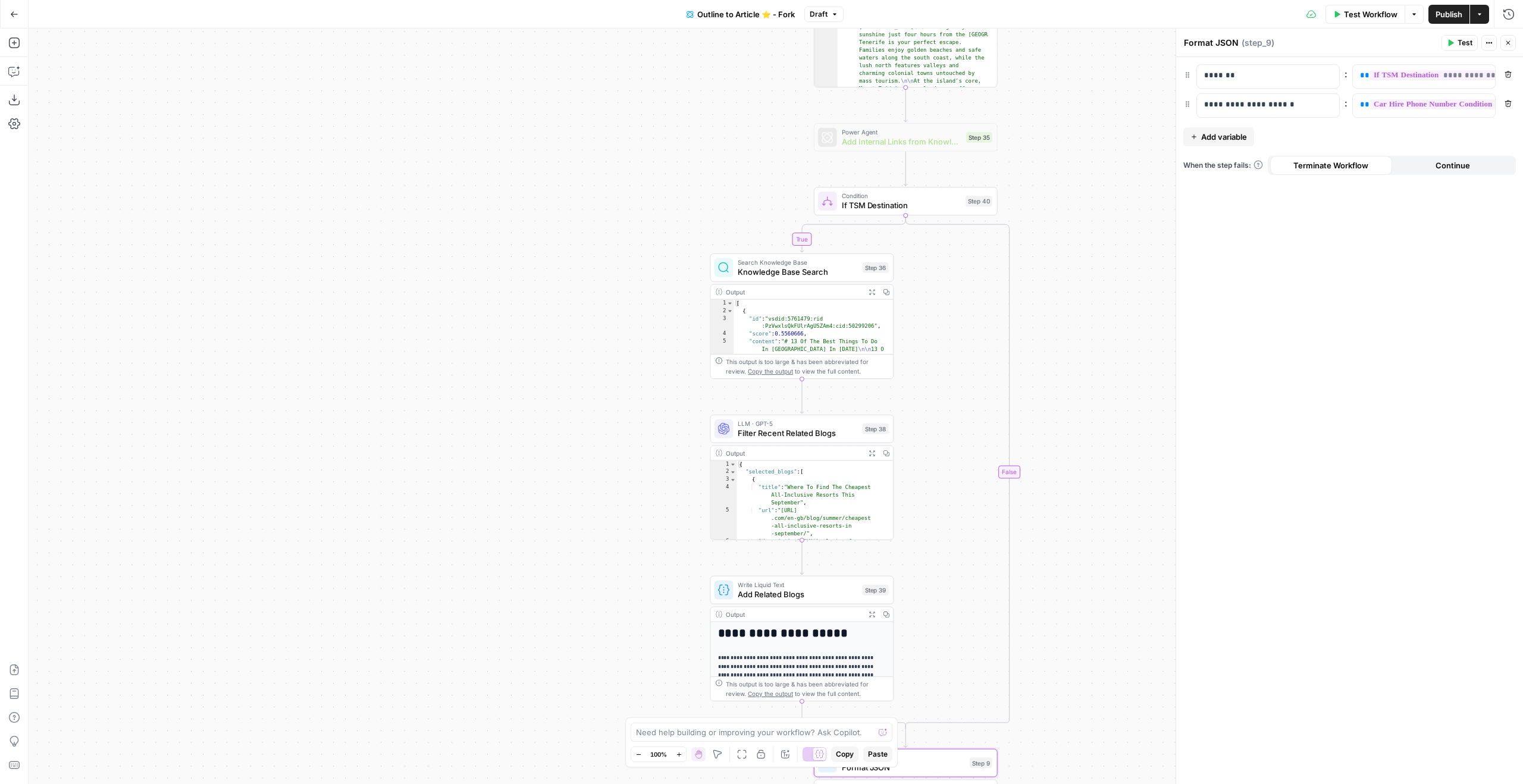
drag, startPoint x: 1135, startPoint y: 405, endPoint x: 1137, endPoint y: 380, distance: 25.1
click at [1137, 380] on div "true true false false Workflow Set Inputs Inputs Google Search Google Search St…" at bounding box center [776, 406] width 1494 height 755
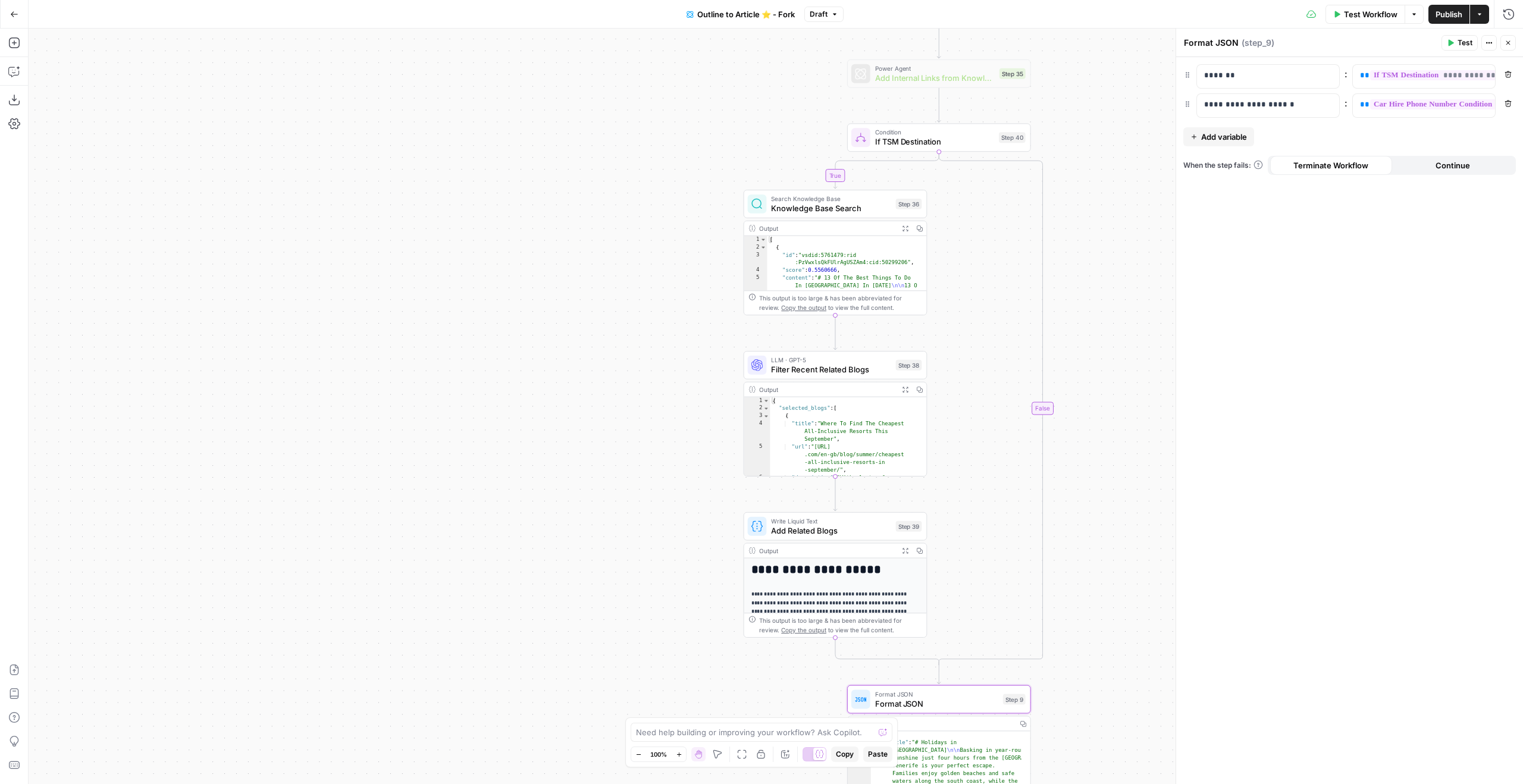
drag, startPoint x: 1124, startPoint y: 391, endPoint x: 1168, endPoint y: 298, distance: 102.9
click at [1168, 299] on div "true true false false Workflow Set Inputs Inputs Google Search Google Search St…" at bounding box center [776, 406] width 1494 height 755
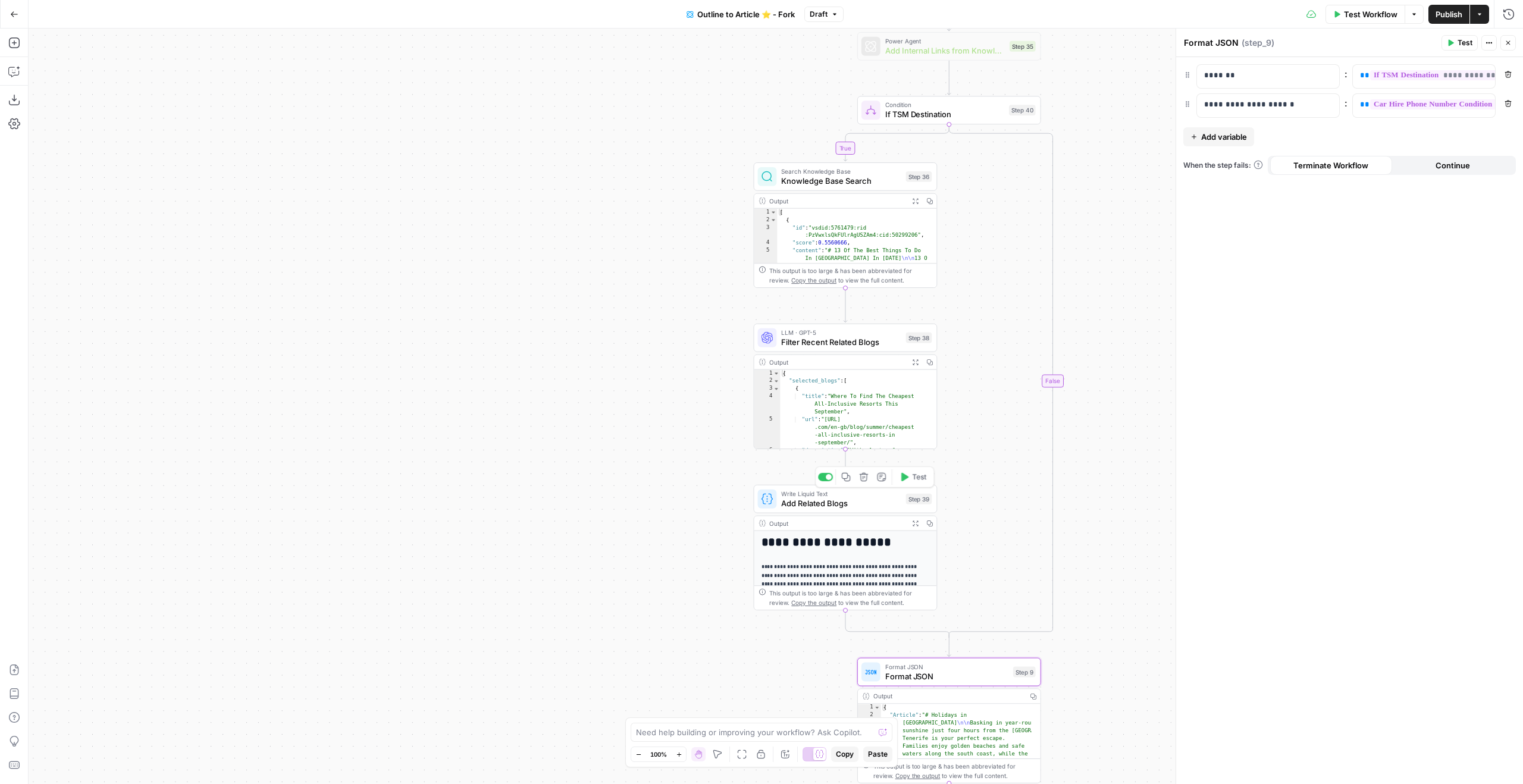
click at [921, 494] on div "Step 39" at bounding box center [919, 499] width 26 height 11
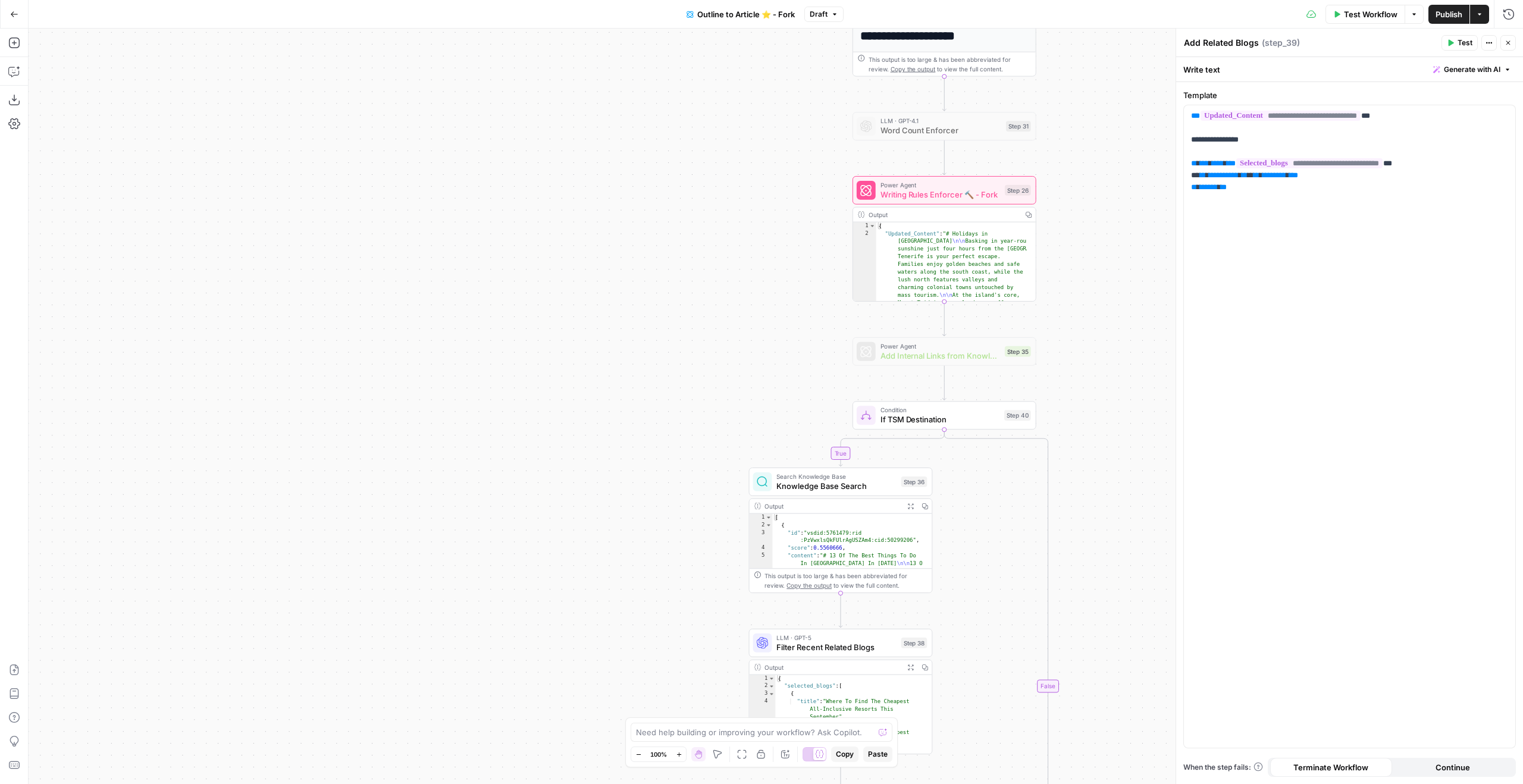
drag, startPoint x: 1141, startPoint y: 332, endPoint x: 1135, endPoint y: 638, distance: 306.1
click at [1135, 638] on div "true true false false Workflow Set Inputs Inputs Google Search Google Search St…" at bounding box center [776, 406] width 1494 height 755
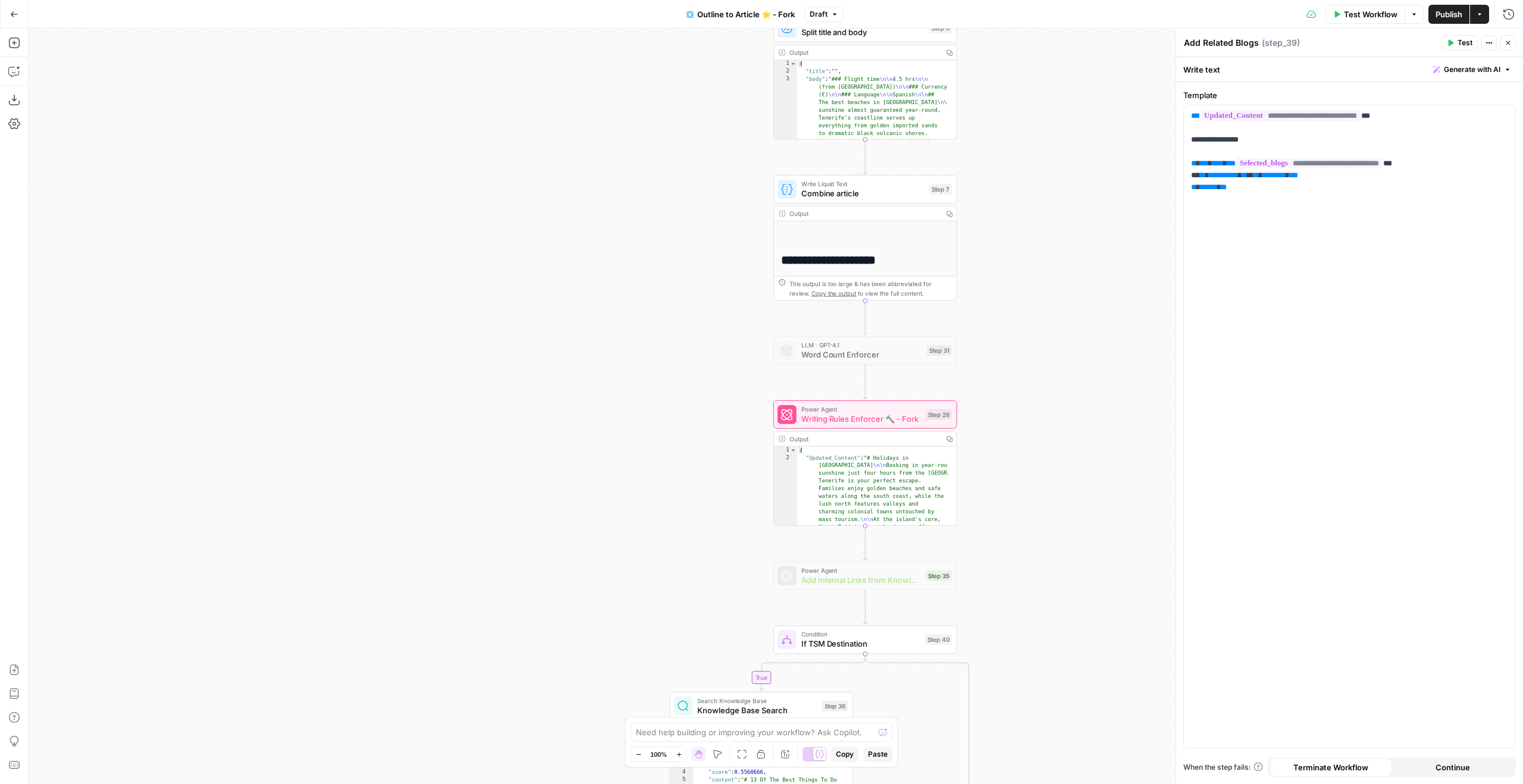
drag, startPoint x: 1121, startPoint y: 260, endPoint x: 1046, endPoint y: 451, distance: 205.2
click at [1047, 452] on div "true true false false Workflow Set Inputs Inputs Google Search Google Search St…" at bounding box center [776, 406] width 1494 height 755
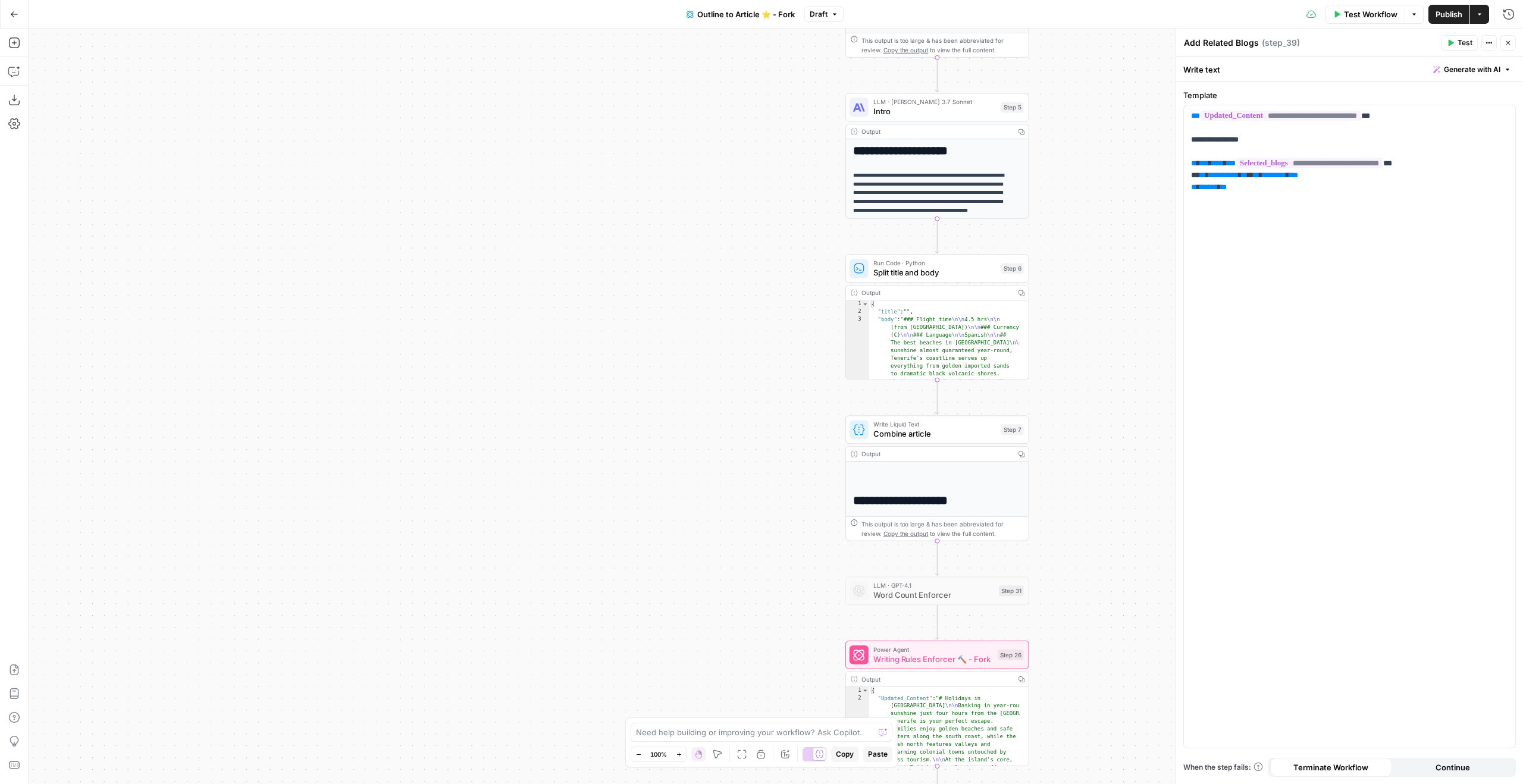
drag, startPoint x: 992, startPoint y: 173, endPoint x: 1049, endPoint y: 457, distance: 289.7
click at [1049, 457] on div "true true false false Workflow Set Inputs Inputs Google Search Google Search St…" at bounding box center [776, 406] width 1494 height 755
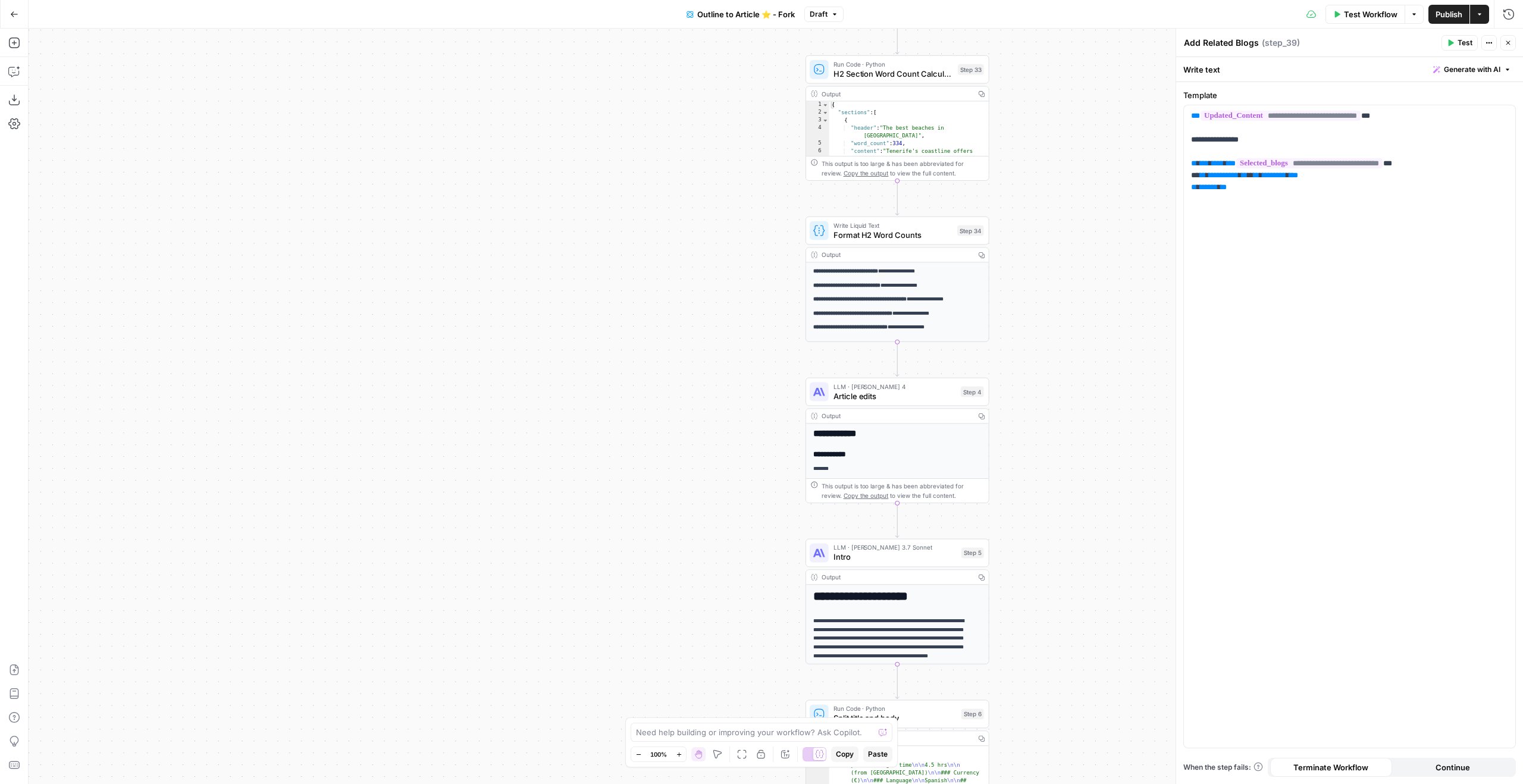
drag, startPoint x: 1085, startPoint y: 176, endPoint x: 1061, endPoint y: 381, distance: 206.4
click at [1061, 494] on div "true true false false Workflow Set Inputs Inputs Google Search Google Search St…" at bounding box center [776, 406] width 1494 height 755
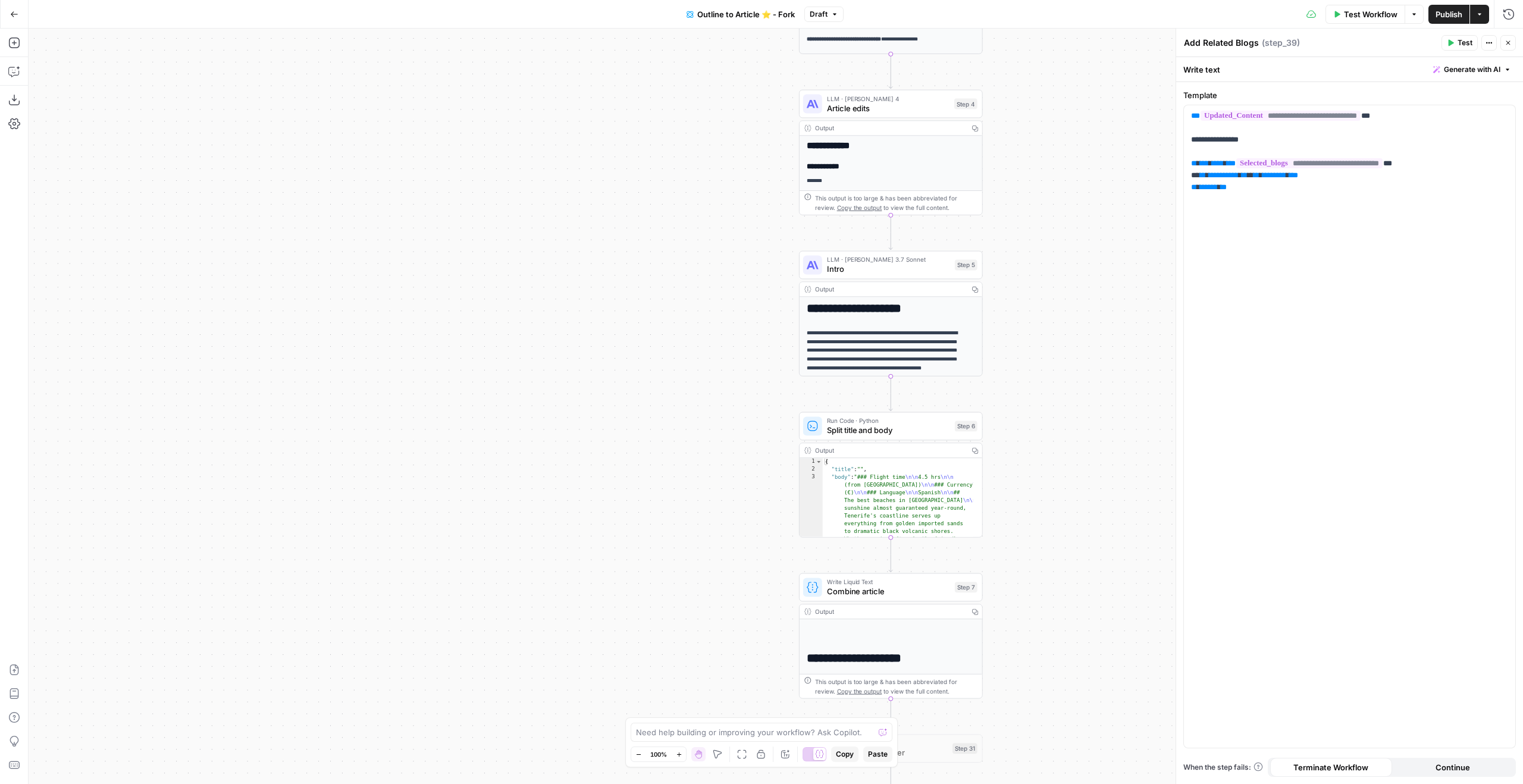
drag, startPoint x: 1070, startPoint y: 417, endPoint x: 1064, endPoint y: 120, distance: 297.1
click at [1064, 120] on div "true true false false Workflow Set Inputs Inputs Google Search Google Search St…" at bounding box center [776, 406] width 1494 height 755
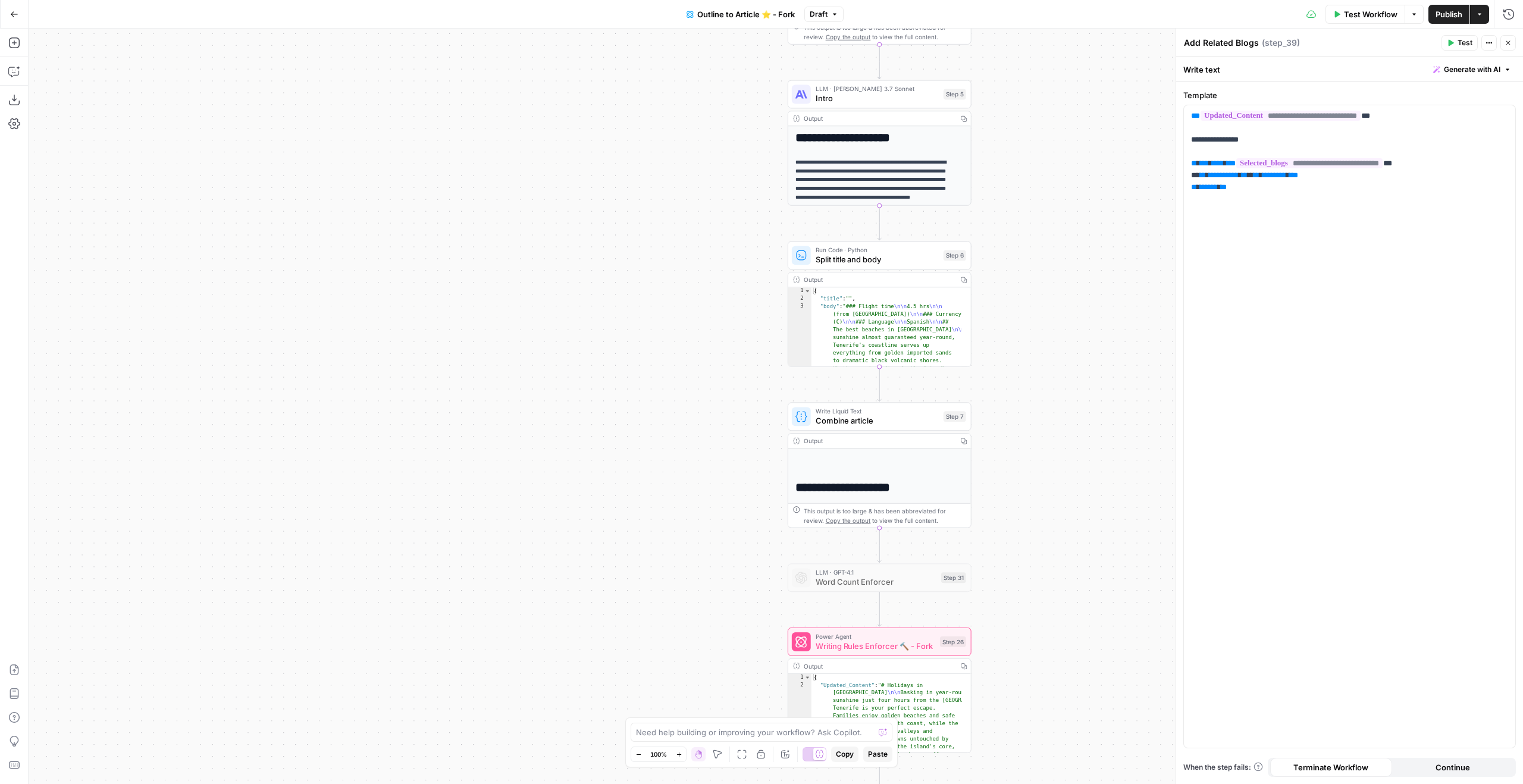
drag, startPoint x: 1069, startPoint y: 317, endPoint x: 1057, endPoint y: 147, distance: 170.4
click at [1057, 147] on div "true true false false Workflow Set Inputs Inputs Google Search Google Search St…" at bounding box center [776, 406] width 1494 height 755
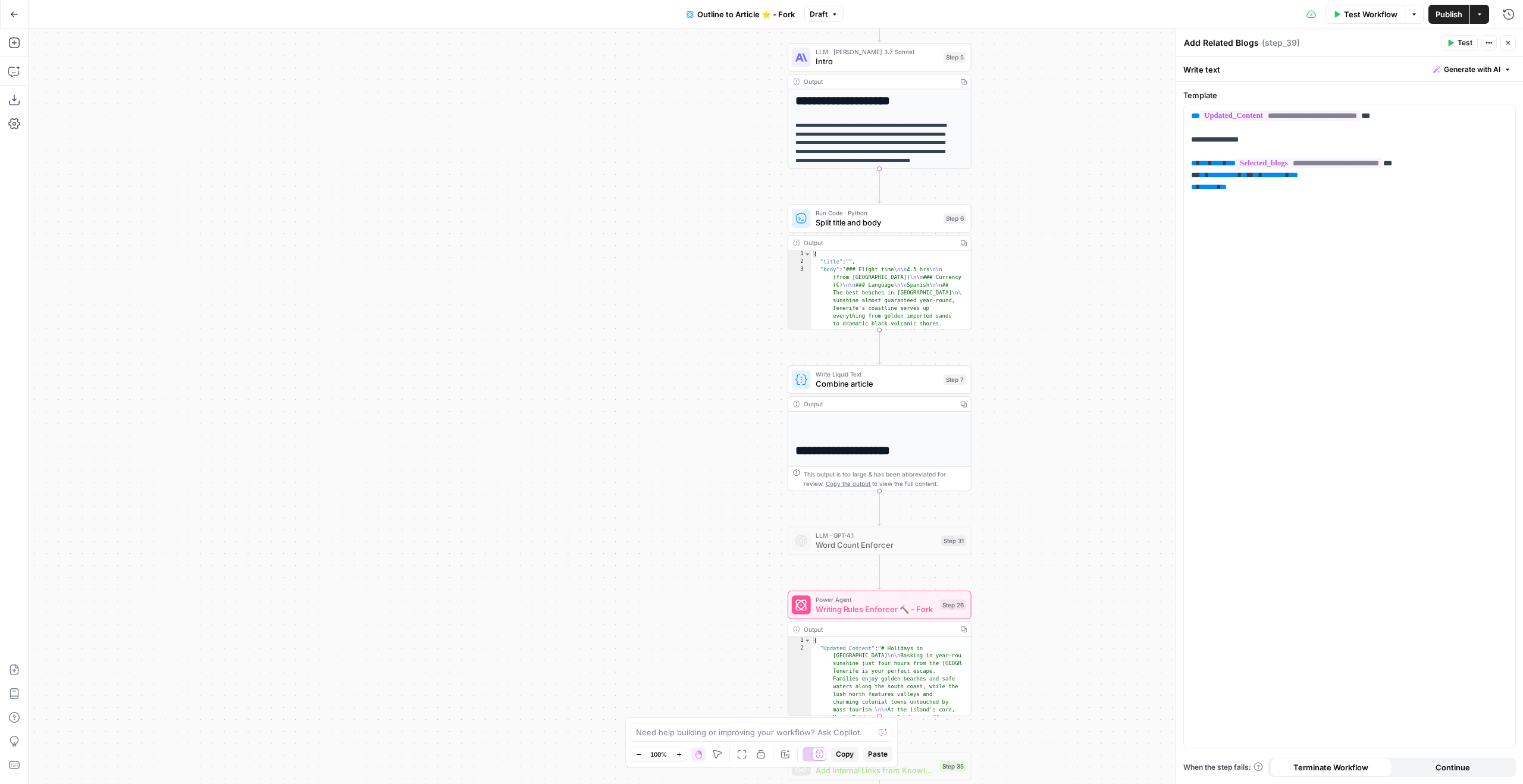
drag, startPoint x: 1066, startPoint y: 312, endPoint x: 1066, endPoint y: 274, distance: 38.0
click at [1066, 274] on div "true true false false Workflow Set Inputs Inputs Google Search Google Search St…" at bounding box center [776, 406] width 1494 height 755
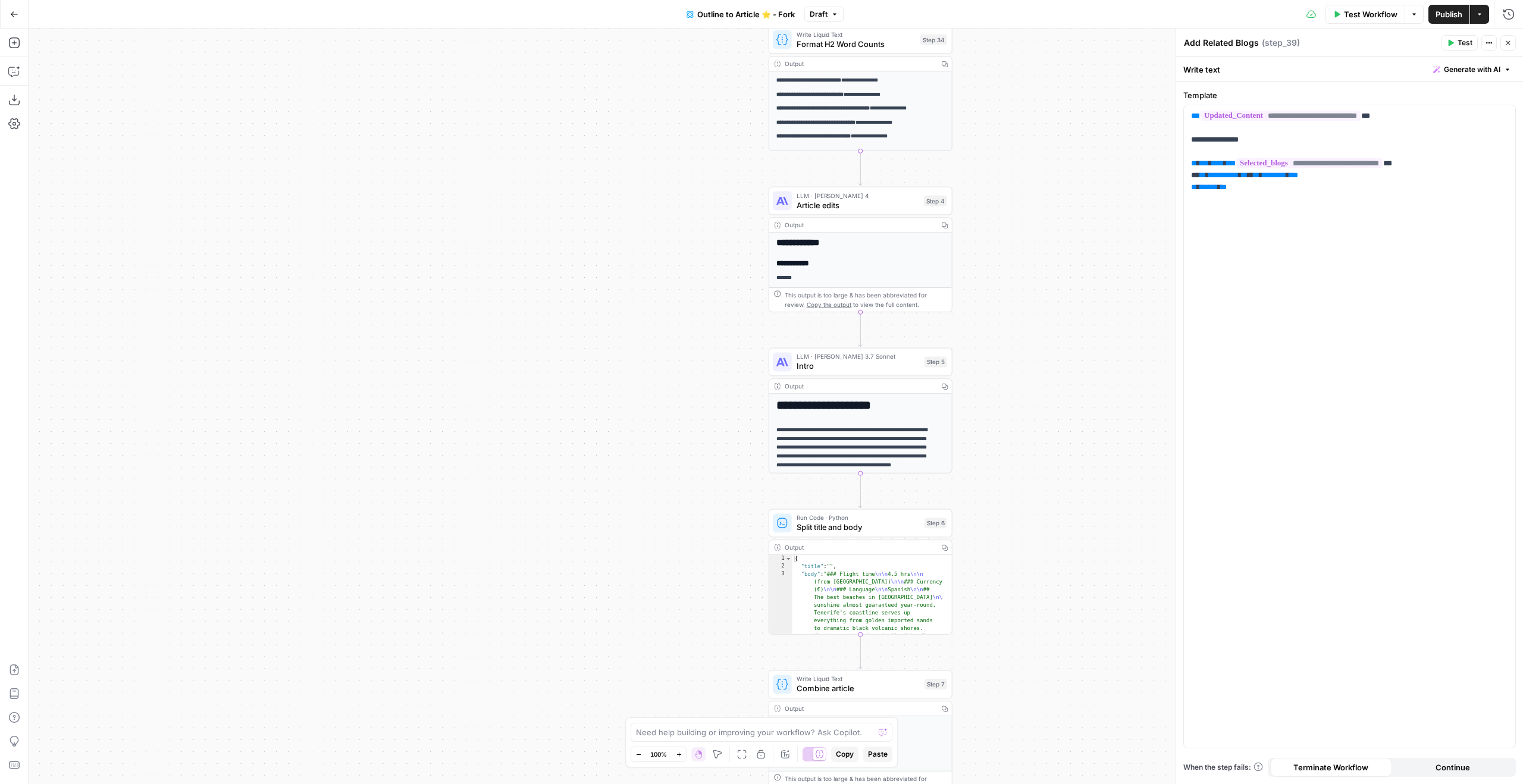
drag, startPoint x: 1105, startPoint y: 127, endPoint x: 1085, endPoint y: 419, distance: 292.7
click at [1085, 419] on div "true true false false Workflow Set Inputs Inputs Google Search Google Search St…" at bounding box center [776, 406] width 1494 height 755
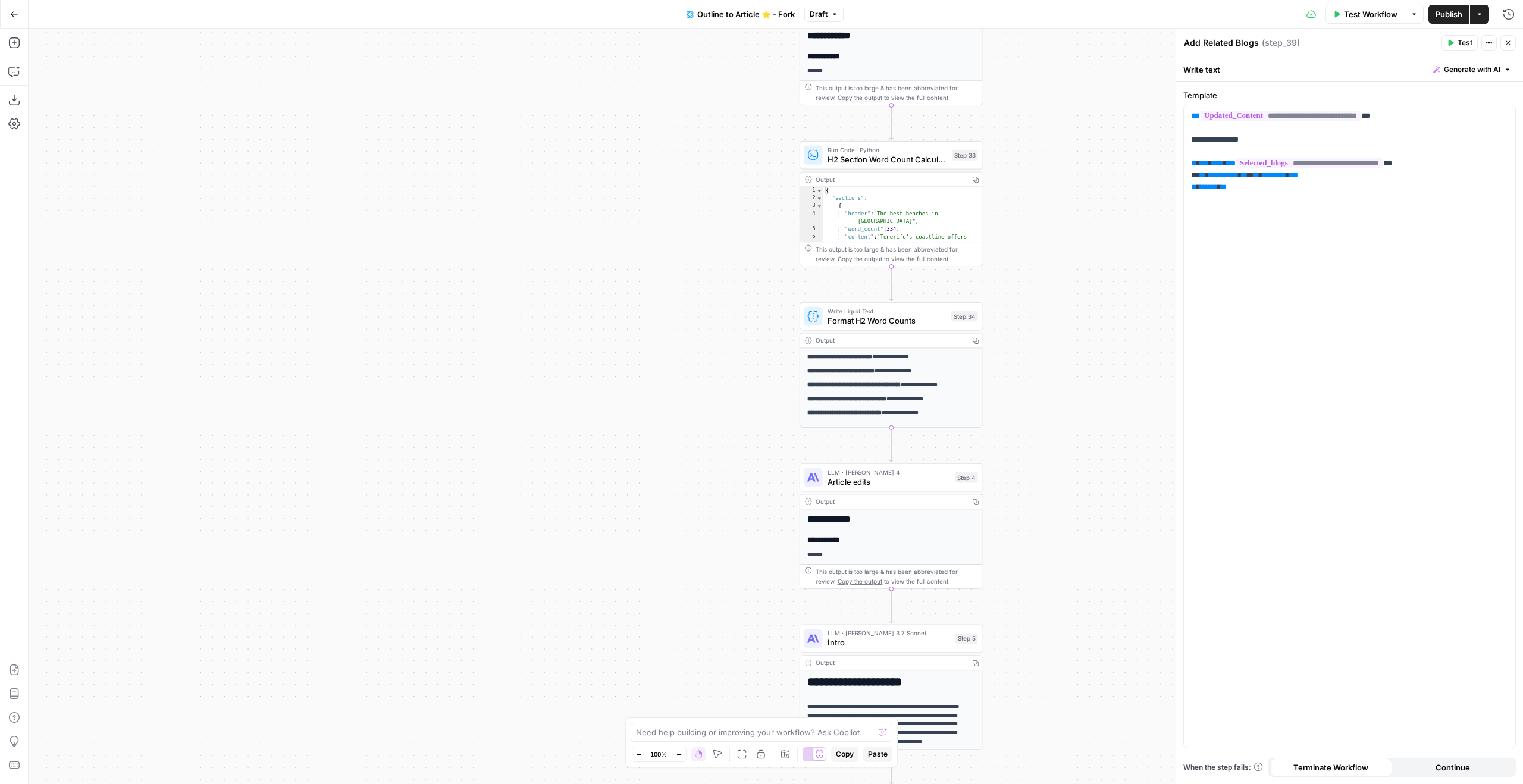
drag, startPoint x: 1082, startPoint y: 258, endPoint x: 1097, endPoint y: 469, distance: 211.5
click at [1097, 469] on div "true true false false Workflow Set Inputs Inputs Google Search Google Search St…" at bounding box center [776, 406] width 1494 height 755
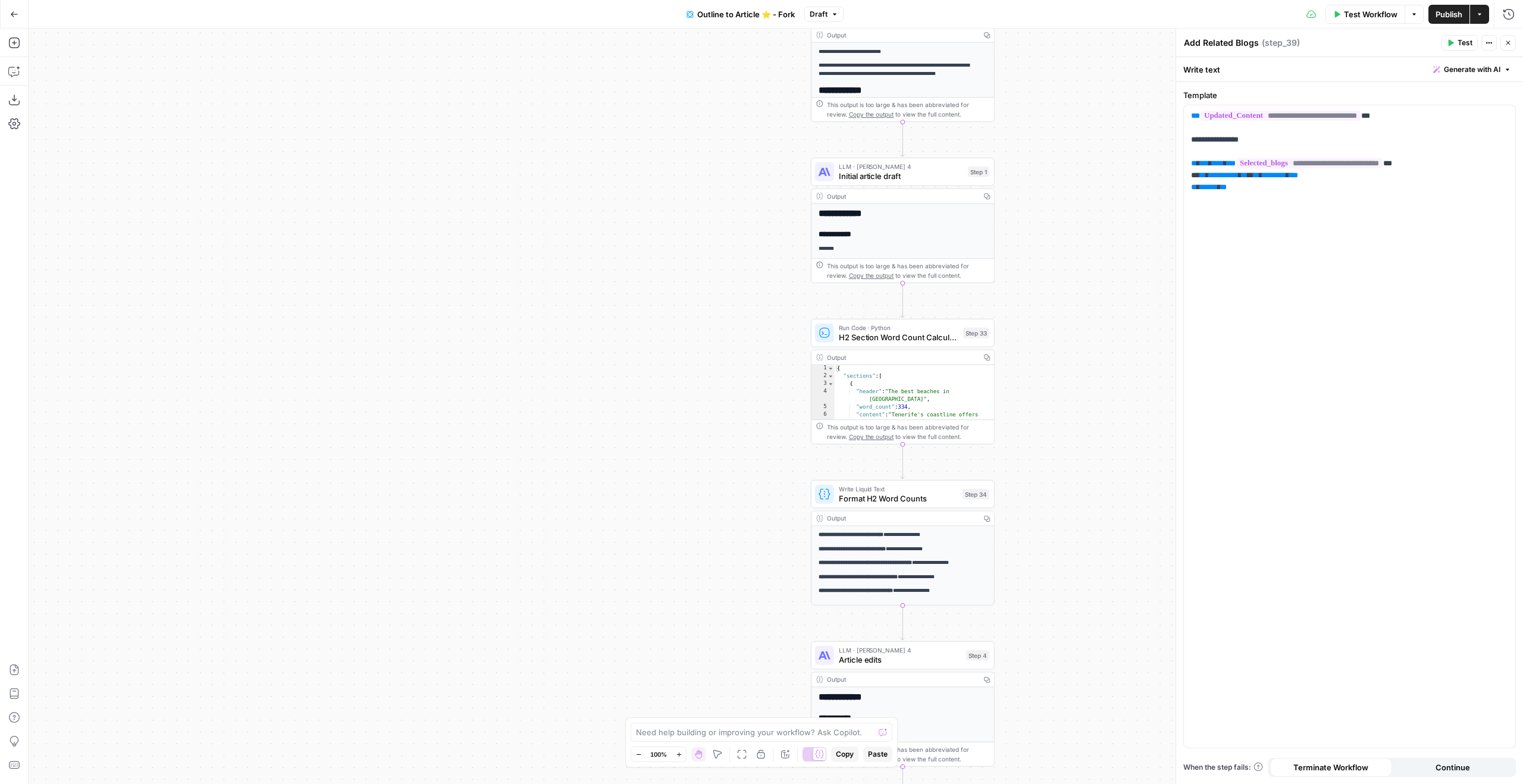
drag, startPoint x: 1066, startPoint y: 226, endPoint x: 1079, endPoint y: 410, distance: 184.5
click at [1076, 408] on div "true true false false Workflow Set Inputs Inputs Google Search Google Search St…" at bounding box center [776, 406] width 1494 height 755
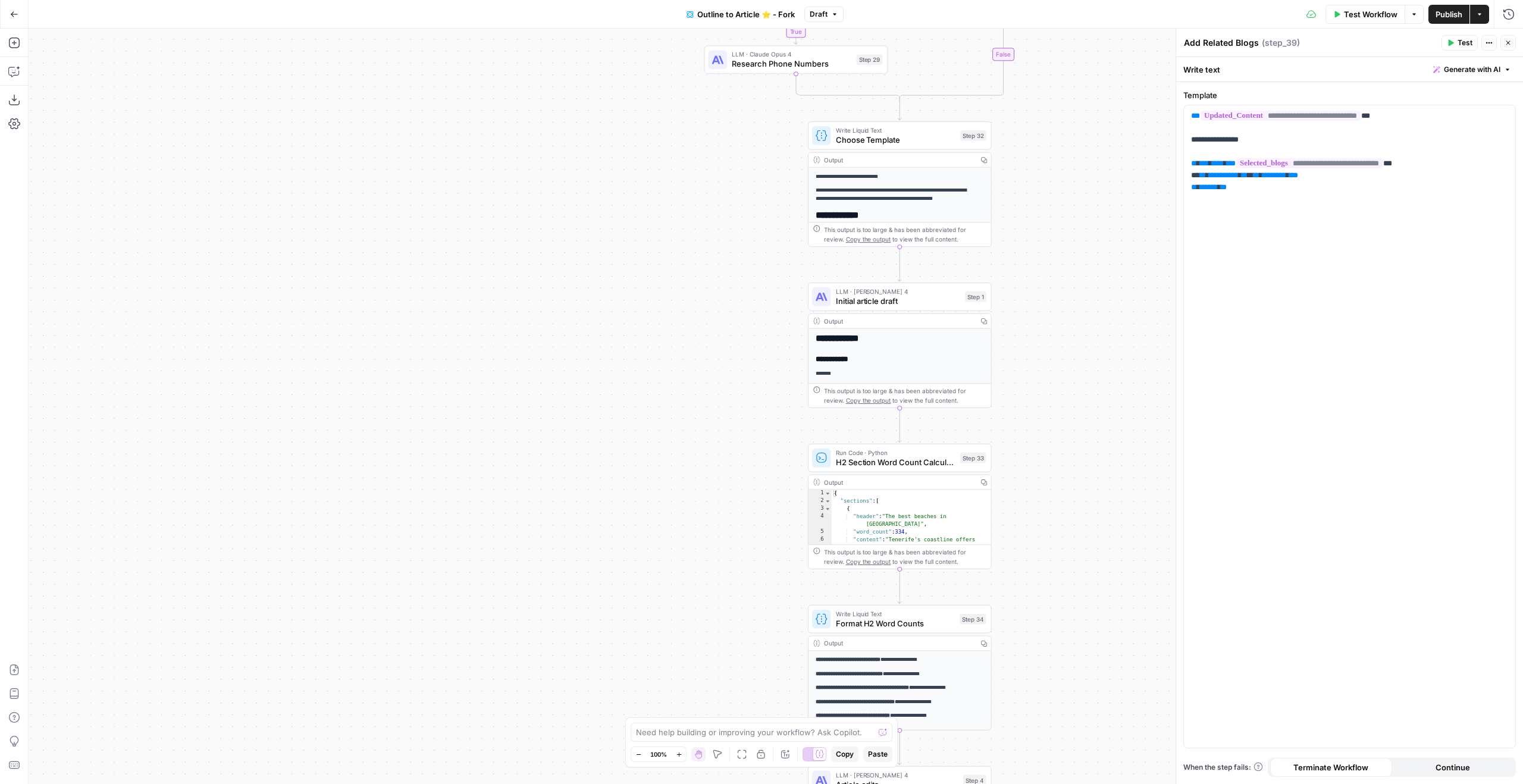
drag, startPoint x: 1088, startPoint y: 321, endPoint x: 1077, endPoint y: 397, distance: 76.8
click at [1077, 397] on div "true true false false Workflow Set Inputs Inputs Google Search Google Search St…" at bounding box center [776, 406] width 1494 height 755
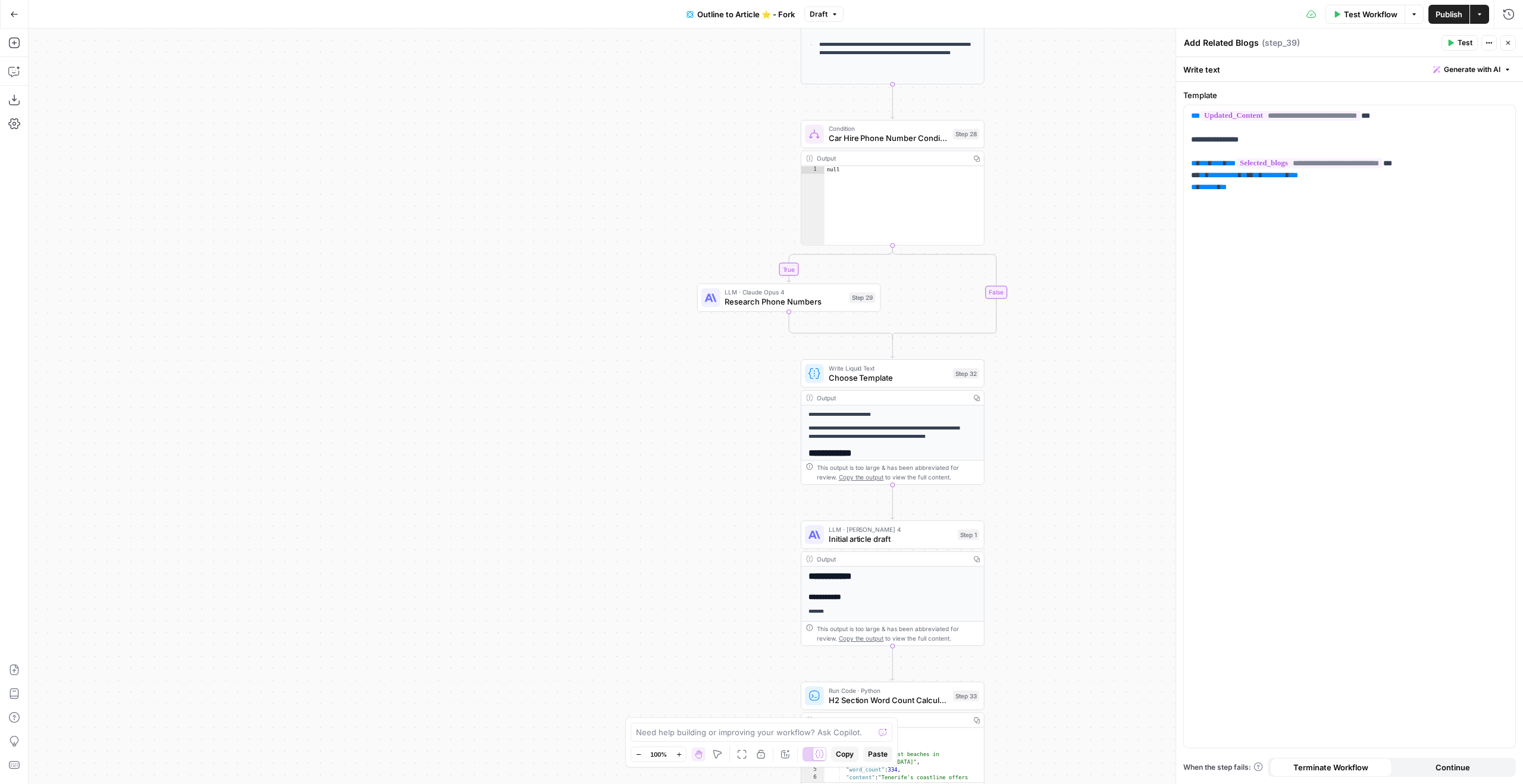
drag, startPoint x: 1081, startPoint y: 298, endPoint x: 1075, endPoint y: 467, distance: 169.1
click at [1075, 478] on div "true true false false Workflow Set Inputs Inputs Google Search Google Search St…" at bounding box center [776, 406] width 1494 height 755
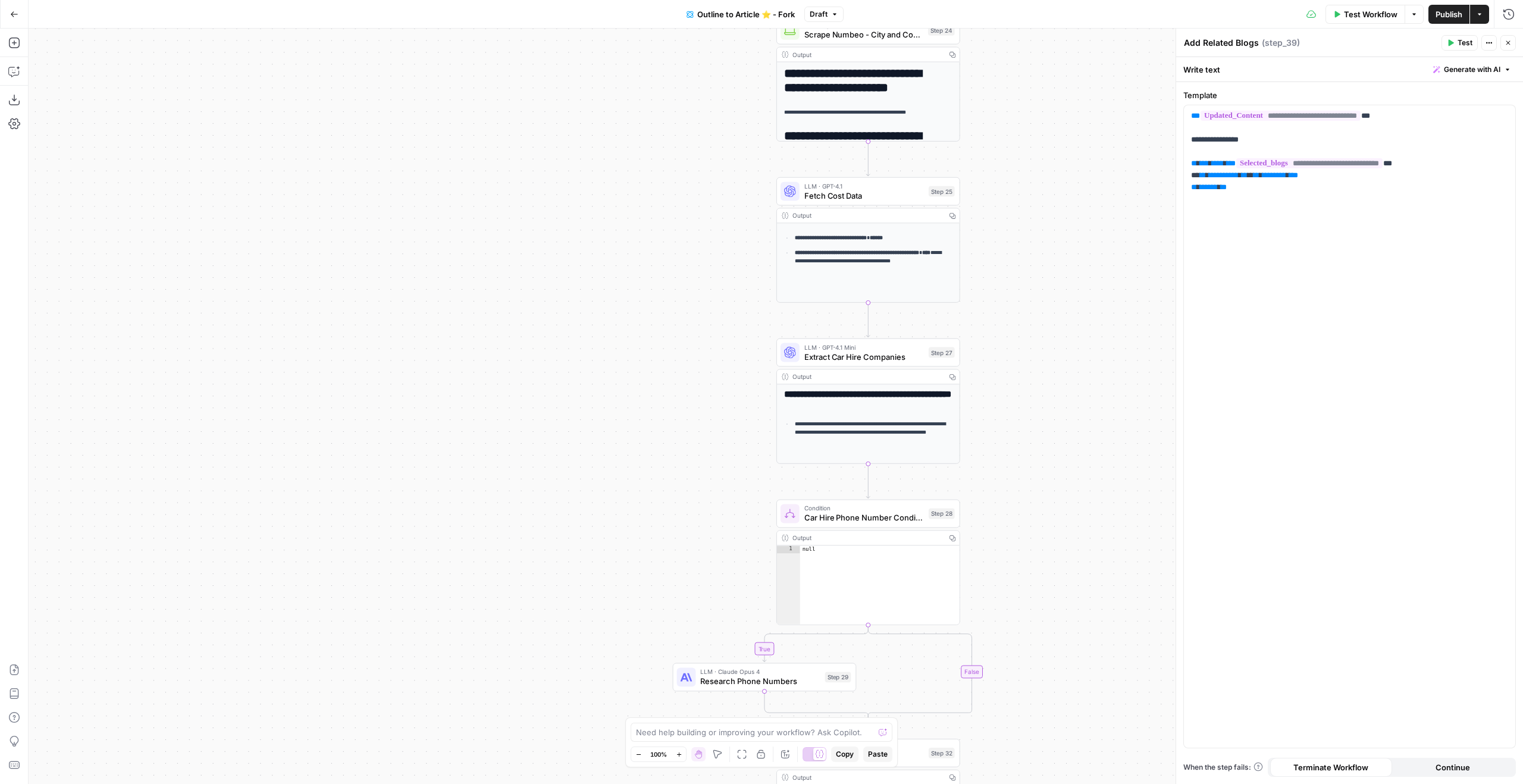
drag, startPoint x: 1075, startPoint y: 263, endPoint x: 1046, endPoint y: 537, distance: 275.5
click at [1052, 584] on div "true true false false Workflow Set Inputs Inputs Google Search Google Search St…" at bounding box center [776, 406] width 1494 height 755
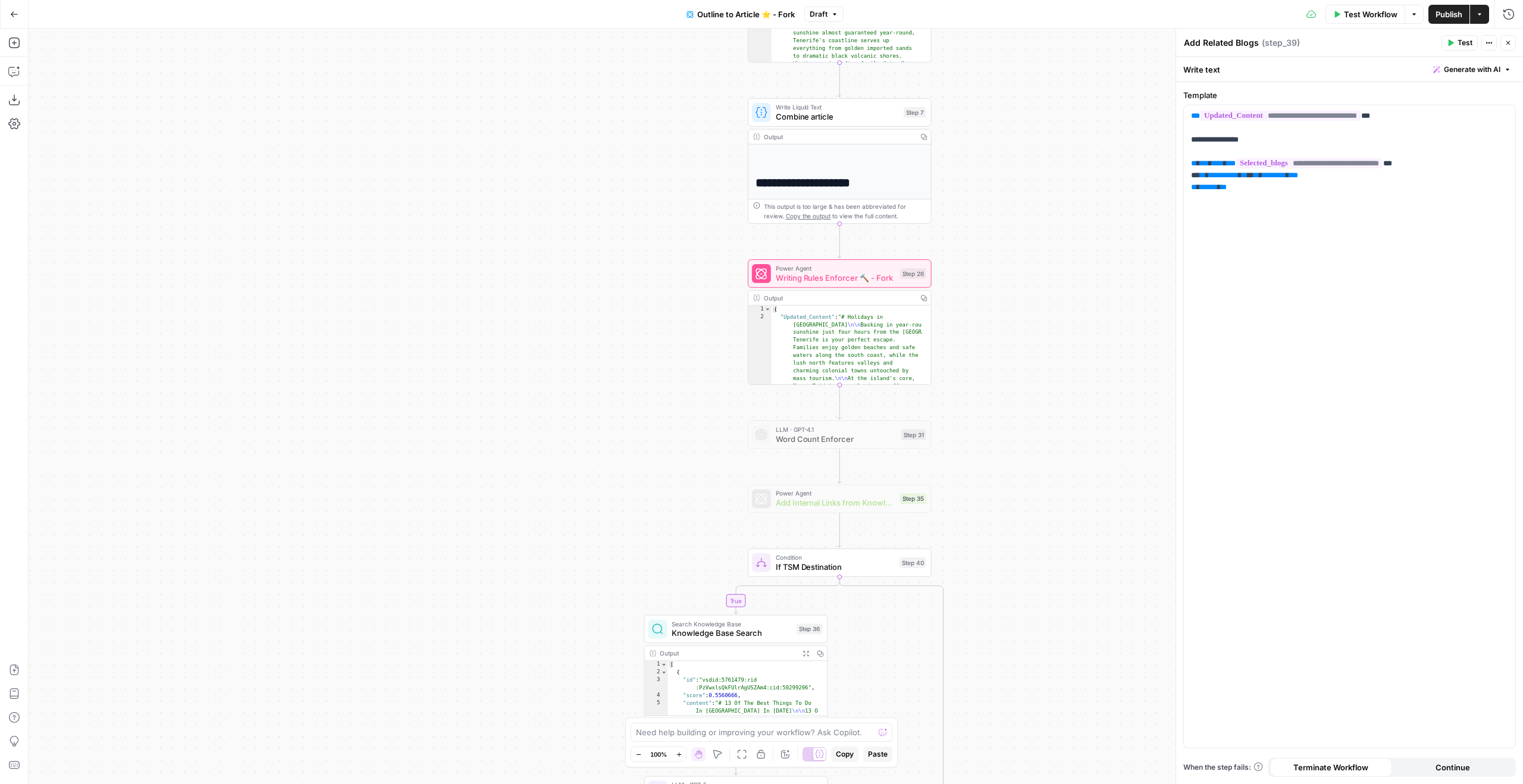
drag, startPoint x: 1052, startPoint y: 498, endPoint x: 966, endPoint y: 356, distance: 166.0
click at [1009, 356] on div "true true false false Workflow Set Inputs Inputs Google Search Google Search St…" at bounding box center [776, 406] width 1494 height 755
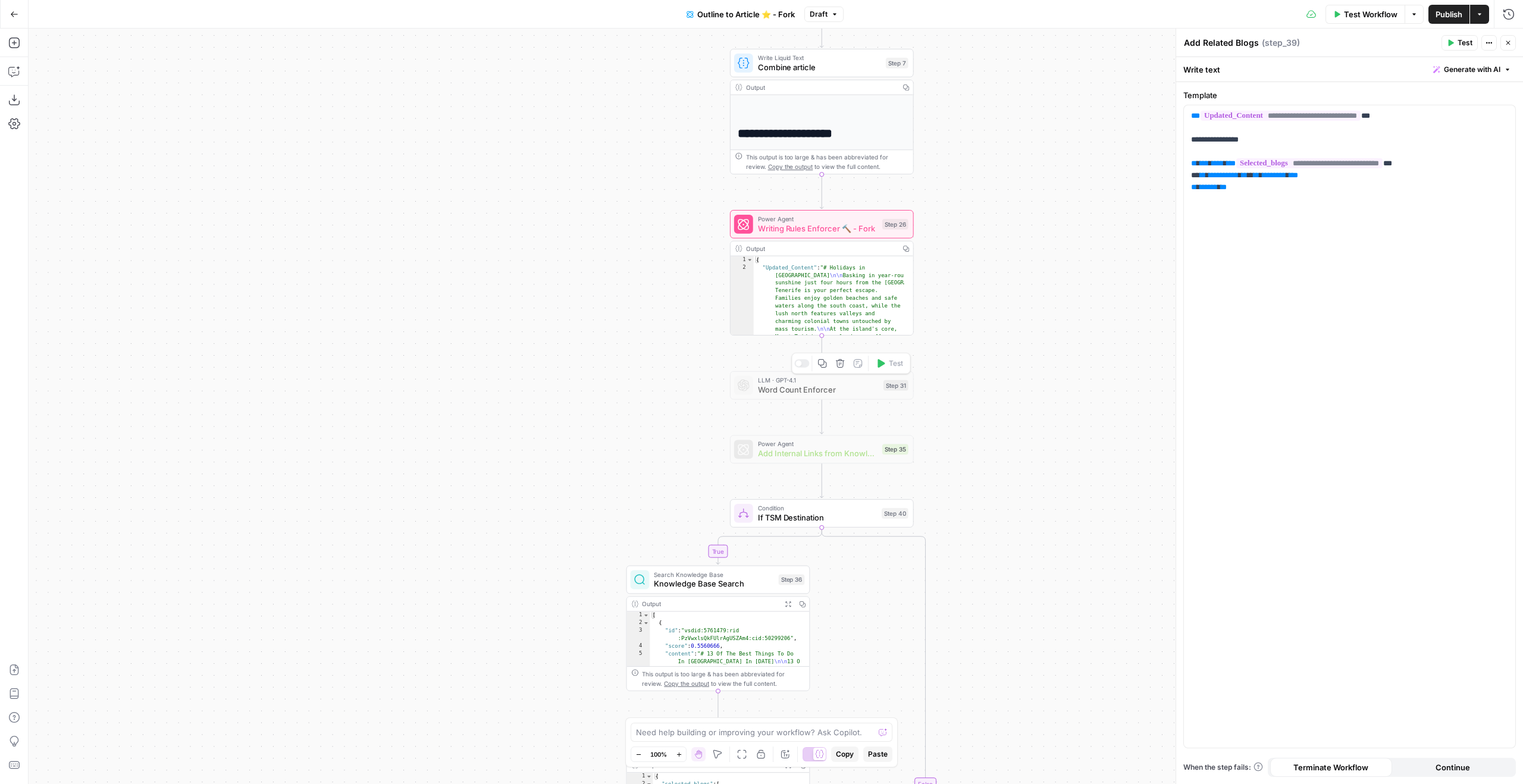
click at [838, 368] on icon "button" at bounding box center [840, 364] width 8 height 8
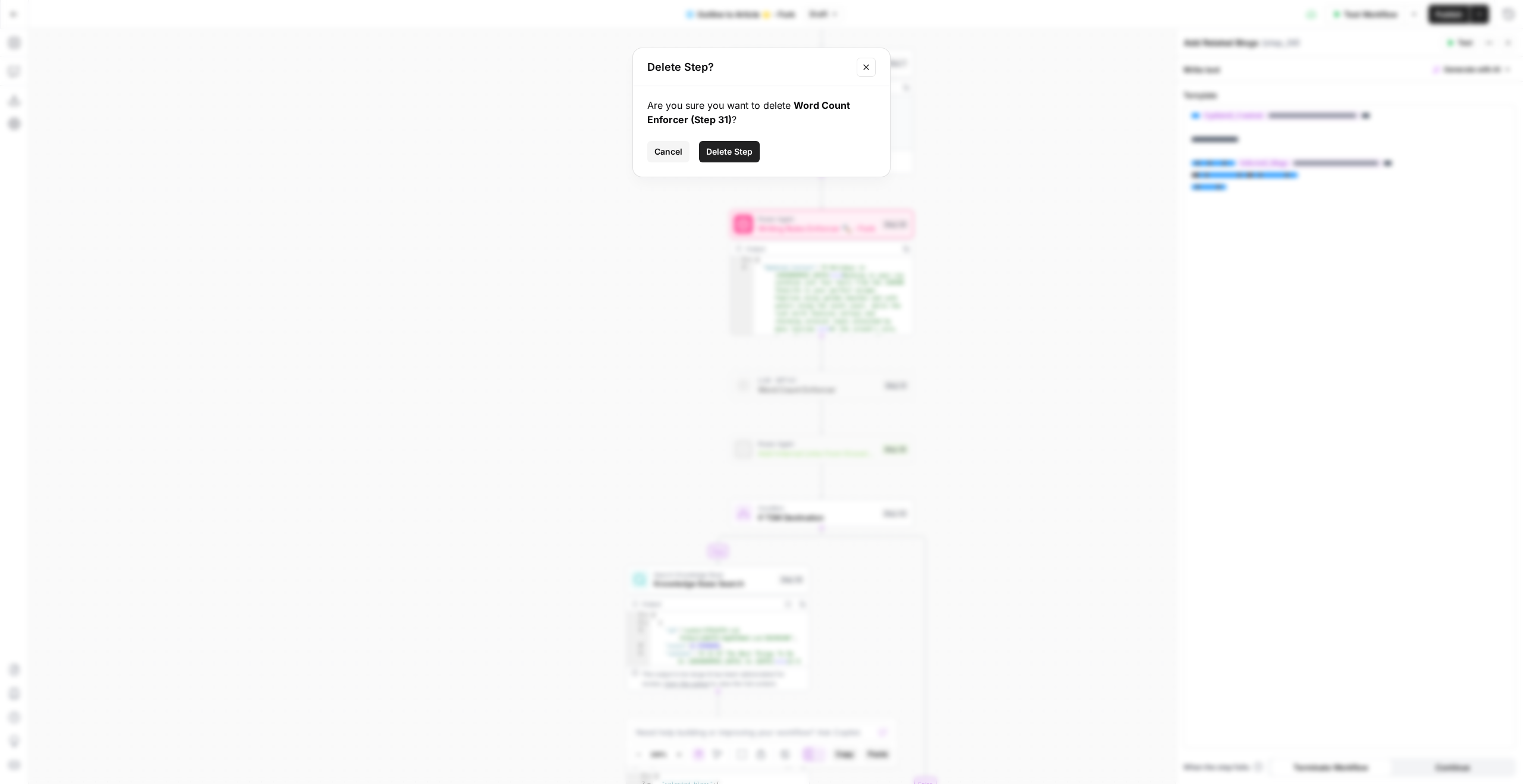
click at [714, 143] on button "Delete Step" at bounding box center [729, 151] width 61 height 21
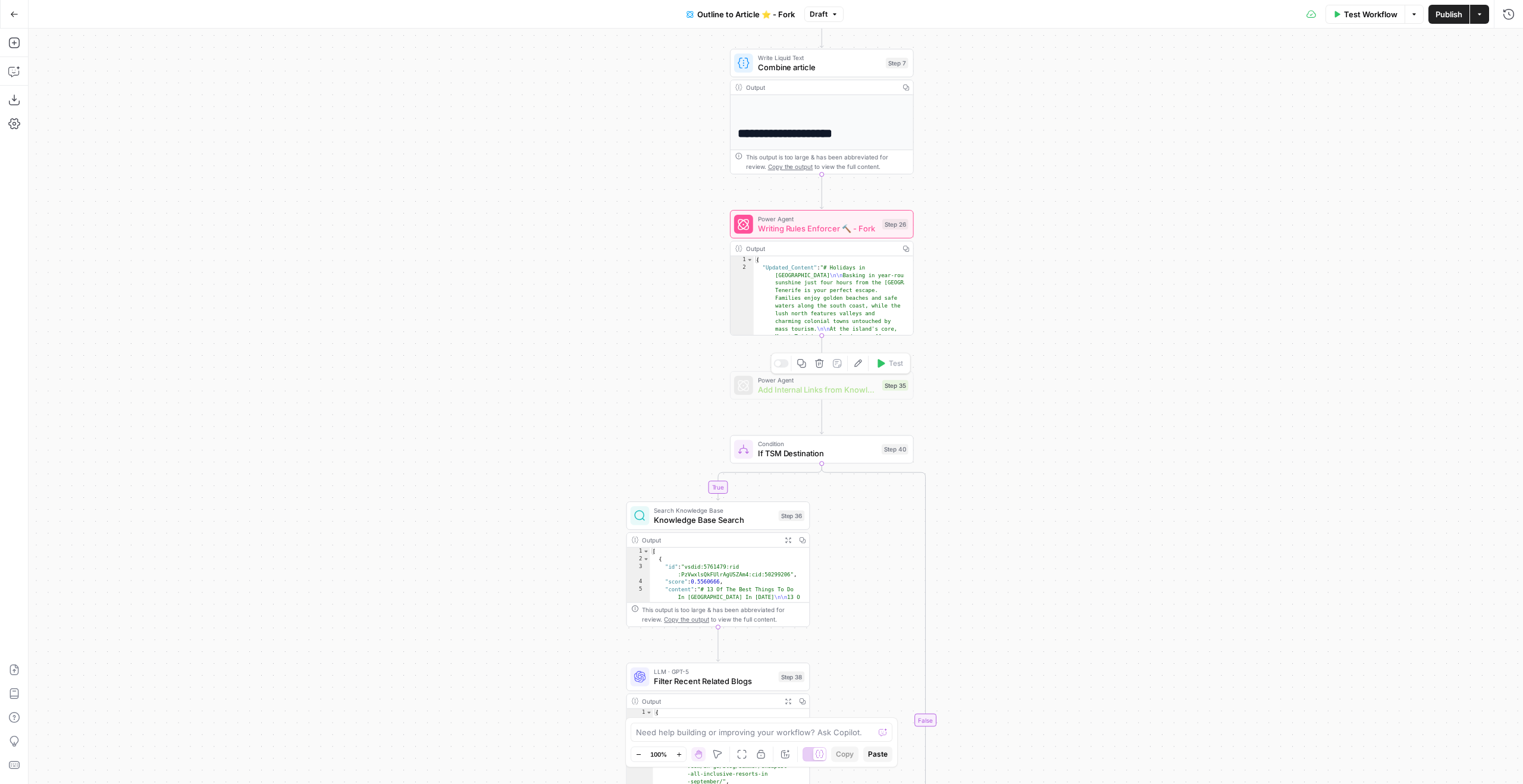
click at [826, 363] on button "Delete step" at bounding box center [819, 363] width 15 height 15
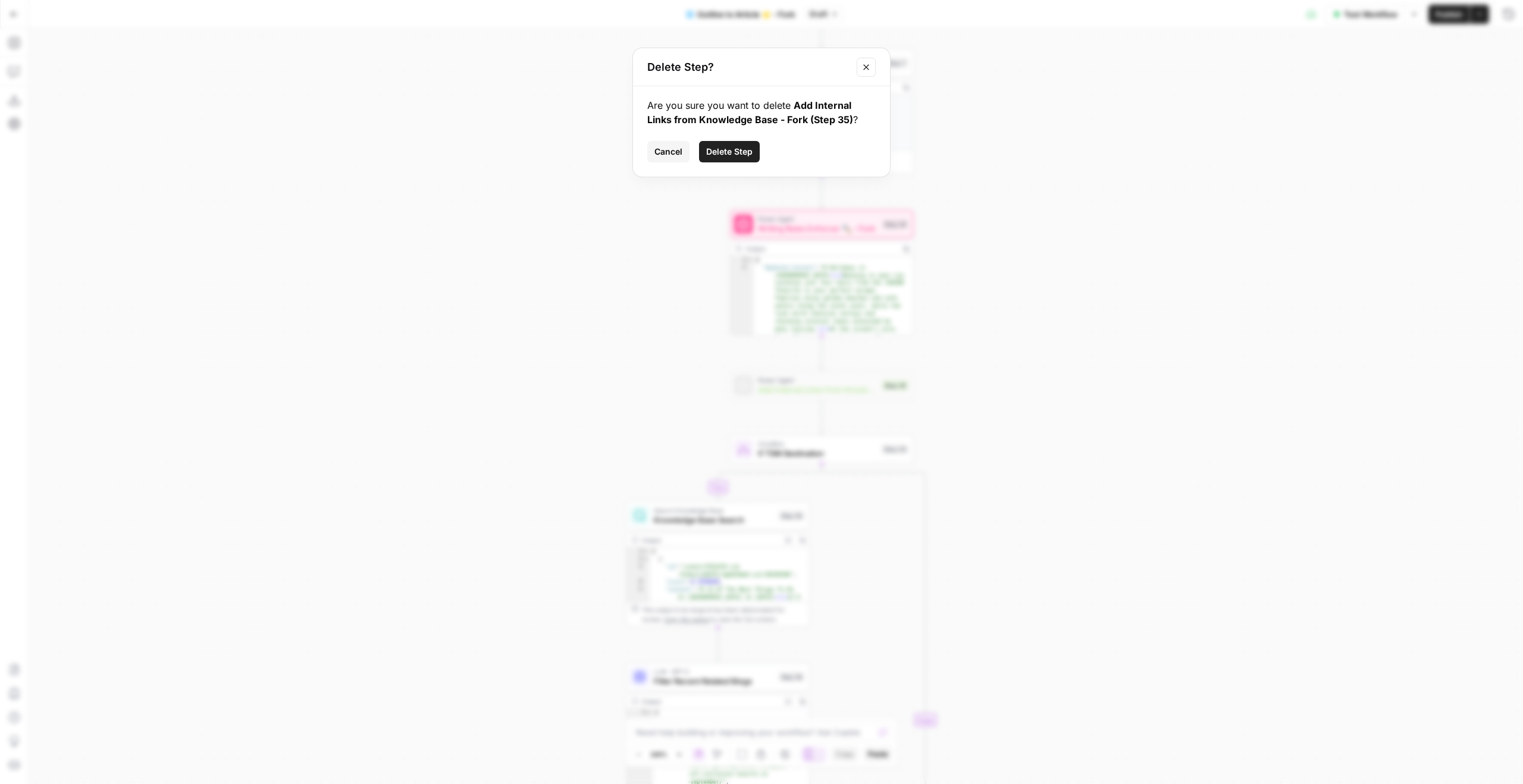
click at [734, 151] on span "Delete Step" at bounding box center [729, 151] width 47 height 12
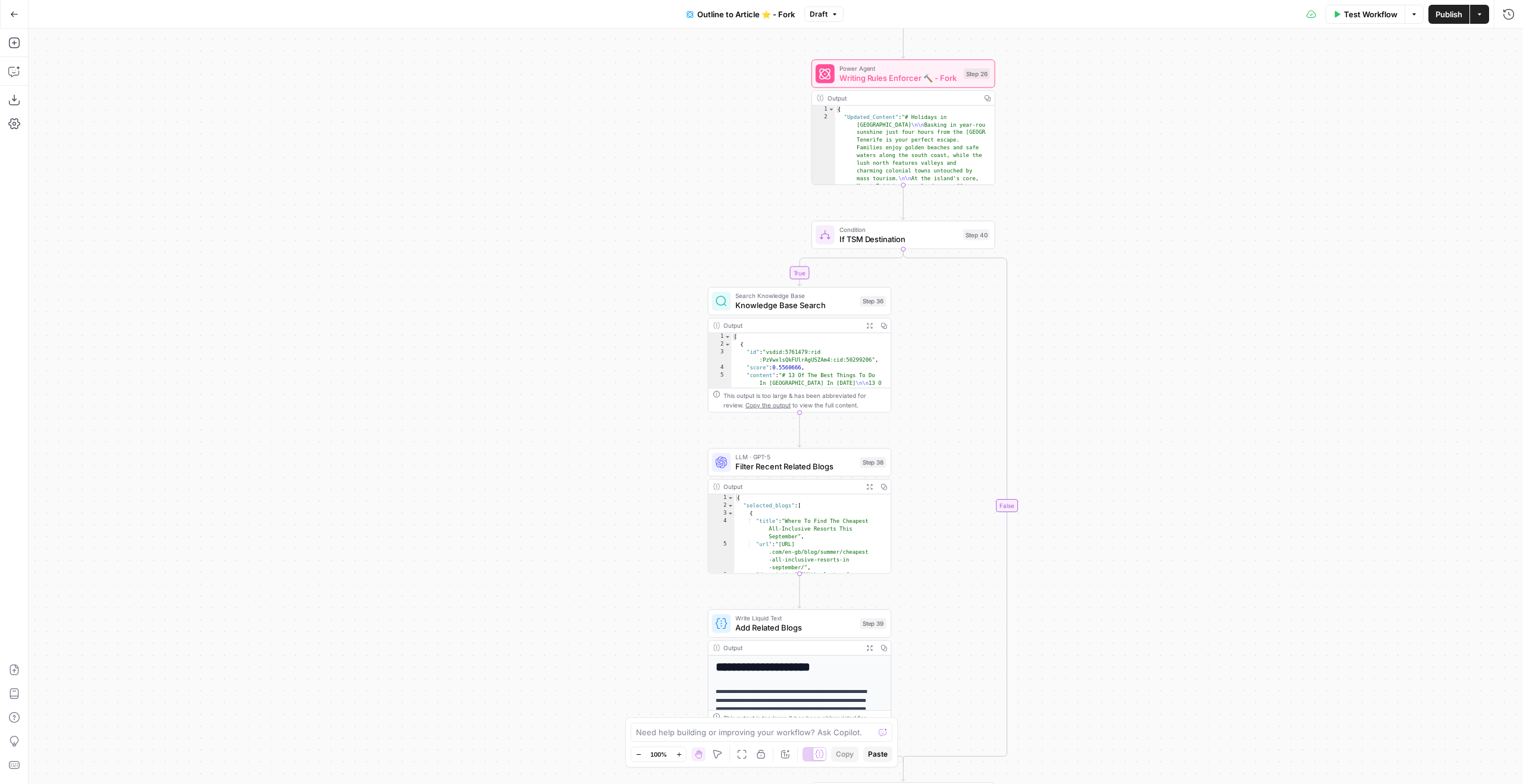
drag, startPoint x: 981, startPoint y: 435, endPoint x: 1069, endPoint y: 69, distance: 376.4
click at [1072, 79] on div "true true false false Workflow Set Inputs Inputs Google Search Google Search St…" at bounding box center [776, 406] width 1494 height 755
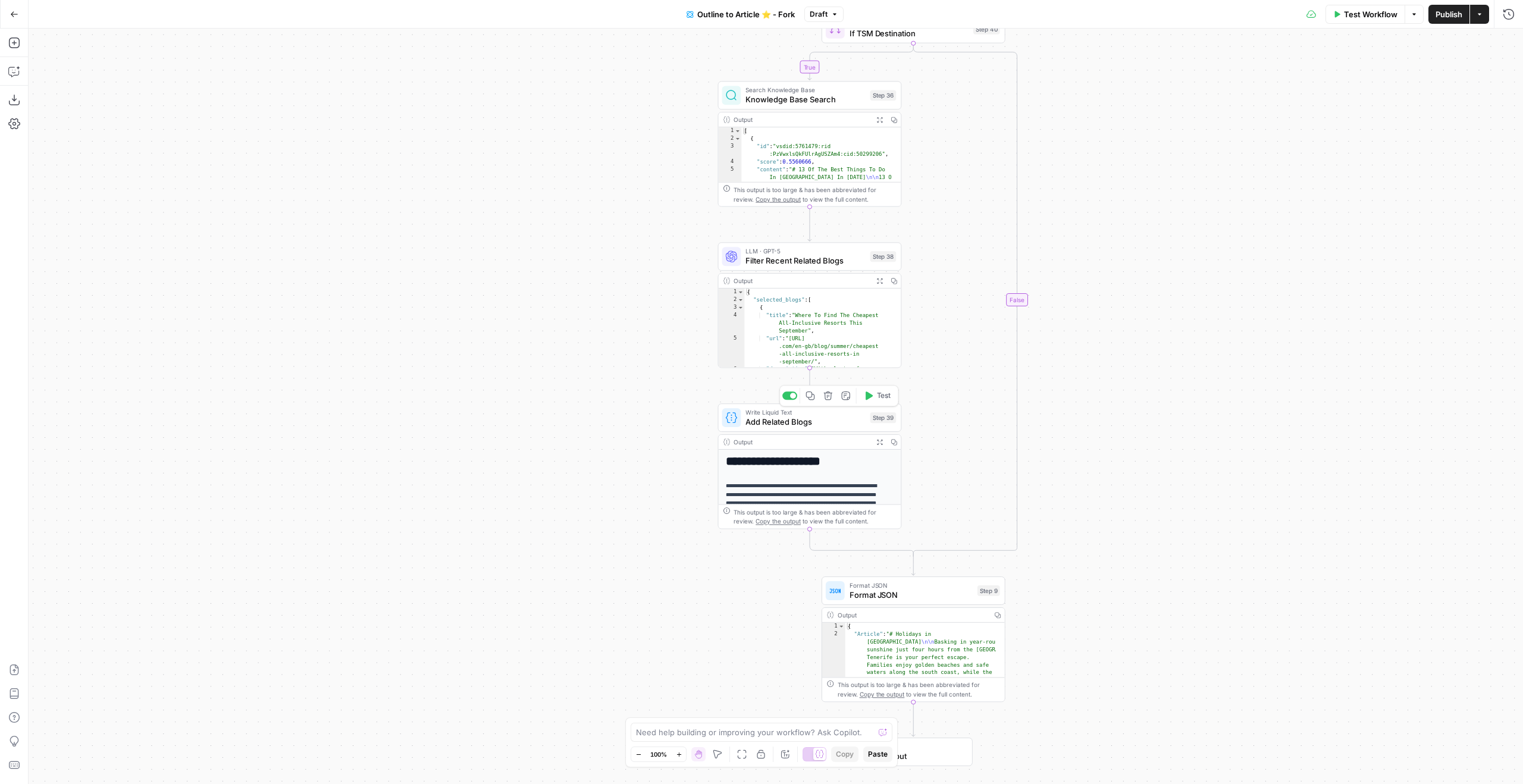
click at [849, 419] on span "Add Related Blogs" at bounding box center [805, 421] width 119 height 12
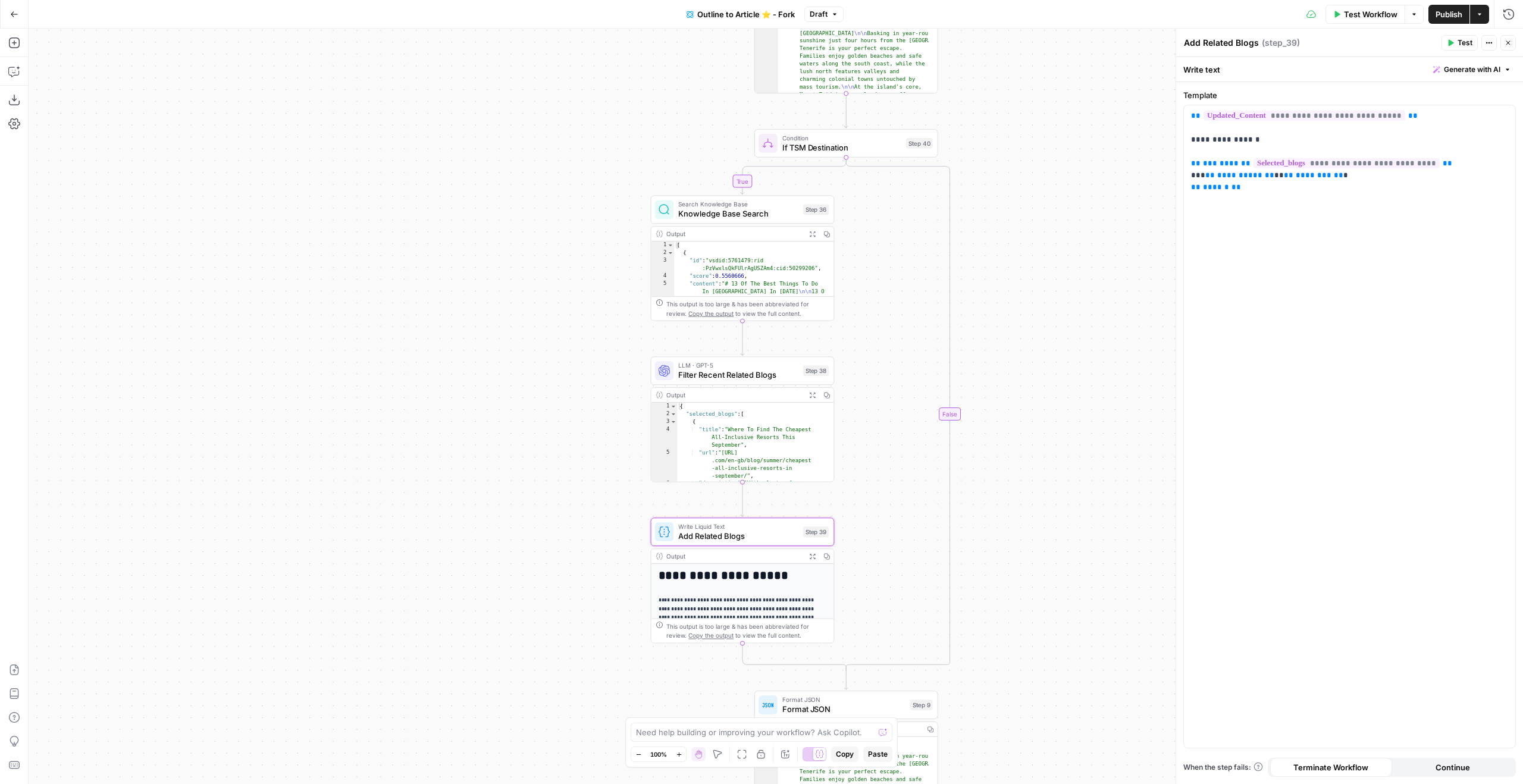
drag, startPoint x: 1057, startPoint y: 201, endPoint x: 989, endPoint y: 307, distance: 125.9
click at [989, 307] on div "true true false false Workflow Set Inputs Inputs Google Search Google Search St…" at bounding box center [776, 406] width 1494 height 755
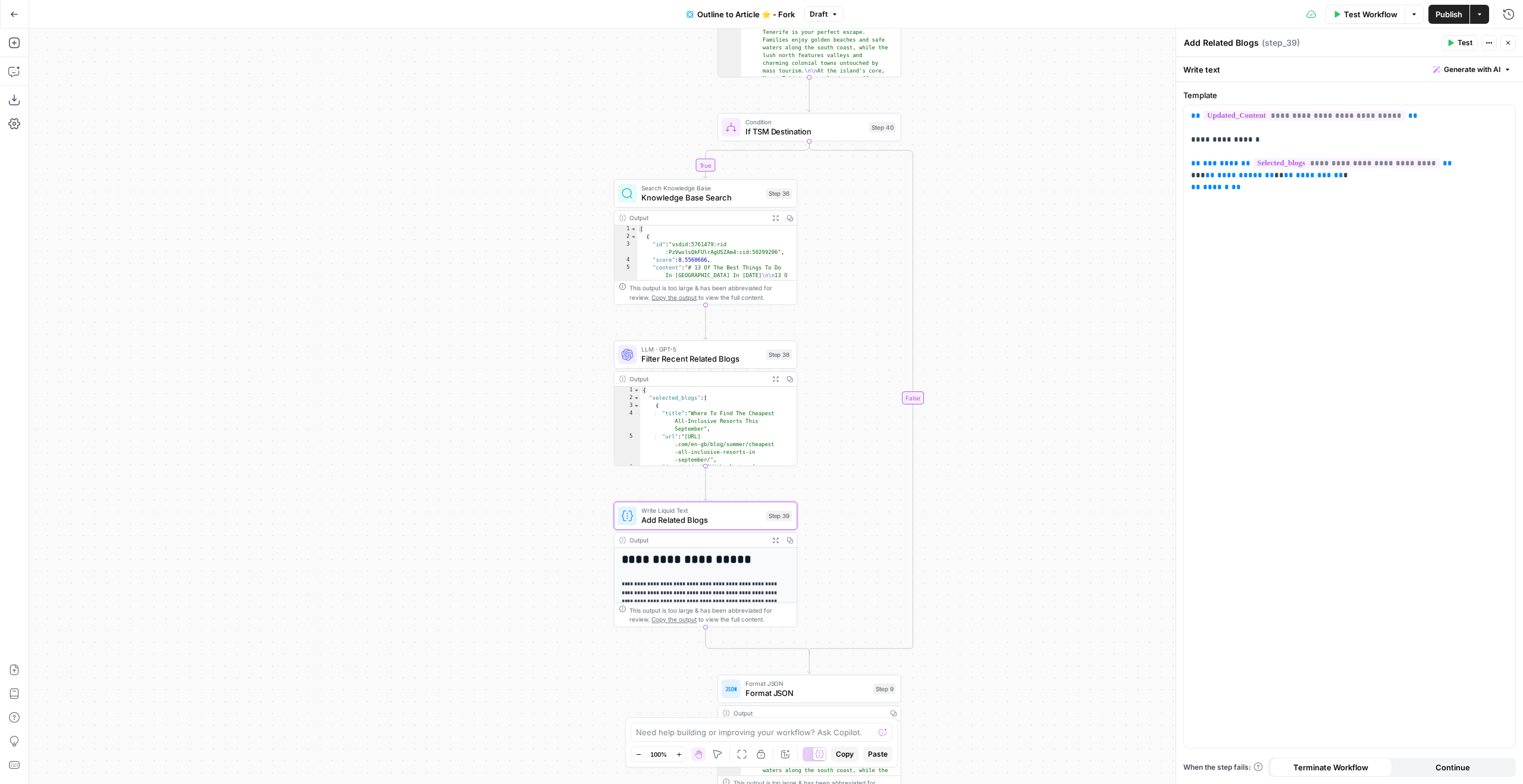
drag, startPoint x: 992, startPoint y: 376, endPoint x: 1020, endPoint y: 288, distance: 92.3
click at [970, 384] on div "true true false false Workflow Set Inputs Inputs Google Search Google Search St…" at bounding box center [776, 406] width 1494 height 755
click at [742, 511] on span "Add Related Blogs" at bounding box center [698, 516] width 119 height 12
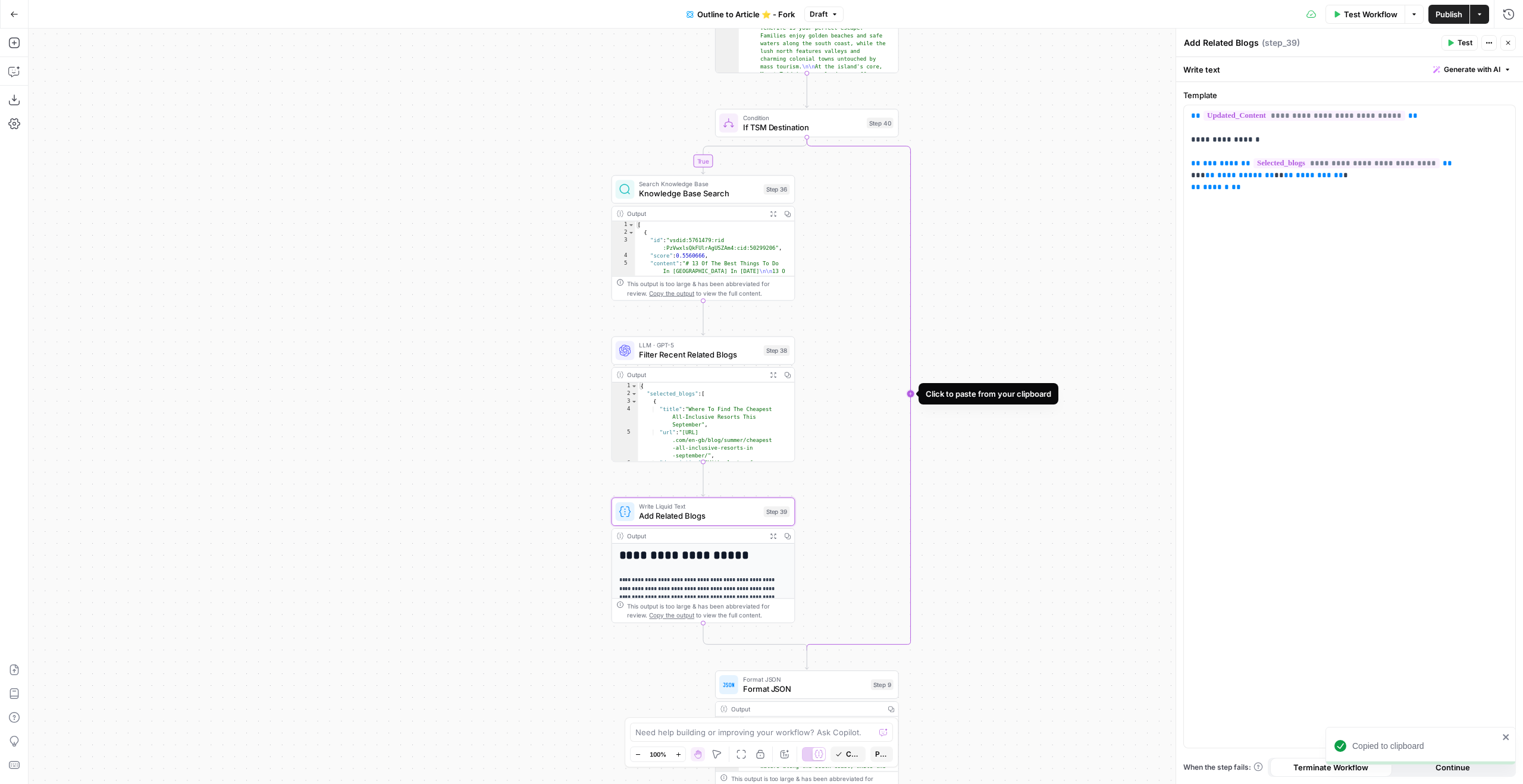
click at [910, 320] on icon "Edge from step_40 to step_40-conditional-end" at bounding box center [858, 393] width 103 height 513
click at [932, 200] on div "Write Liquid Text Add Related Blogs Step 42 Copy step Delete step Add Note Test" at bounding box center [910, 189] width 184 height 29
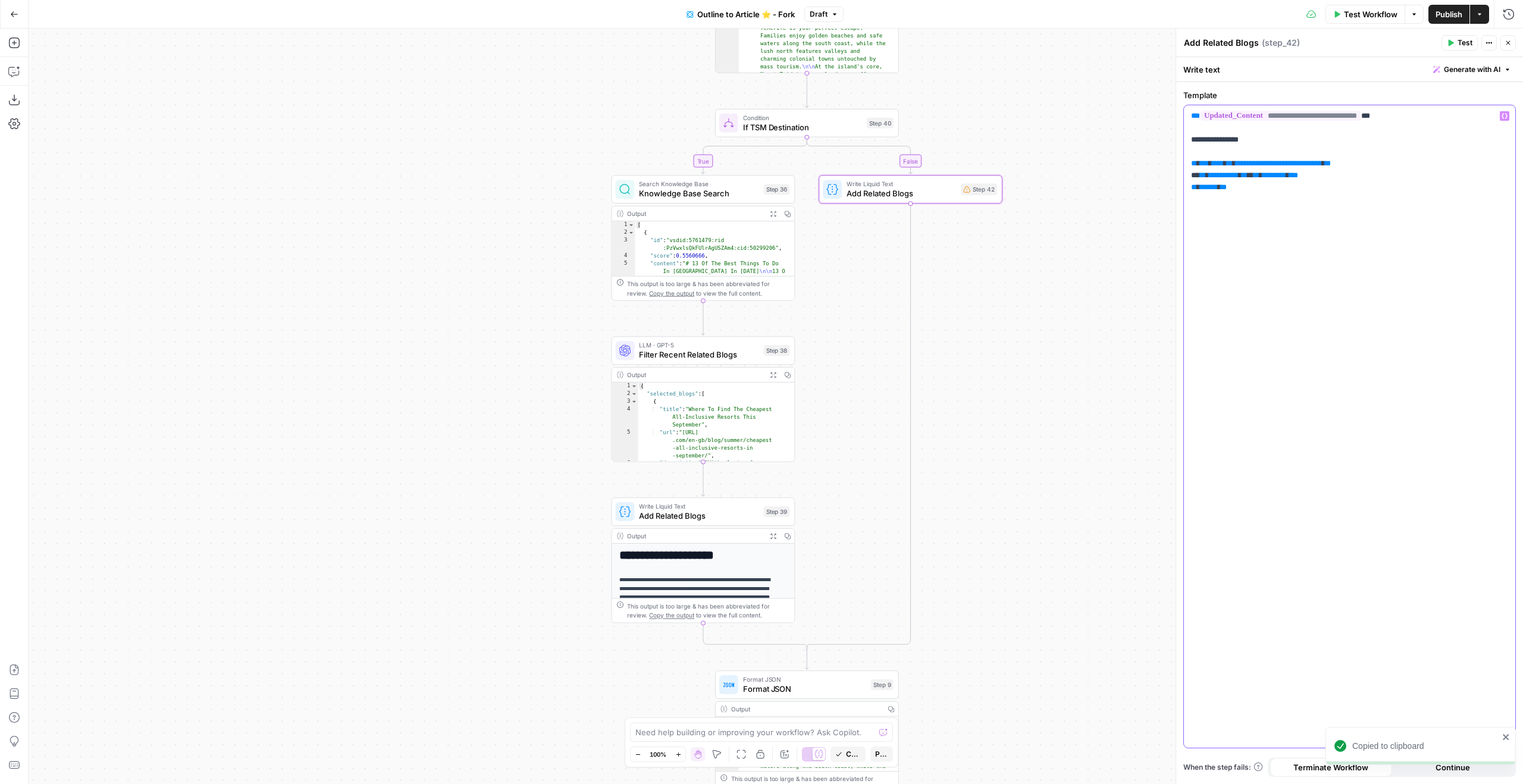
drag, startPoint x: 1301, startPoint y: 197, endPoint x: 1453, endPoint y: 118, distance: 171.3
click at [1453, 118] on div "**********" at bounding box center [1350, 425] width 332 height 642
click at [1234, 39] on textarea "Add Related Blogs" at bounding box center [1221, 43] width 75 height 12
type textarea "Return Final Article"
drag, startPoint x: 1505, startPoint y: 43, endPoint x: 1413, endPoint y: 96, distance: 106.2
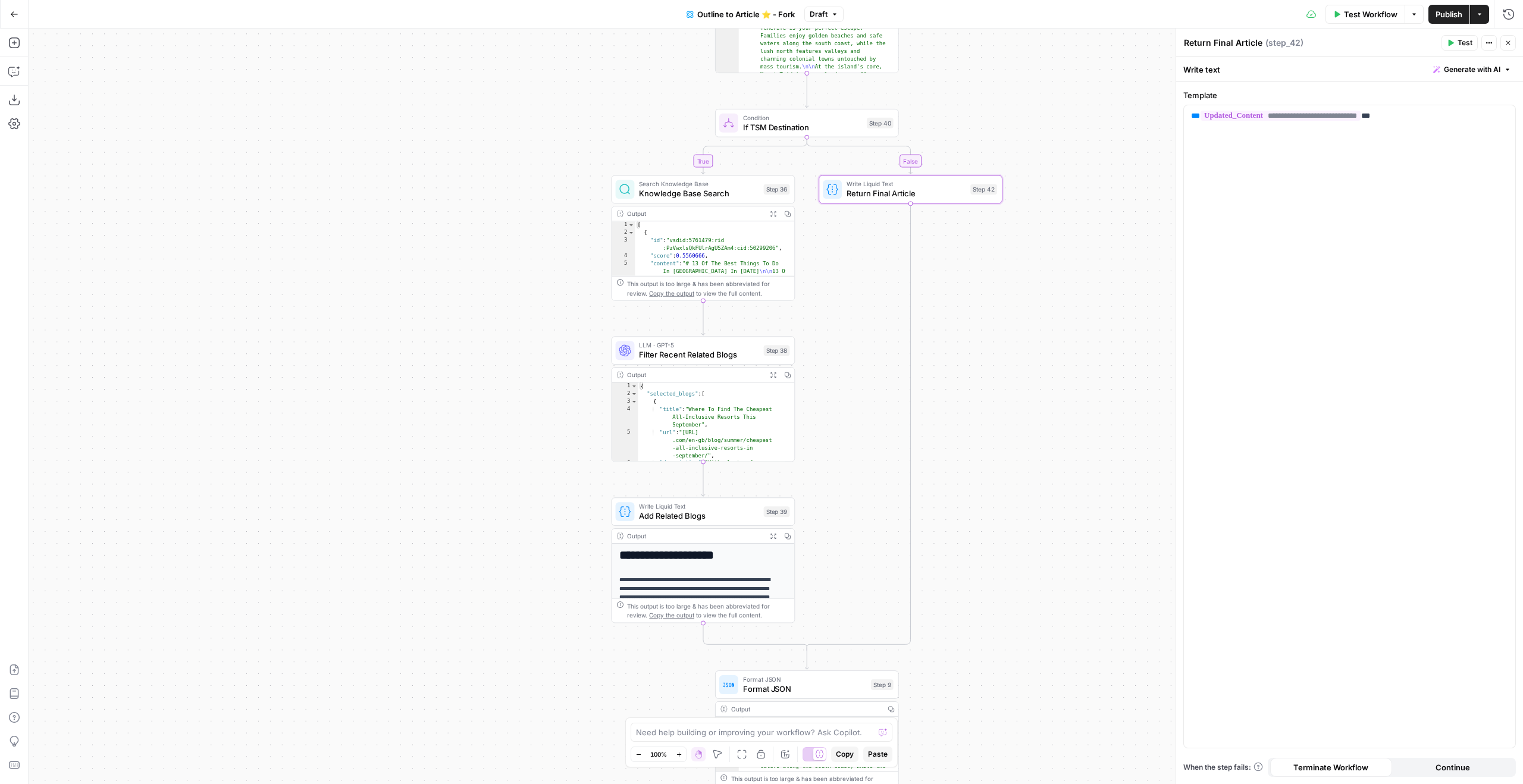
click at [1506, 43] on icon "button" at bounding box center [1508, 42] width 7 height 7
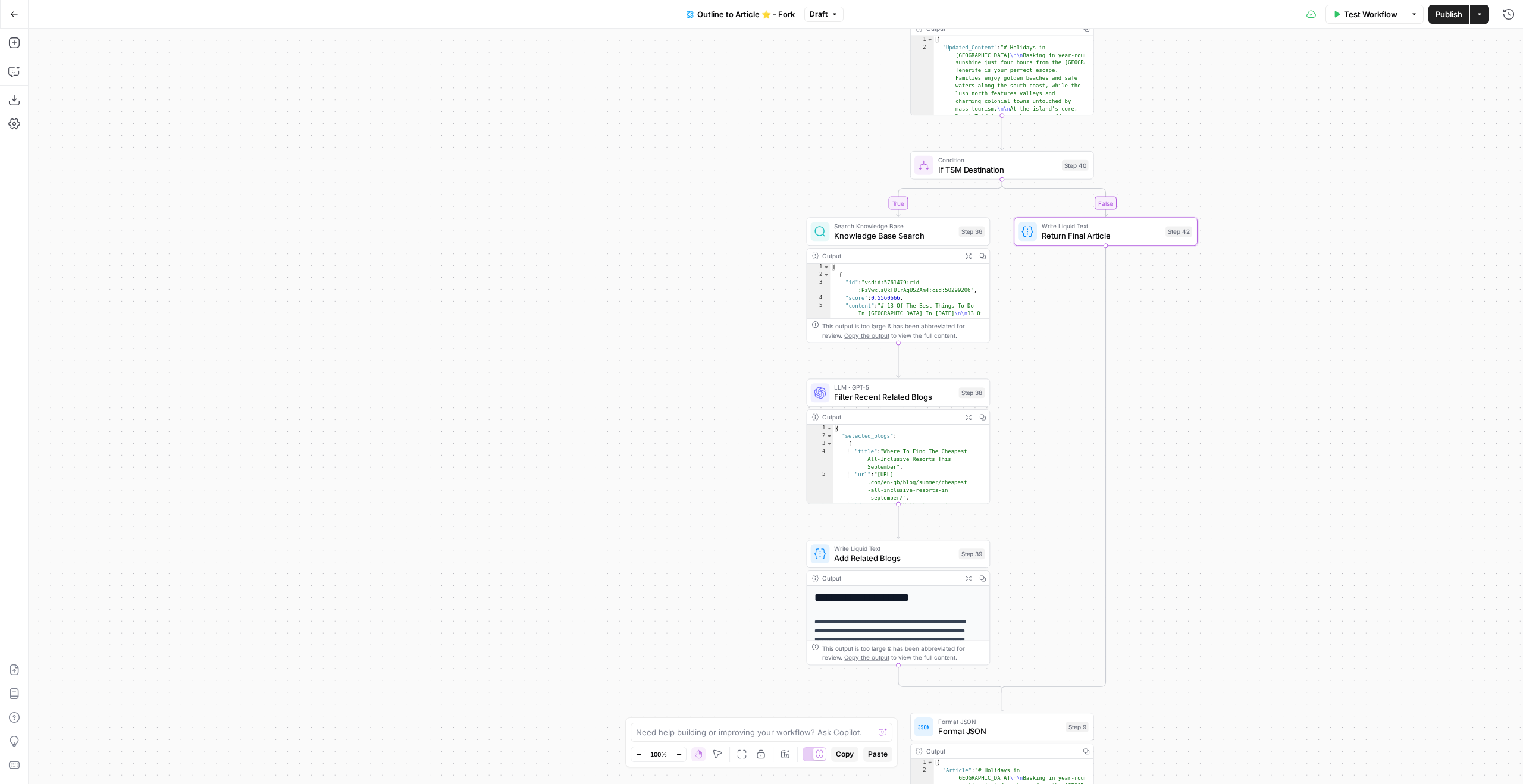
drag, startPoint x: 1191, startPoint y: 419, endPoint x: 1399, endPoint y: 498, distance: 222.5
click at [1399, 500] on div "true true false false Workflow Set Inputs Inputs Google Search Google Search St…" at bounding box center [776, 406] width 1494 height 755
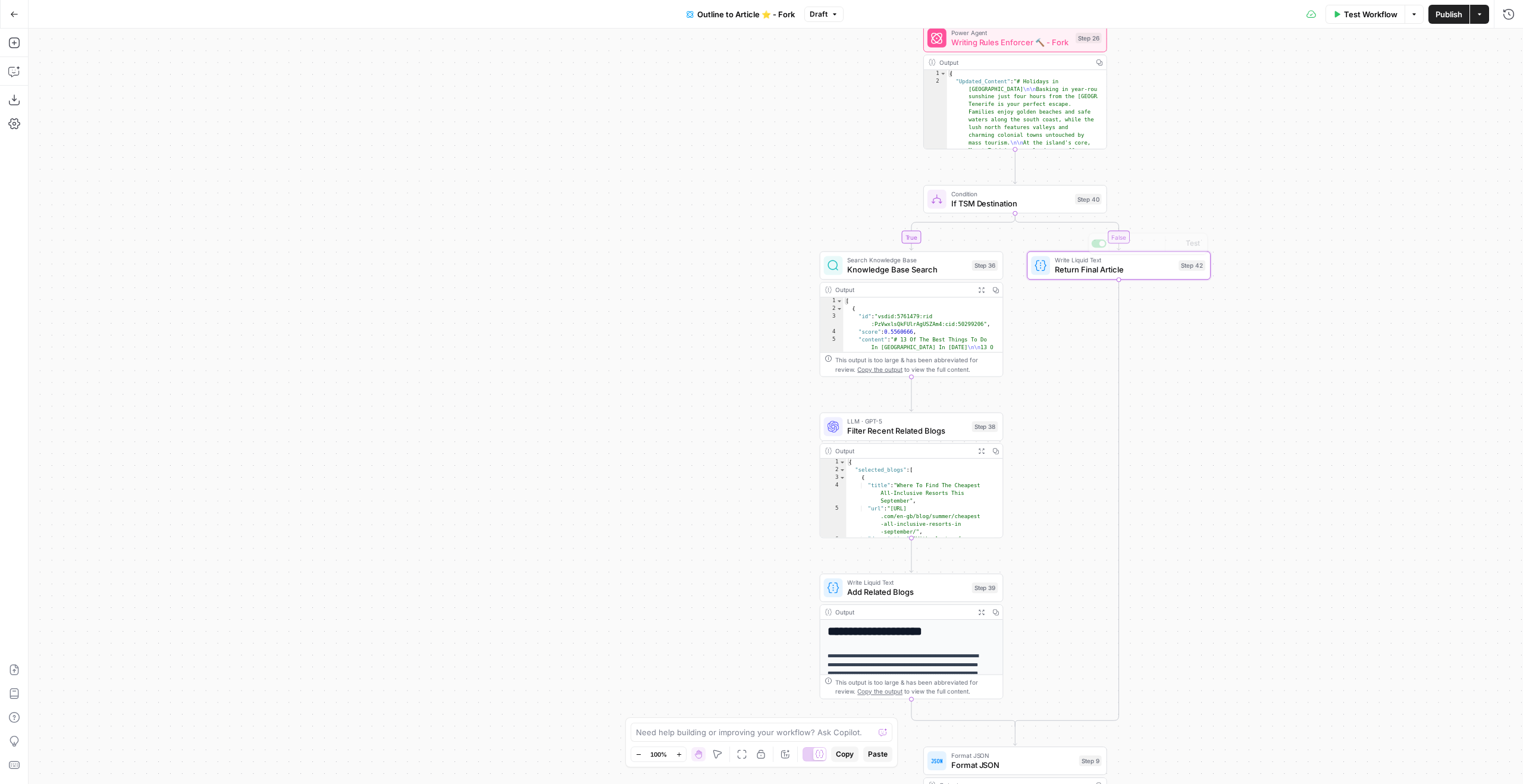
click at [1043, 198] on span "If TSM Destination" at bounding box center [1010, 203] width 119 height 12
drag, startPoint x: 1284, startPoint y: 87, endPoint x: 1322, endPoint y: 87, distance: 38.0
click at [1322, 87] on div "page_type . includes ( "Car Hire" )" at bounding box center [1350, 112] width 322 height 53
type textarea "**********"
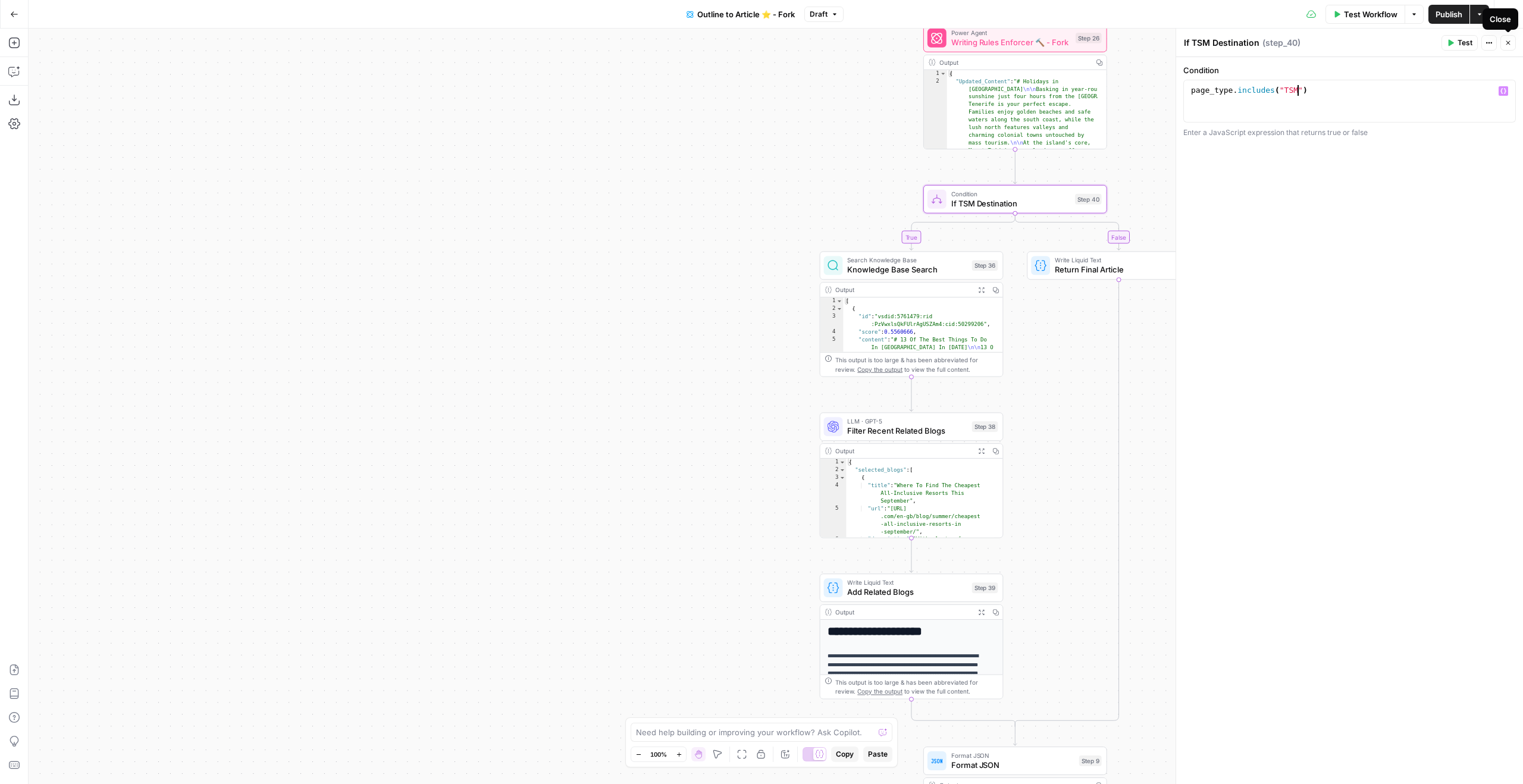
click at [1506, 42] on icon "button" at bounding box center [1508, 42] width 7 height 7
click at [1458, 15] on span "Publish" at bounding box center [1449, 14] width 27 height 12
